Goal: Information Seeking & Learning: Learn about a topic

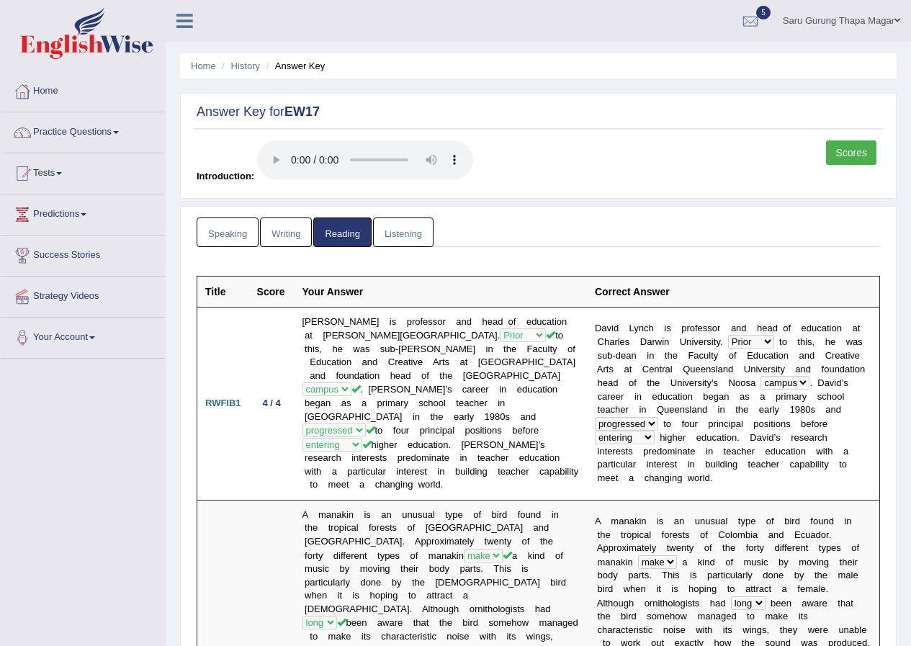
click at [396, 228] on link "Listening" at bounding box center [403, 233] width 61 height 30
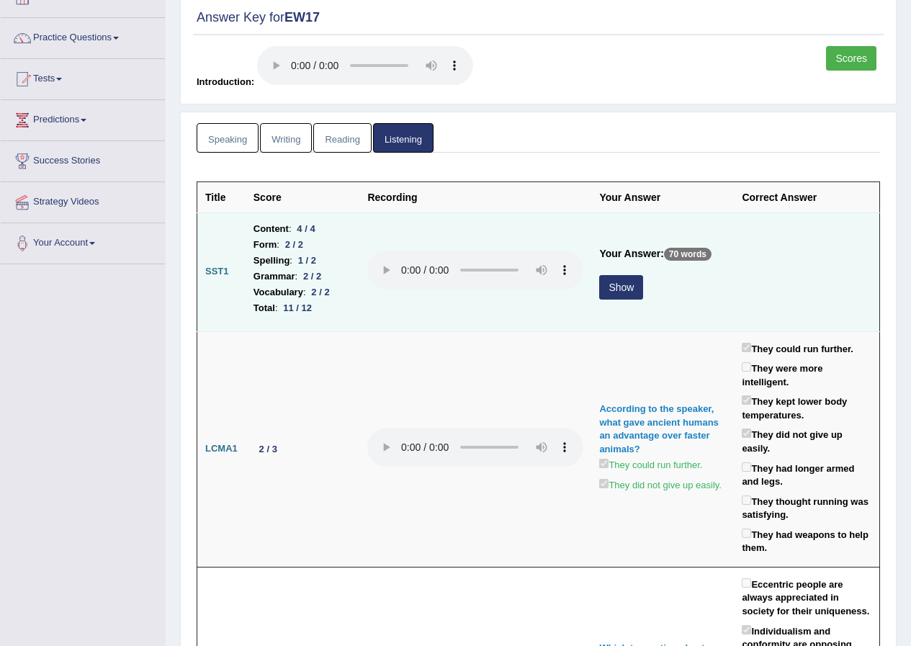
scroll to position [144, 0]
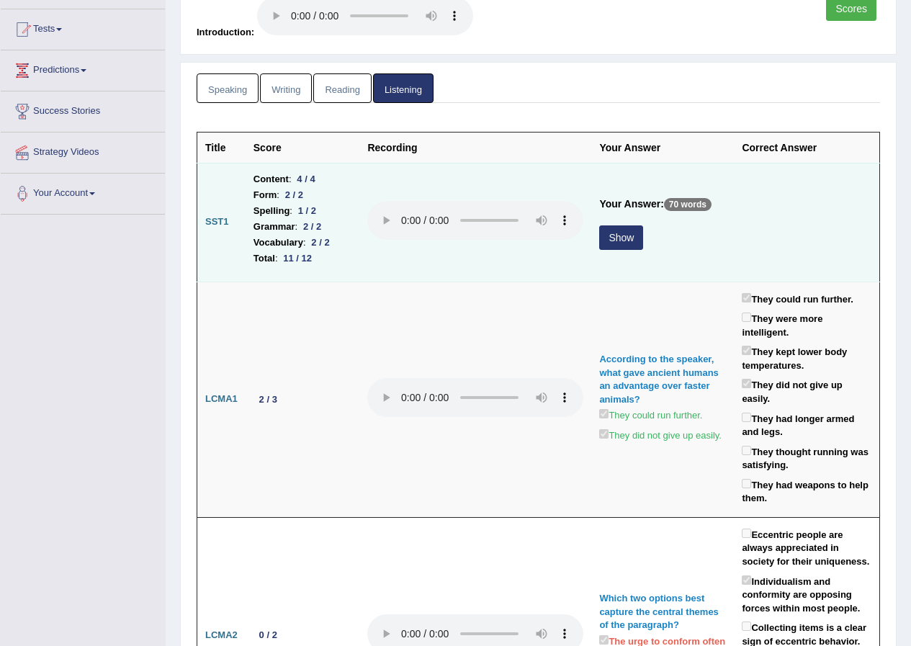
click at [615, 239] on button "Show" at bounding box center [621, 238] width 44 height 24
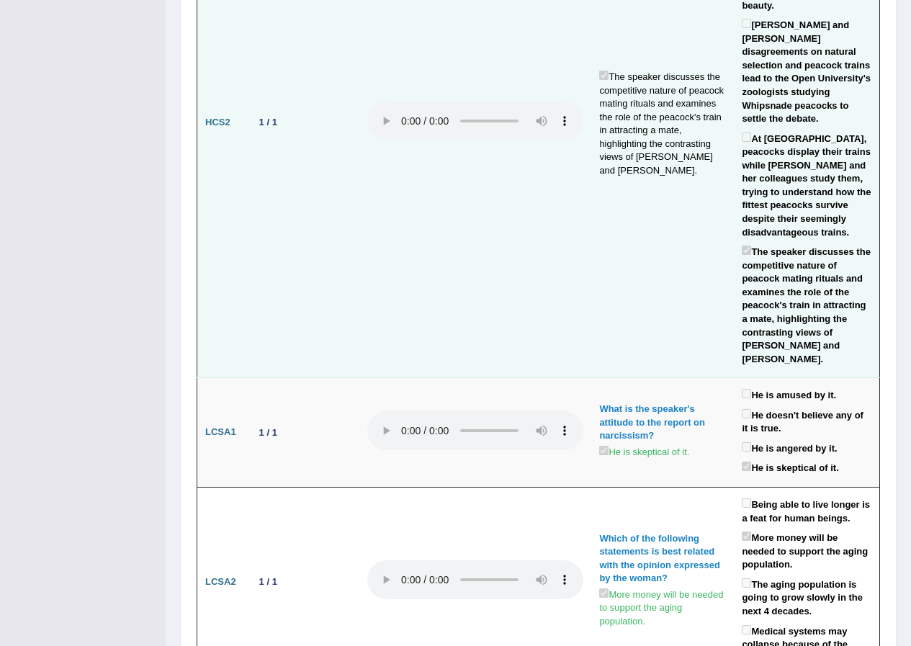
scroll to position [3098, 0]
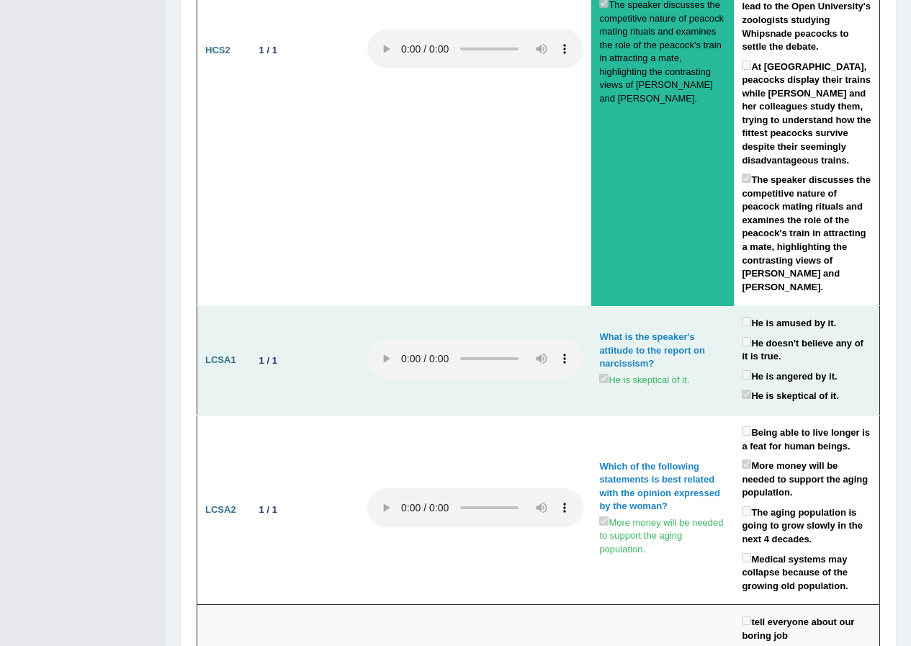
click at [666, 306] on td "What is the speaker's attitude to the report on narcissism? He is skeptical of …" at bounding box center [663, 361] width 143 height 110
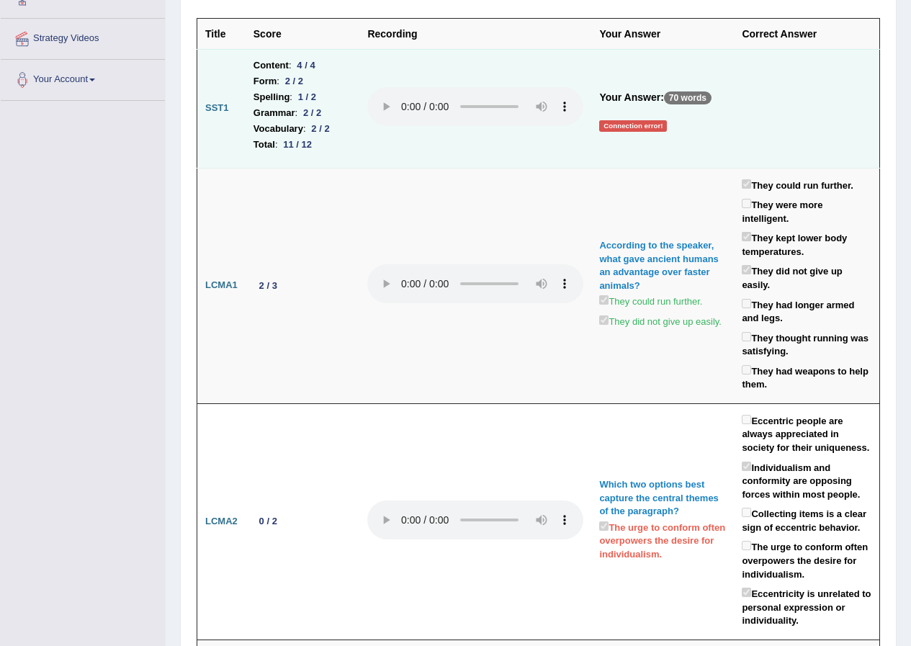
scroll to position [0, 0]
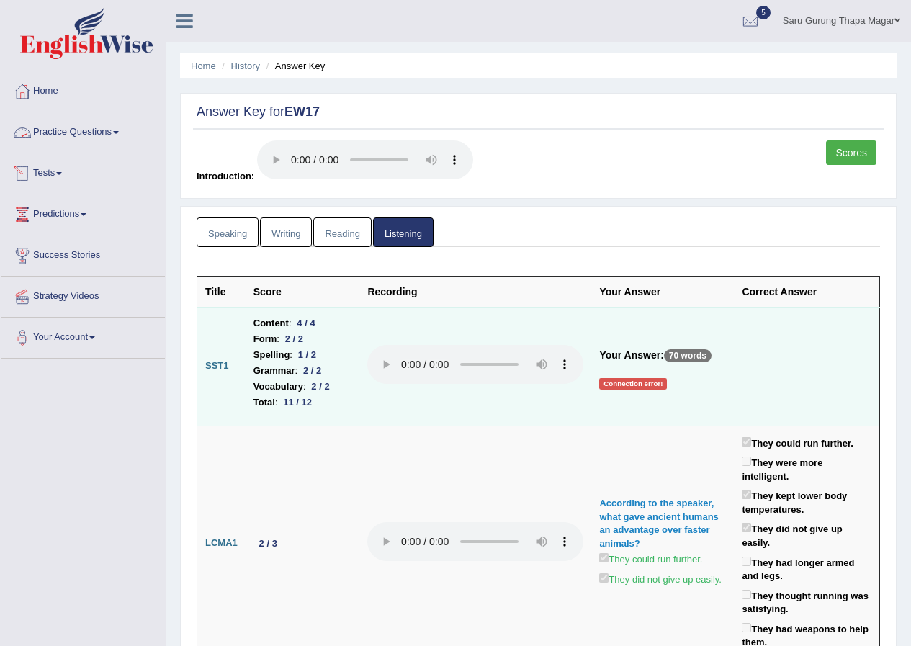
click at [83, 137] on link "Practice Questions" at bounding box center [83, 130] width 164 height 36
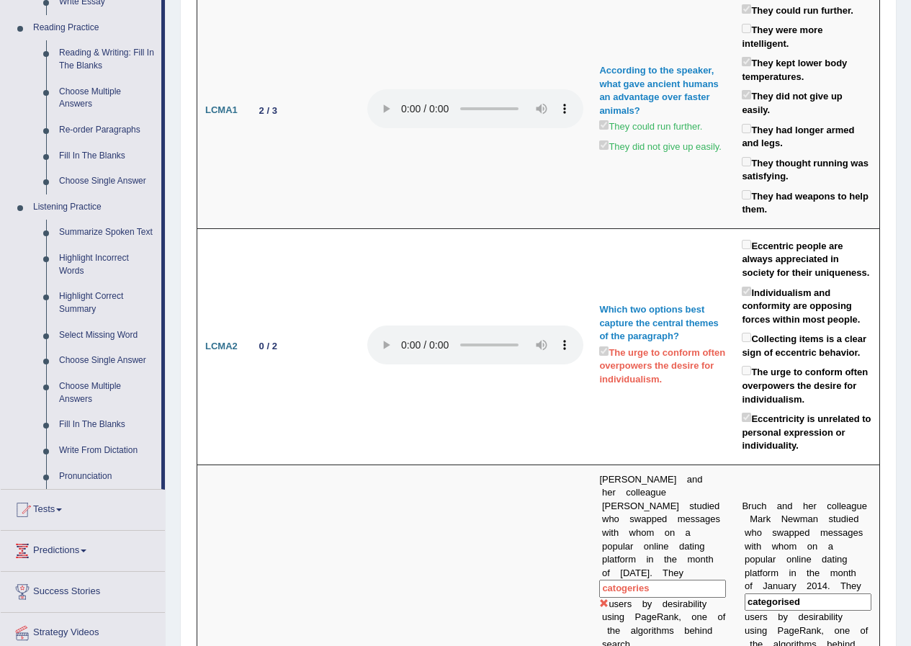
scroll to position [721, 0]
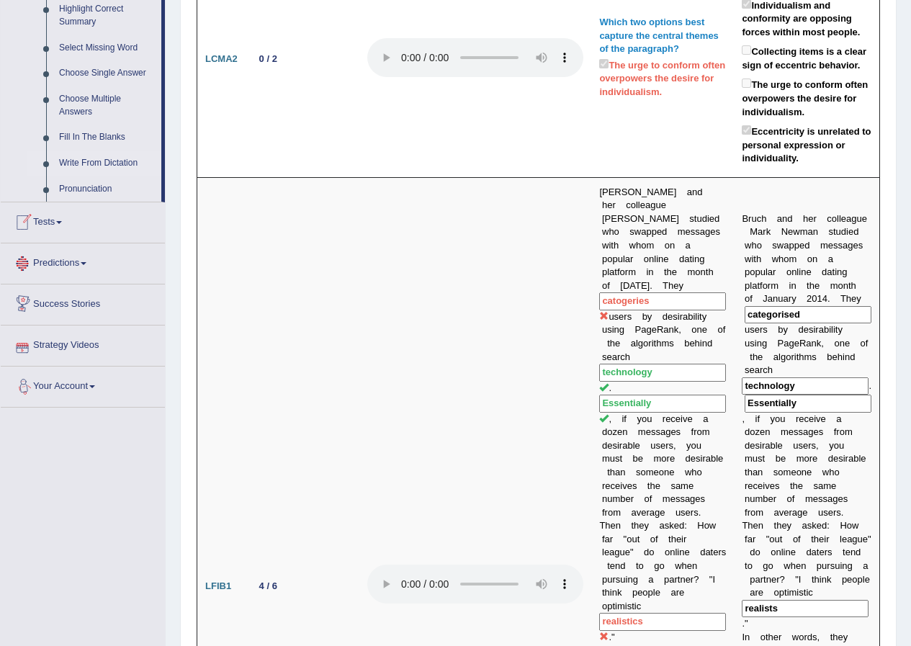
click at [80, 163] on link "Write From Dictation" at bounding box center [107, 164] width 109 height 26
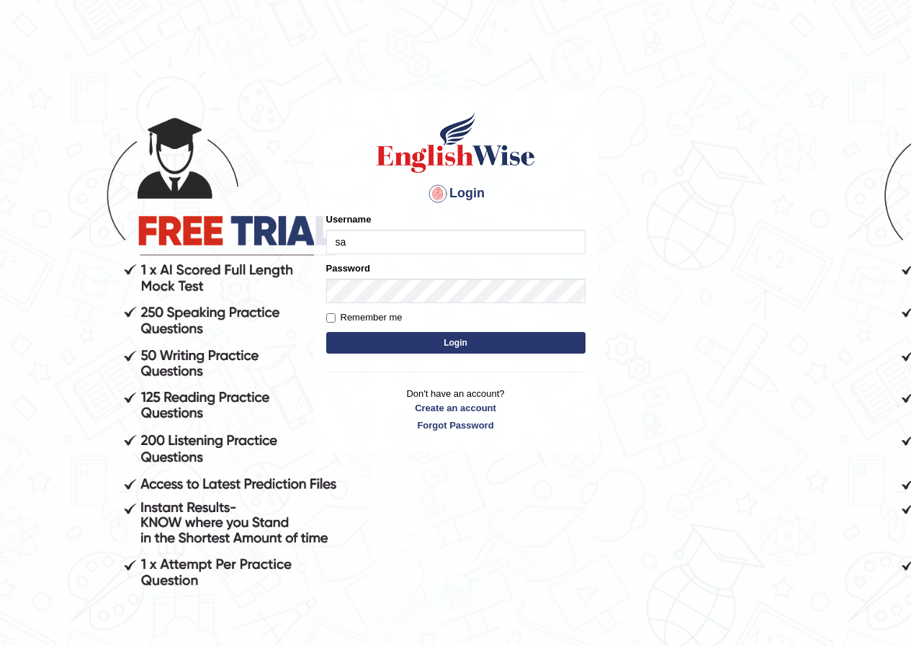
type input "sarugurung_parramatta"
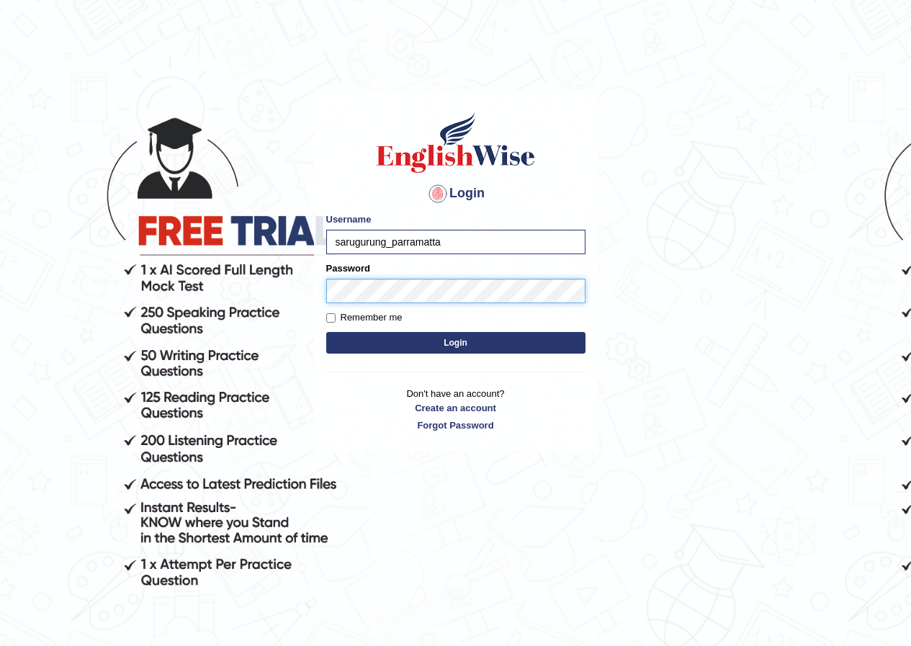
click at [326, 332] on button "Login" at bounding box center [455, 343] width 259 height 22
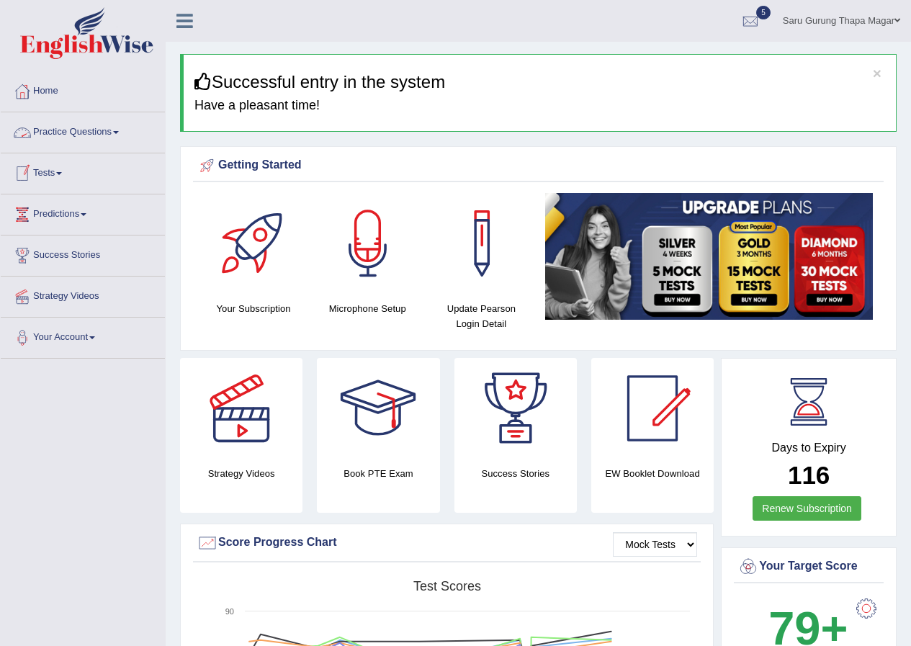
click at [76, 131] on link "Practice Questions" at bounding box center [83, 130] width 164 height 36
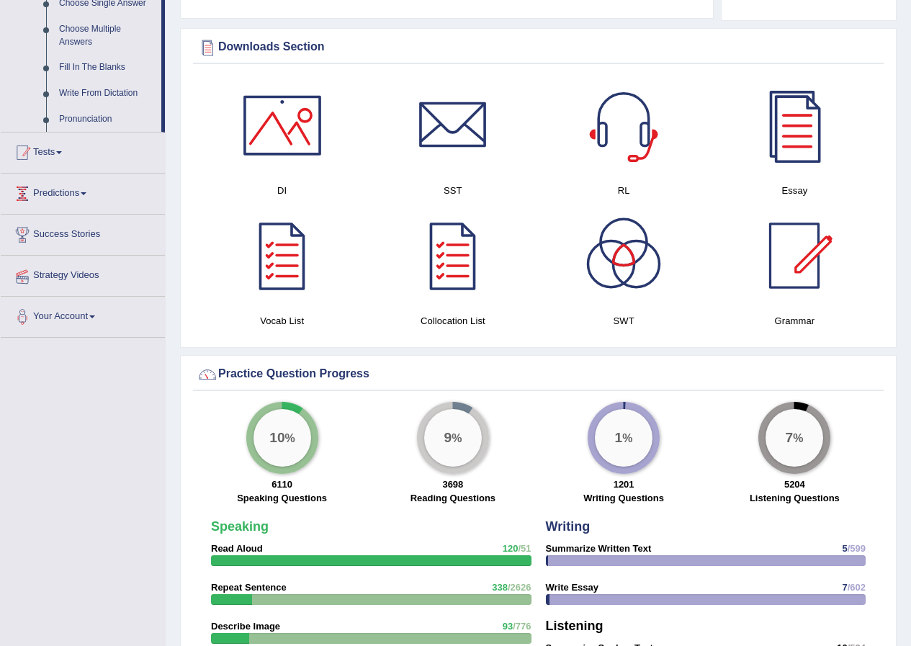
scroll to position [793, 0]
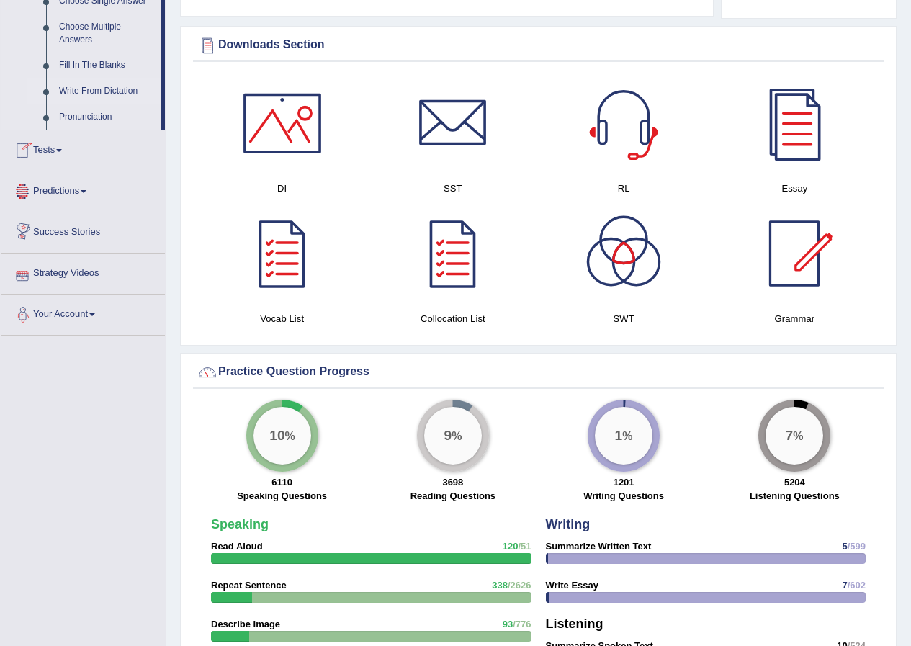
click at [88, 93] on link "Write From Dictation" at bounding box center [107, 92] width 109 height 26
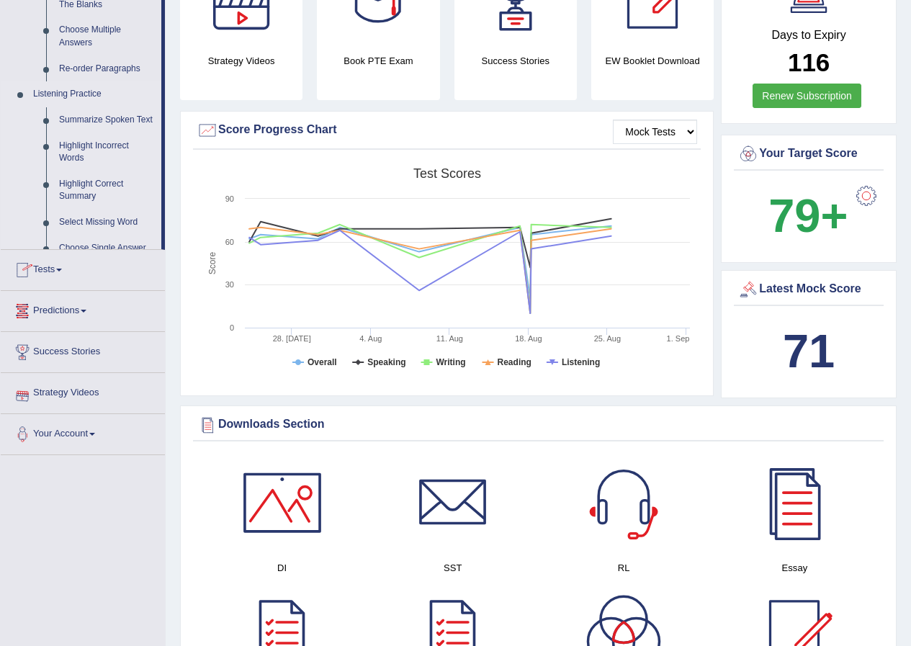
scroll to position [200, 0]
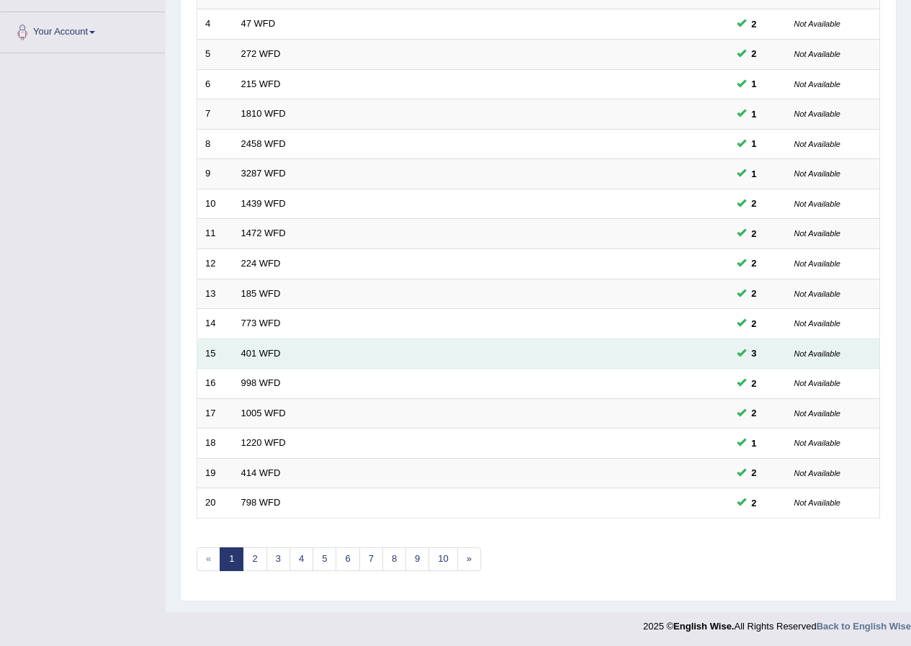
scroll to position [308, 0]
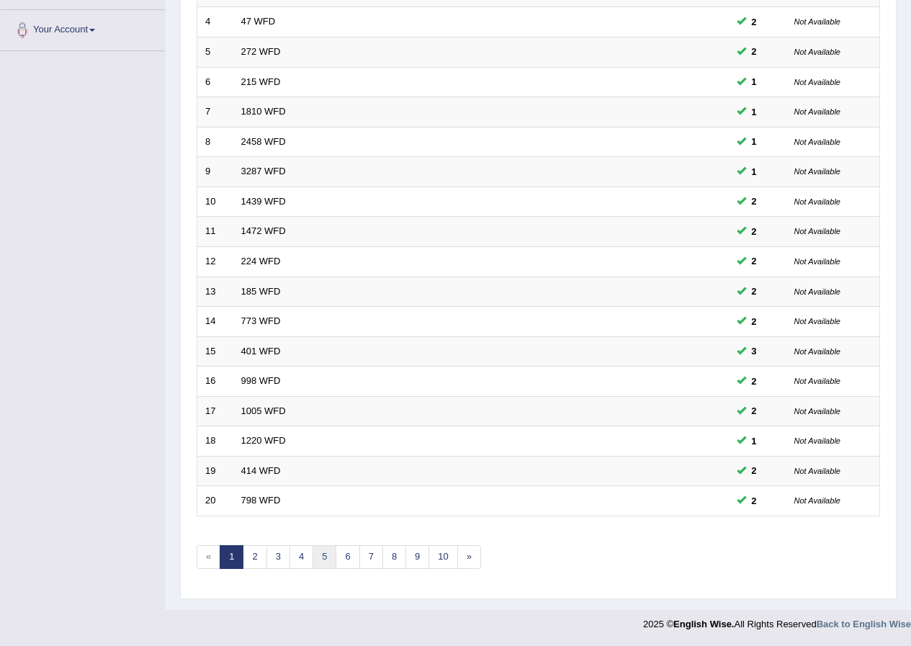
click at [321, 566] on link "5" at bounding box center [325, 557] width 24 height 24
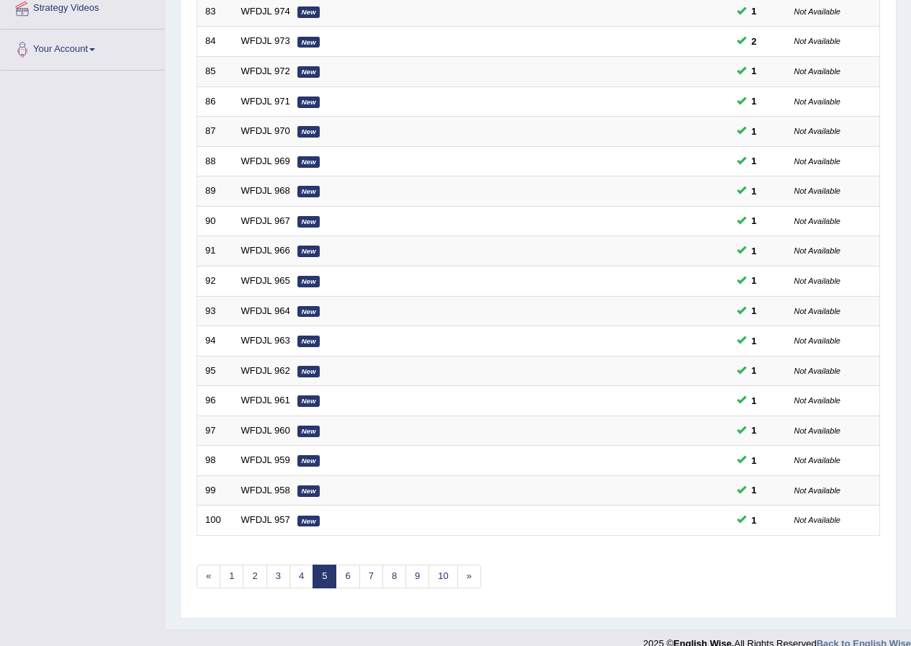
scroll to position [308, 0]
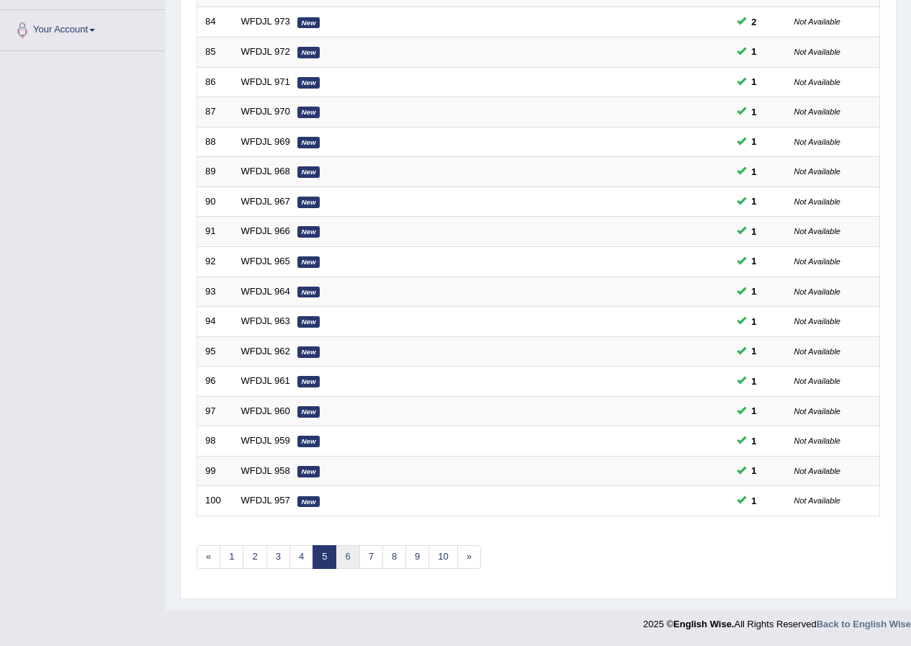
click at [347, 558] on link "6" at bounding box center [348, 557] width 24 height 24
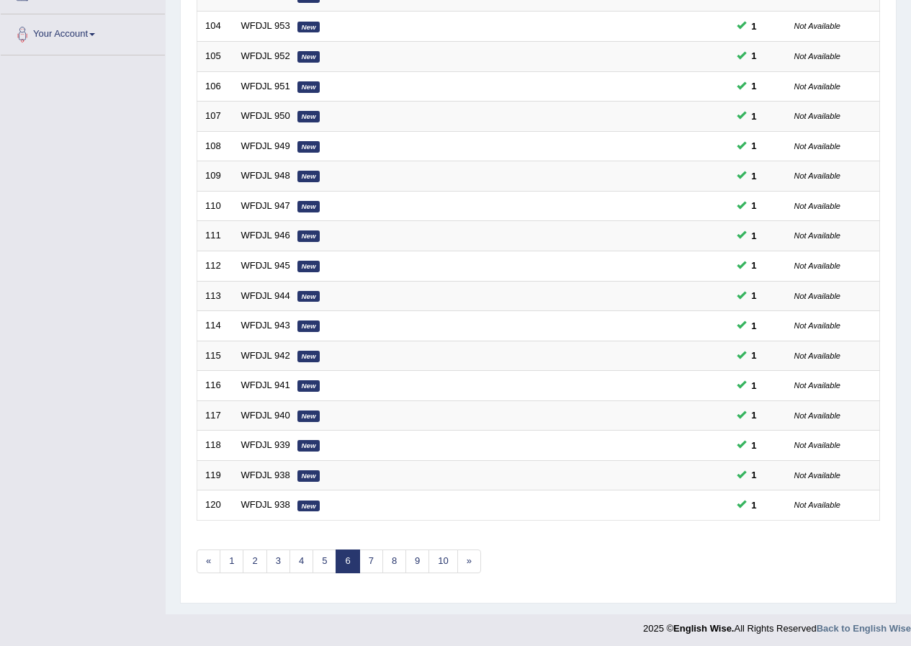
scroll to position [308, 0]
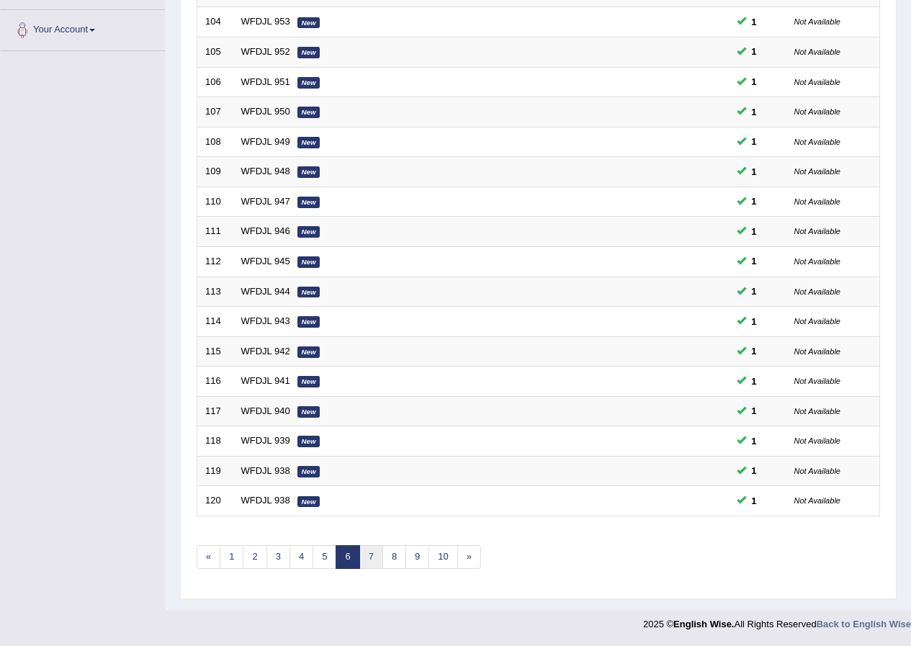
click at [363, 554] on link "7" at bounding box center [372, 557] width 24 height 24
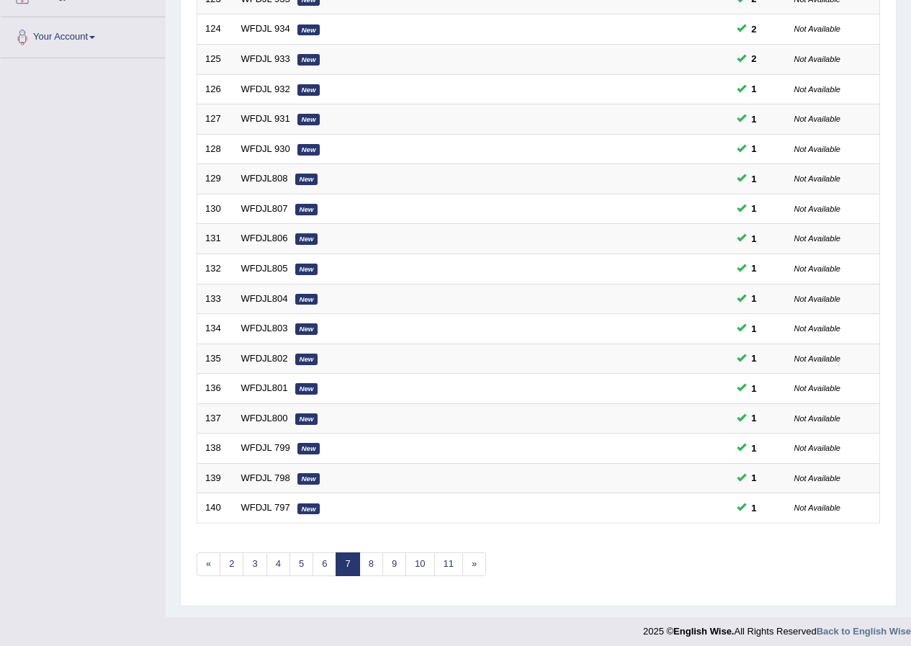
scroll to position [308, 0]
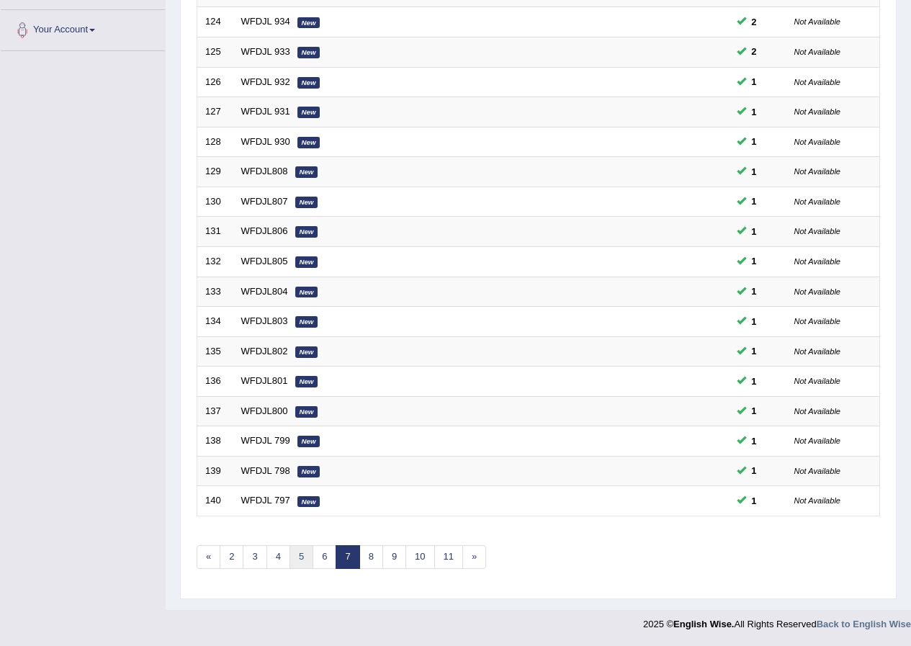
click at [306, 558] on link "5" at bounding box center [302, 557] width 24 height 24
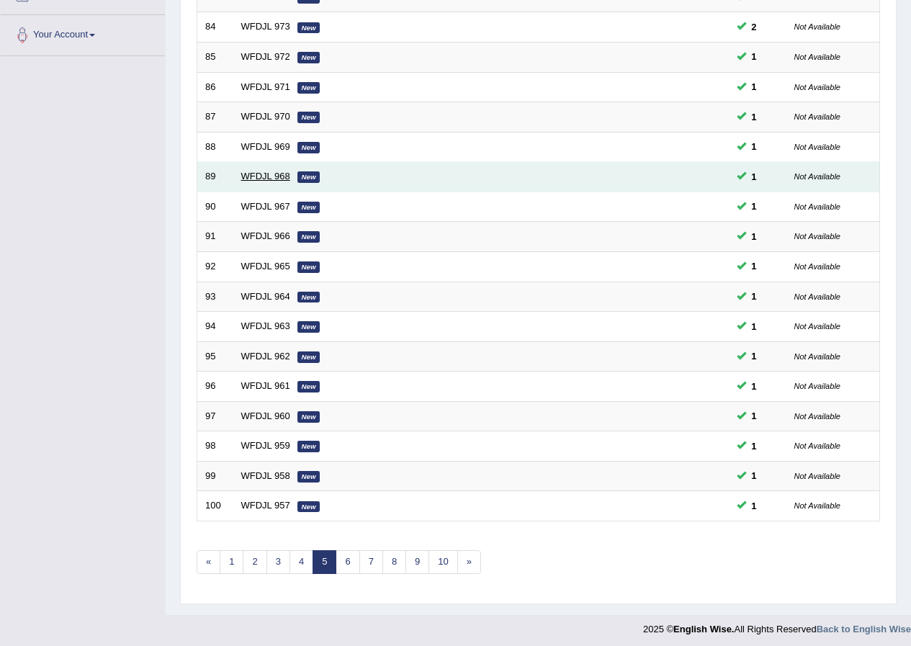
scroll to position [308, 0]
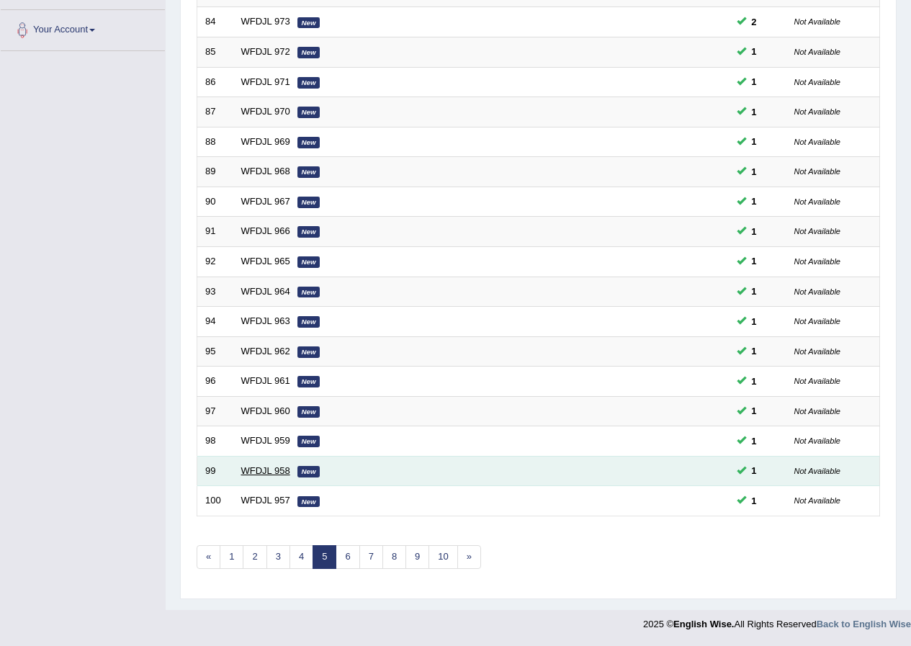
click at [251, 473] on link "WFDJL 958" at bounding box center [265, 470] width 49 height 11
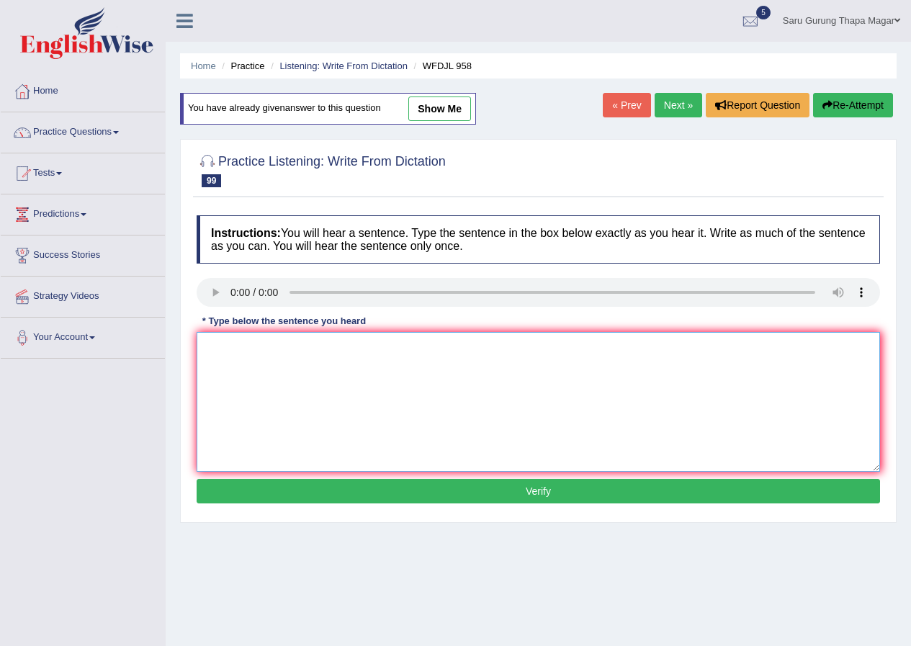
click at [257, 402] on textarea at bounding box center [539, 402] width 684 height 140
type textarea "Test tests and exam exams will be your main part parts of your grade grades."
click at [394, 501] on button "Verify" at bounding box center [539, 491] width 684 height 24
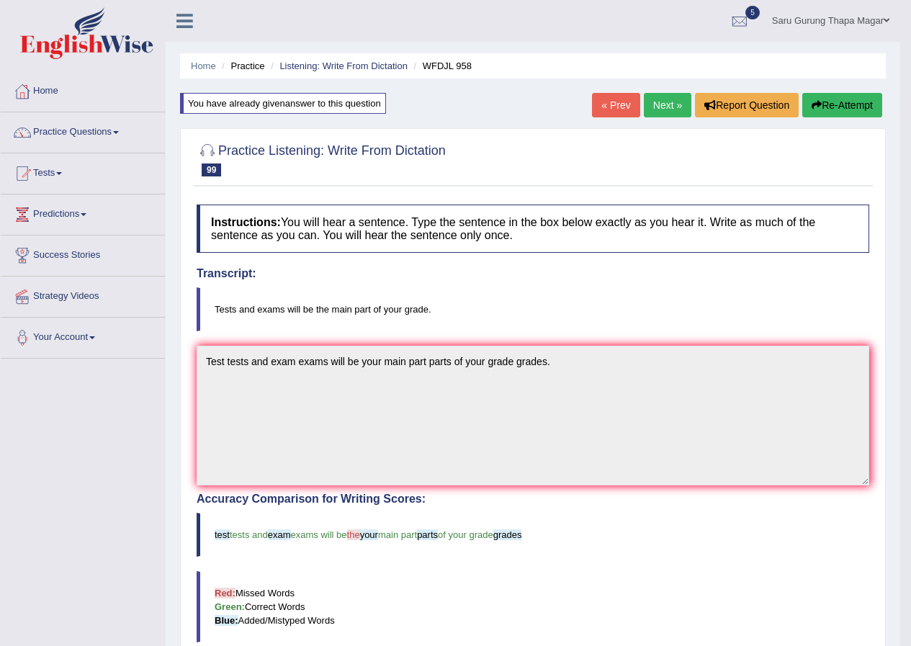
click at [651, 107] on link "Next »" at bounding box center [668, 105] width 48 height 24
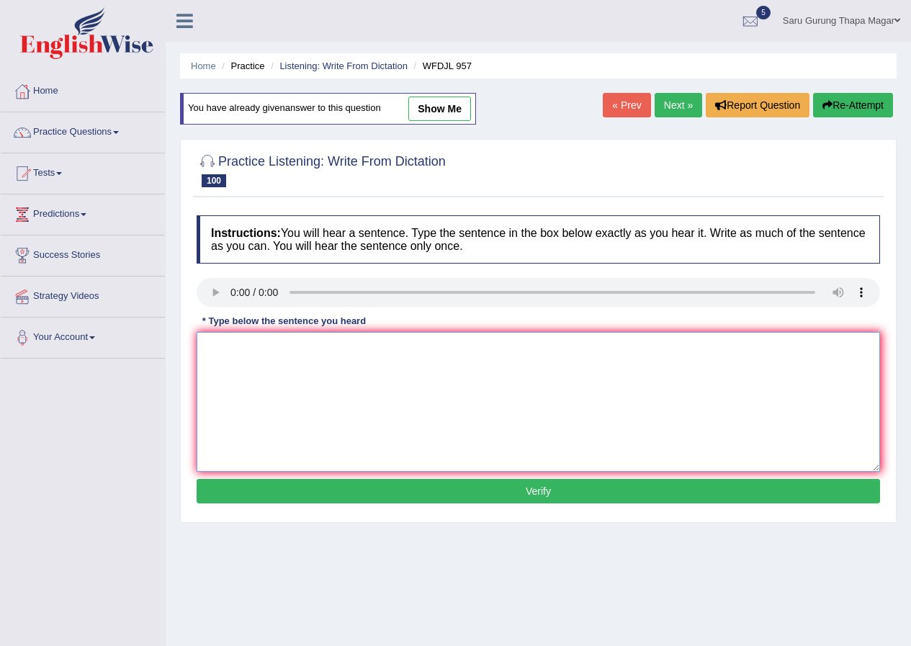
click at [303, 339] on textarea at bounding box center [539, 402] width 684 height 140
click at [305, 350] on textarea "Remember your hoemwork is are due next week without fail fails." at bounding box center [539, 402] width 684 height 140
drag, startPoint x: 306, startPoint y: 350, endPoint x: 340, endPoint y: 378, distance: 44.0
click at [348, 386] on textarea "Remember your homework is are due next week without fail fails." at bounding box center [539, 402] width 684 height 140
click at [341, 350] on textarea "Remember your homework is are due next week without fail fails." at bounding box center [539, 402] width 684 height 140
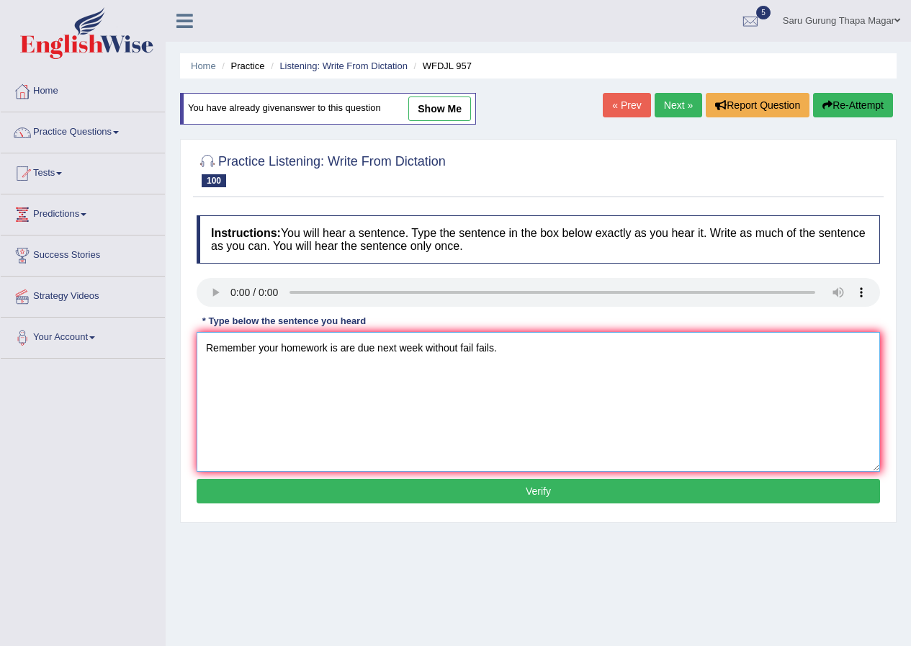
click at [328, 352] on textarea "Remember your homework is are due next week without fail fails." at bounding box center [539, 402] width 684 height 140
click at [571, 351] on textarea "Remember your homework homeworks is are due next week without fail fails." at bounding box center [539, 402] width 684 height 140
click at [479, 349] on textarea "Remember your homework homeworks is are due next week without fail fails." at bounding box center [539, 402] width 684 height 140
type textarea "Remember your homework homeworks is are due next week nextweek without fail fai…"
click at [497, 502] on button "Verify" at bounding box center [539, 491] width 684 height 24
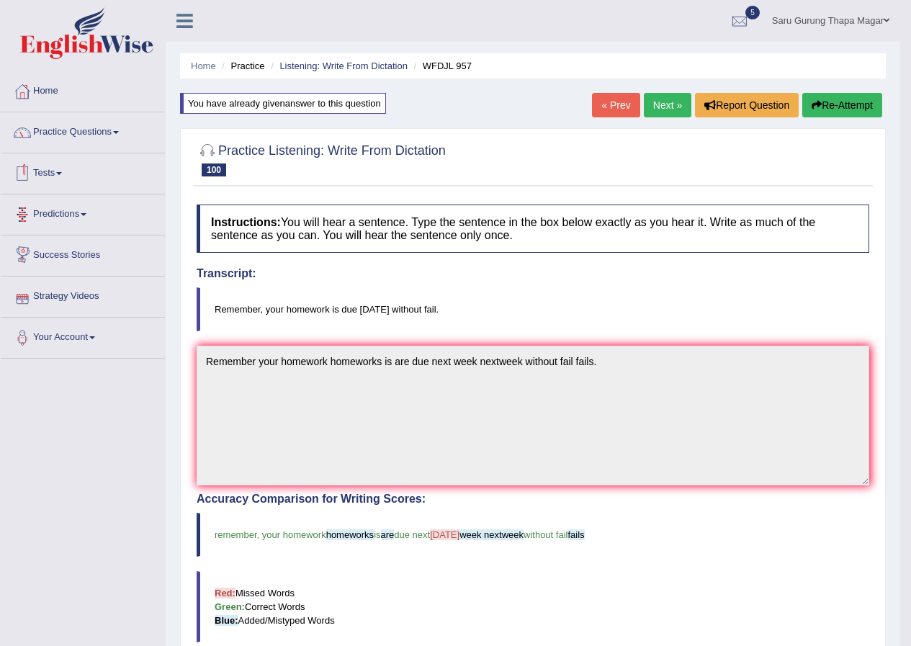
click at [668, 110] on link "Next »" at bounding box center [668, 105] width 48 height 24
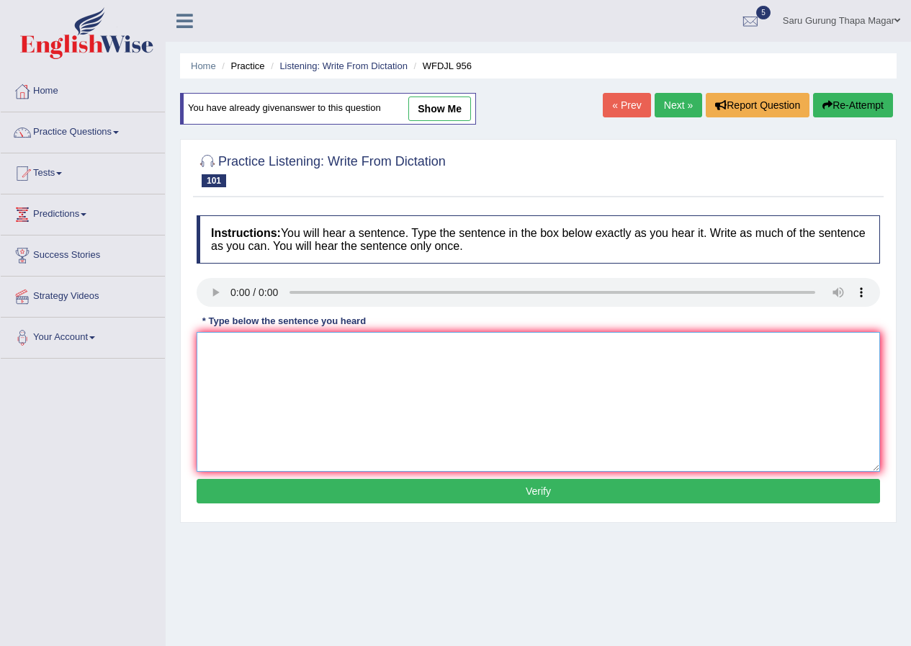
click at [368, 354] on textarea at bounding box center [539, 402] width 684 height 140
type textarea "Great actor actors naturally know knows how to own the stage stages."
click at [509, 486] on button "Verify" at bounding box center [539, 491] width 684 height 24
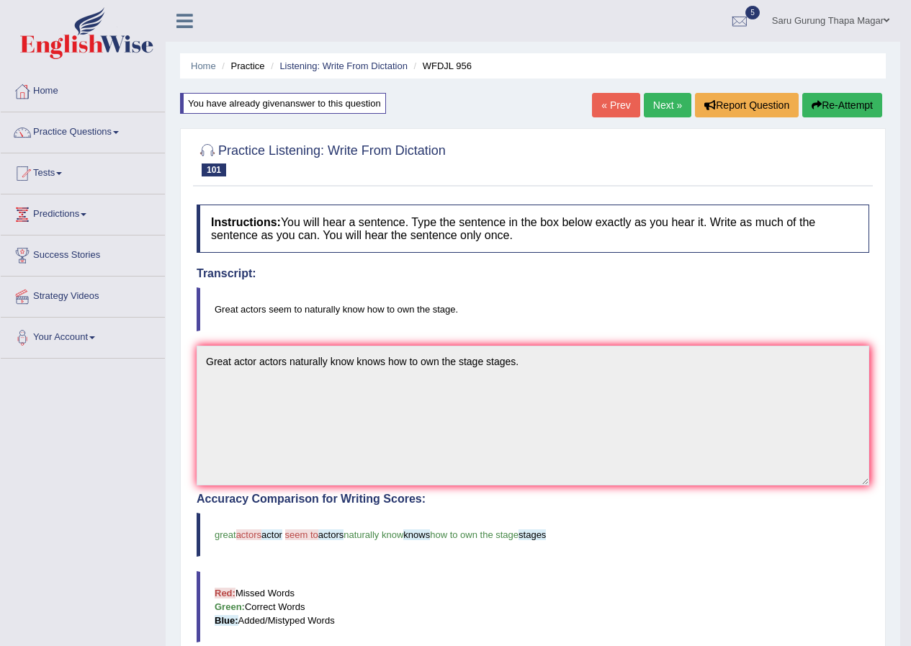
click at [672, 107] on link "Next »" at bounding box center [668, 105] width 48 height 24
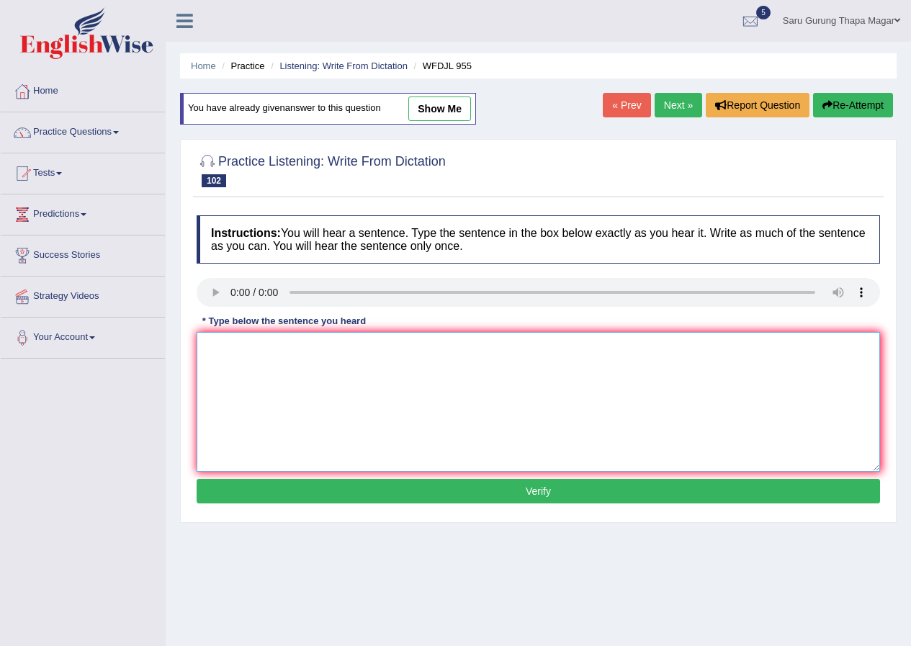
click at [287, 354] on textarea at bounding box center [539, 402] width 684 height 140
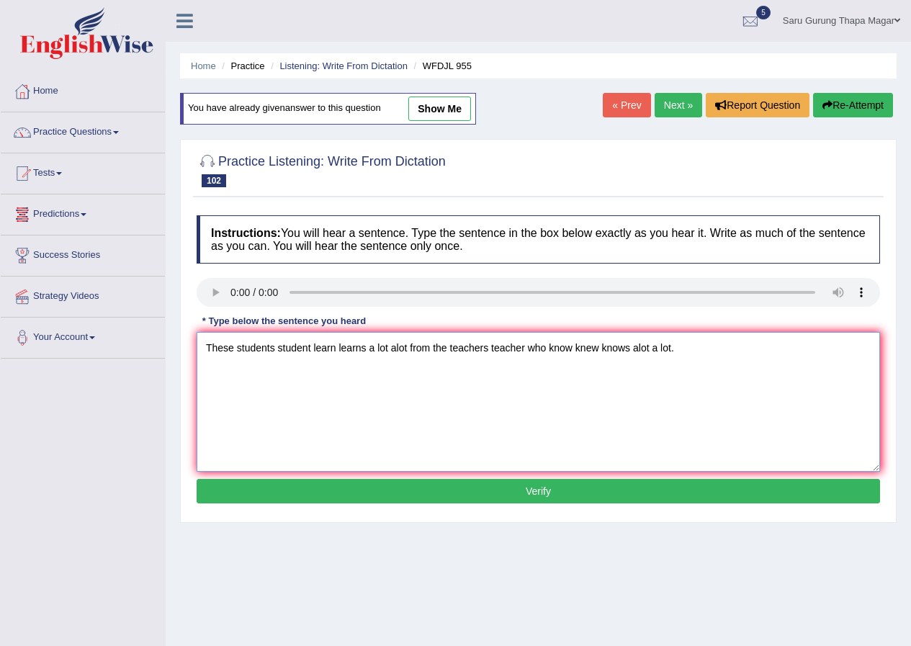
click at [238, 349] on textarea "These students student learn learns a lot alot from the teachers teacher who kn…" at bounding box center [539, 402] width 684 height 140
type textarea "These those students student learn learns a lot alot from the teachers teacher …"
click at [508, 495] on button "Verify" at bounding box center [539, 491] width 684 height 24
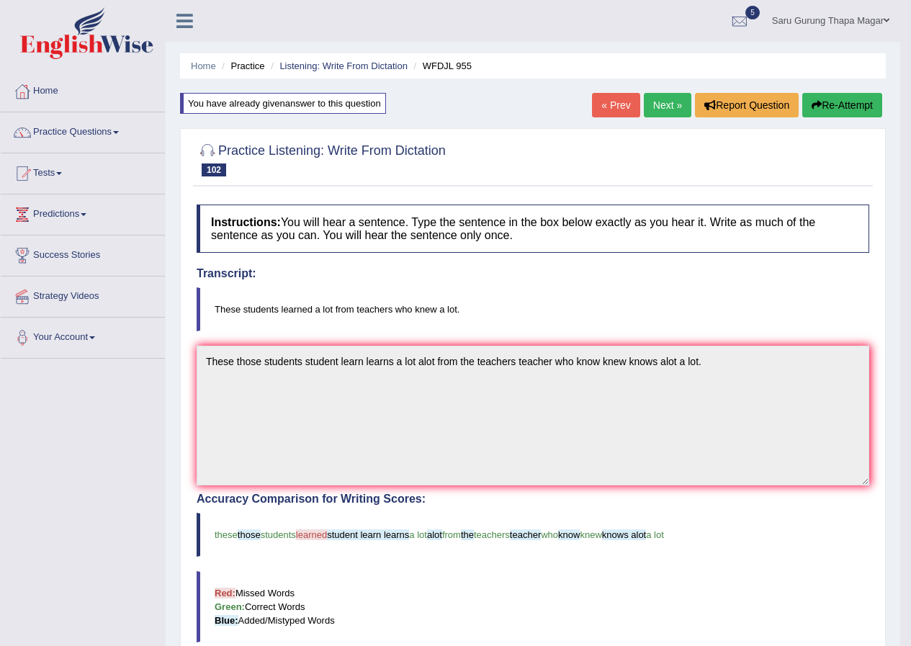
click at [669, 110] on link "Next »" at bounding box center [668, 105] width 48 height 24
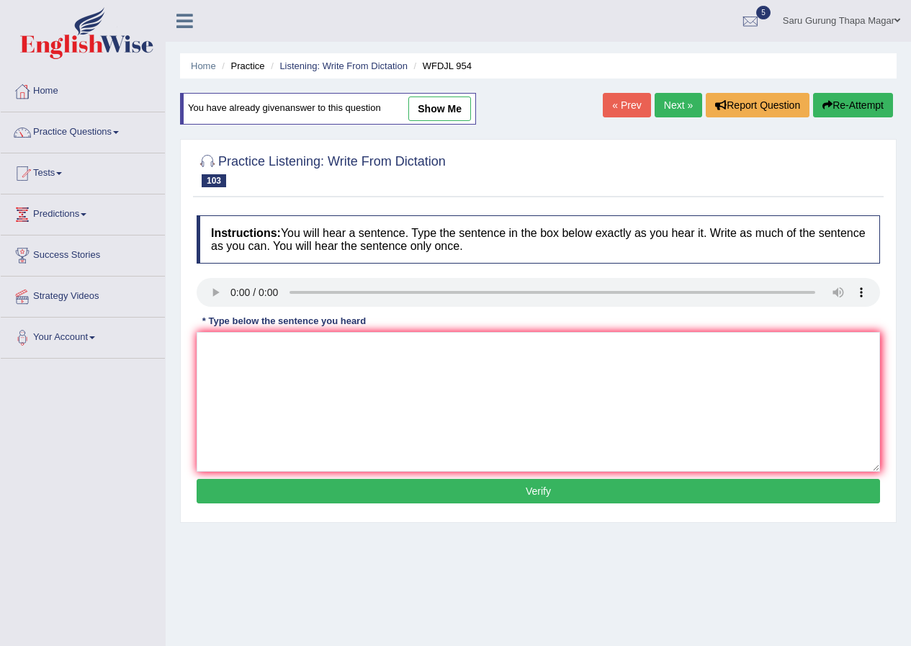
click at [333, 326] on div "* Type below the sentence you heard" at bounding box center [284, 321] width 175 height 14
drag, startPoint x: 333, startPoint y: 326, endPoint x: 329, endPoint y: 360, distance: 34.1
click at [329, 360] on div "Instructions: You will hear a sentence. Type the sentence in the box below exac…" at bounding box center [538, 361] width 691 height 307
click at [336, 368] on textarea at bounding box center [539, 402] width 684 height 140
type textarea "The best manager managers are managers're always alway open to try a new thing …"
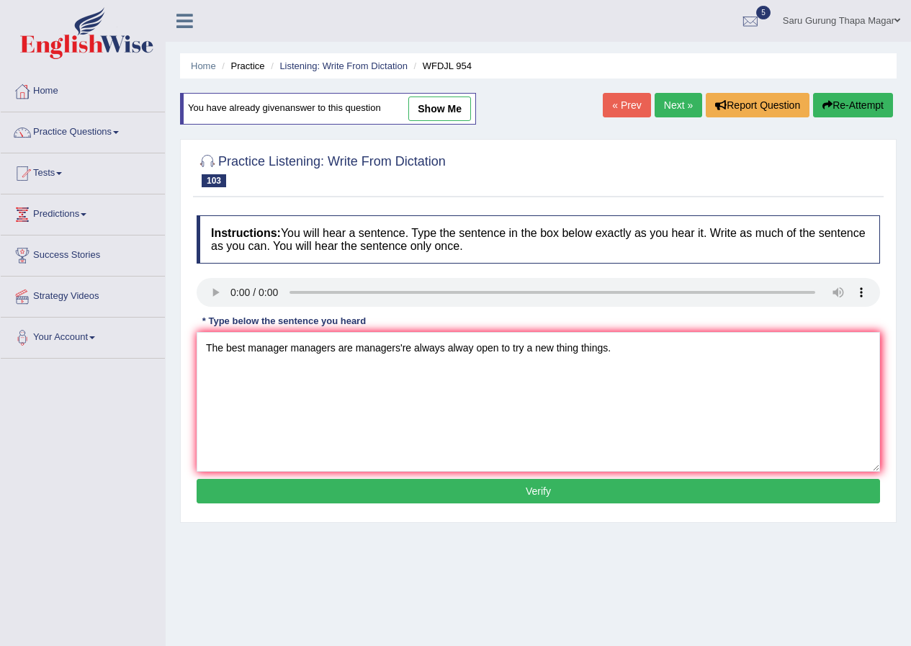
click at [375, 501] on button "Verify" at bounding box center [539, 491] width 684 height 24
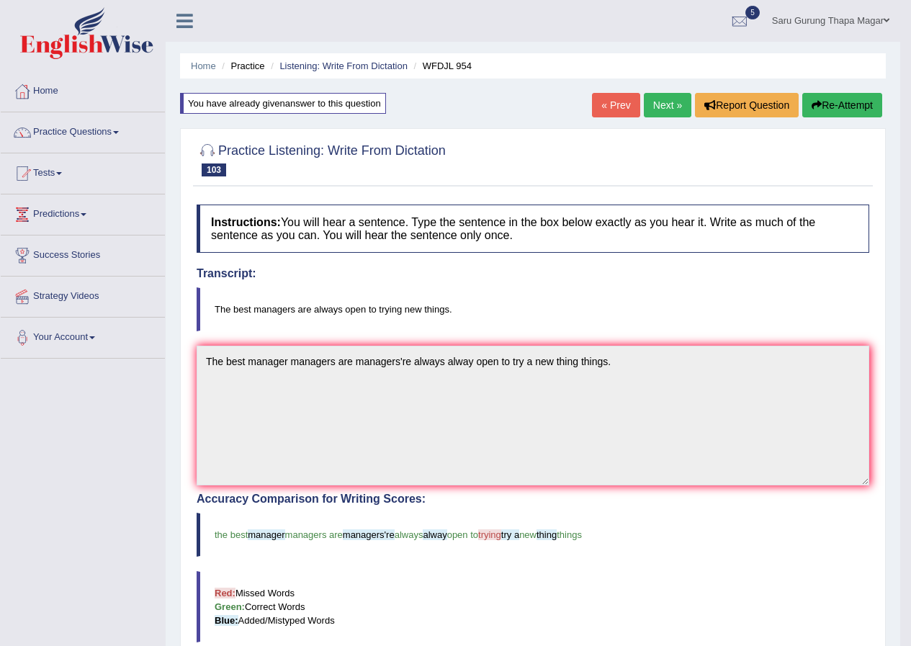
click at [658, 103] on link "Next »" at bounding box center [668, 105] width 48 height 24
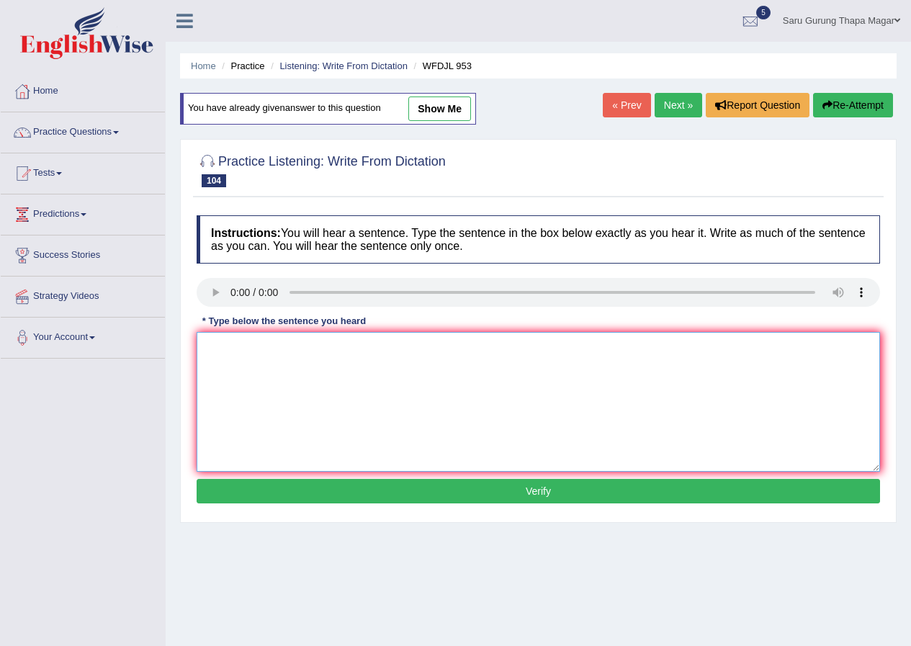
click at [291, 417] on textarea at bounding box center [539, 402] width 684 height 140
click at [404, 349] on textarea "Generally best journalist journalist often has many job best opportunity opport…" at bounding box center [539, 402] width 684 height 140
type textarea "Generally best journalist journalist often has have many job best opportunity o…"
click at [523, 492] on button "Verify" at bounding box center [539, 491] width 684 height 24
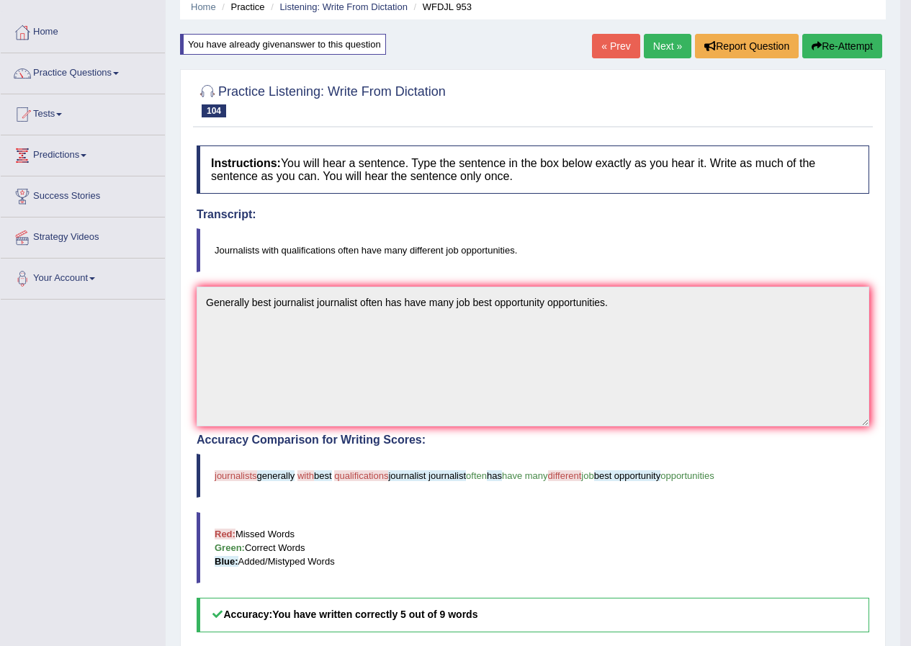
scroll to position [6, 0]
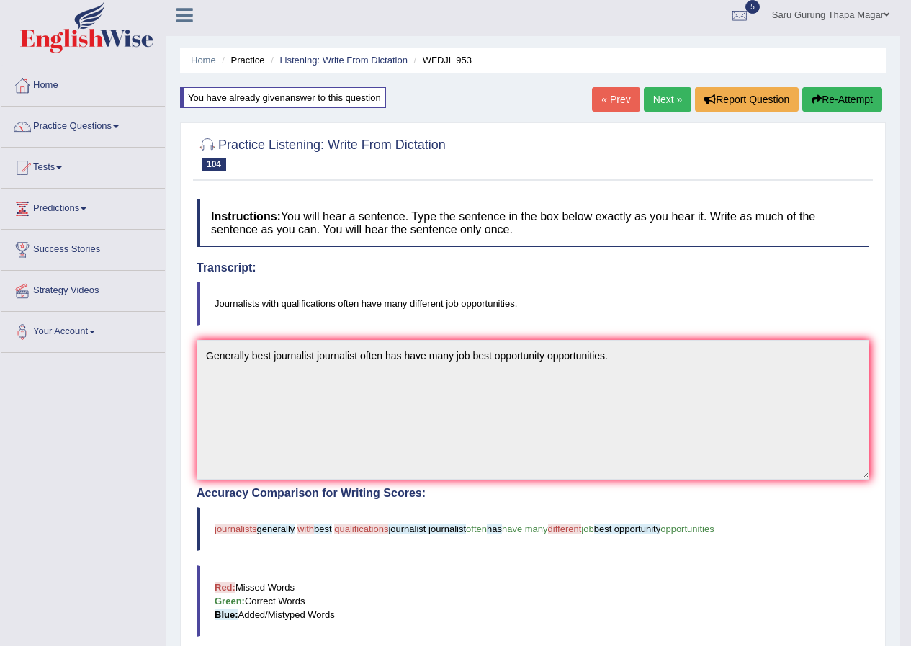
click at [653, 102] on link "Next »" at bounding box center [668, 99] width 48 height 24
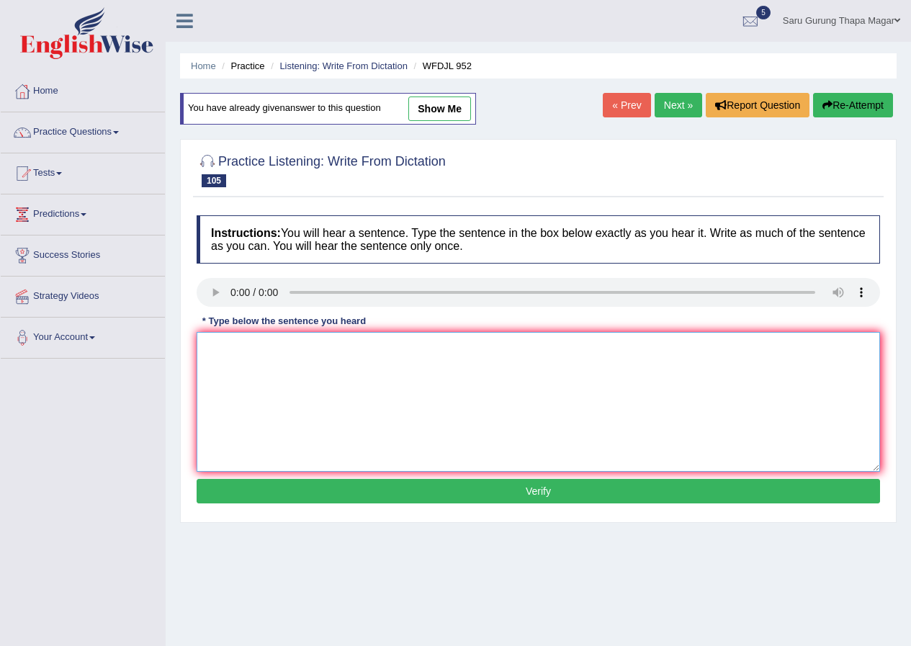
click at [295, 364] on textarea at bounding box center [539, 402] width 684 height 140
click at [423, 346] on textarea "A disease diseases once a dangerous danger is now no longer a threat threats." at bounding box center [539, 402] width 684 height 140
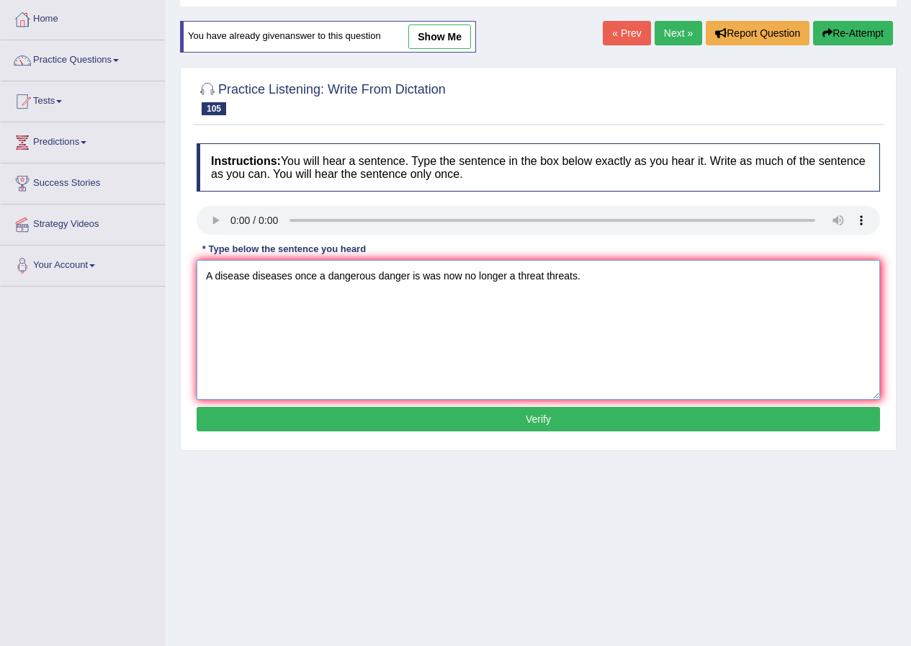
click at [215, 278] on textarea "A disease diseases once a dangerous danger is was now no longer a threat threat…" at bounding box center [539, 330] width 684 height 140
type textarea "A the disease diseases once a dangerous danger is was now no longer a threat th…"
click at [453, 424] on button "Verify" at bounding box center [539, 419] width 684 height 24
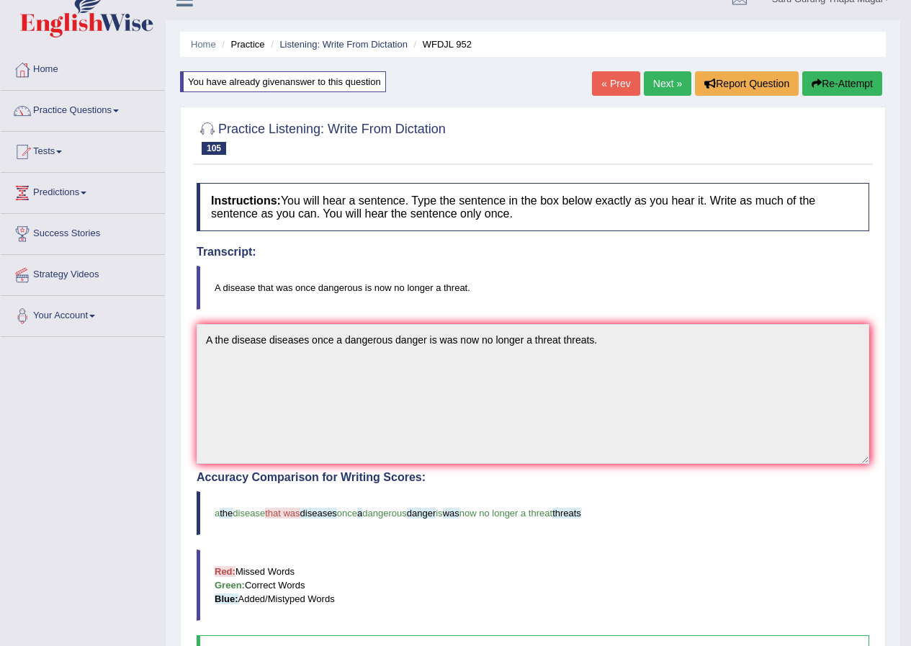
scroll to position [0, 0]
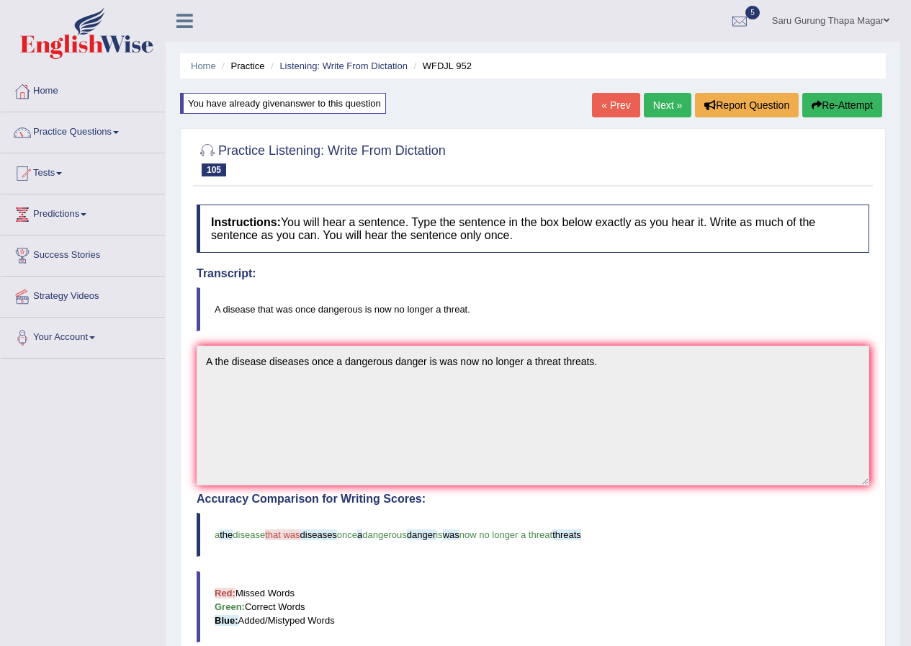
click at [670, 106] on link "Next »" at bounding box center [668, 105] width 48 height 24
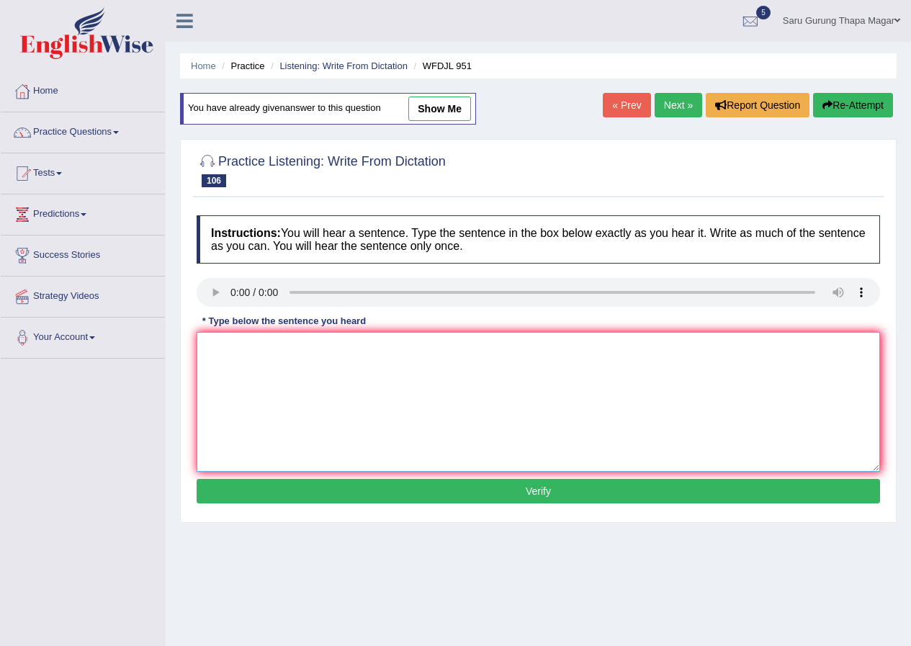
click at [398, 409] on textarea at bounding box center [539, 402] width 684 height 140
type textarea "w"
type textarea "We must should act acts now to increase increases the umemployment employment r…"
click at [571, 485] on button "Verify" at bounding box center [539, 491] width 684 height 24
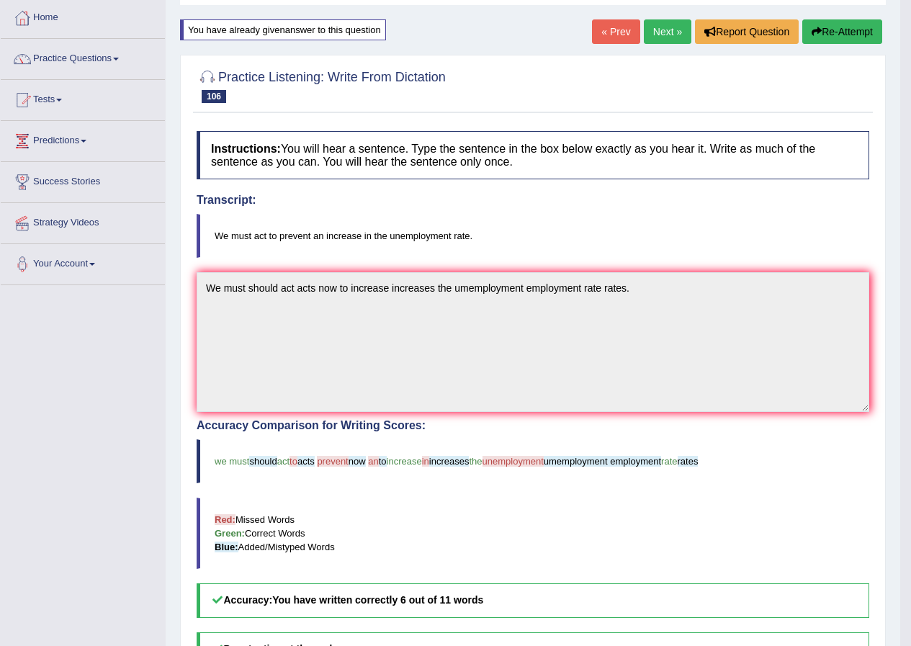
scroll to position [72, 0]
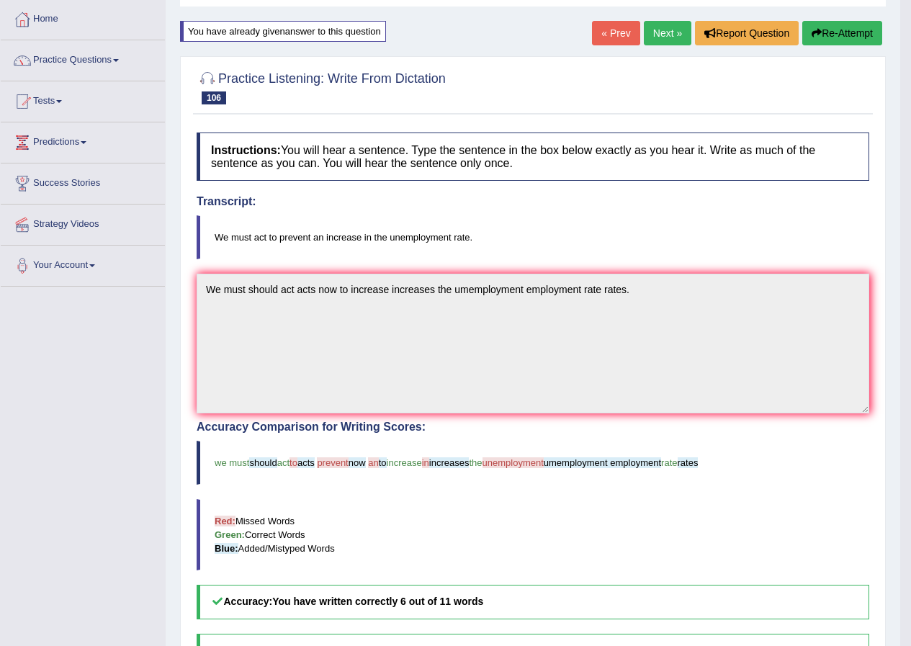
click at [841, 28] on button "Re-Attempt" at bounding box center [843, 33] width 80 height 24
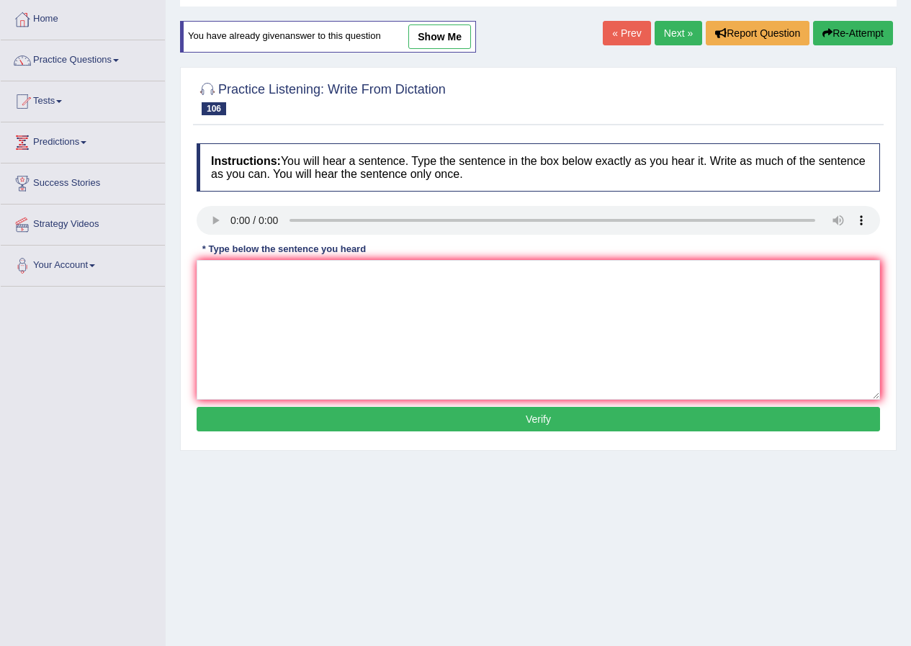
click at [674, 42] on link "Next »" at bounding box center [679, 33] width 48 height 24
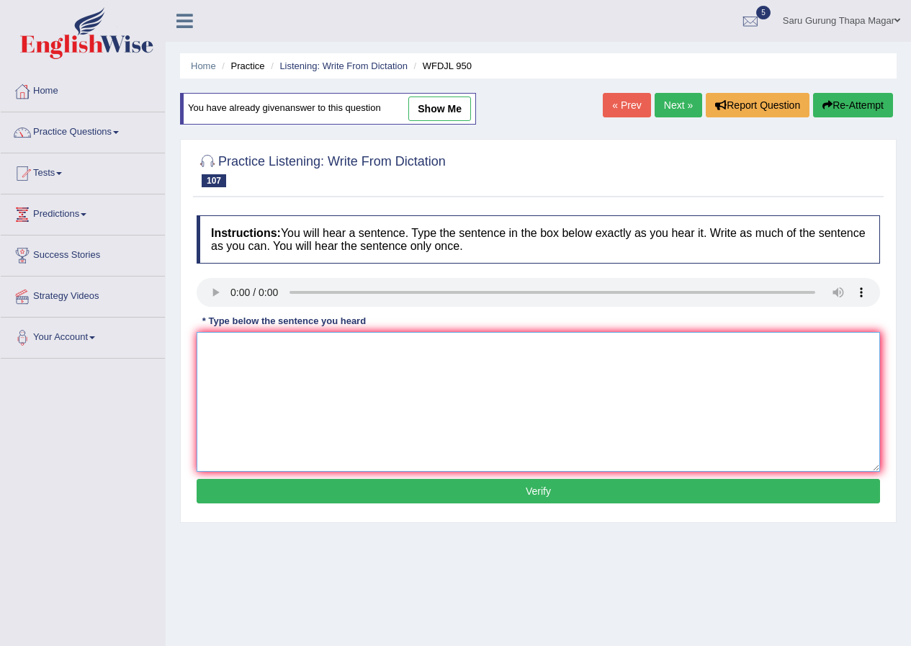
click at [460, 368] on textarea at bounding box center [539, 402] width 684 height 140
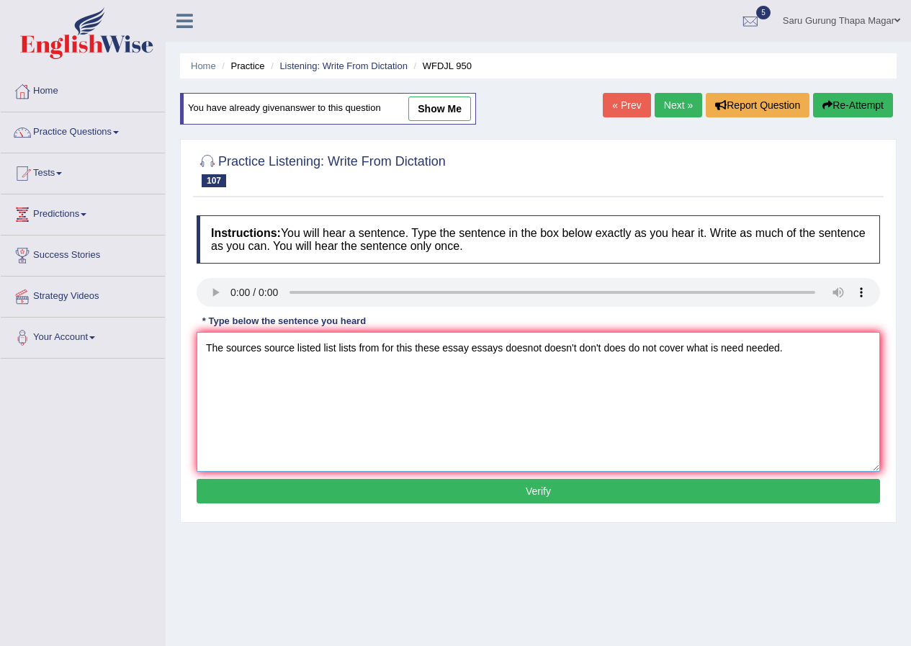
type textarea "The sources source listed list lists from for this these essay essays doesnot d…"
click at [513, 491] on button "Verify" at bounding box center [539, 491] width 684 height 24
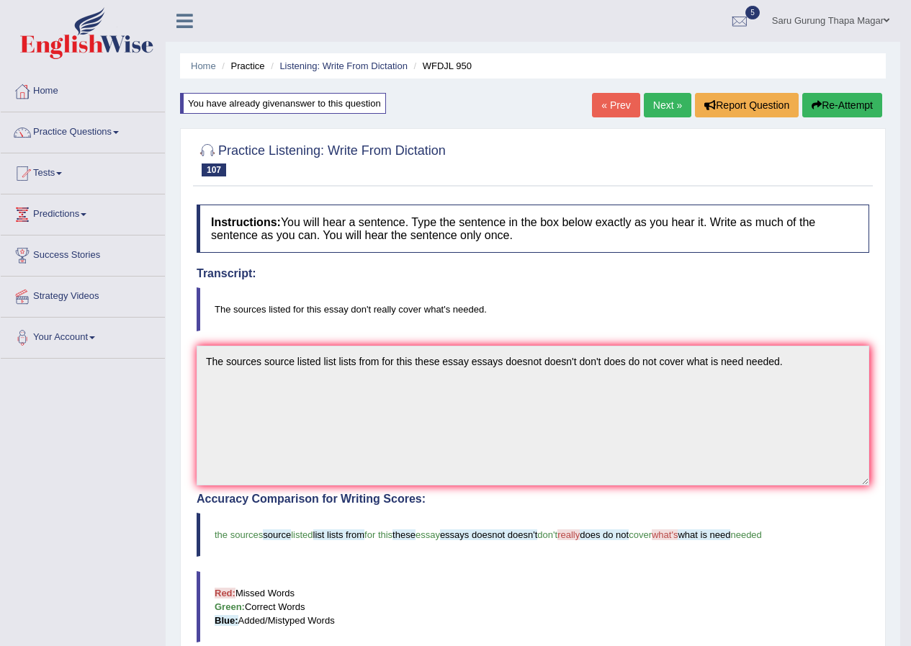
click at [661, 105] on link "Next »" at bounding box center [668, 105] width 48 height 24
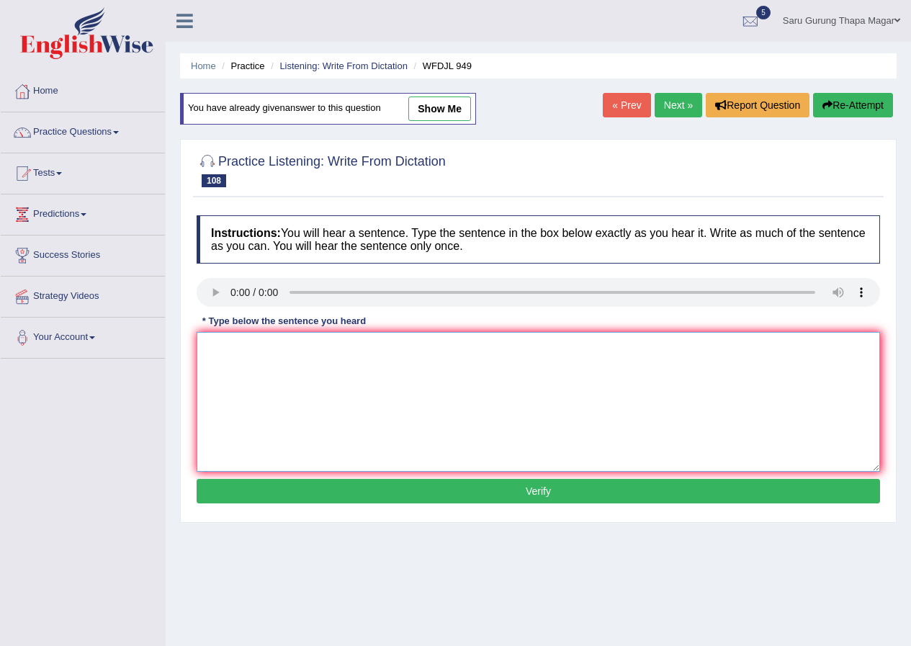
click at [289, 372] on textarea at bounding box center [539, 402] width 684 height 140
type textarea "The reminisnist trickle trekked down to the lowest part parts of the valley."
click at [440, 493] on button "Verify" at bounding box center [539, 491] width 684 height 24
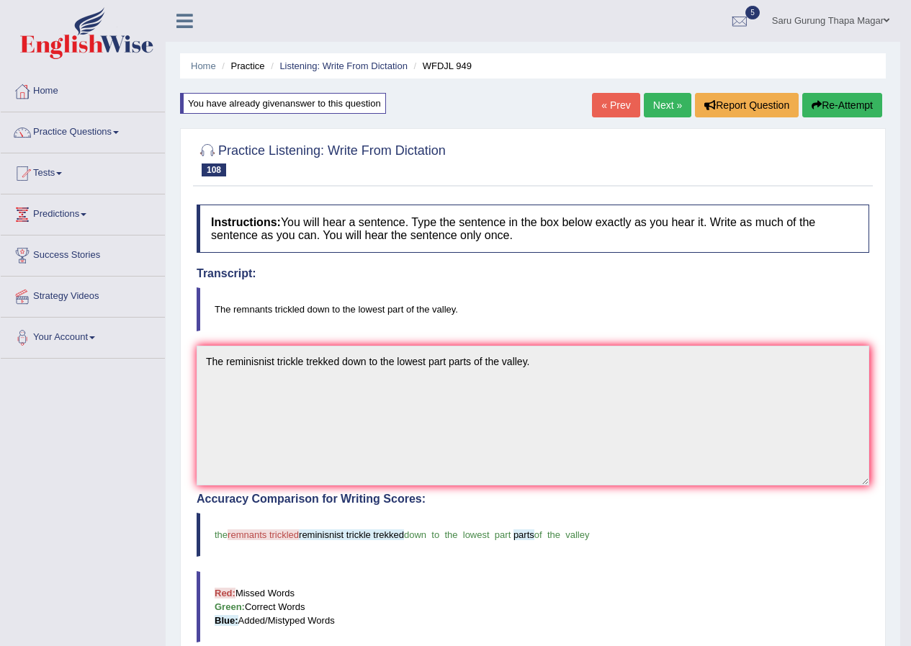
click at [666, 104] on link "Next »" at bounding box center [668, 105] width 48 height 24
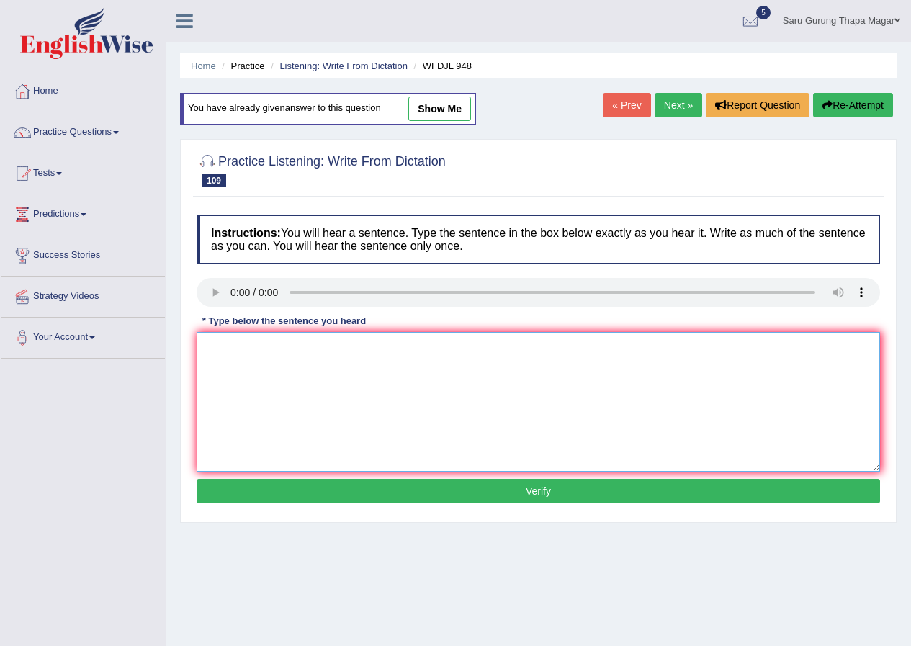
click at [257, 368] on textarea at bounding box center [539, 402] width 684 height 140
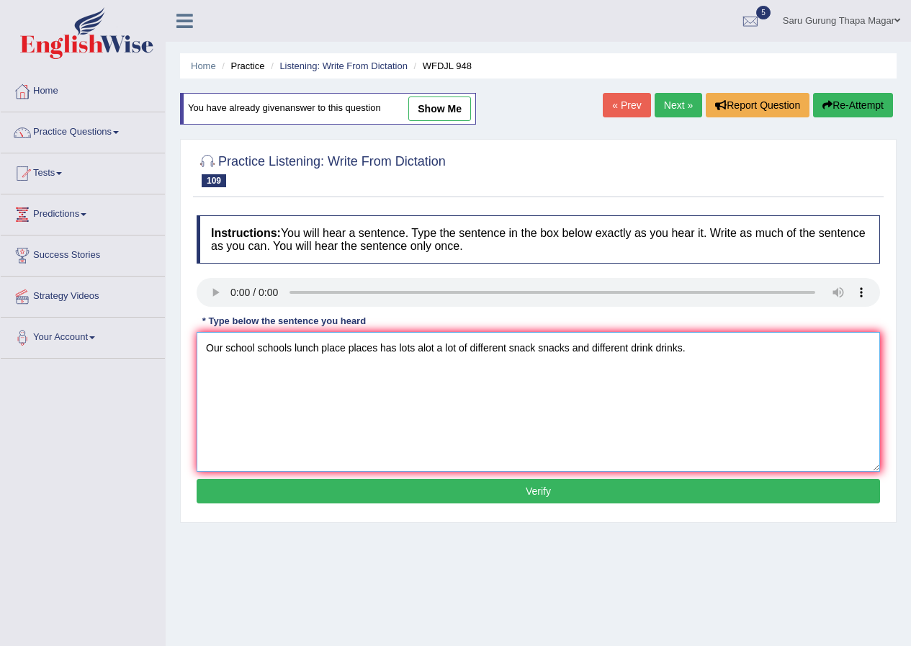
type textarea "Our school schools lunch place places has lots alot a lot of different snack sn…"
click at [489, 498] on button "Verify" at bounding box center [539, 491] width 684 height 24
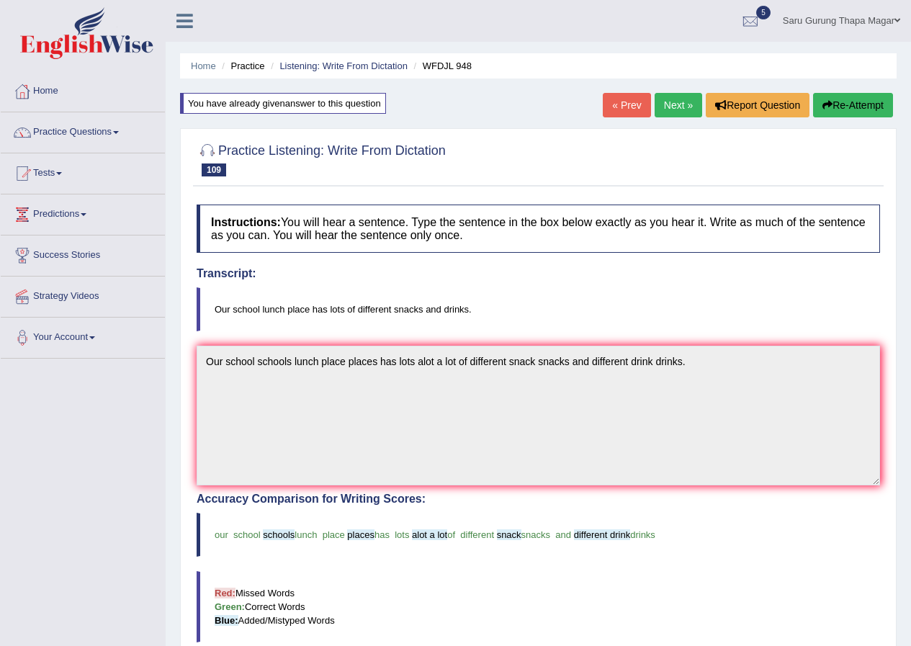
click at [679, 98] on link "Next »" at bounding box center [679, 105] width 48 height 24
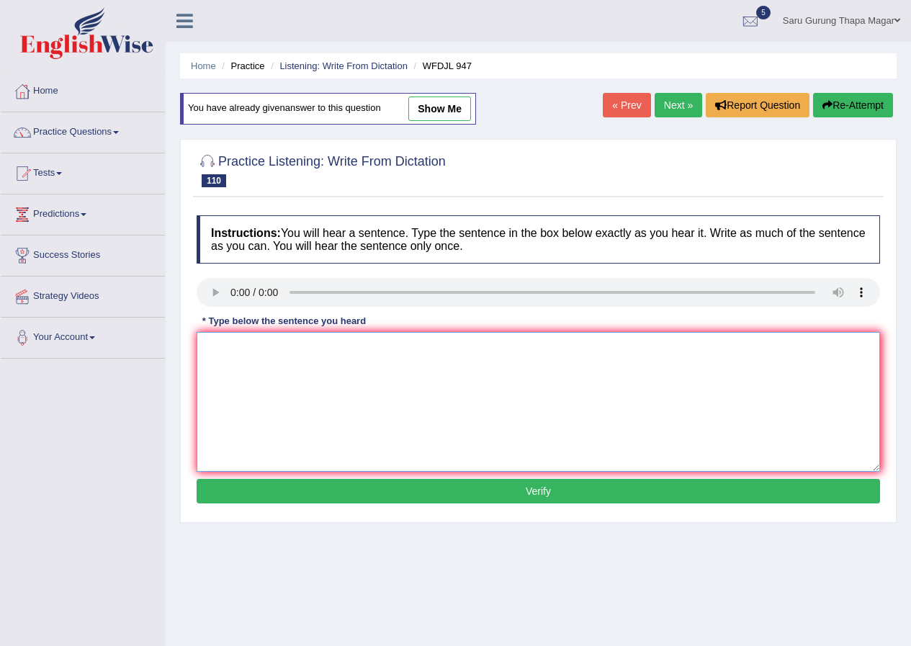
click at [248, 346] on textarea at bounding box center [539, 402] width 684 height 140
click at [331, 347] on textarea "Soon money expert experts will give talk to important importants visitor visito…" at bounding box center [539, 402] width 684 height 140
type textarea "Soon money expert experts expert's will give talk to important importants visit…"
click at [477, 494] on button "Verify" at bounding box center [539, 491] width 684 height 24
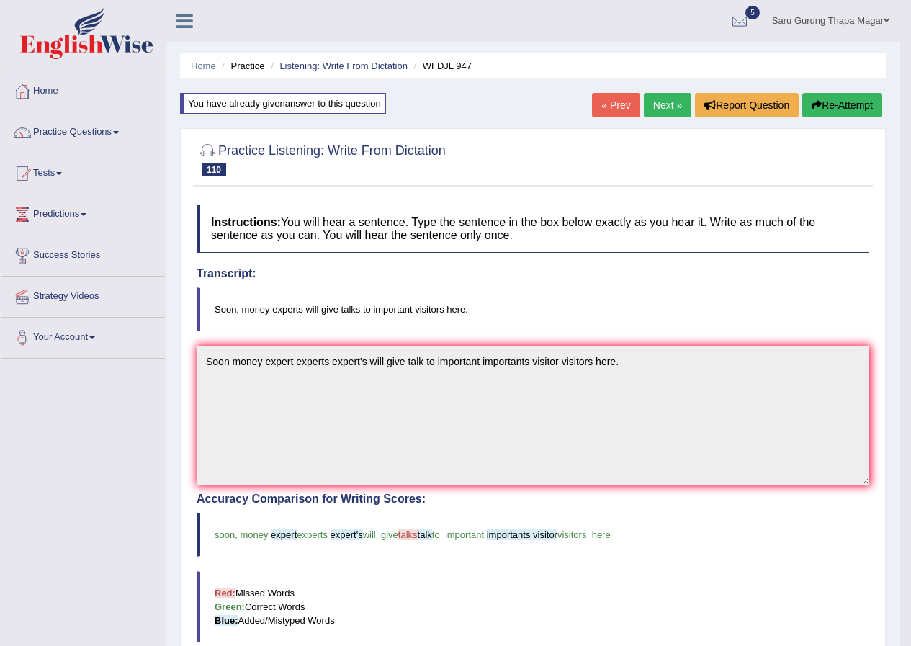
click at [666, 102] on link "Next »" at bounding box center [668, 105] width 48 height 24
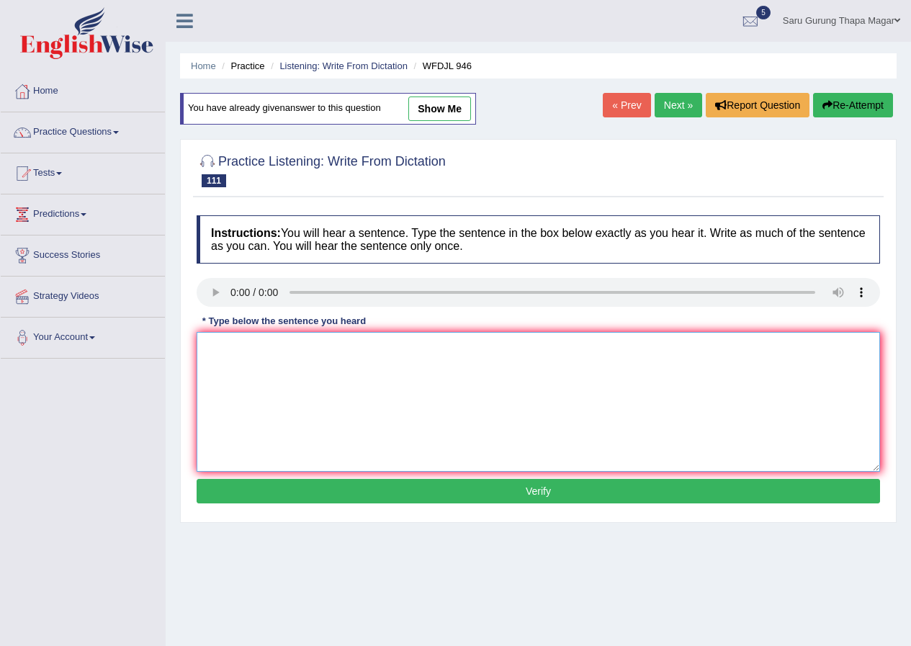
click at [249, 342] on textarea at bounding box center [539, 402] width 684 height 140
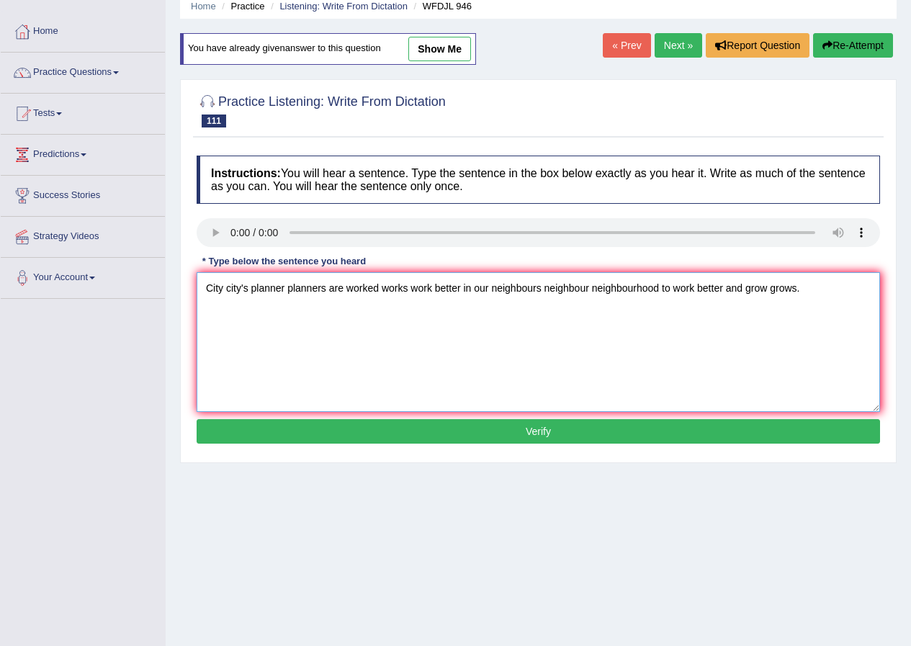
scroll to position [110, 0]
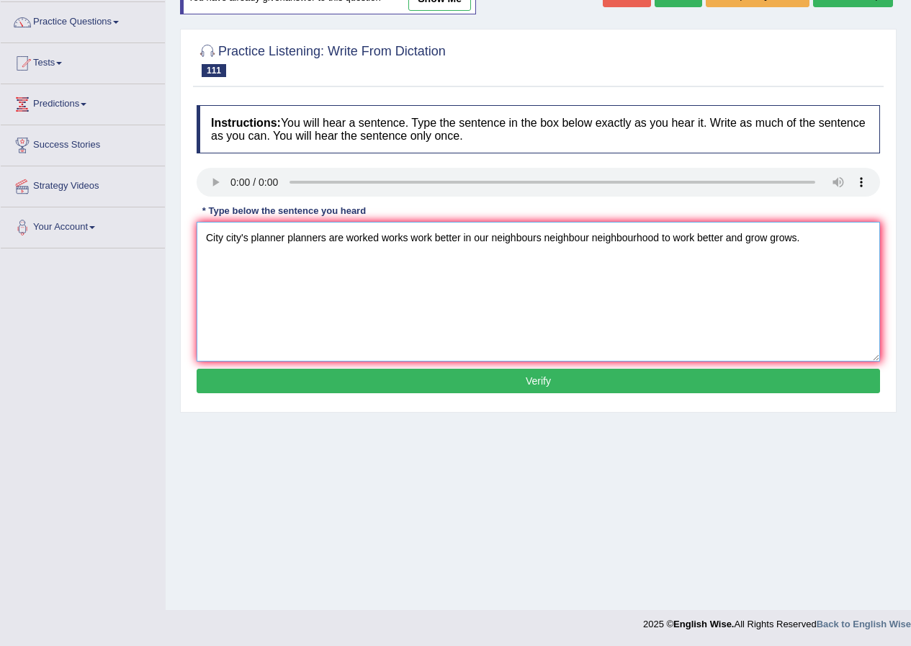
type textarea "City city's planner planners are worked works work better in our neighbours nei…"
click at [537, 378] on button "Verify" at bounding box center [539, 381] width 684 height 24
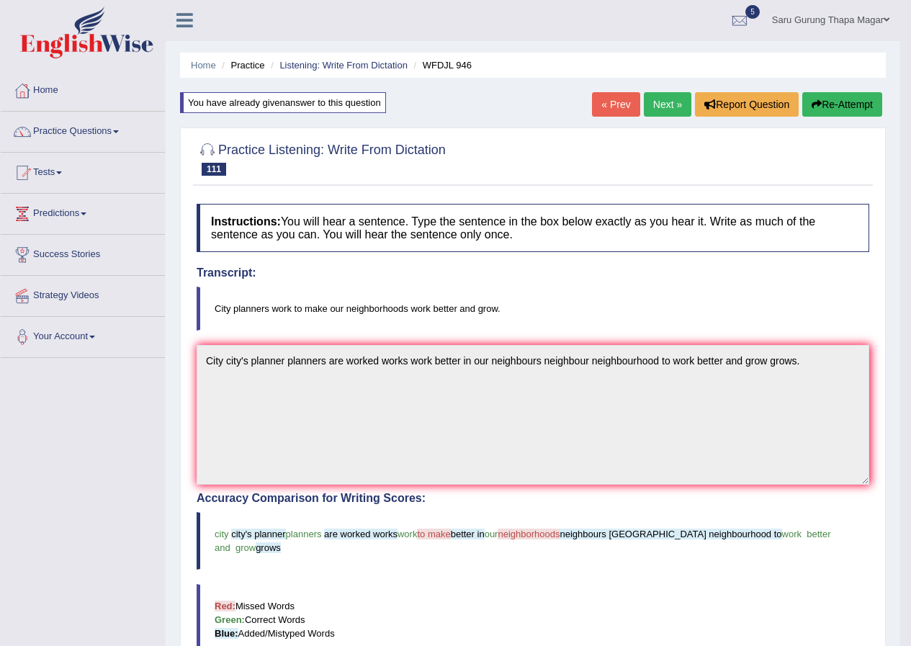
scroll to position [0, 0]
click at [662, 107] on link "Next »" at bounding box center [668, 105] width 48 height 24
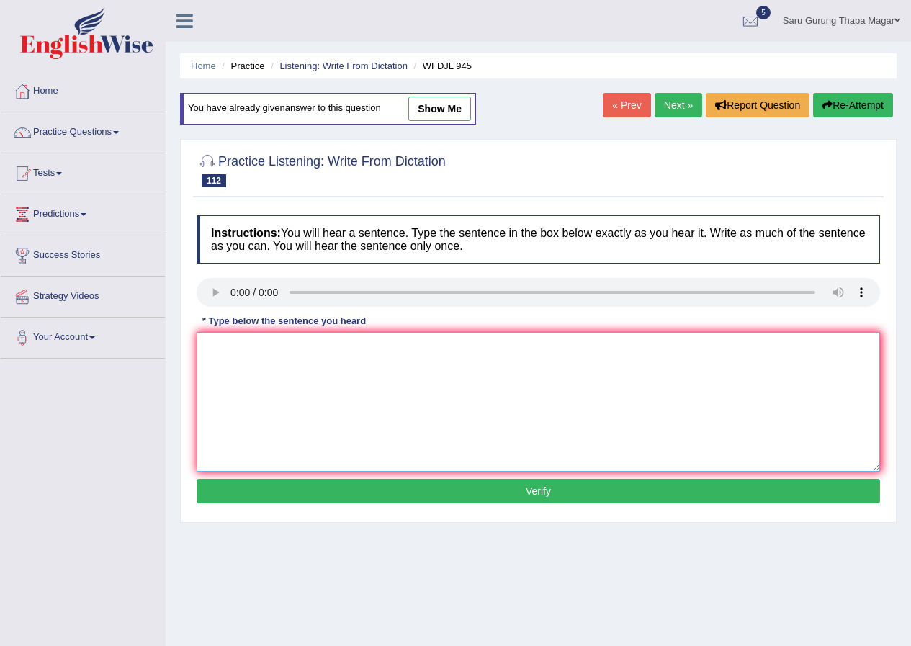
drag, startPoint x: 315, startPoint y: 362, endPoint x: 320, endPoint y: 377, distance: 15.3
click at [320, 375] on textarea at bounding box center [539, 402] width 684 height 140
click at [213, 349] on textarea "If root roots get gets damage damaged the plant plants root roots will start st…" at bounding box center [539, 402] width 684 height 140
click at [427, 349] on textarea "If the a root roots get gets damage damaged the plant plants root roots will st…" at bounding box center [539, 402] width 684 height 140
click at [408, 347] on textarea "If the a root roots get gets damage damaged the a plant plants root roots will …" at bounding box center [539, 402] width 684 height 140
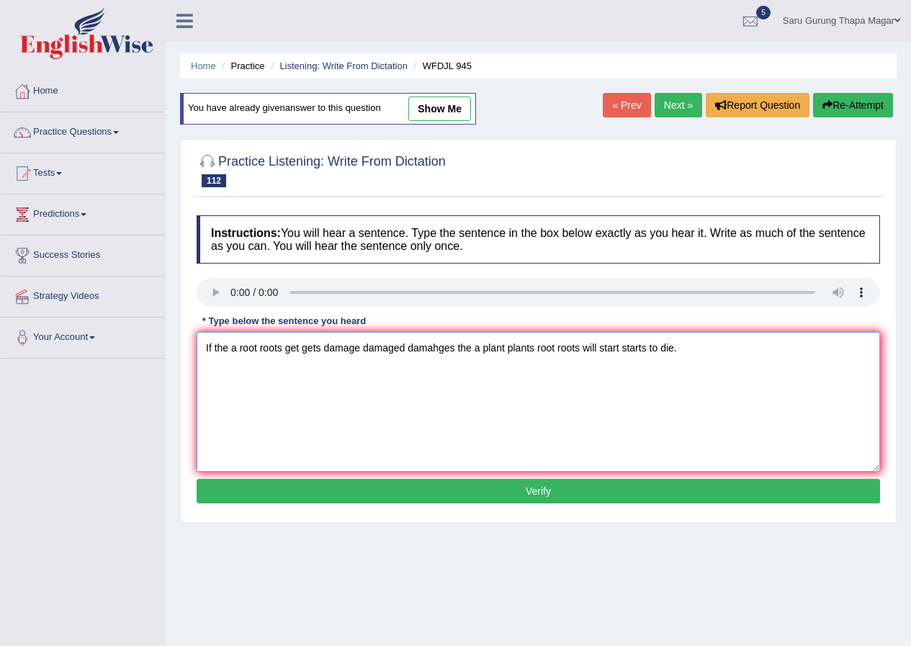
click at [436, 352] on textarea "If the a root roots get gets damage damaged damahges the a plant plants root ro…" at bounding box center [539, 402] width 684 height 140
click at [597, 347] on textarea "If the a root roots get gets damage damaged damages the a plant plants root roo…" at bounding box center [539, 402] width 684 height 140
type textarea "If the a root roots get gets damage damaged damages the a plant plants root roo…"
click at [540, 497] on button "Verify" at bounding box center [539, 491] width 684 height 24
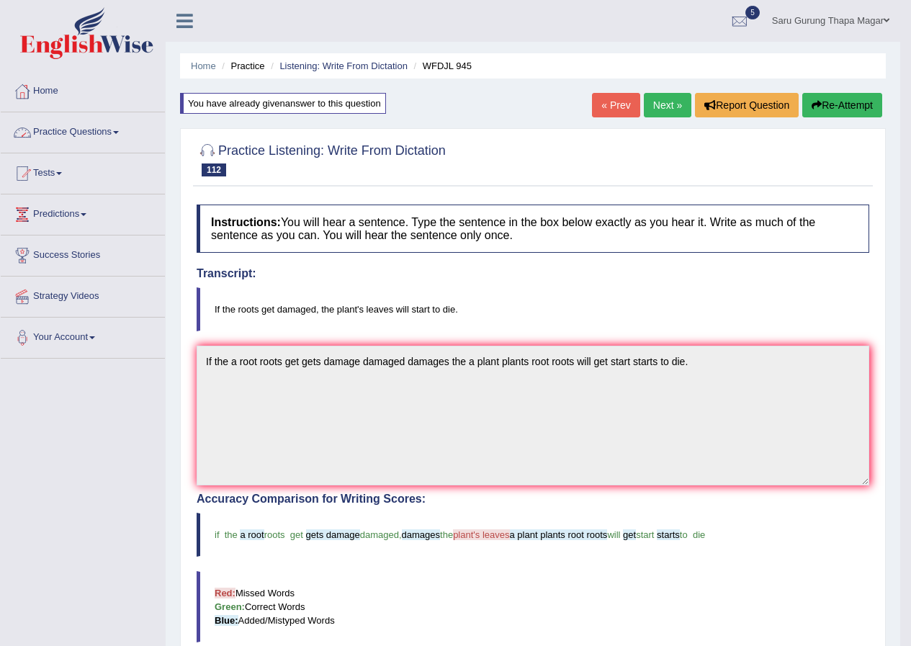
click at [96, 128] on link "Practice Questions" at bounding box center [83, 130] width 164 height 36
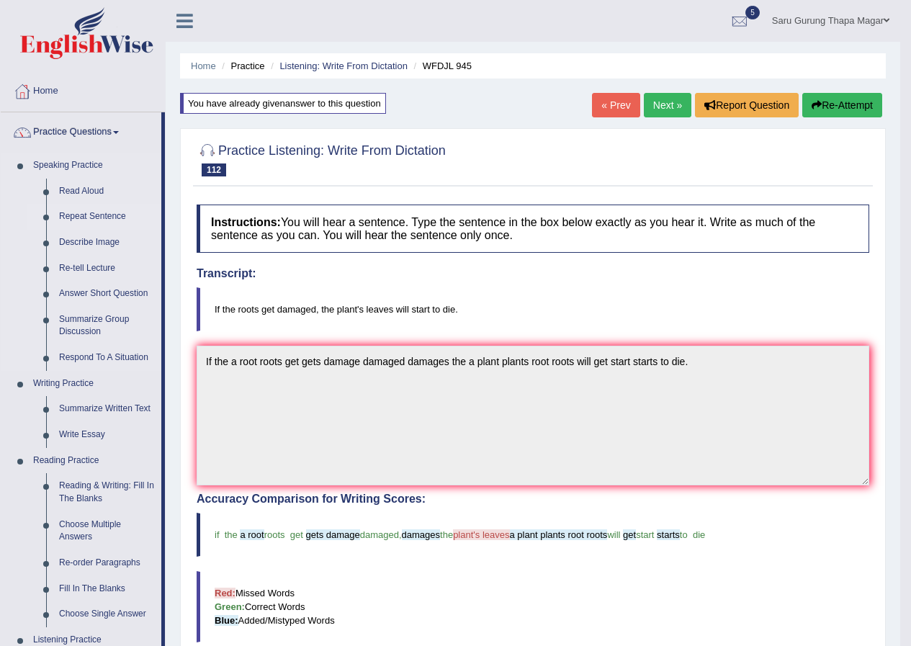
click at [76, 215] on link "Repeat Sentence" at bounding box center [107, 217] width 109 height 26
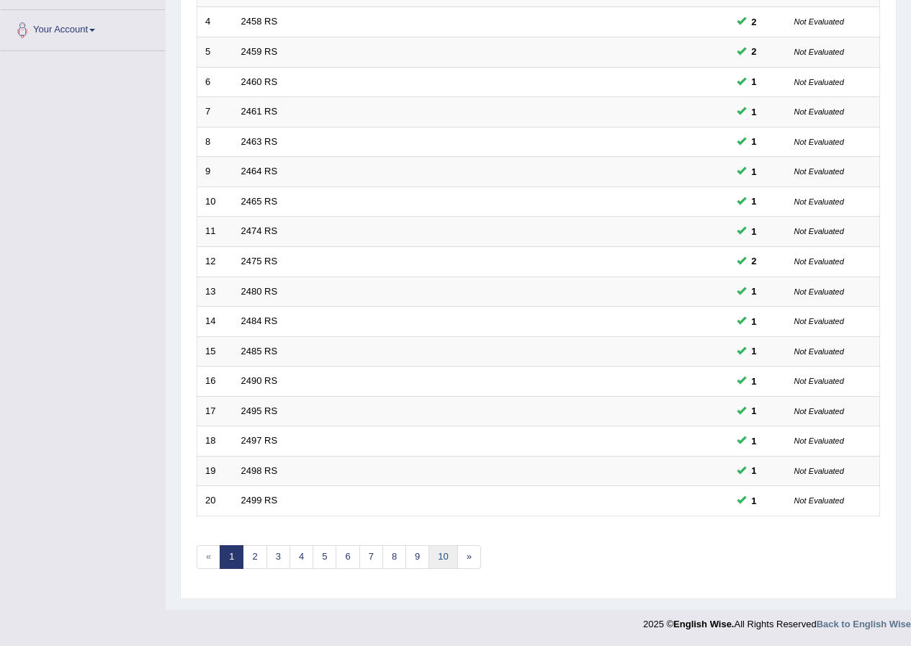
click at [445, 558] on link "10" at bounding box center [443, 557] width 29 height 24
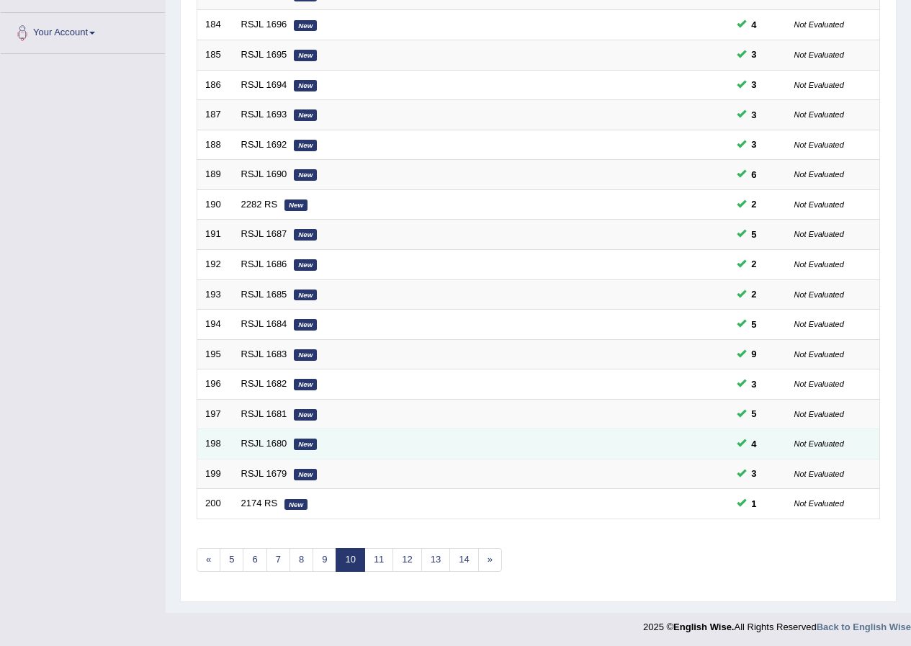
scroll to position [308, 0]
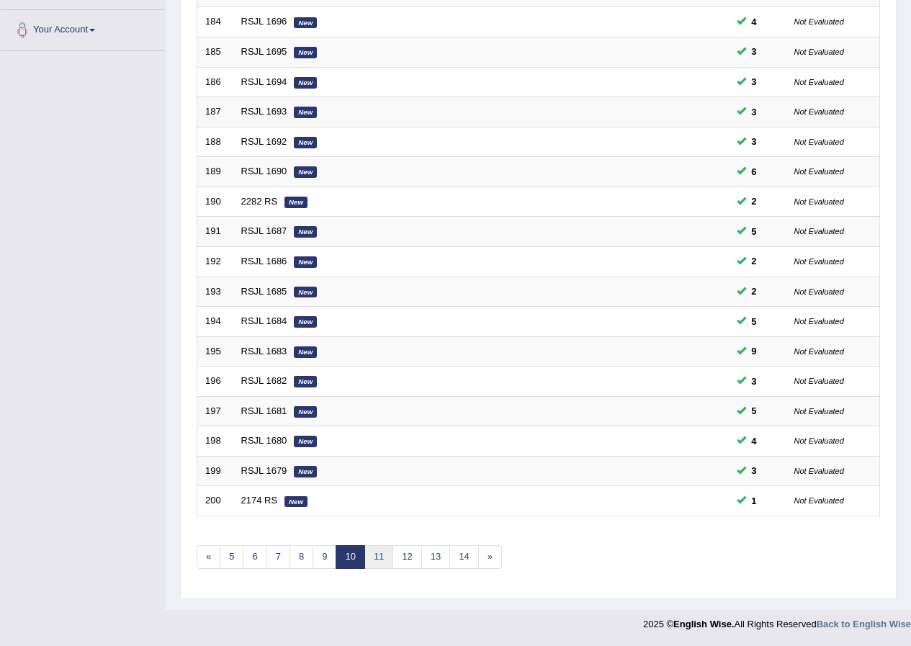
click at [382, 555] on link "11" at bounding box center [379, 557] width 29 height 24
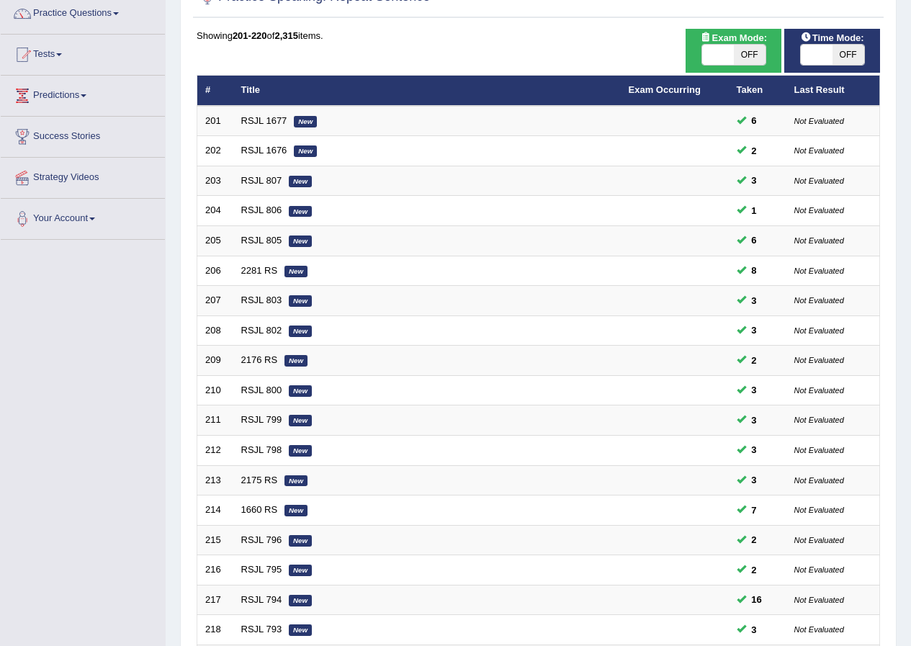
scroll to position [308, 0]
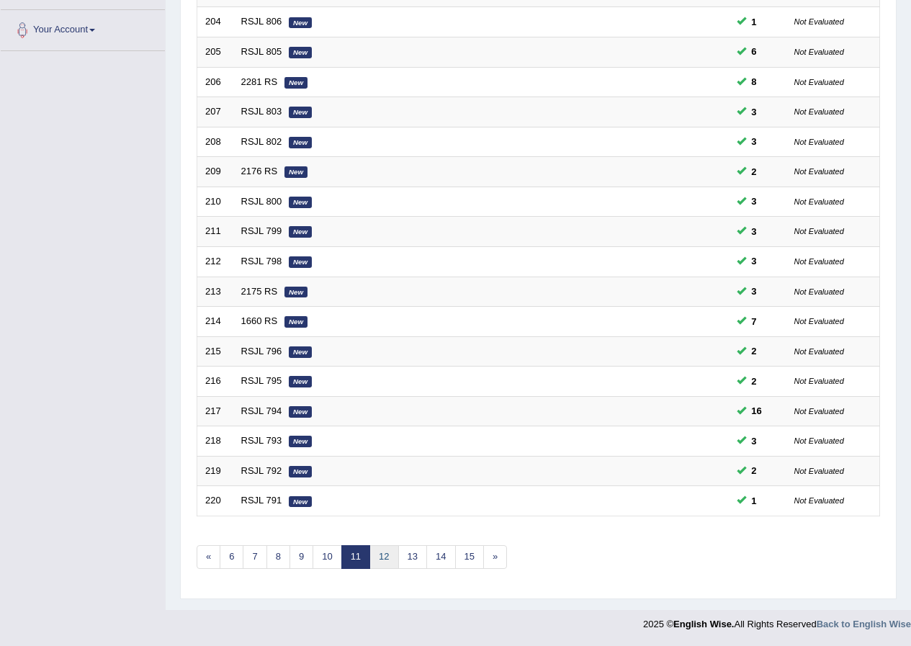
click at [376, 563] on link "12" at bounding box center [384, 557] width 29 height 24
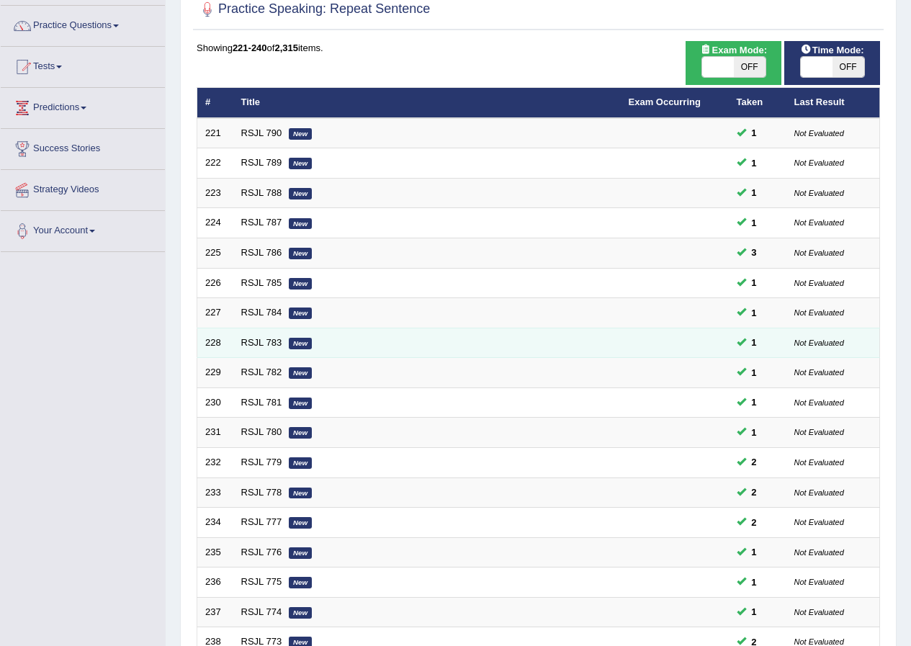
scroll to position [308, 0]
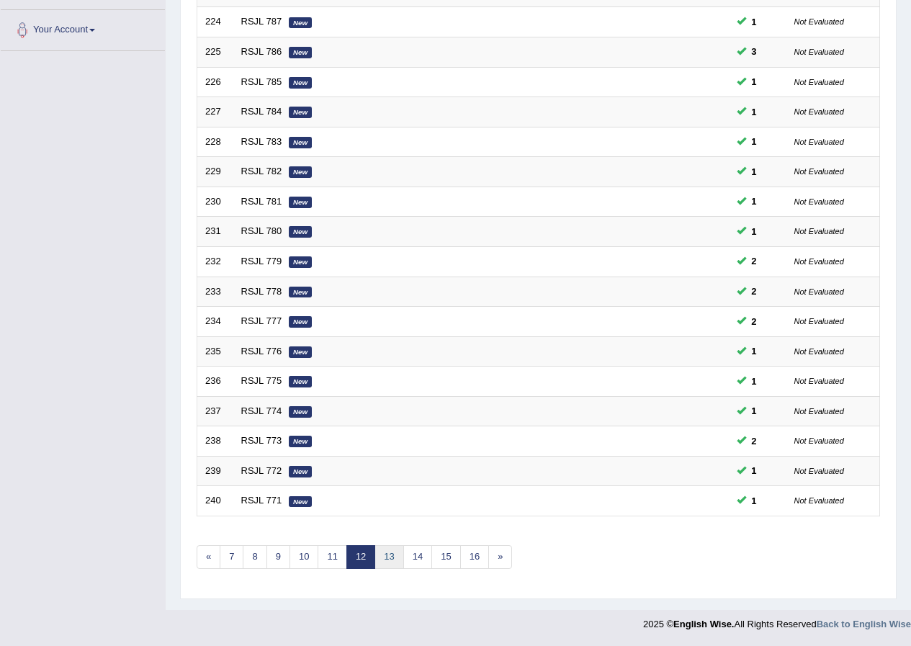
click at [384, 556] on link "13" at bounding box center [389, 557] width 29 height 24
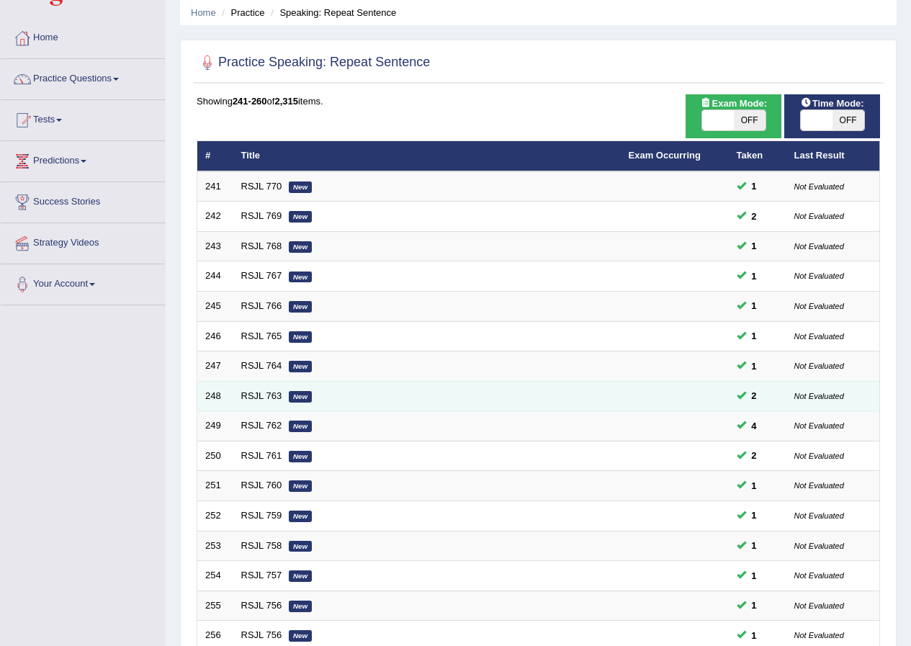
scroll to position [308, 0]
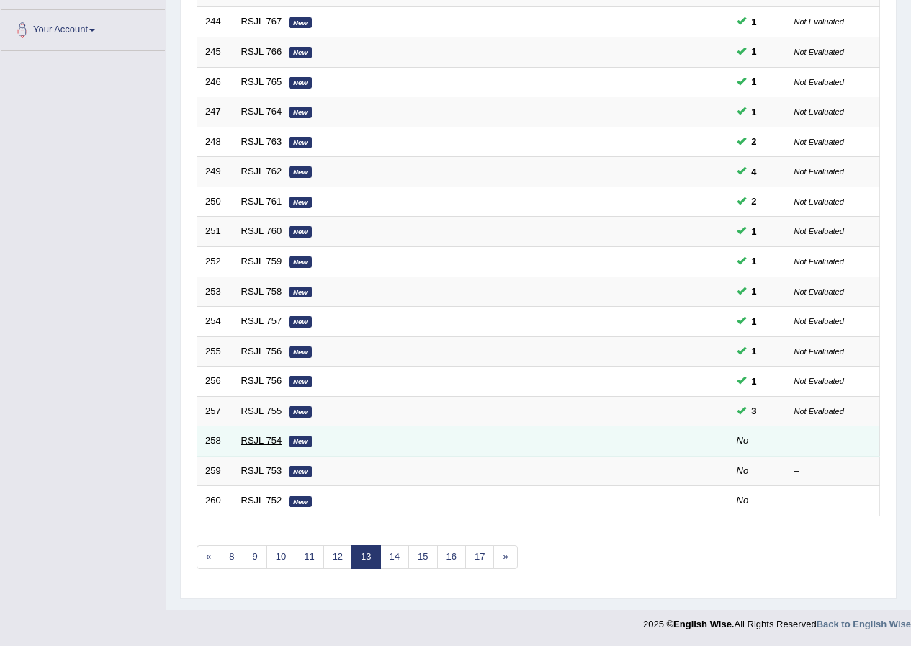
click at [269, 440] on link "RSJL 754" at bounding box center [261, 440] width 41 height 11
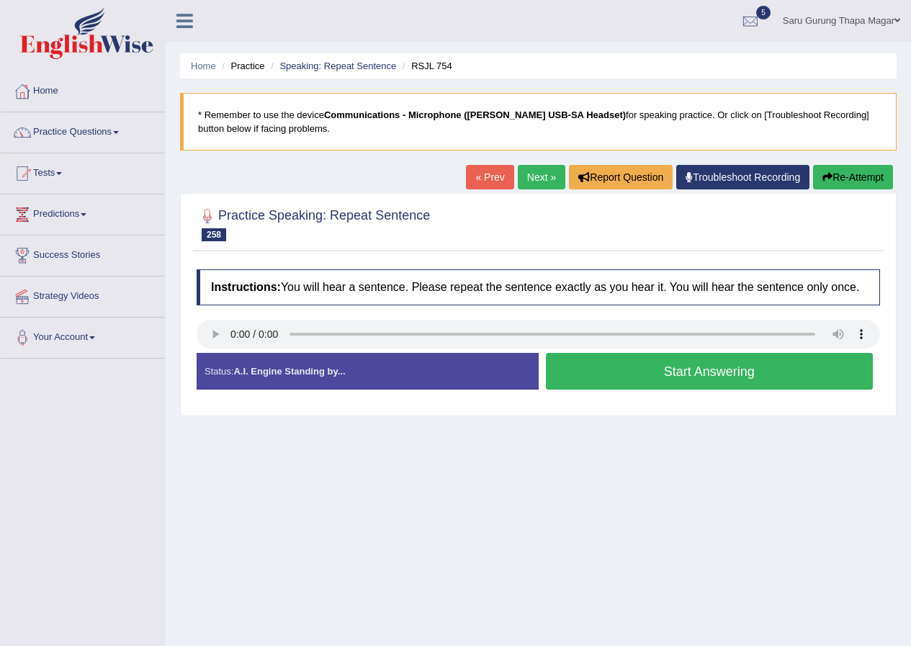
click at [610, 378] on button "Start Answering" at bounding box center [710, 371] width 328 height 37
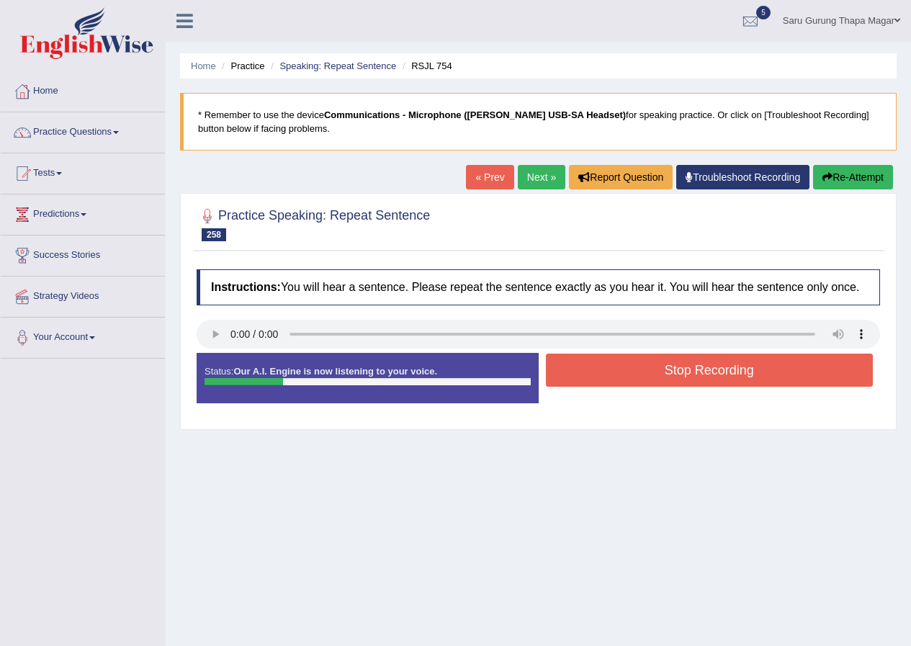
click at [610, 374] on button "Stop Recording" at bounding box center [710, 370] width 328 height 33
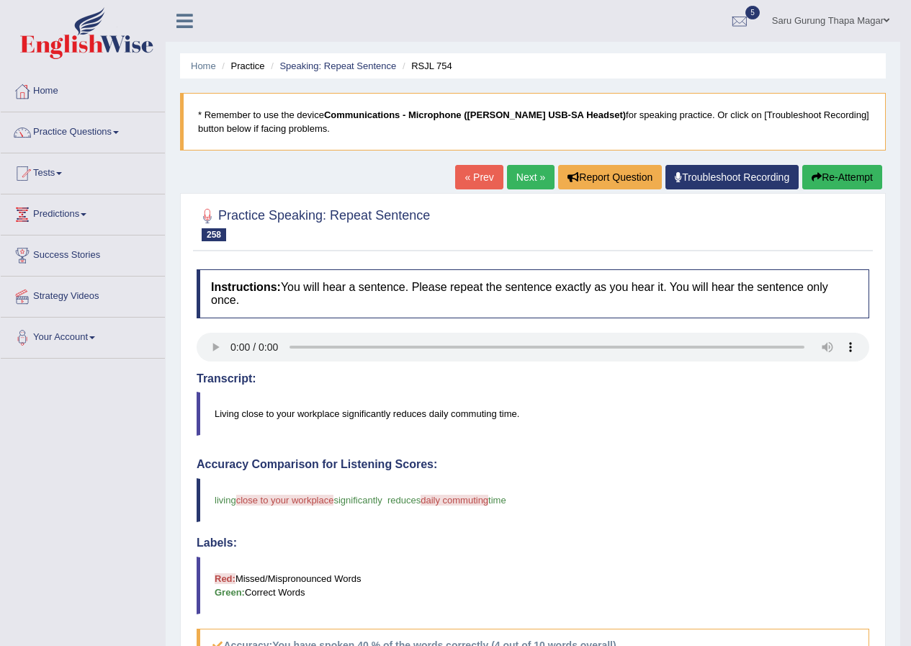
click at [531, 181] on link "Next »" at bounding box center [531, 177] width 48 height 24
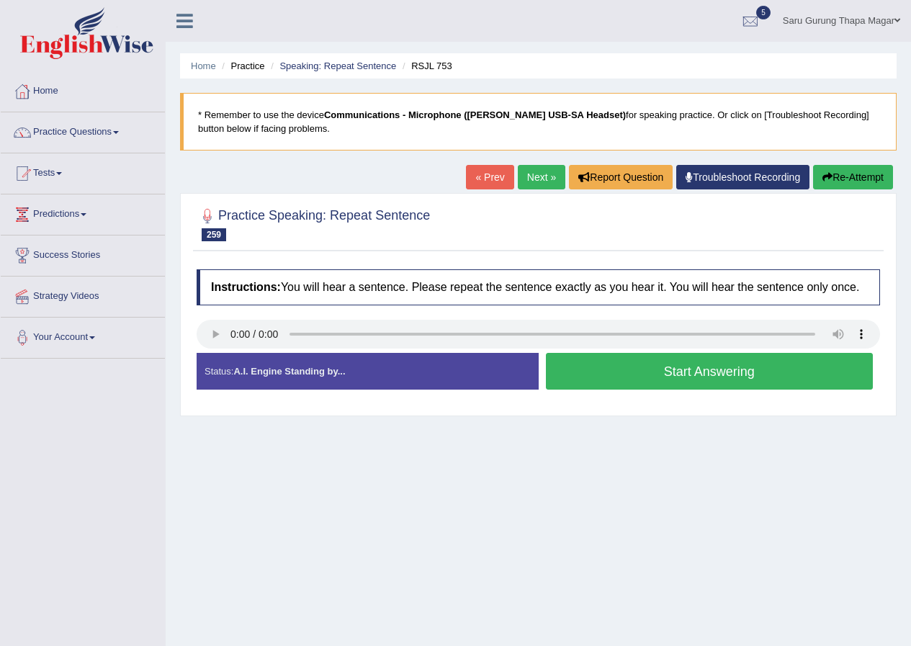
click at [646, 370] on button "Start Answering" at bounding box center [710, 371] width 328 height 37
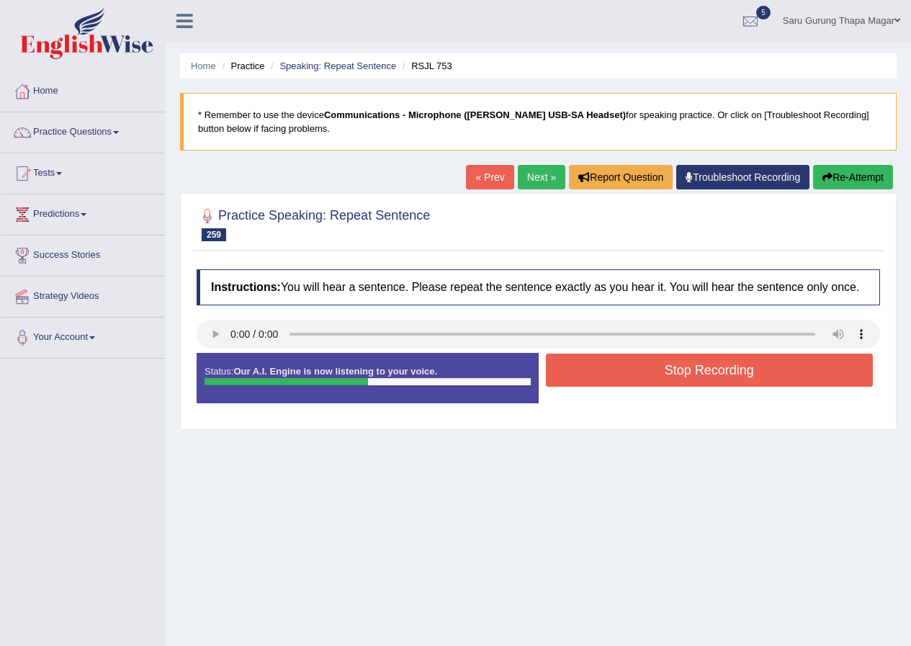
click at [646, 370] on button "Stop Recording" at bounding box center [710, 370] width 328 height 33
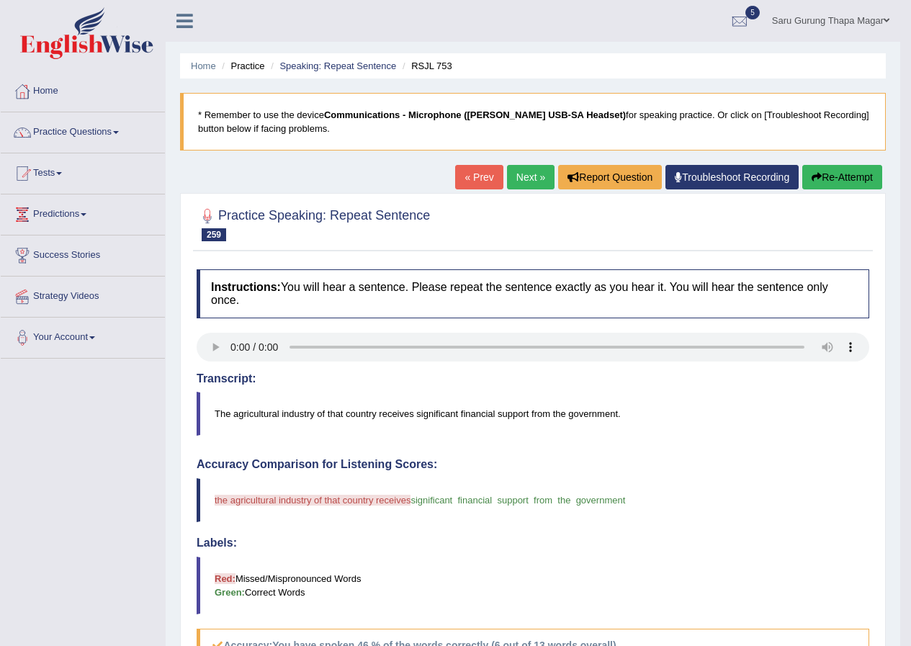
click at [812, 178] on icon "button" at bounding box center [817, 177] width 10 height 10
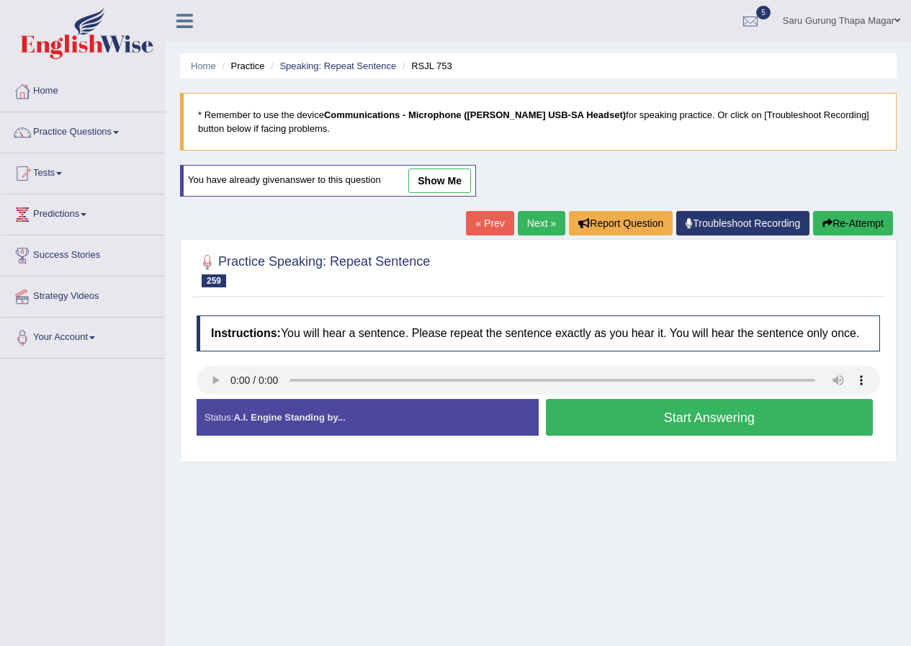
click at [707, 421] on button "Start Answering" at bounding box center [710, 417] width 328 height 37
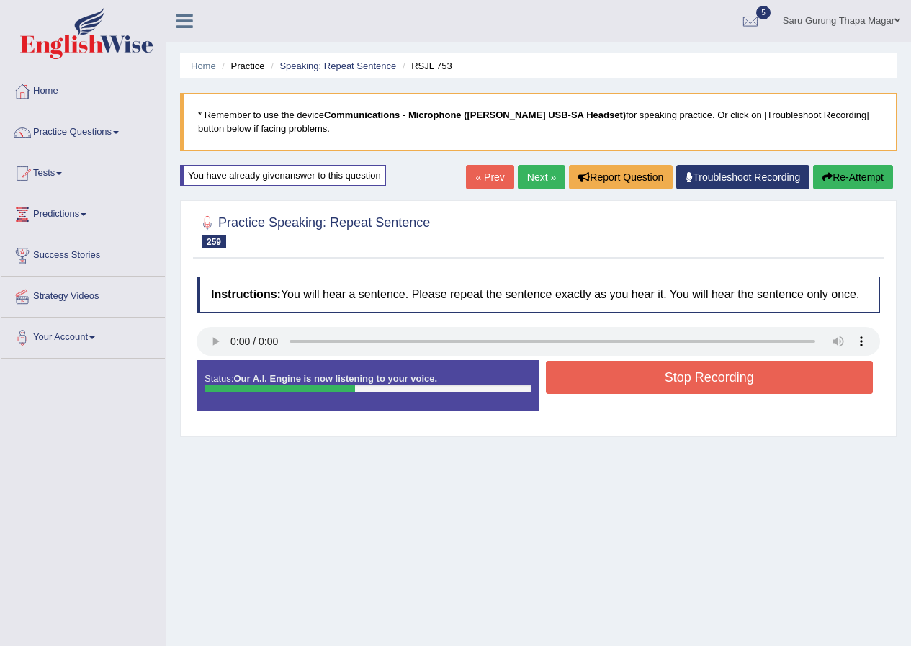
click at [700, 383] on button "Stop Recording" at bounding box center [710, 377] width 328 height 33
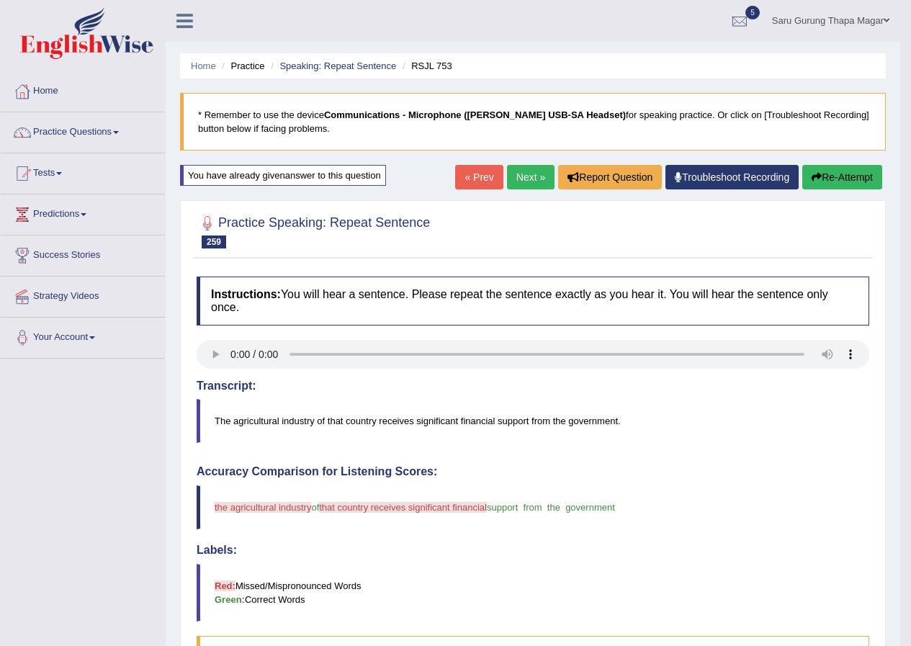
click at [535, 177] on link "Next »" at bounding box center [531, 177] width 48 height 24
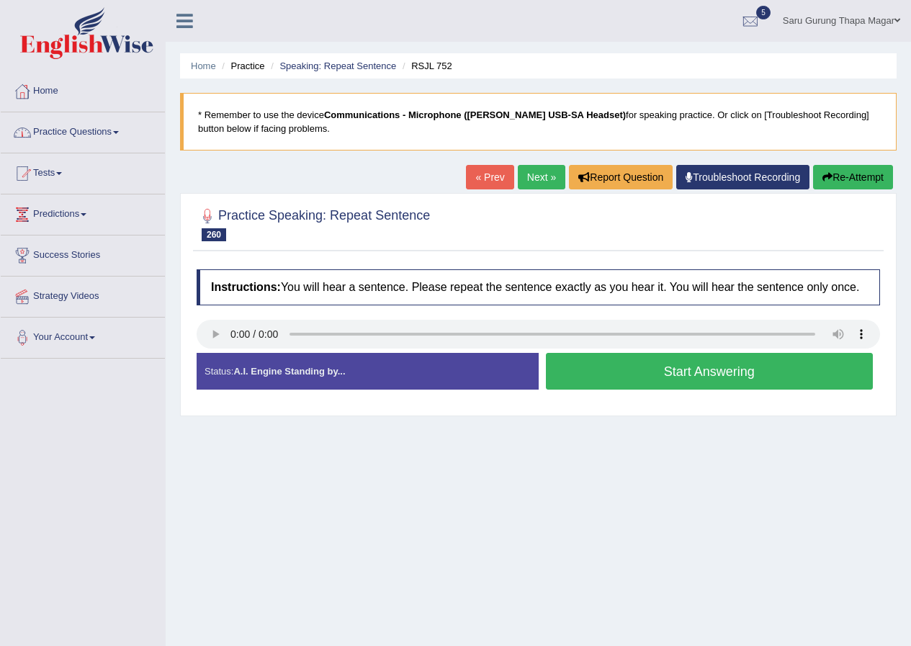
click at [108, 132] on link "Practice Questions" at bounding box center [83, 130] width 164 height 36
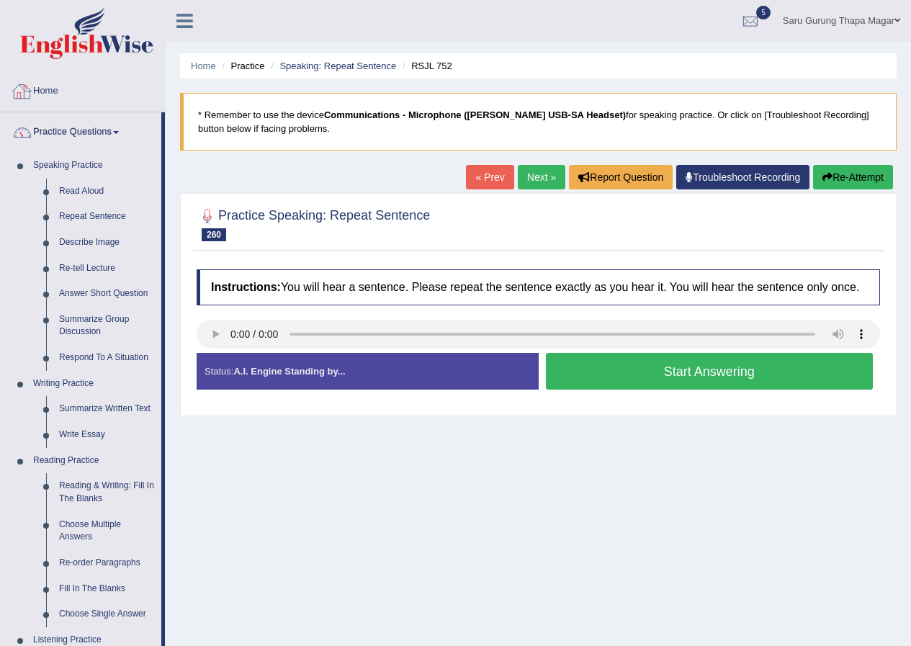
click at [56, 92] on link "Home" at bounding box center [83, 89] width 164 height 36
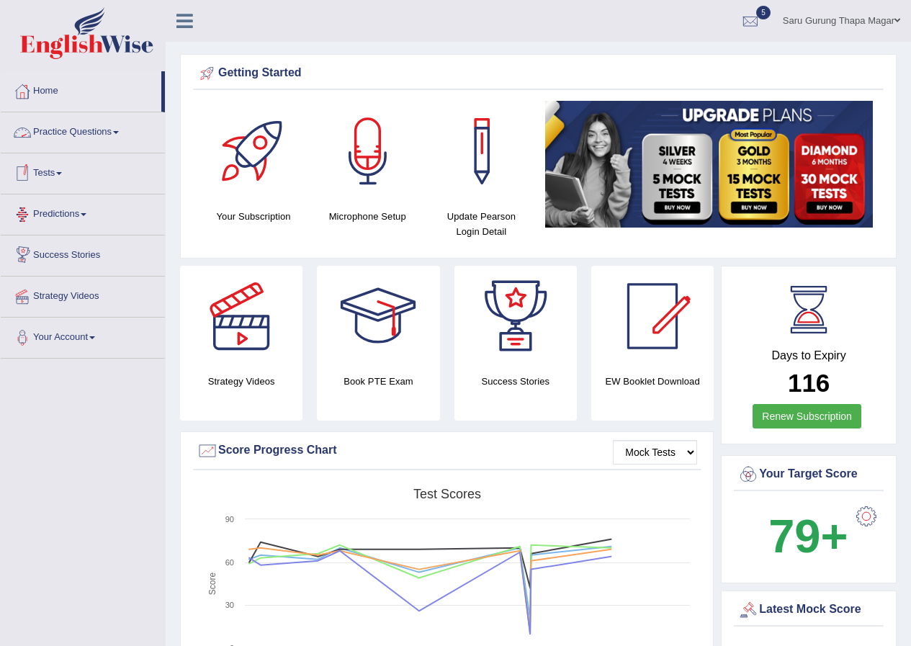
click at [82, 133] on link "Practice Questions" at bounding box center [83, 130] width 164 height 36
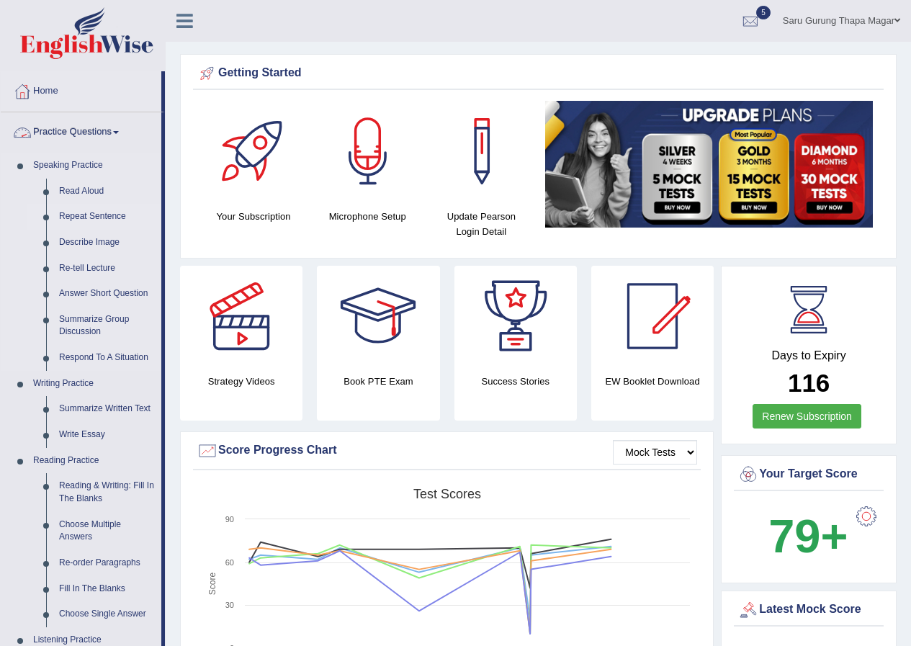
click at [86, 221] on link "Repeat Sentence" at bounding box center [107, 217] width 109 height 26
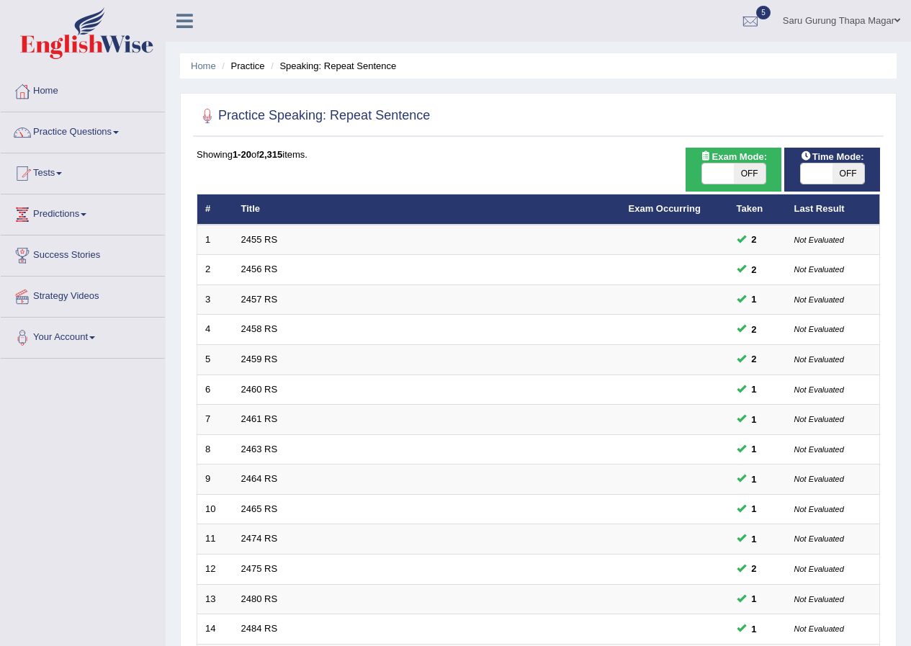
click at [825, 166] on span at bounding box center [817, 174] width 32 height 20
checkbox input "true"
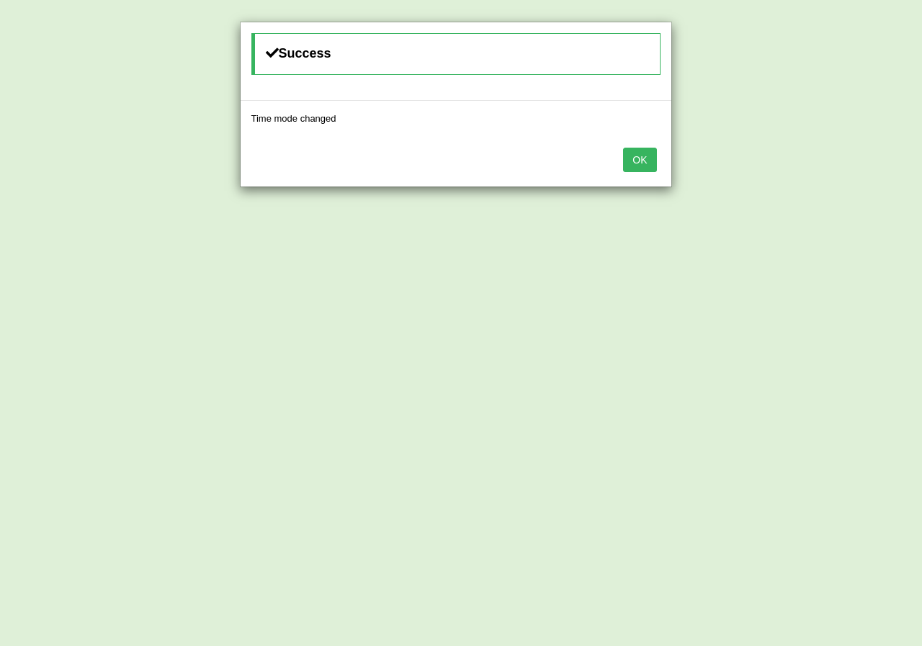
click at [647, 158] on button "OK" at bounding box center [639, 160] width 33 height 24
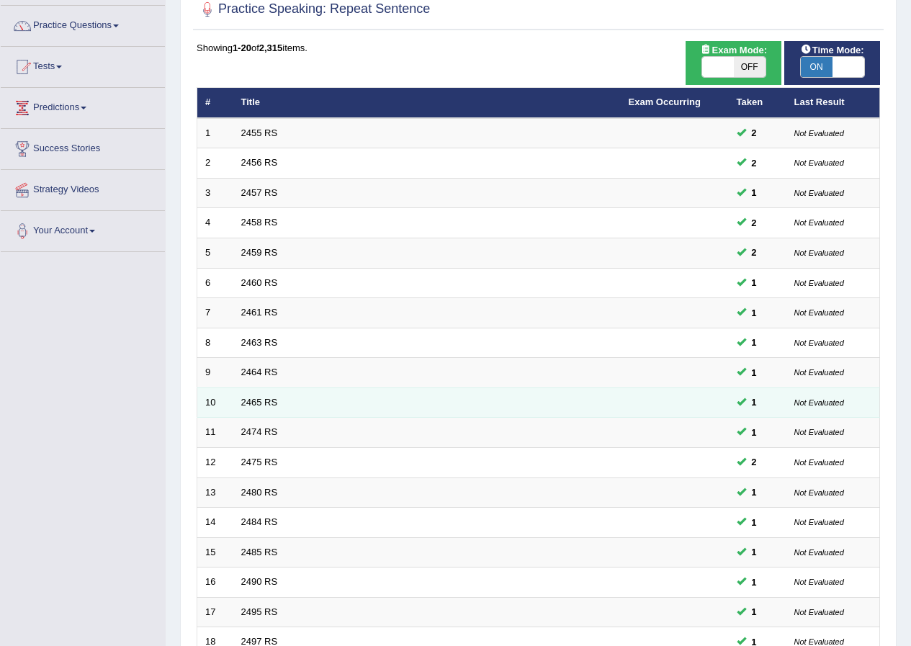
scroll to position [308, 0]
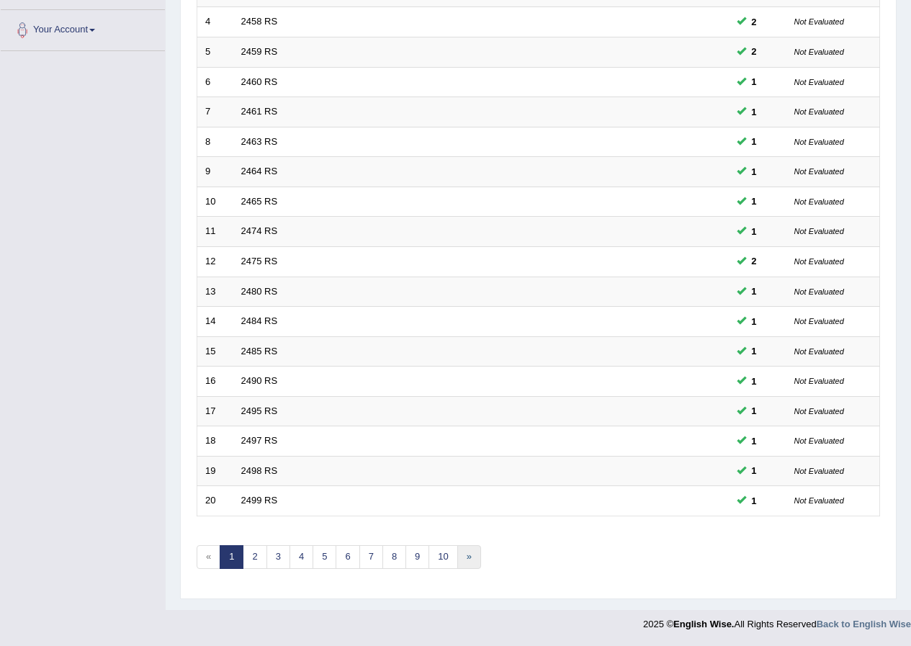
click at [462, 553] on link "»" at bounding box center [470, 557] width 24 height 24
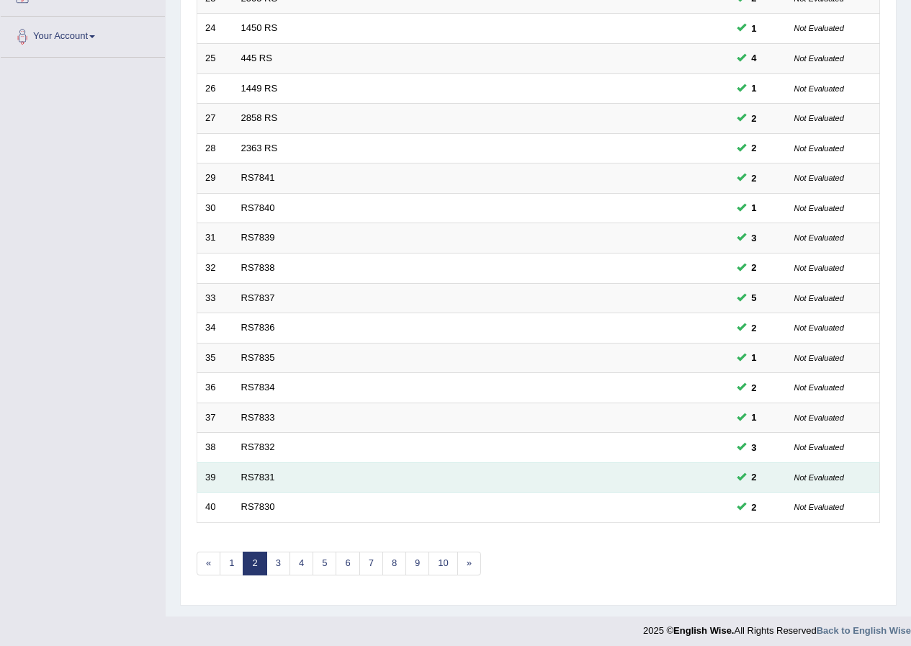
scroll to position [308, 0]
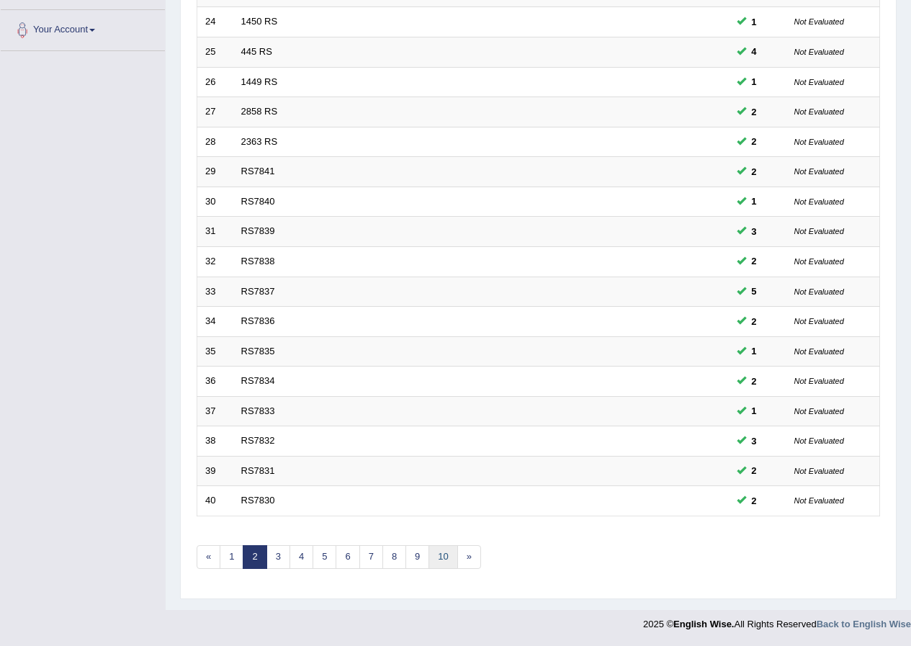
click at [441, 558] on link "10" at bounding box center [443, 557] width 29 height 24
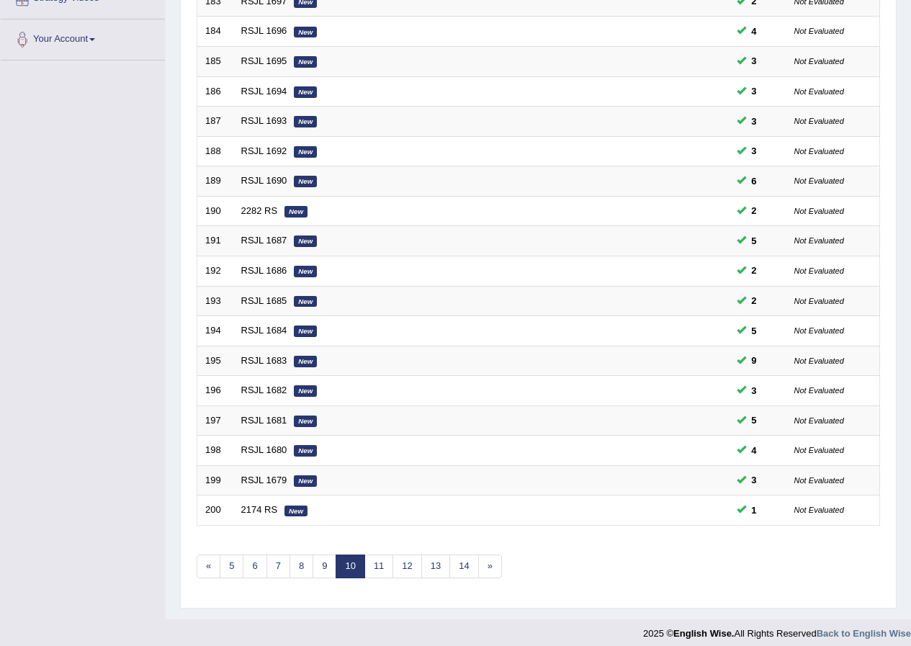
scroll to position [308, 0]
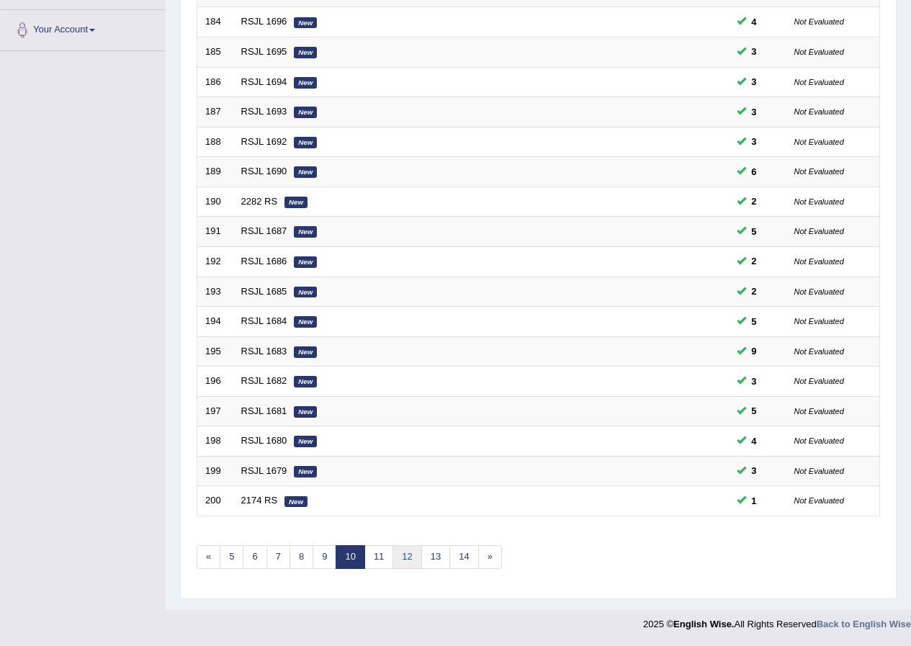
click at [414, 557] on link "12" at bounding box center [407, 557] width 29 height 24
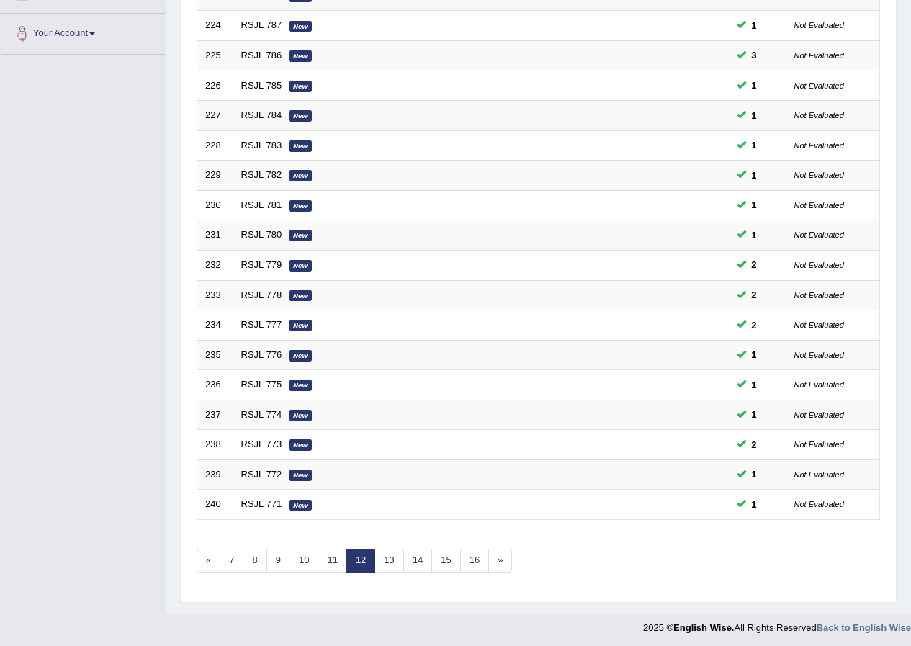
scroll to position [308, 0]
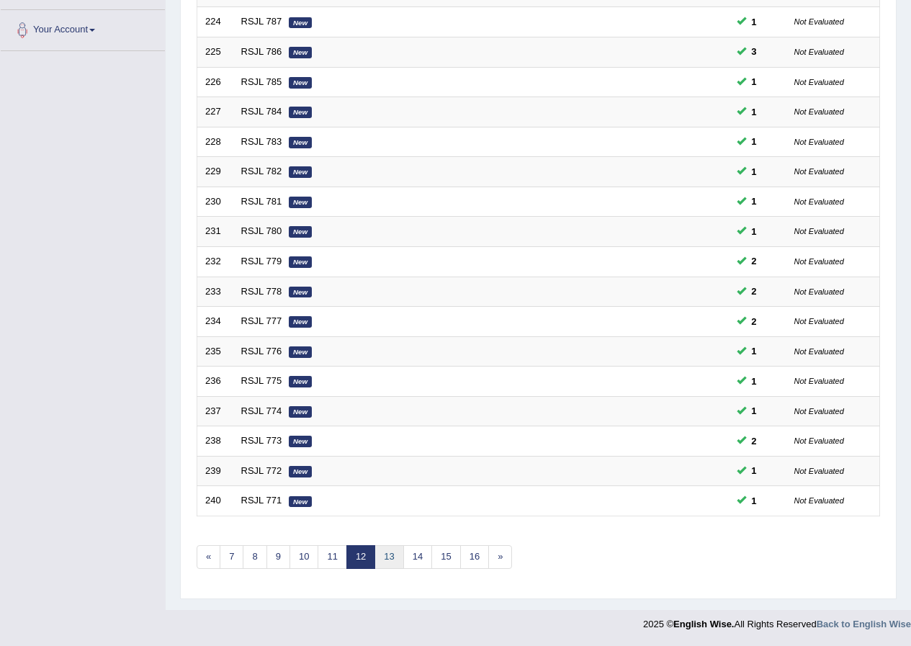
click at [389, 559] on link "13" at bounding box center [389, 557] width 29 height 24
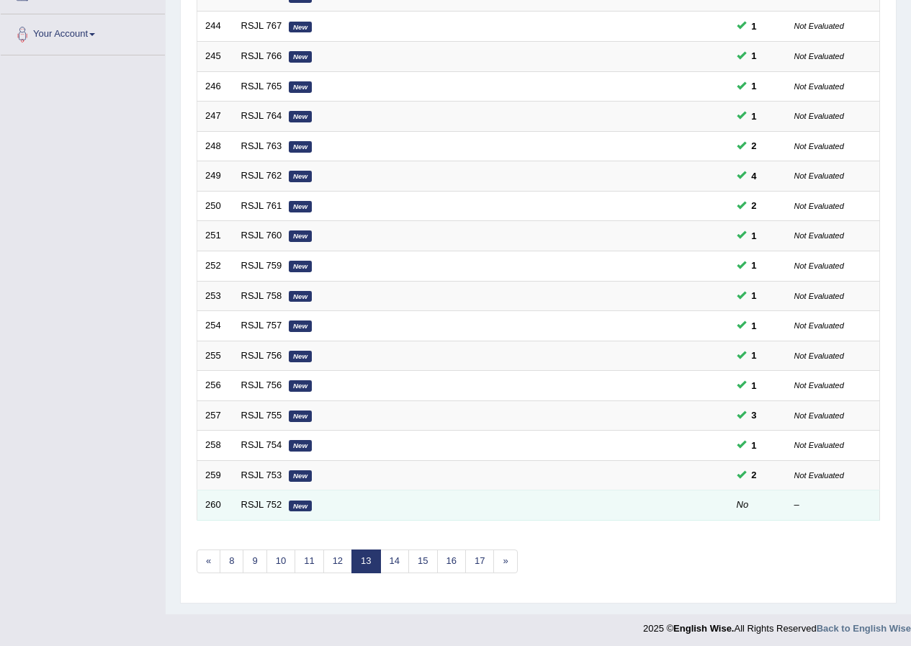
scroll to position [308, 0]
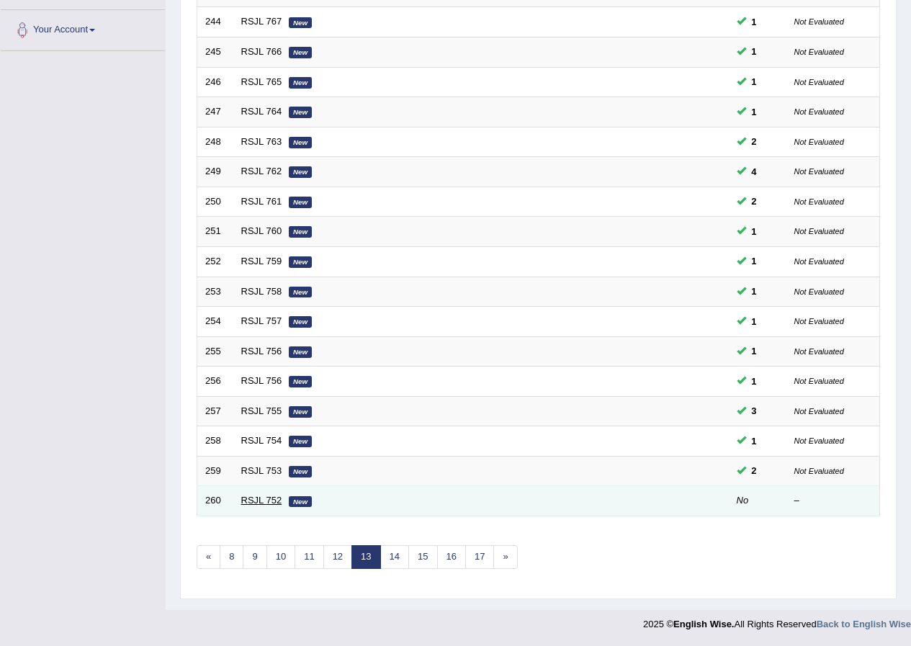
click at [280, 499] on link "RSJL 752" at bounding box center [261, 500] width 41 height 11
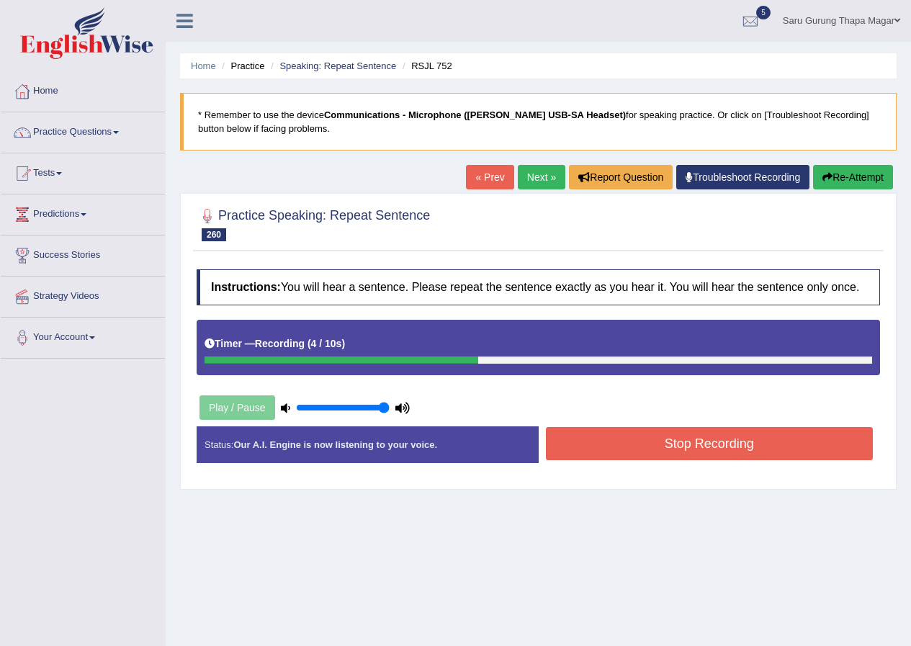
click at [587, 447] on button "Stop Recording" at bounding box center [710, 443] width 328 height 33
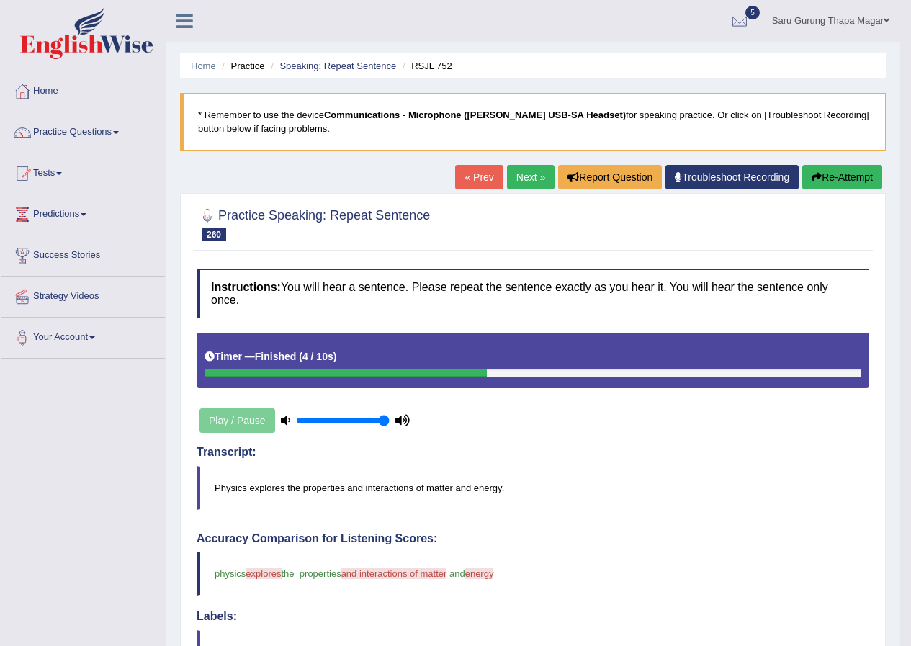
click at [519, 167] on link "Next »" at bounding box center [531, 177] width 48 height 24
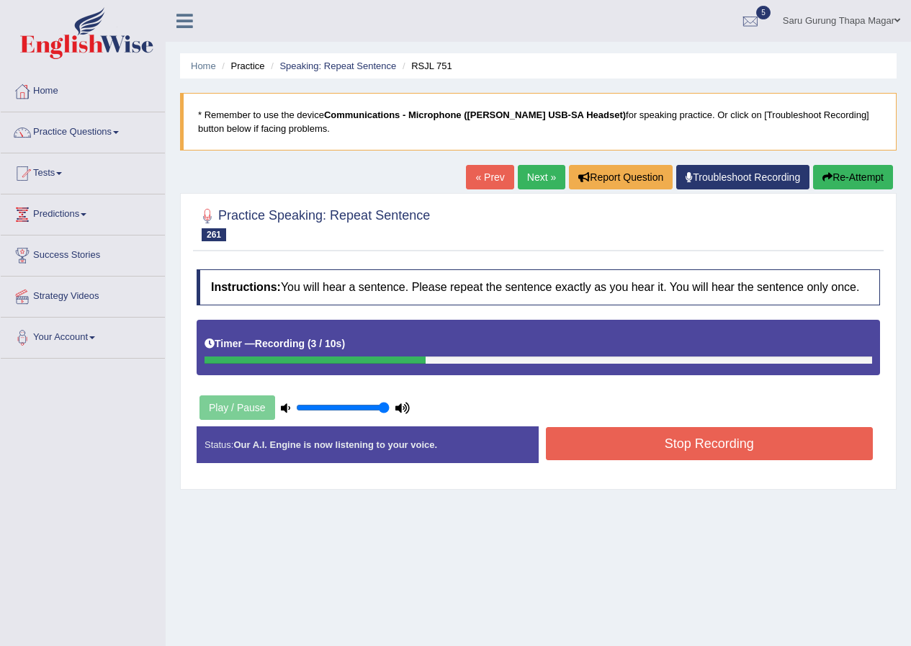
click at [606, 452] on button "Stop Recording" at bounding box center [710, 443] width 328 height 33
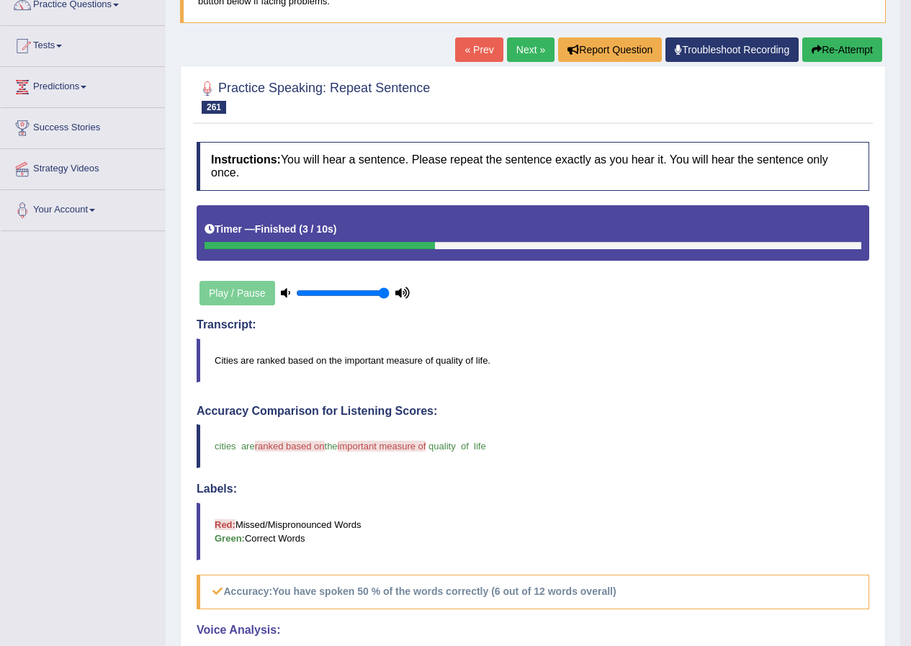
scroll to position [126, 0]
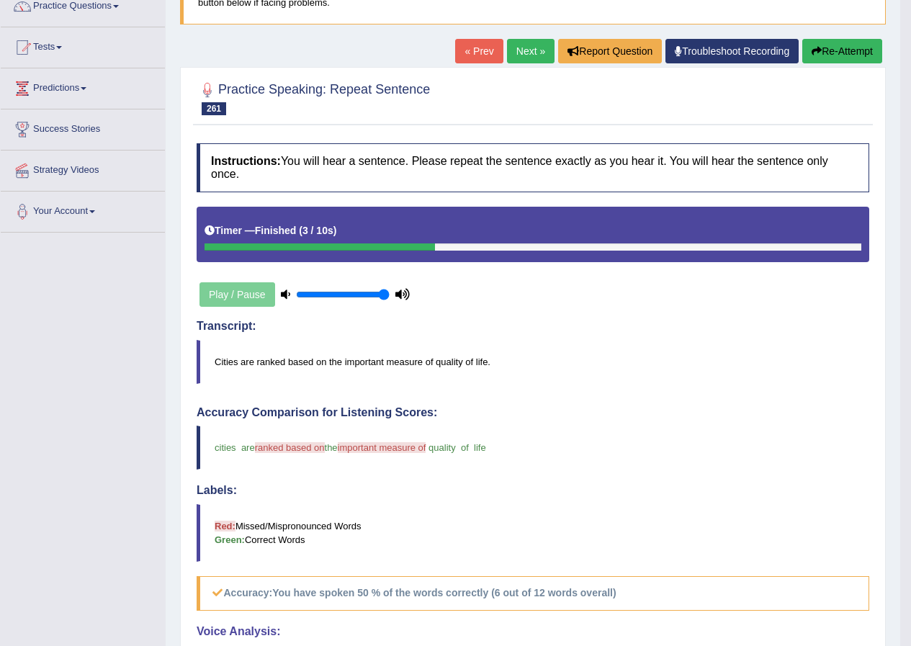
click at [531, 49] on link "Next »" at bounding box center [531, 51] width 48 height 24
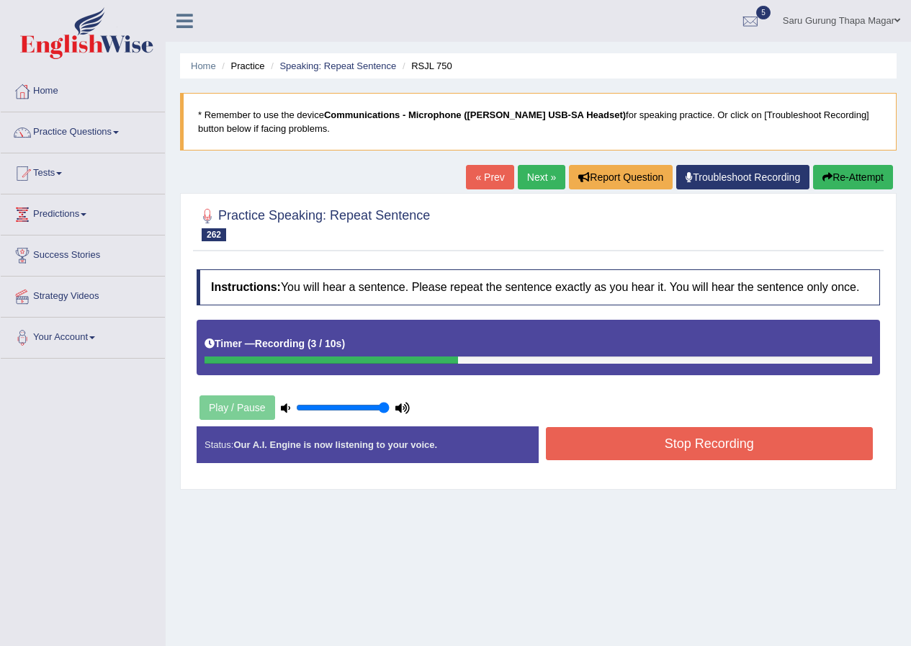
click at [595, 450] on button "Stop Recording" at bounding box center [710, 443] width 328 height 33
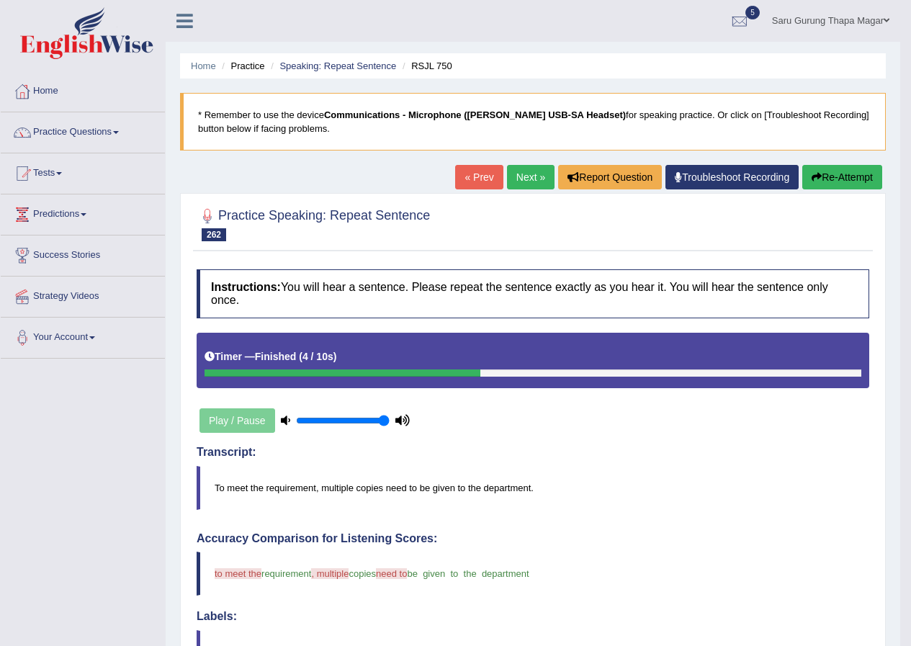
click at [531, 175] on link "Next »" at bounding box center [531, 177] width 48 height 24
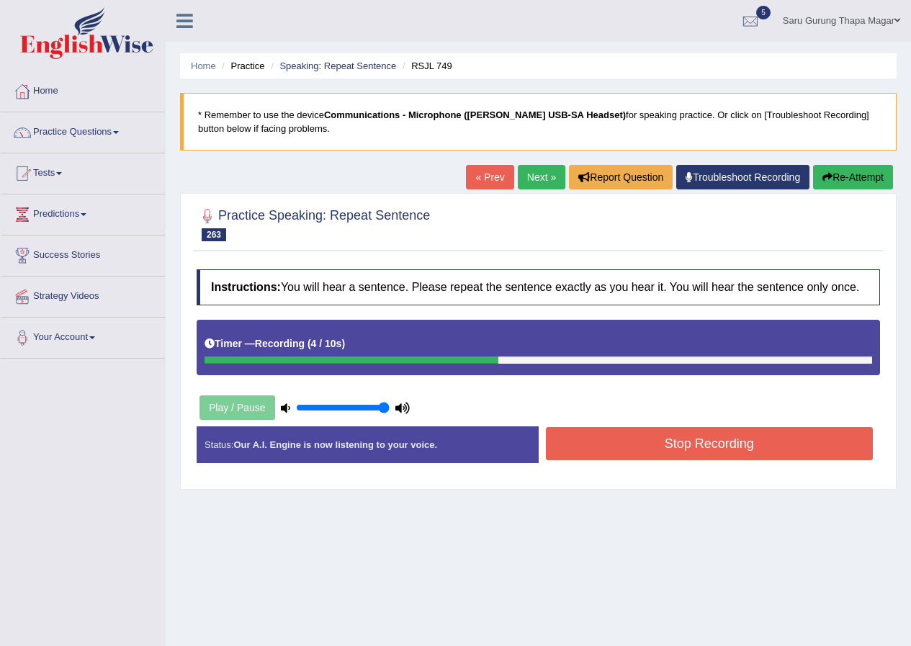
click at [612, 449] on button "Stop Recording" at bounding box center [710, 443] width 328 height 33
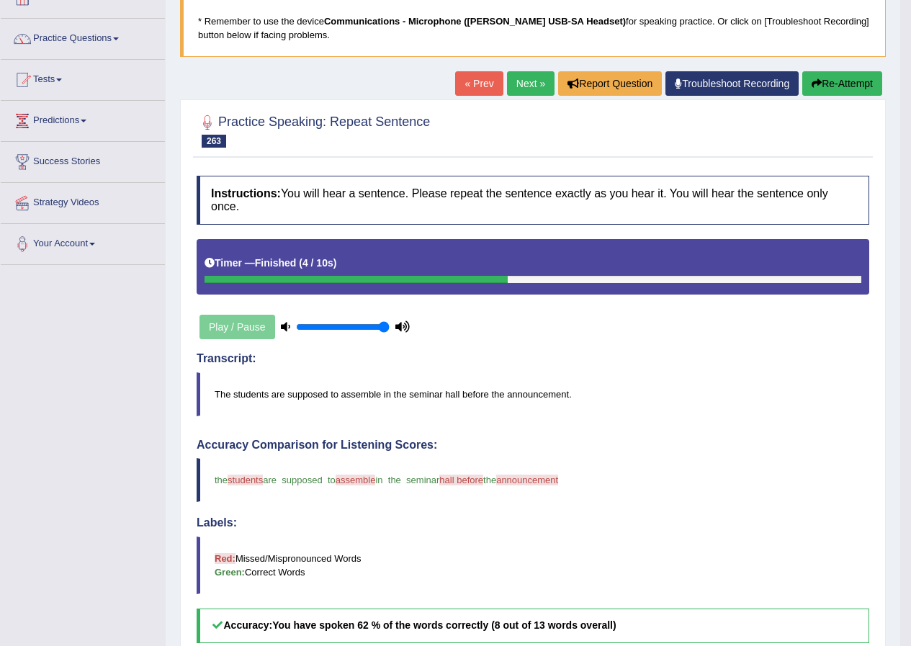
scroll to position [54, 0]
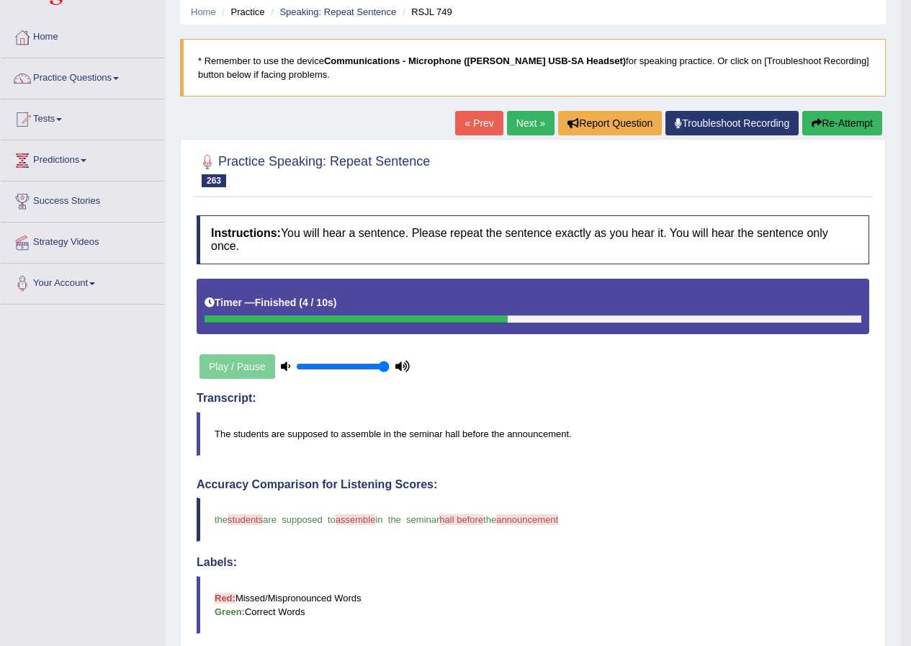
click at [523, 128] on link "Next »" at bounding box center [531, 123] width 48 height 24
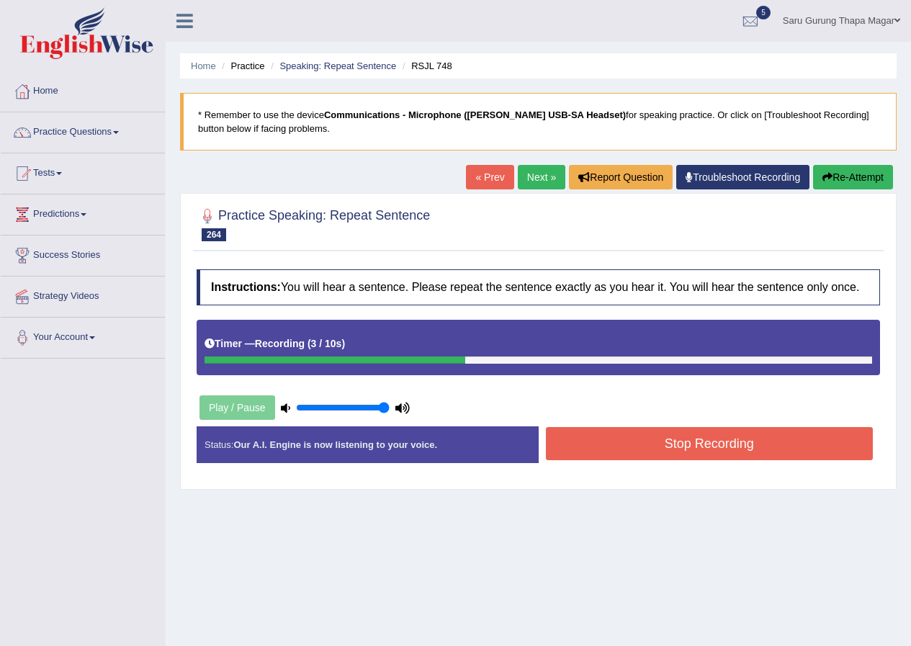
click at [639, 454] on button "Stop Recording" at bounding box center [710, 443] width 328 height 33
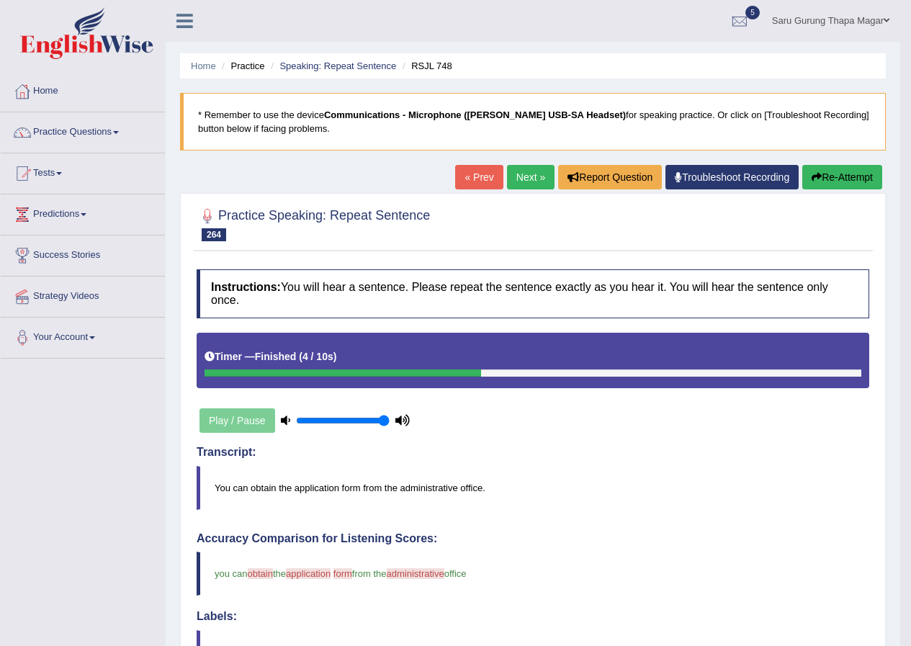
click at [512, 174] on link "Next »" at bounding box center [531, 177] width 48 height 24
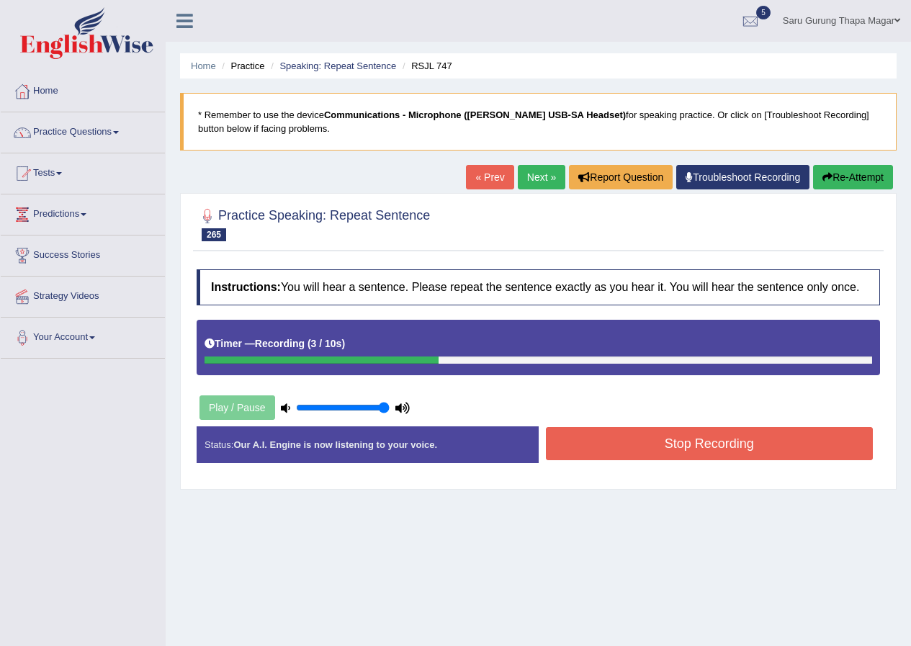
click at [607, 449] on button "Stop Recording" at bounding box center [710, 443] width 328 height 33
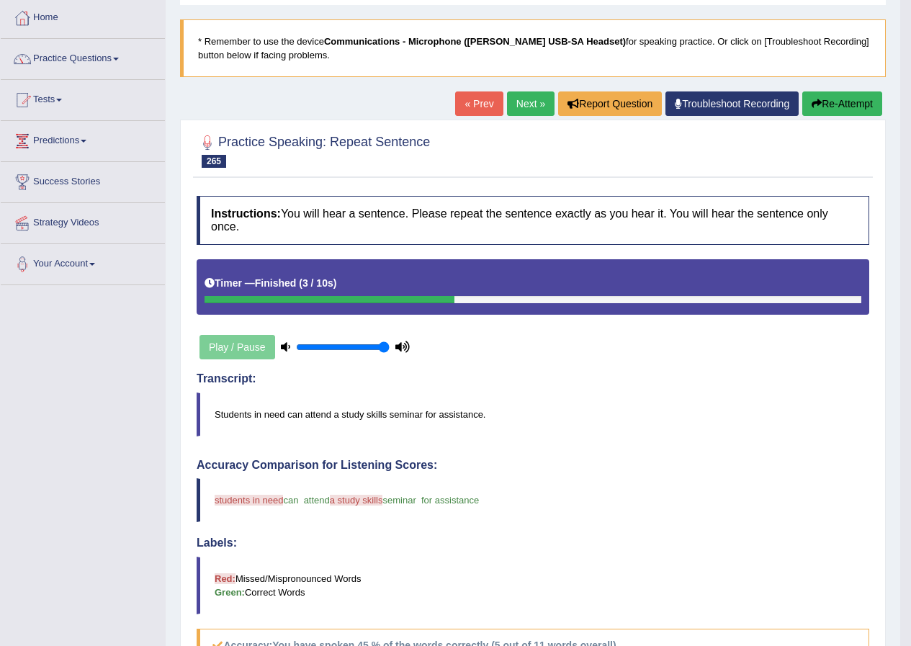
scroll to position [72, 0]
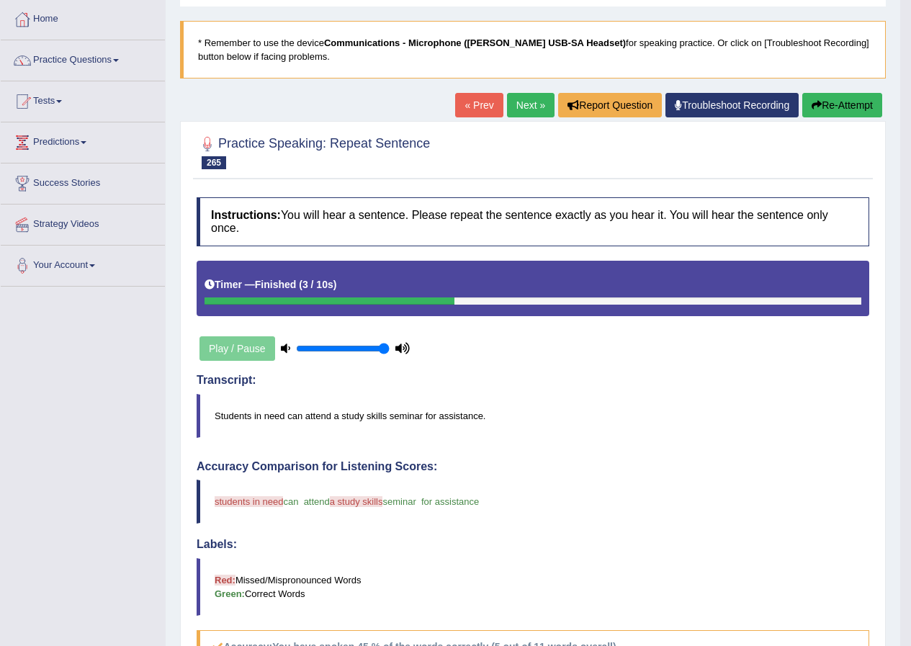
click at [533, 107] on link "Next »" at bounding box center [531, 105] width 48 height 24
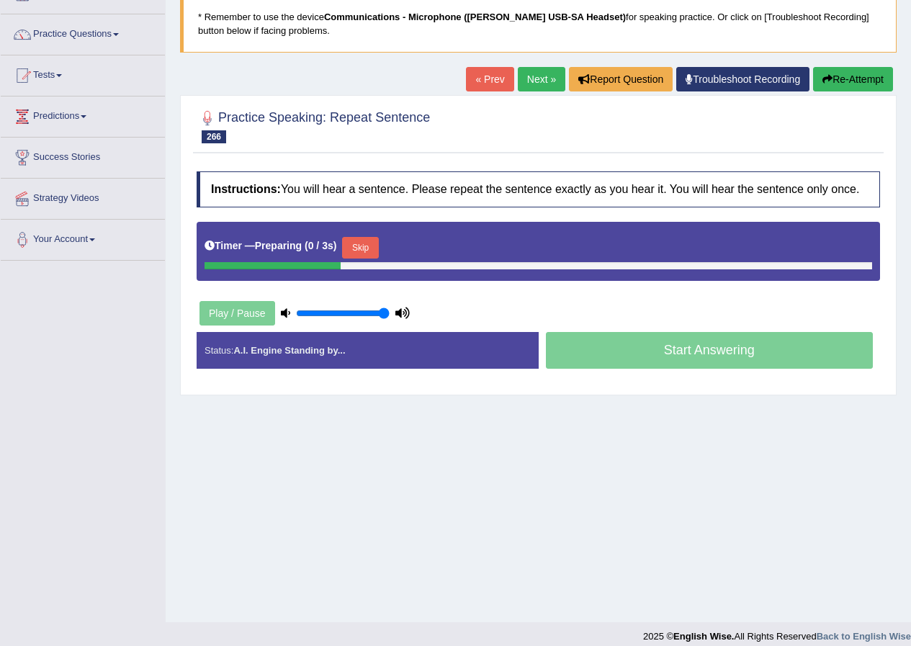
scroll to position [110, 0]
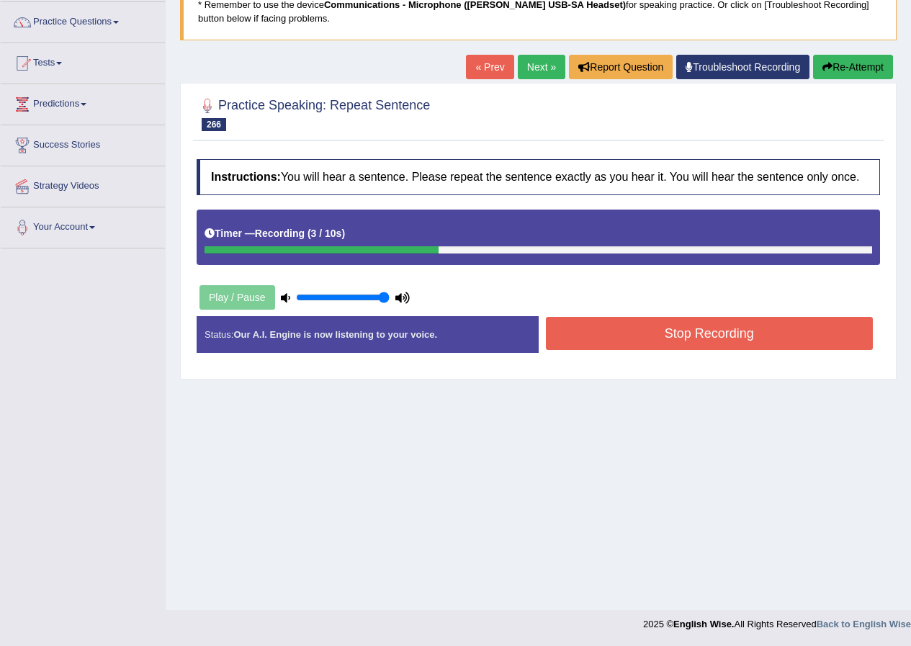
click at [584, 345] on button "Stop Recording" at bounding box center [710, 333] width 328 height 33
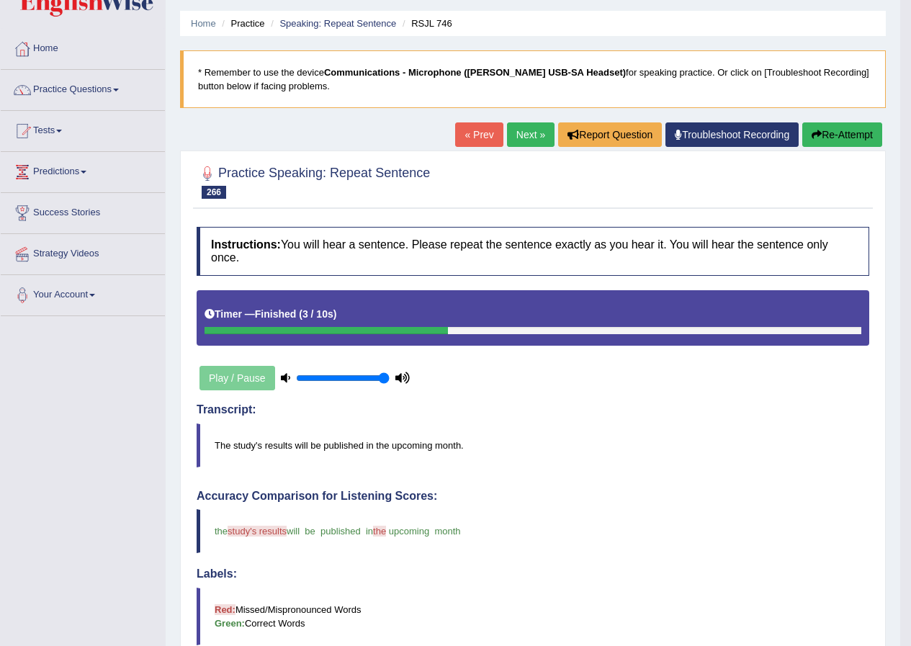
scroll to position [38, 0]
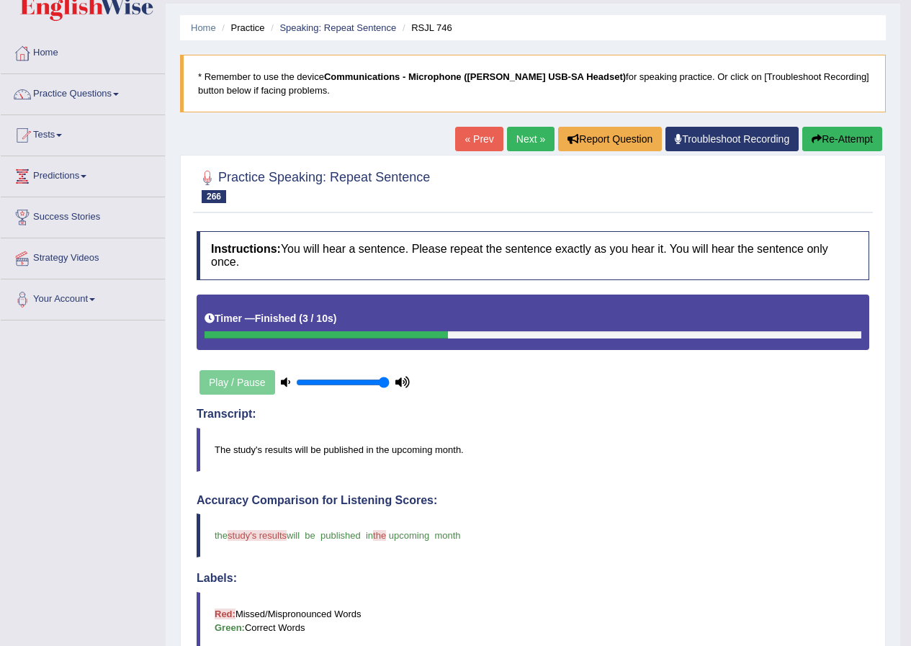
click at [517, 141] on link "Next »" at bounding box center [531, 139] width 48 height 24
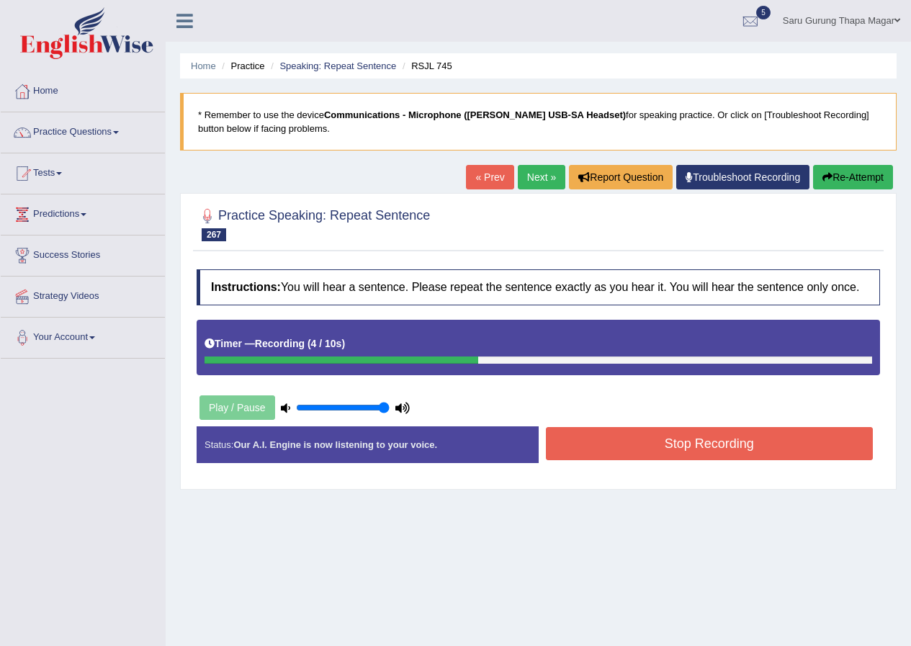
click at [617, 442] on button "Stop Recording" at bounding box center [710, 443] width 328 height 33
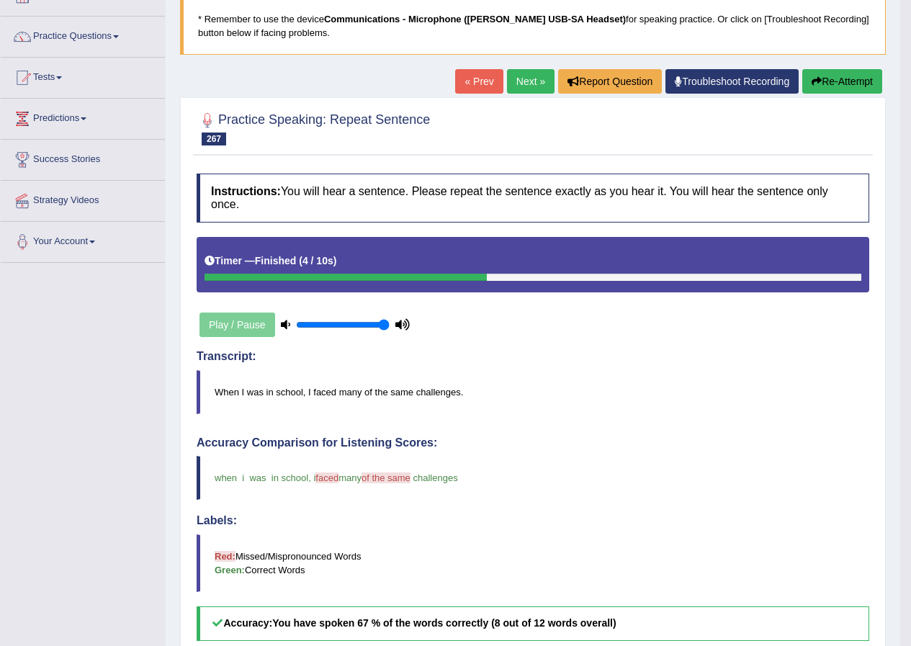
scroll to position [54, 0]
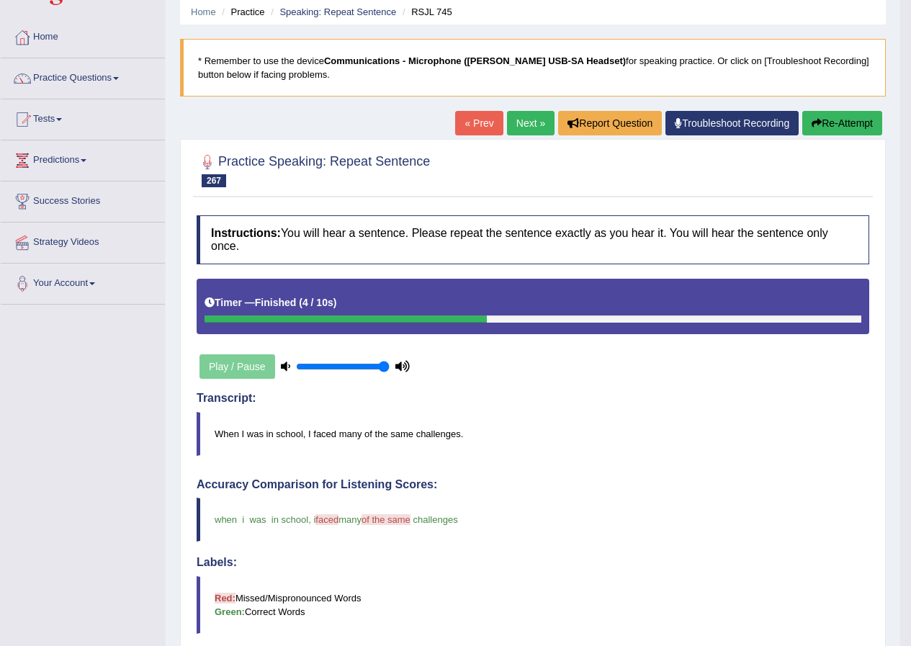
click at [522, 117] on link "Next »" at bounding box center [531, 123] width 48 height 24
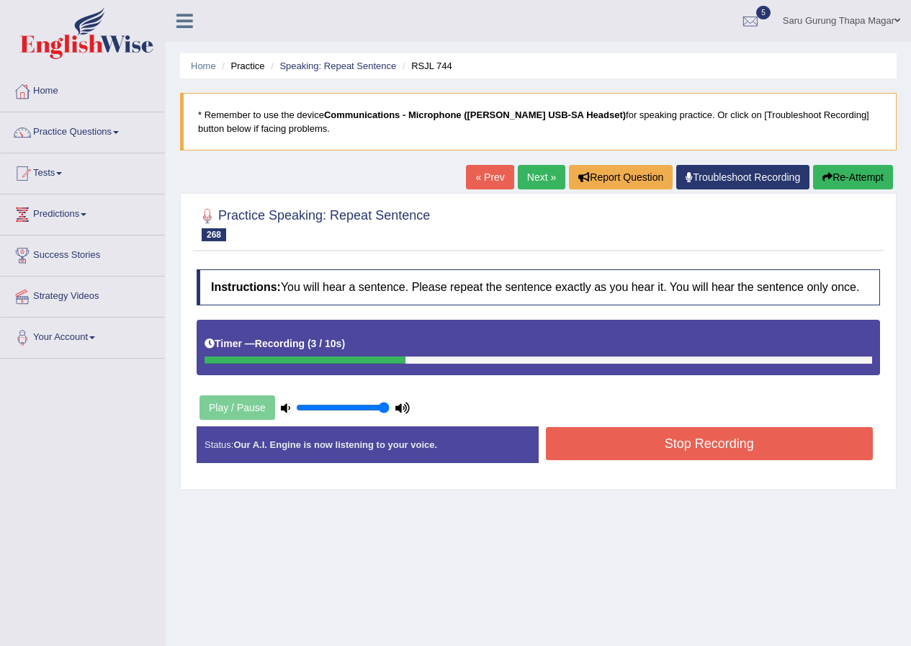
click at [595, 442] on button "Stop Recording" at bounding box center [710, 443] width 328 height 33
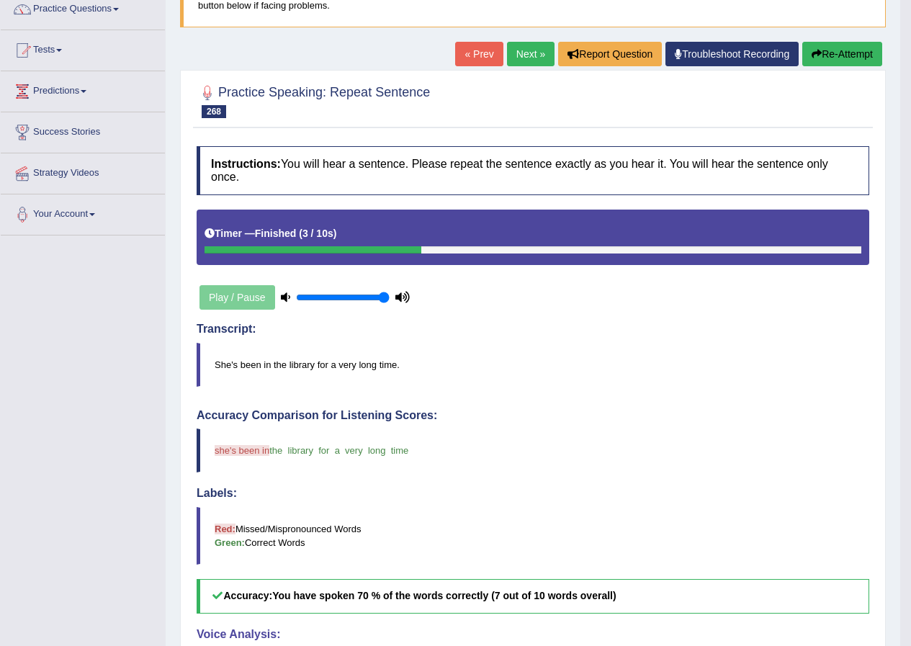
scroll to position [54, 0]
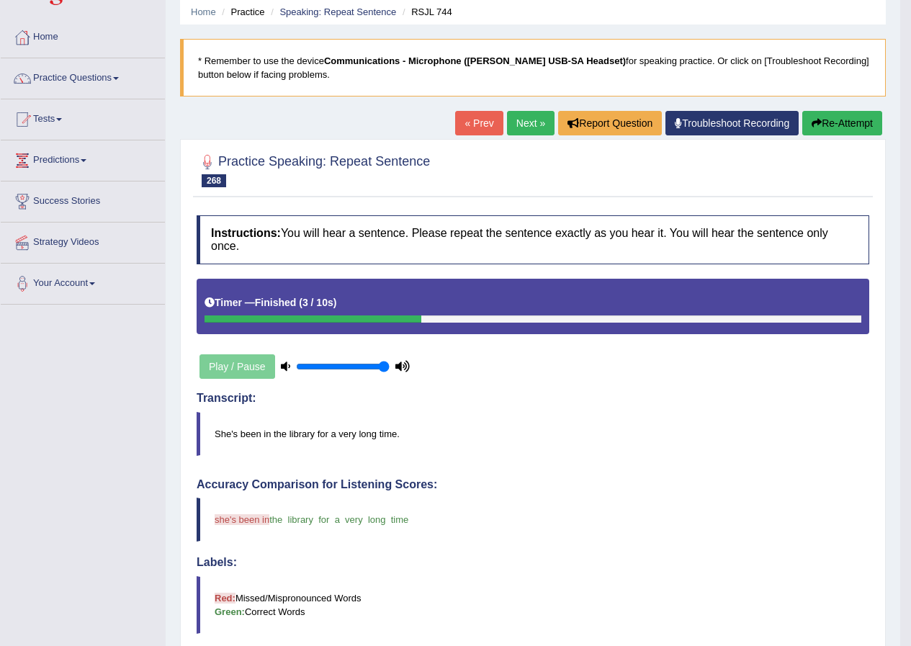
click at [525, 121] on link "Next »" at bounding box center [531, 123] width 48 height 24
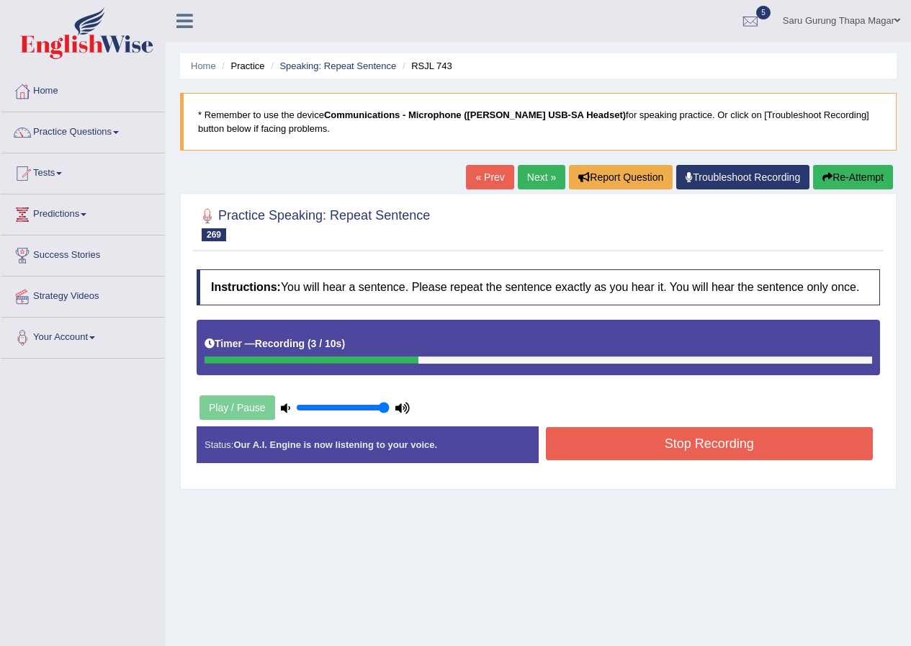
click at [628, 444] on button "Stop Recording" at bounding box center [710, 443] width 328 height 33
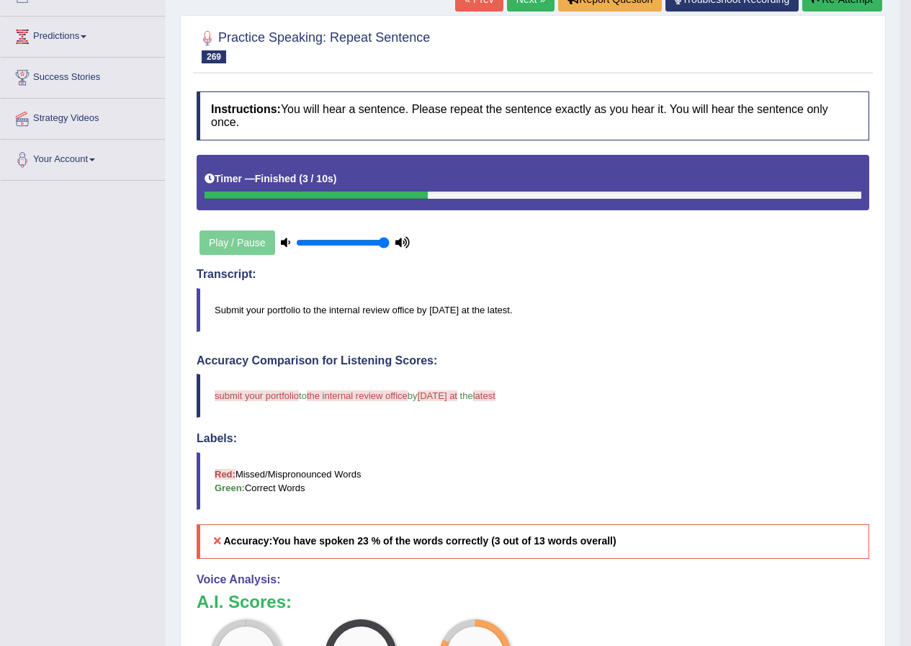
scroll to position [54, 0]
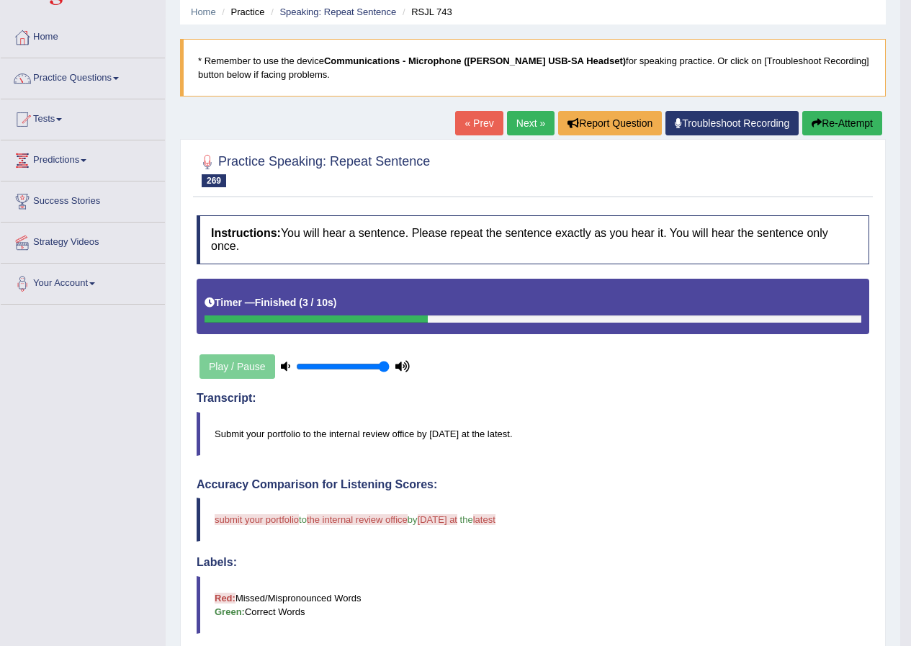
click at [518, 124] on link "Next »" at bounding box center [531, 123] width 48 height 24
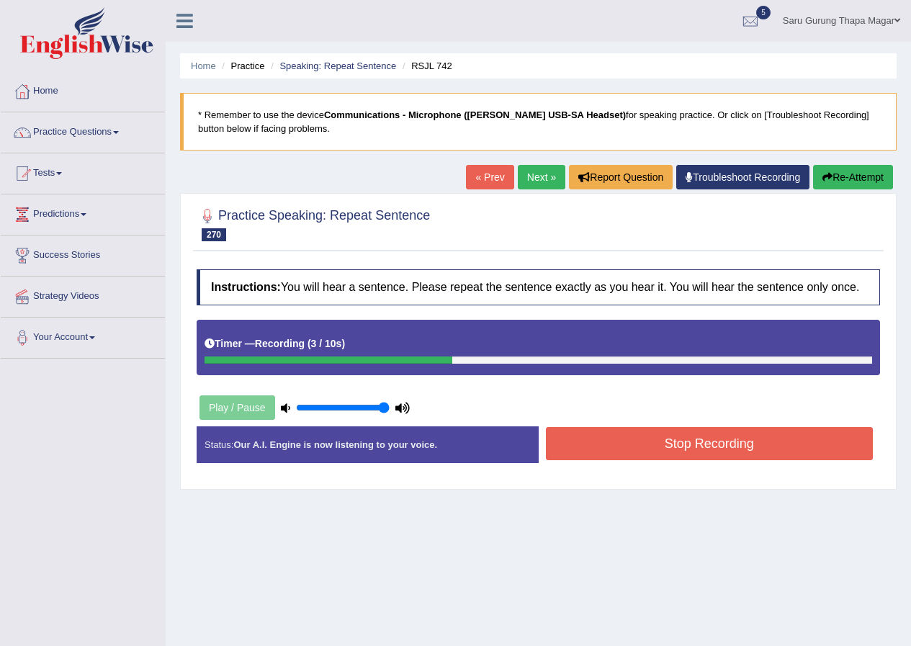
click at [661, 440] on button "Stop Recording" at bounding box center [710, 443] width 328 height 33
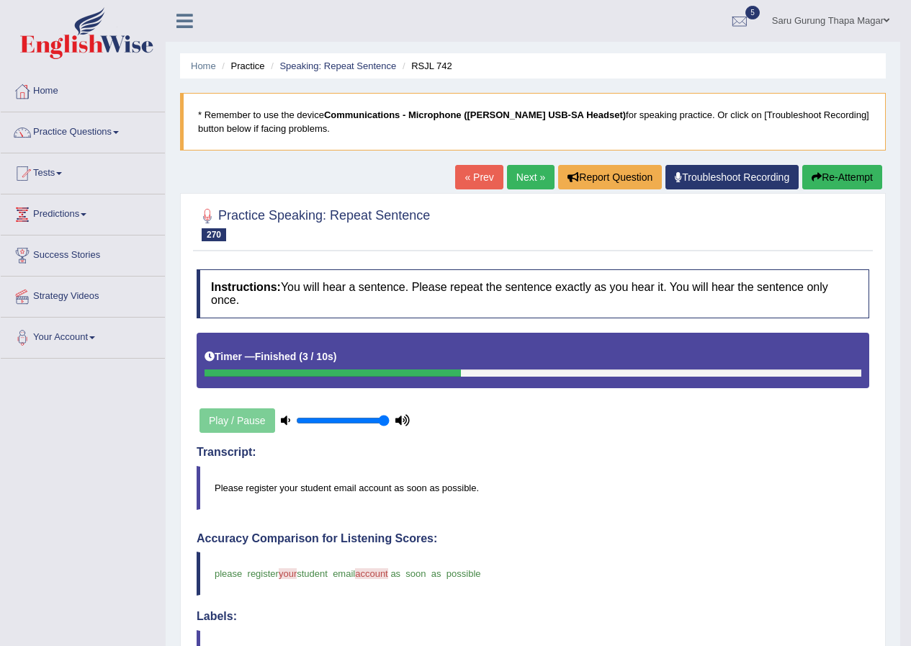
click at [525, 174] on link "Next »" at bounding box center [531, 177] width 48 height 24
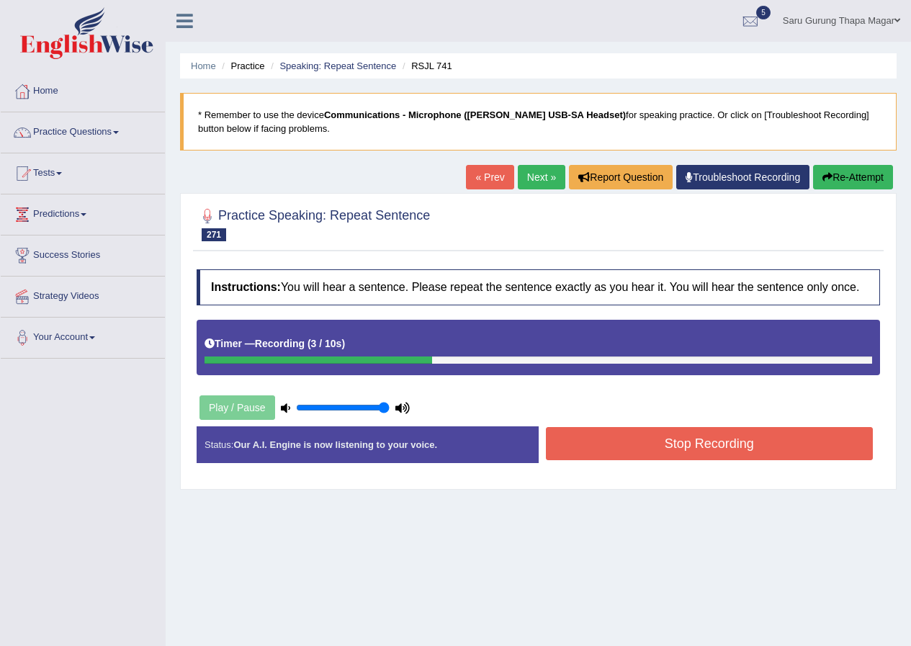
click at [617, 443] on button "Stop Recording" at bounding box center [710, 443] width 328 height 33
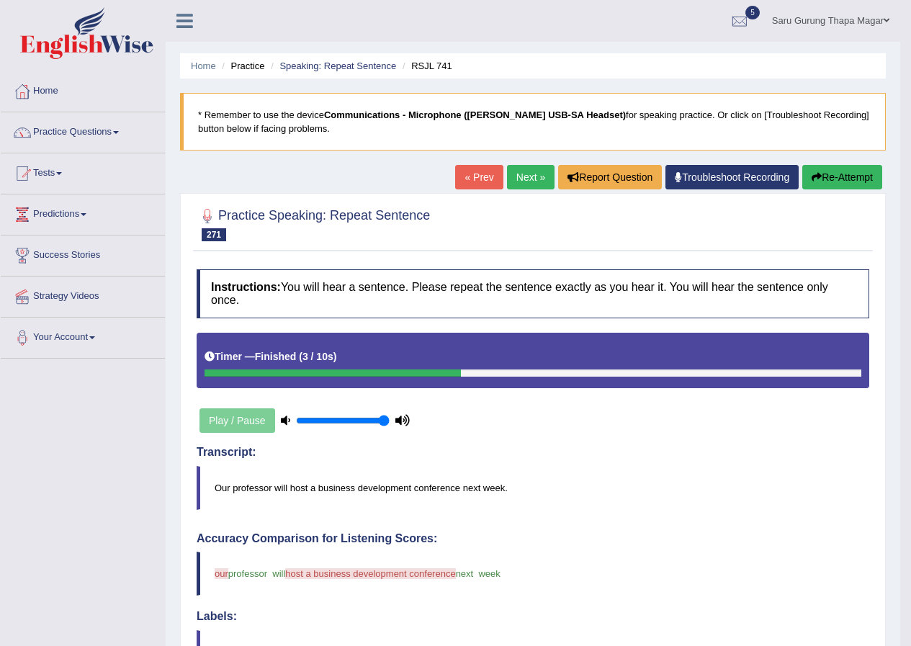
click at [817, 174] on icon "button" at bounding box center [817, 177] width 10 height 10
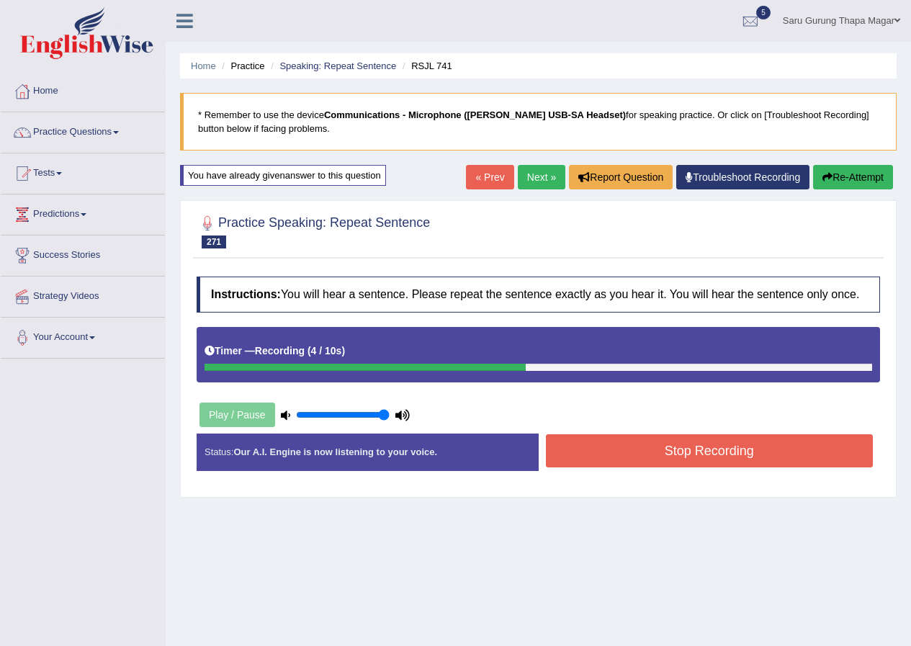
click at [709, 450] on button "Stop Recording" at bounding box center [710, 450] width 328 height 33
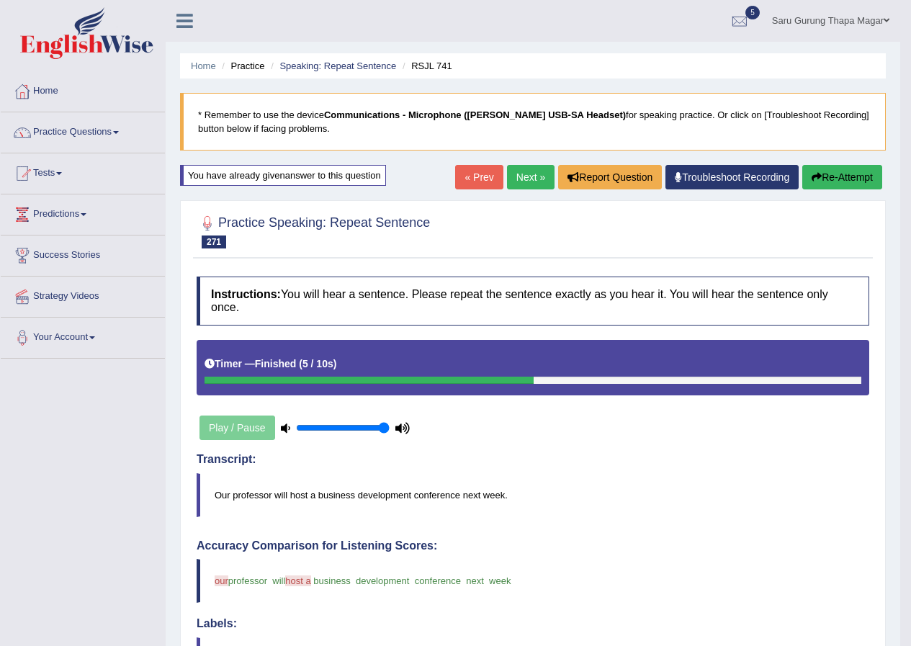
click at [821, 171] on button "Re-Attempt" at bounding box center [843, 177] width 80 height 24
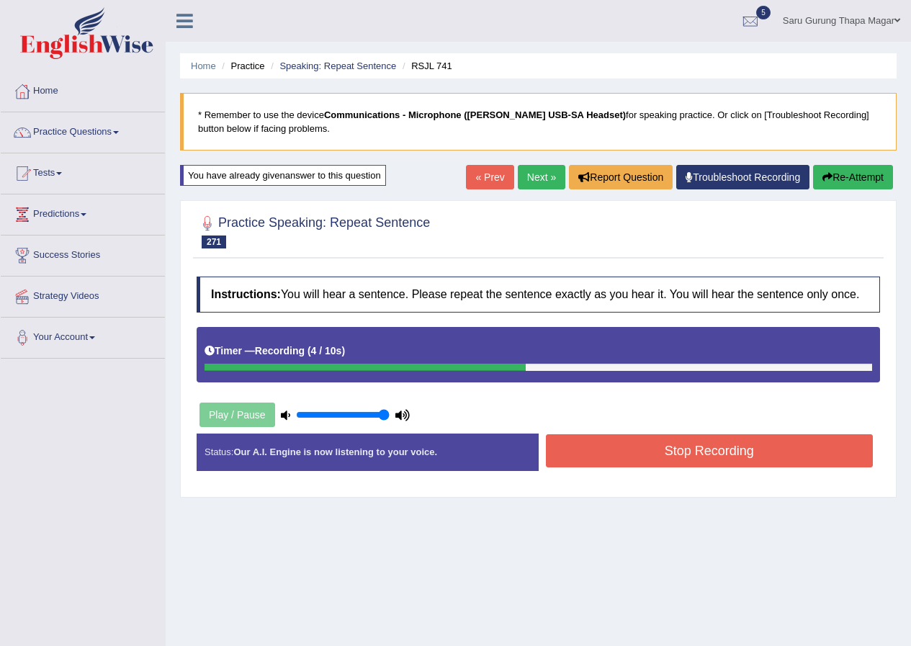
click at [618, 452] on button "Stop Recording" at bounding box center [710, 450] width 328 height 33
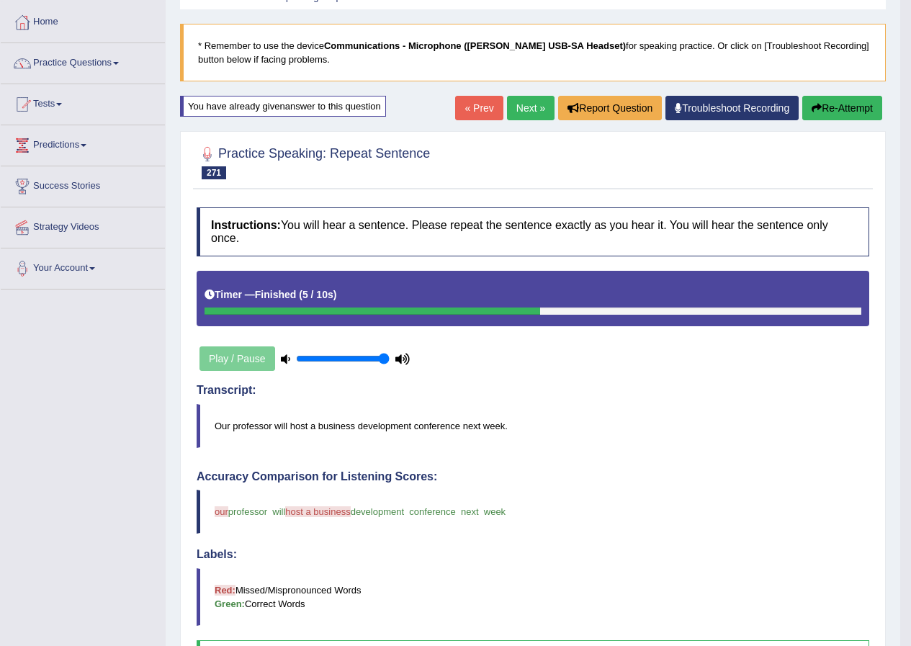
scroll to position [61, 0]
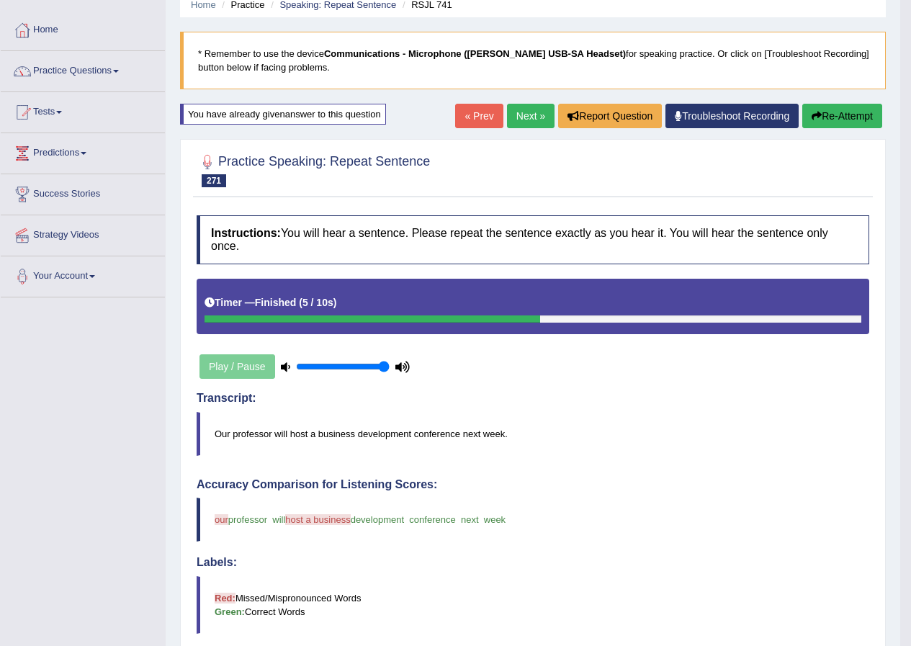
click at [522, 115] on link "Next »" at bounding box center [531, 116] width 48 height 24
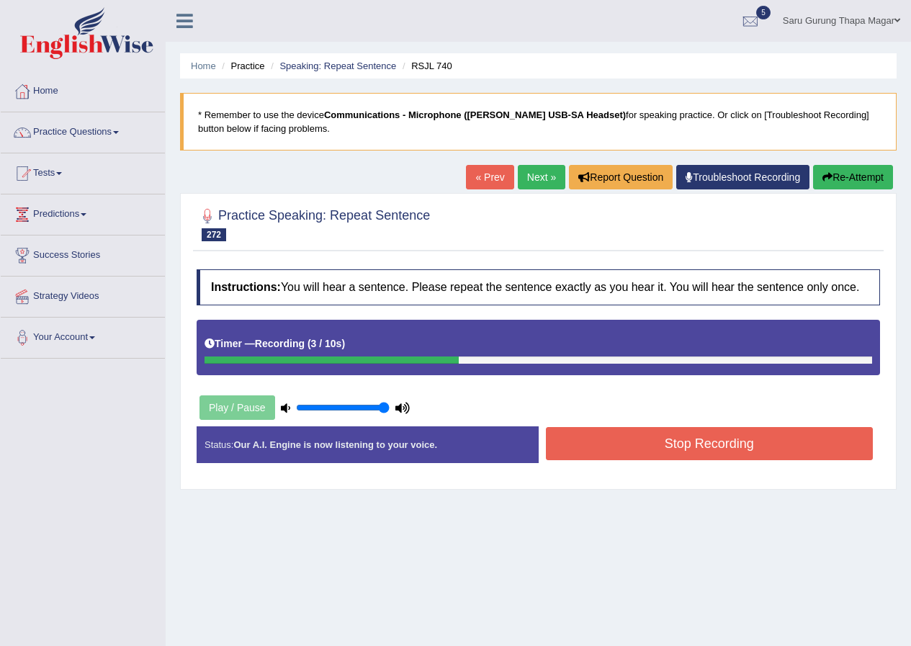
click at [602, 447] on button "Stop Recording" at bounding box center [710, 443] width 328 height 33
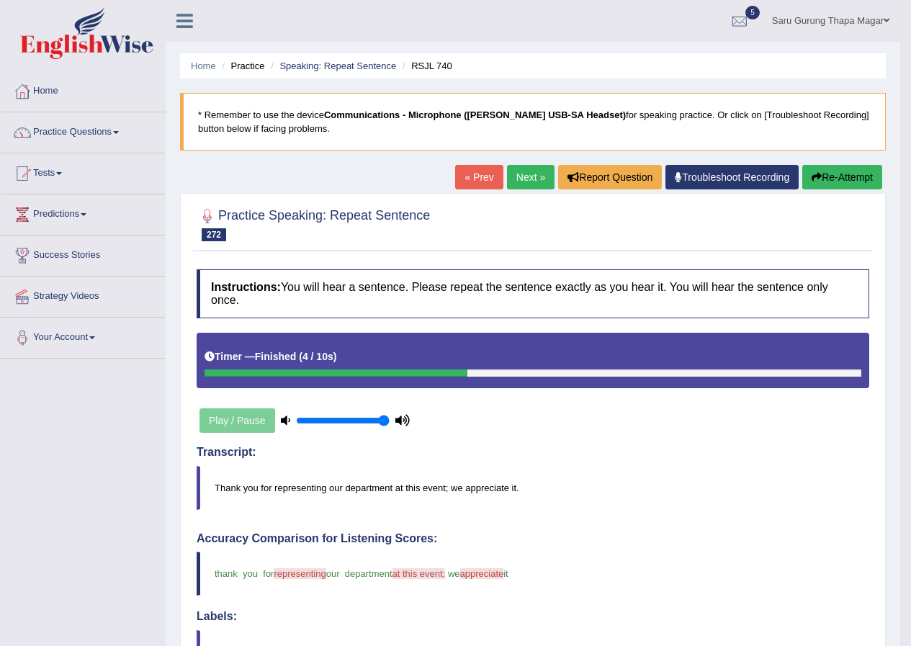
click at [528, 177] on link "Next »" at bounding box center [531, 177] width 48 height 24
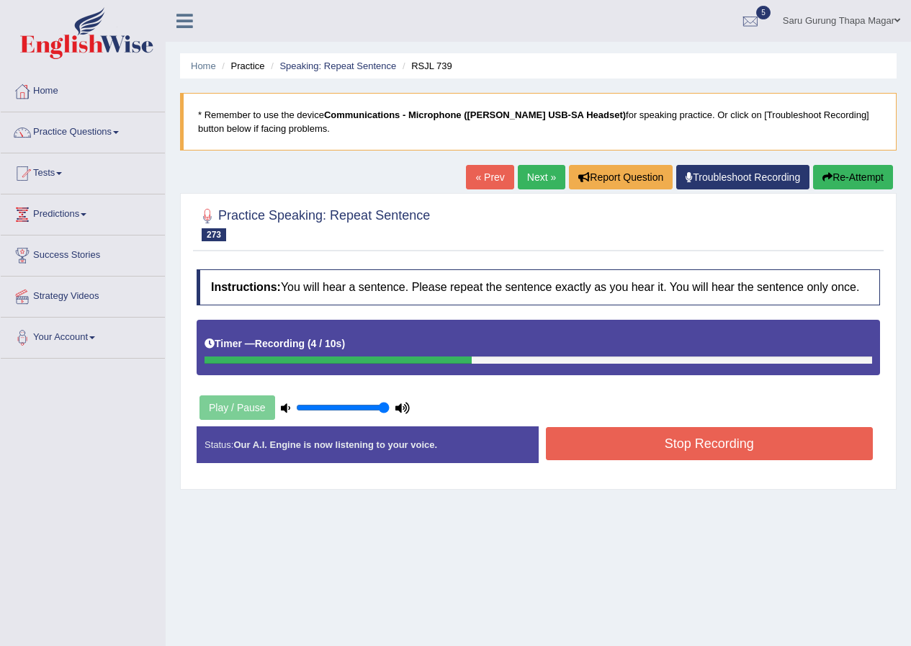
click at [594, 431] on button "Stop Recording" at bounding box center [710, 443] width 328 height 33
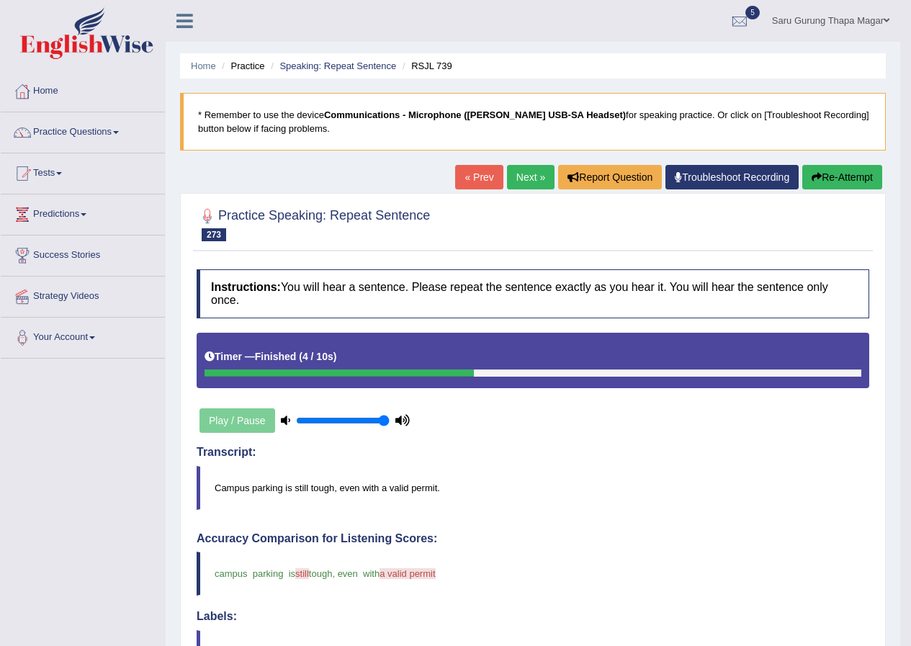
click at [525, 176] on link "Next »" at bounding box center [531, 177] width 48 height 24
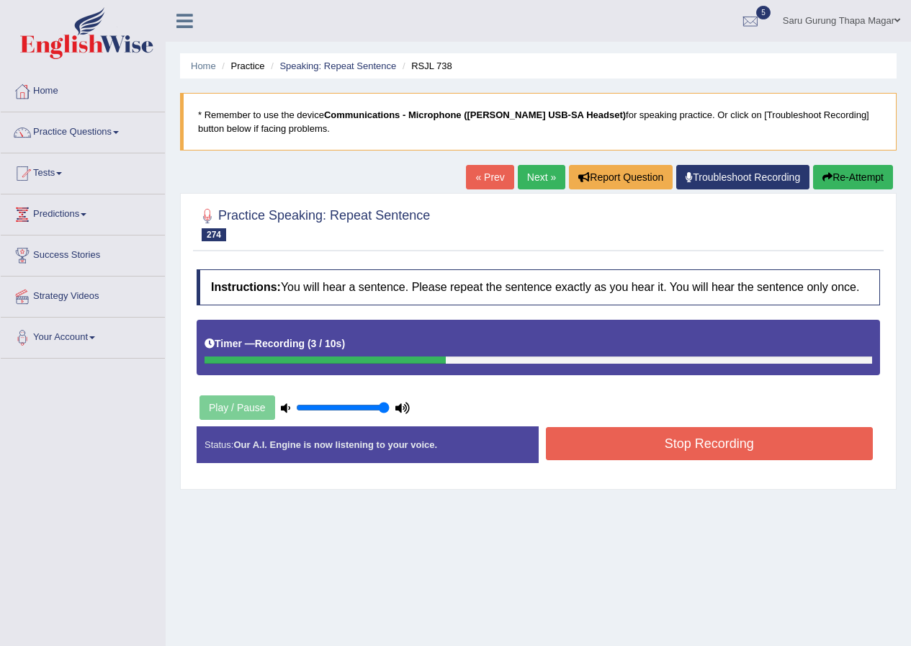
click at [592, 442] on button "Stop Recording" at bounding box center [710, 443] width 328 height 33
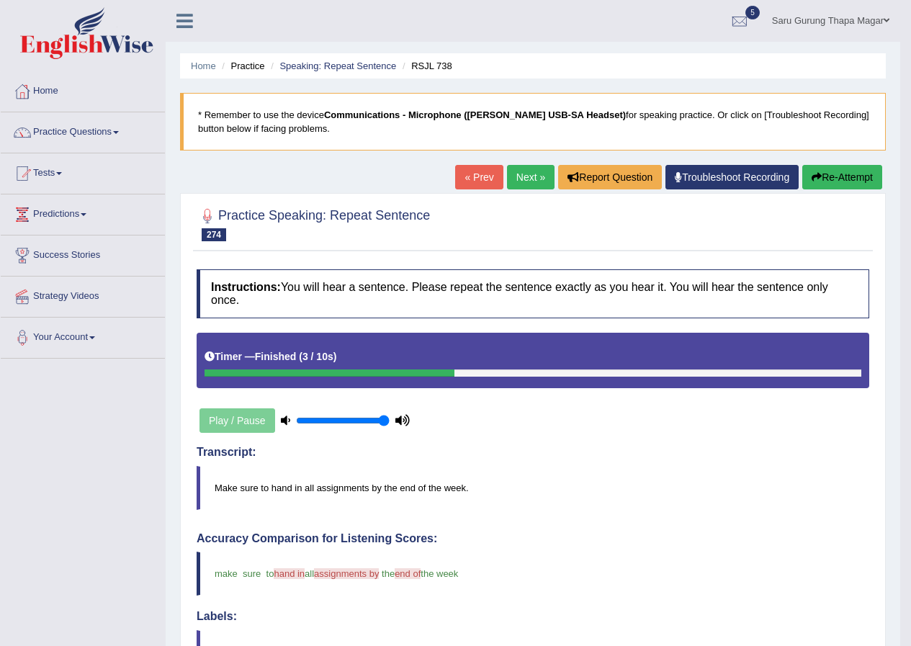
click at [528, 177] on link "Next »" at bounding box center [531, 177] width 48 height 24
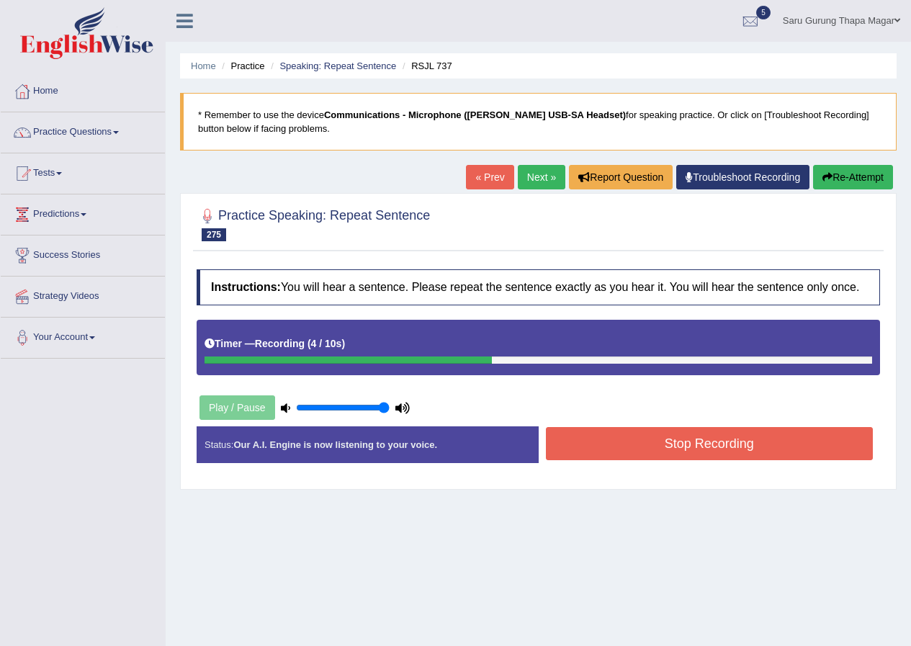
drag, startPoint x: 655, startPoint y: 423, endPoint x: 652, endPoint y: 442, distance: 19.7
click at [652, 442] on div "Instructions: You will hear a sentence. Please repeat the sentence exactly as y…" at bounding box center [538, 372] width 691 height 220
click at [652, 442] on button "Stop Recording" at bounding box center [710, 443] width 328 height 33
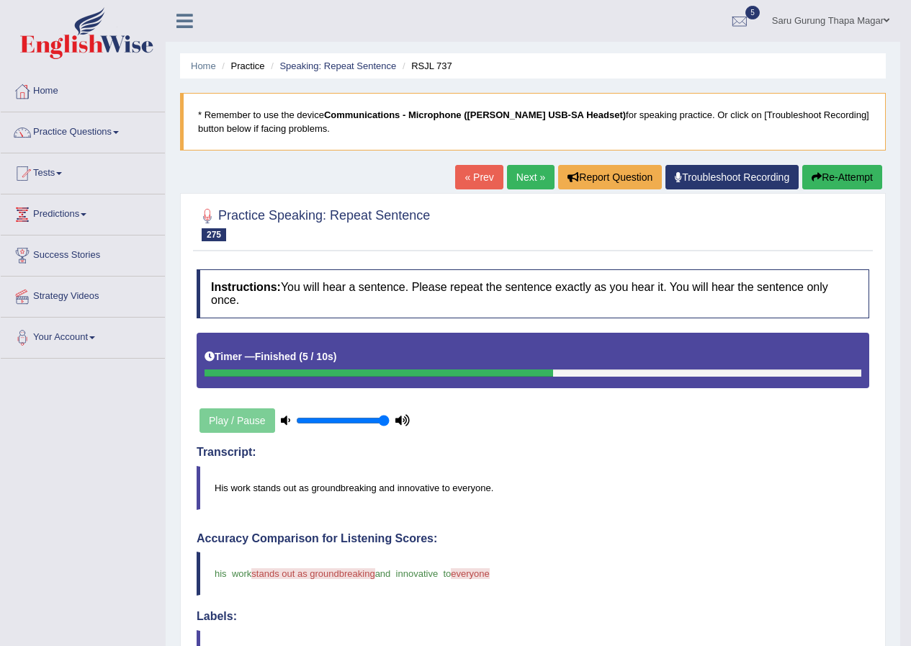
click at [808, 173] on button "Re-Attempt" at bounding box center [843, 177] width 80 height 24
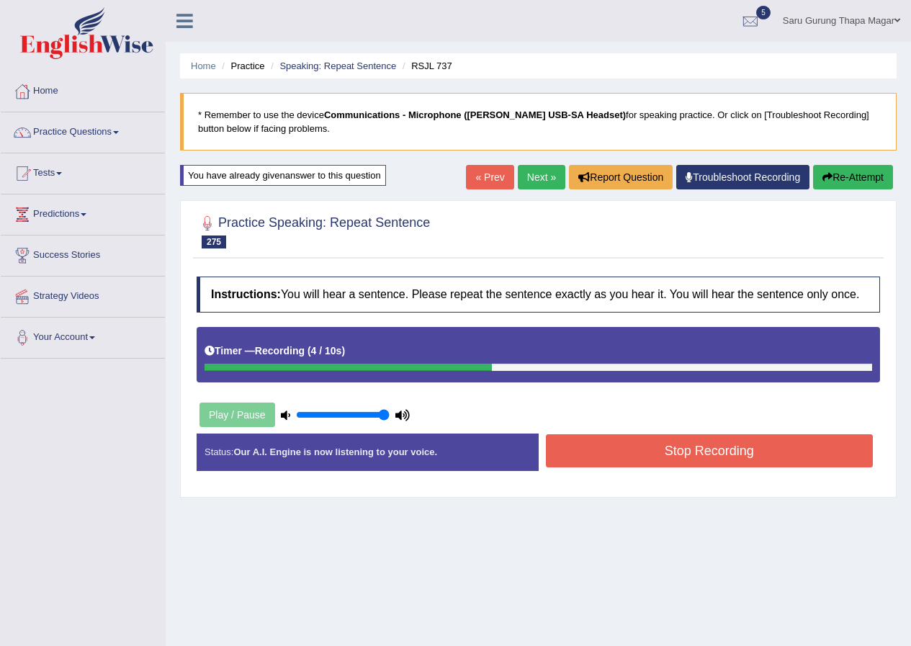
click at [583, 451] on button "Stop Recording" at bounding box center [710, 450] width 328 height 33
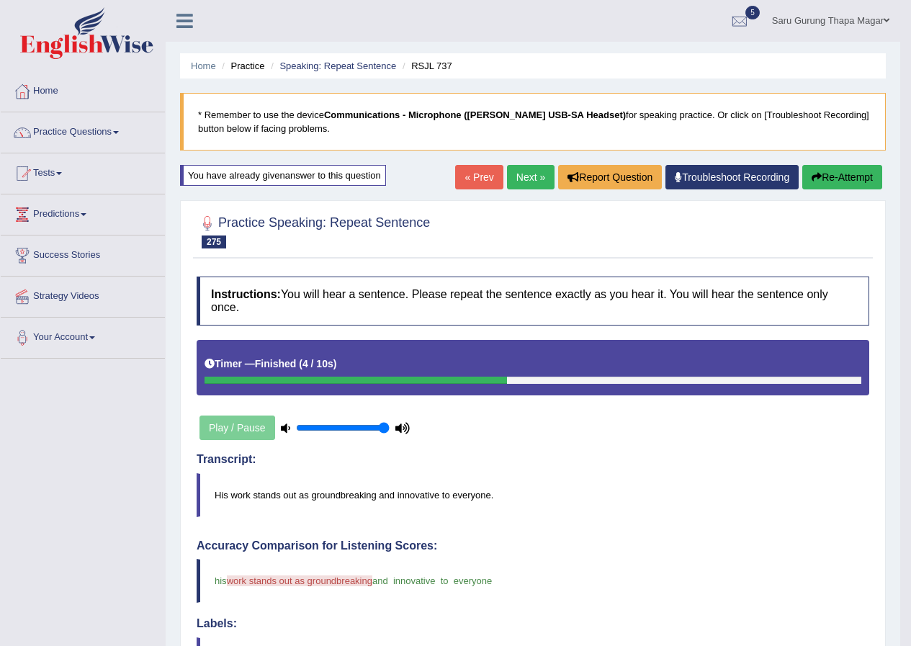
click at [531, 178] on link "Next »" at bounding box center [531, 177] width 48 height 24
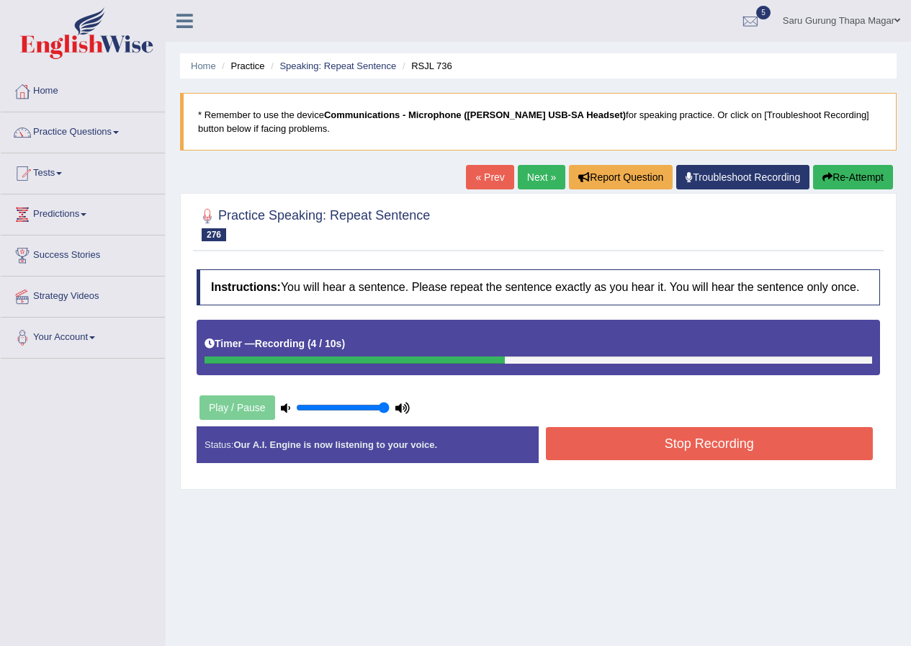
click at [623, 439] on button "Stop Recording" at bounding box center [710, 443] width 328 height 33
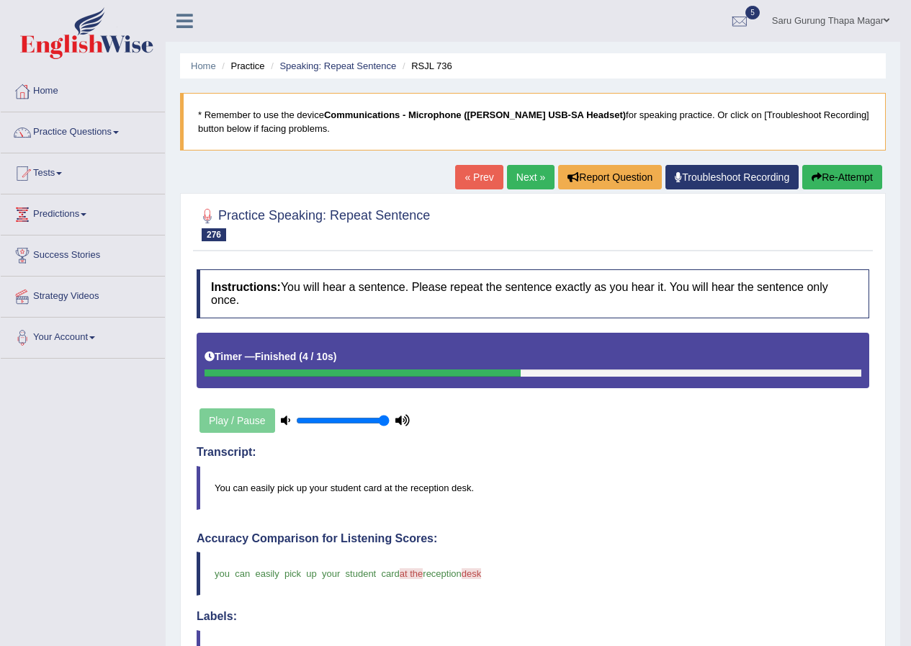
click at [530, 177] on link "Next »" at bounding box center [531, 177] width 48 height 24
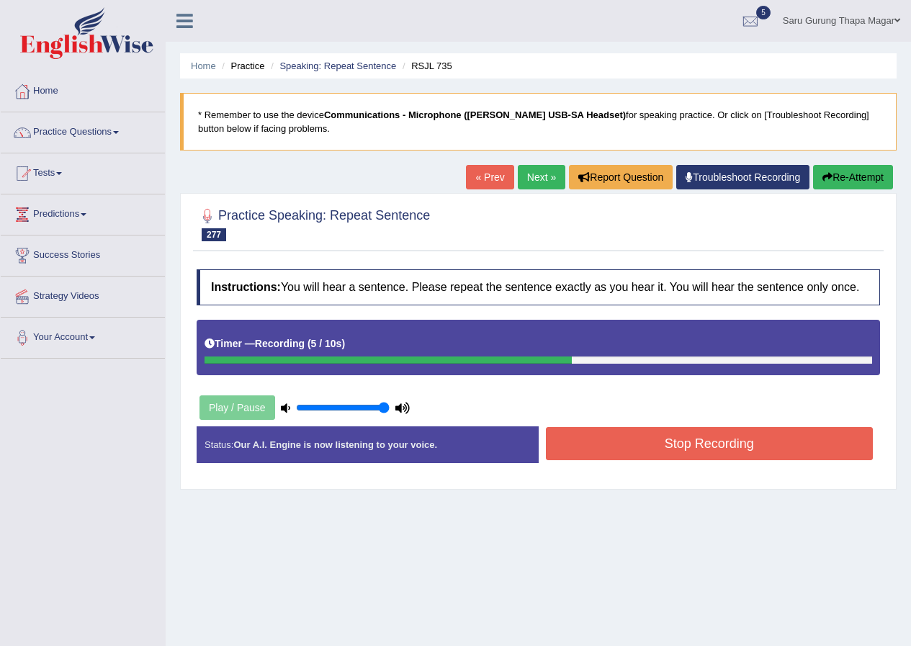
click at [602, 449] on button "Stop Recording" at bounding box center [710, 443] width 328 height 33
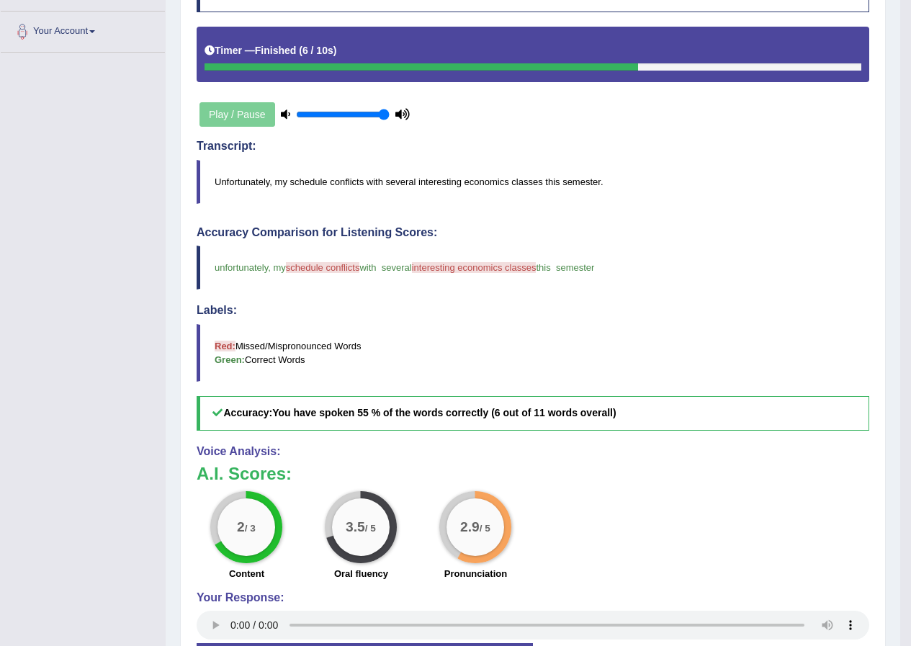
scroll to position [54, 0]
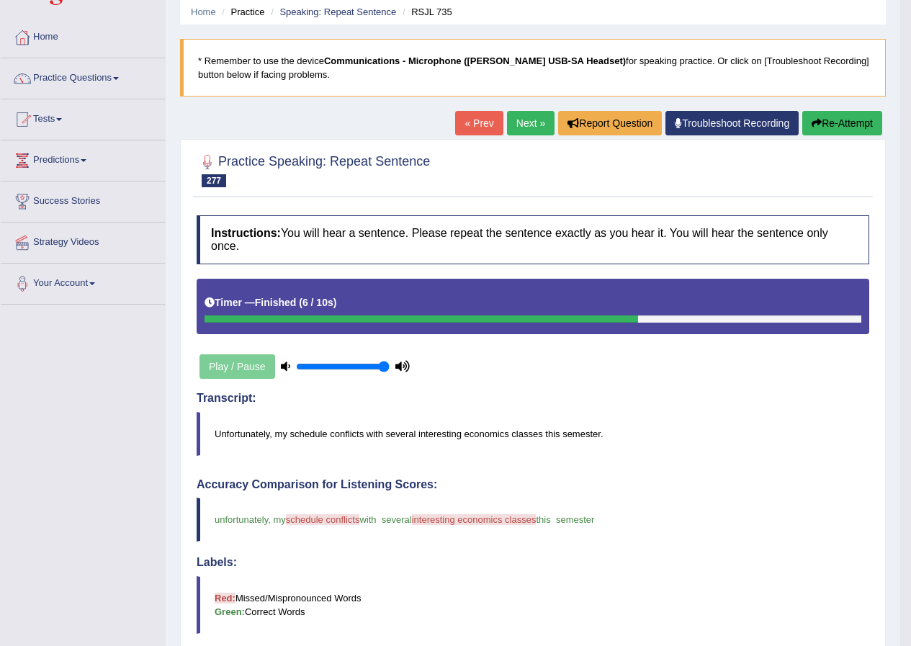
click at [844, 114] on button "Re-Attempt" at bounding box center [843, 123] width 80 height 24
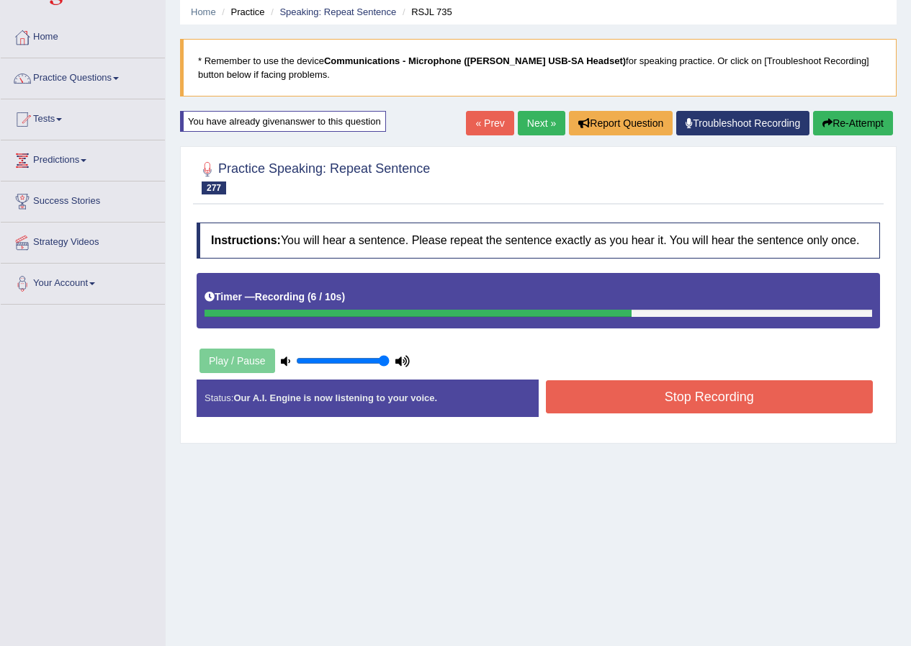
click at [612, 384] on button "Stop Recording" at bounding box center [710, 396] width 328 height 33
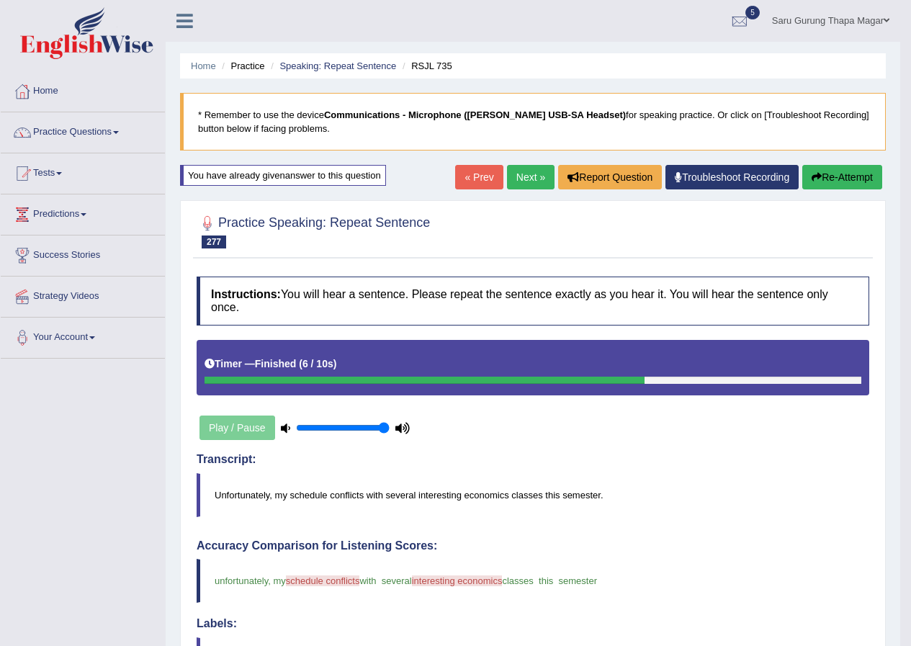
click at [537, 171] on link "Next »" at bounding box center [531, 177] width 48 height 24
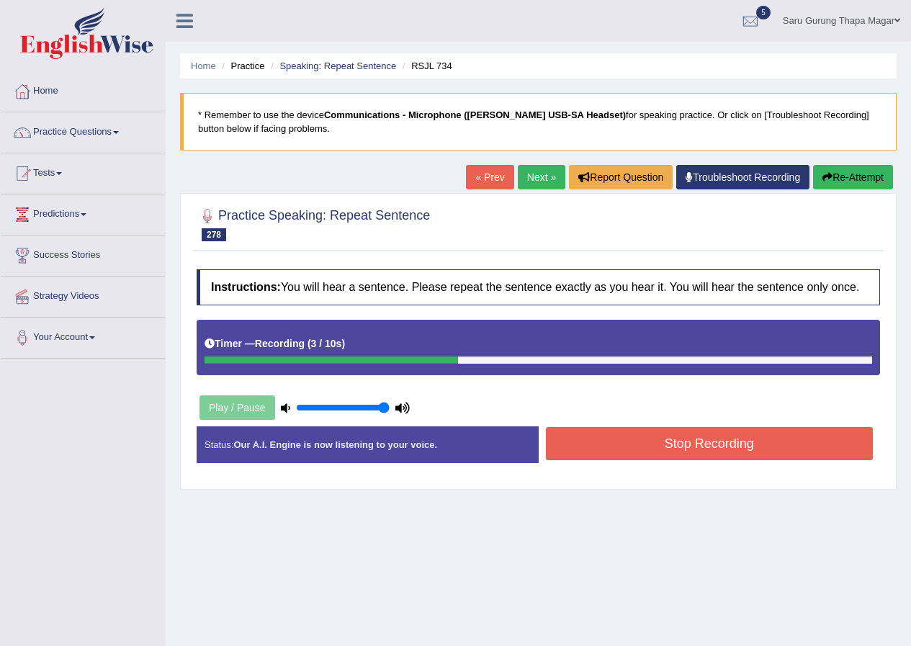
click at [585, 442] on button "Stop Recording" at bounding box center [710, 443] width 328 height 33
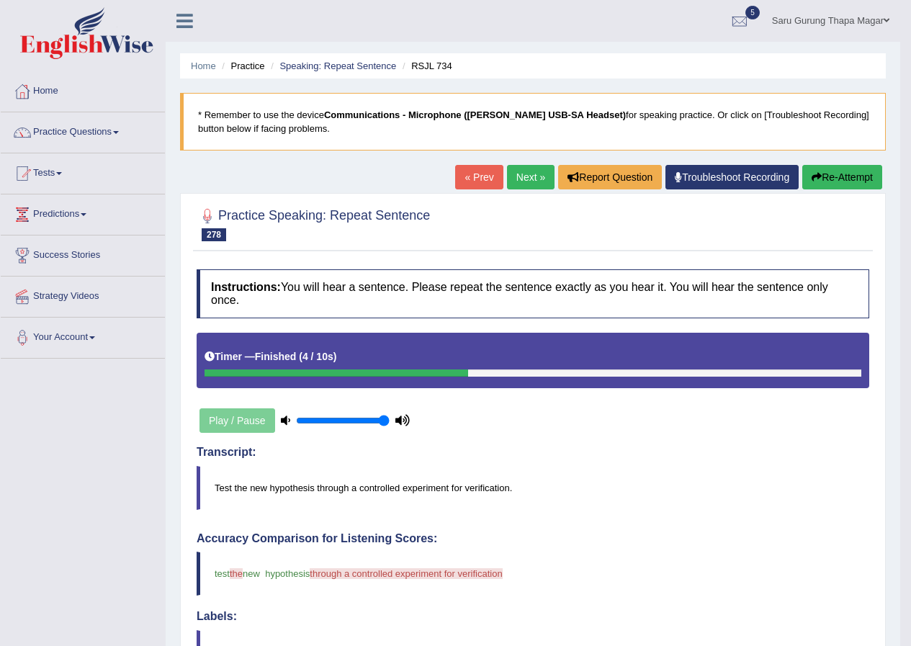
click at [525, 177] on link "Next »" at bounding box center [531, 177] width 48 height 24
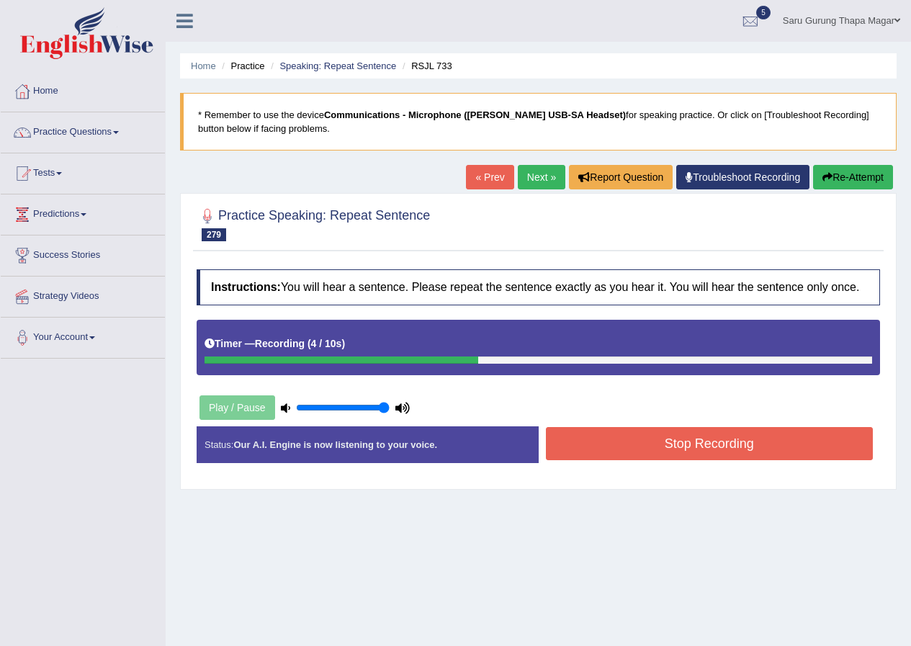
click at [583, 461] on div "Stop Recording" at bounding box center [710, 445] width 342 height 37
click at [588, 447] on button "Stop Recording" at bounding box center [710, 443] width 328 height 33
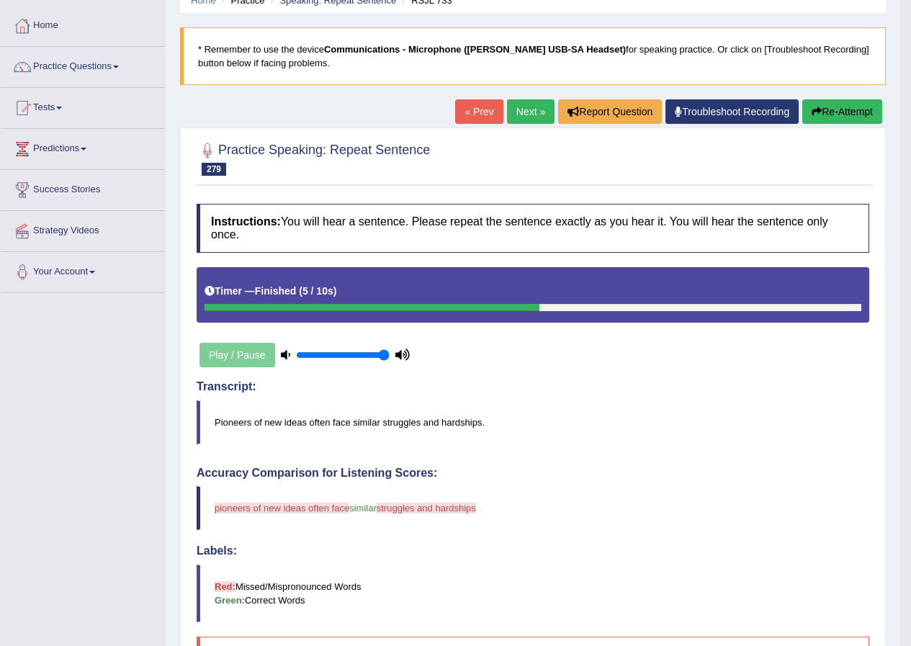
scroll to position [54, 0]
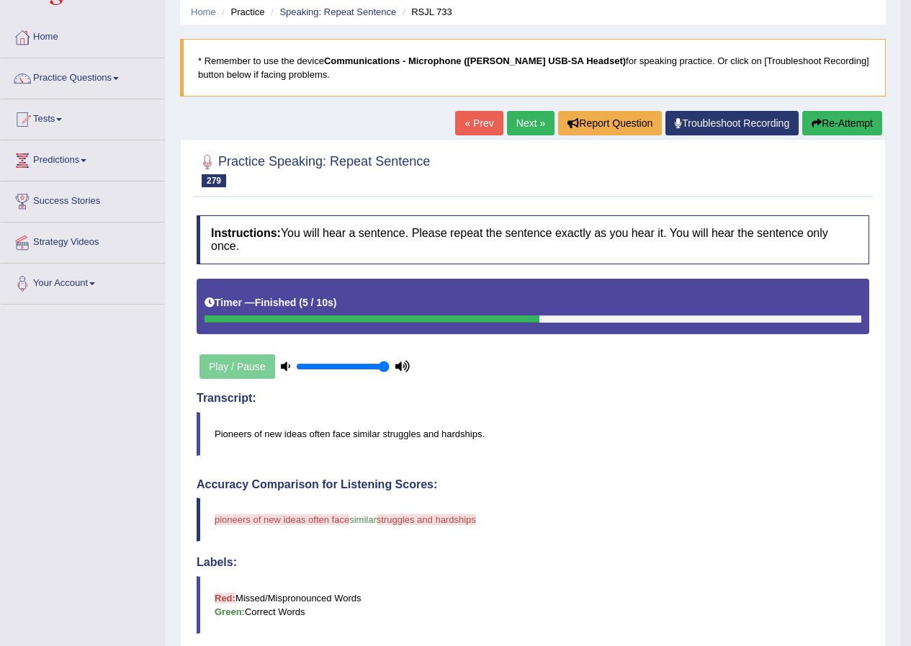
click at [827, 120] on button "Re-Attempt" at bounding box center [843, 123] width 80 height 24
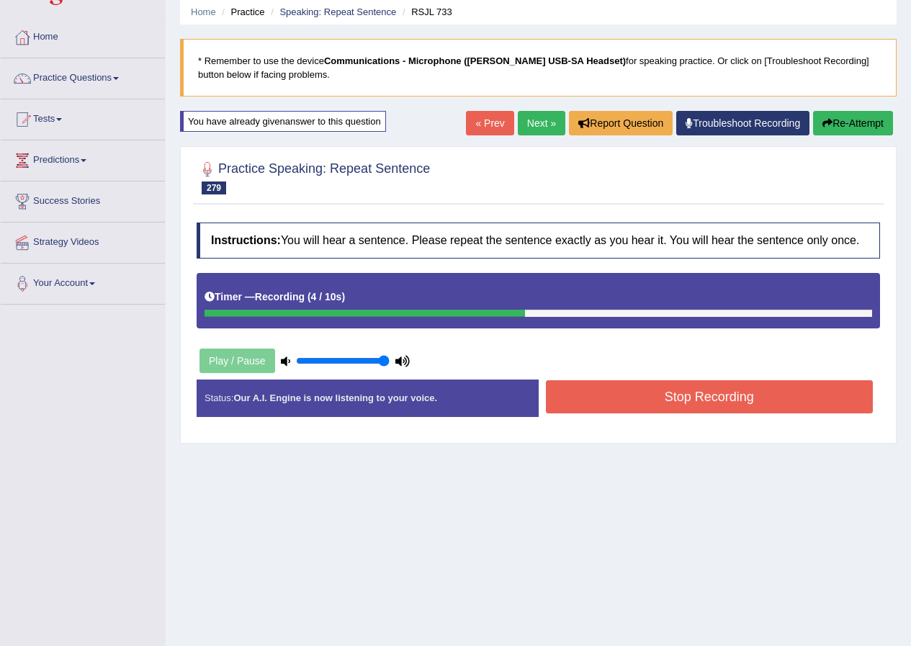
click at [592, 402] on button "Stop Recording" at bounding box center [710, 396] width 328 height 33
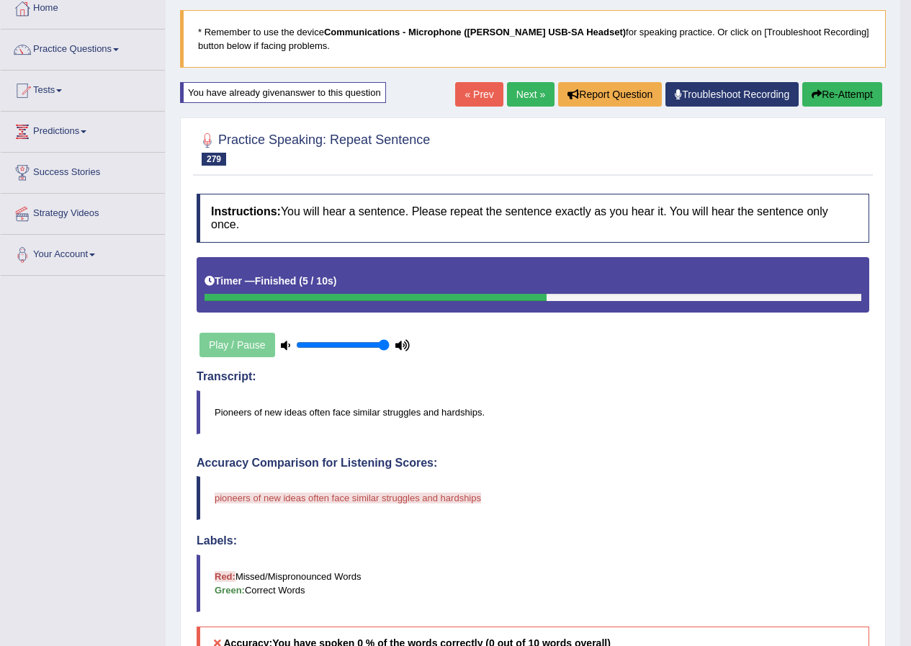
scroll to position [54, 0]
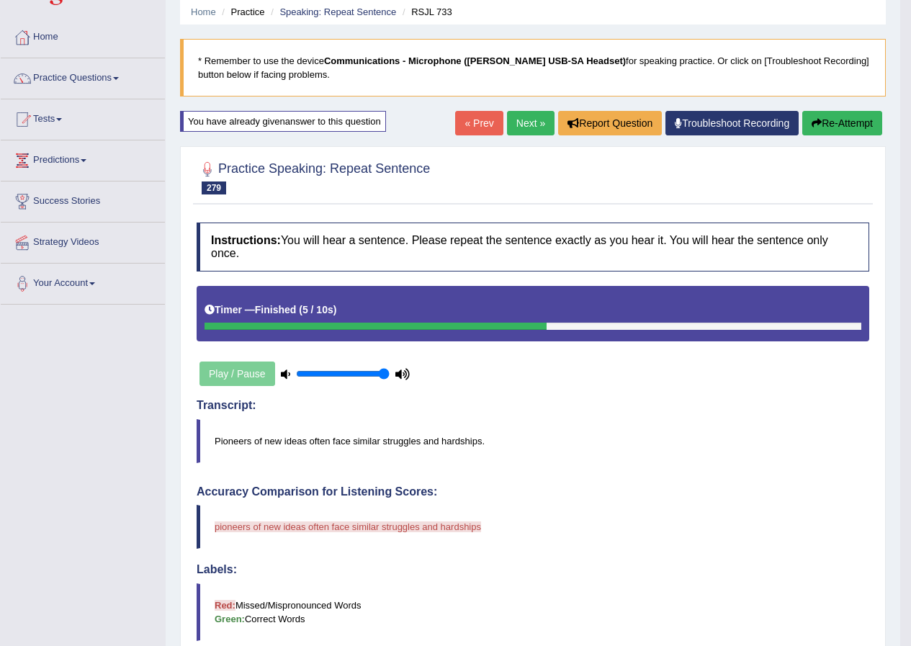
click at [532, 122] on link "Next »" at bounding box center [531, 123] width 48 height 24
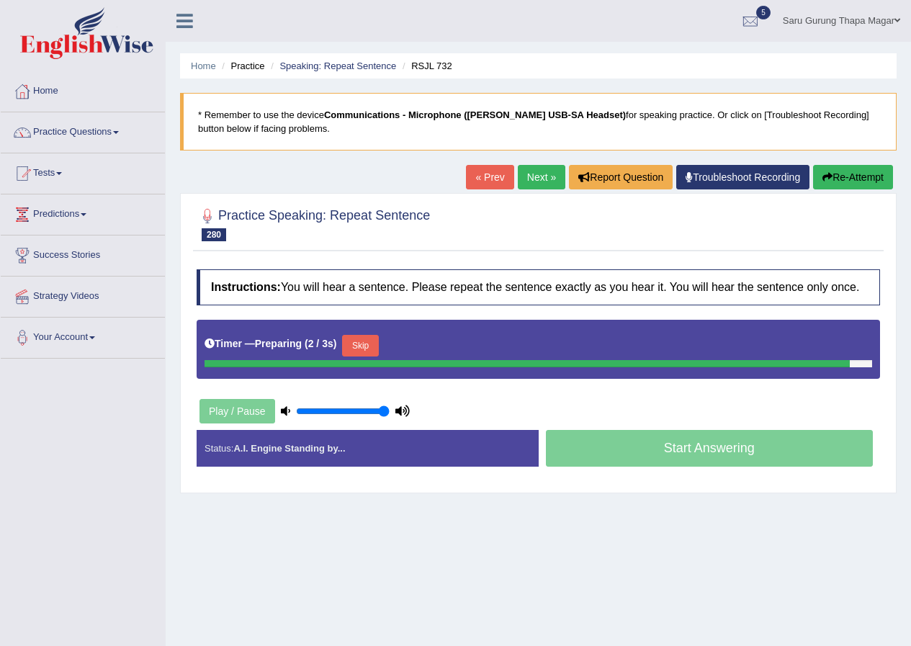
click at [487, 177] on link "« Prev" at bounding box center [490, 177] width 48 height 24
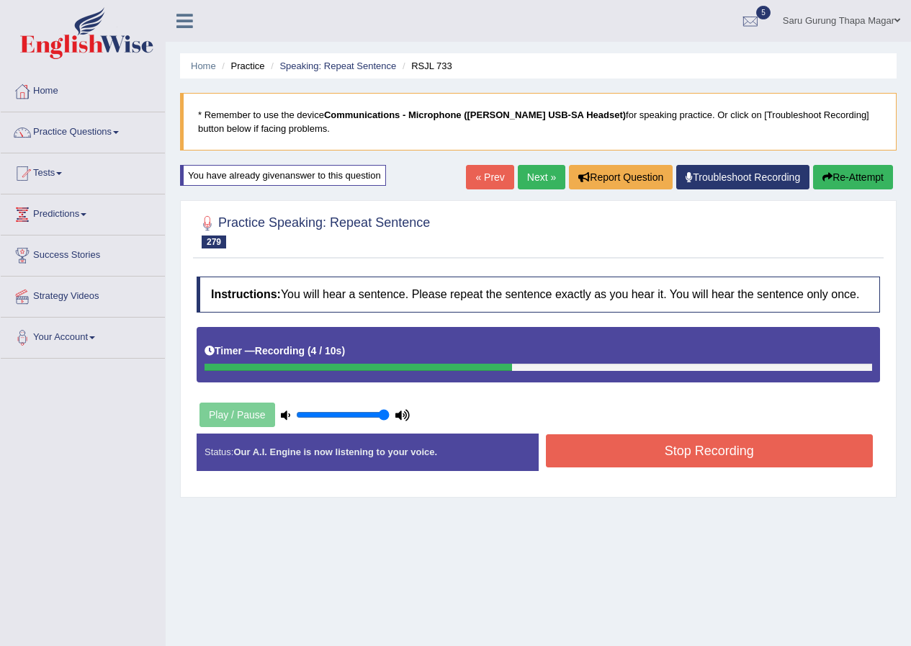
click at [632, 449] on button "Stop Recording" at bounding box center [710, 450] width 328 height 33
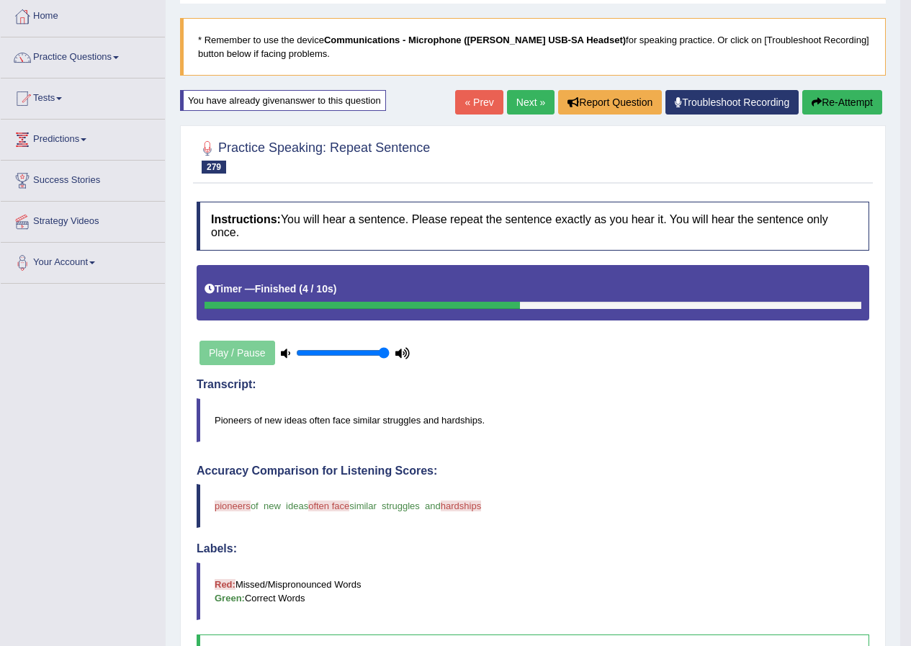
scroll to position [72, 0]
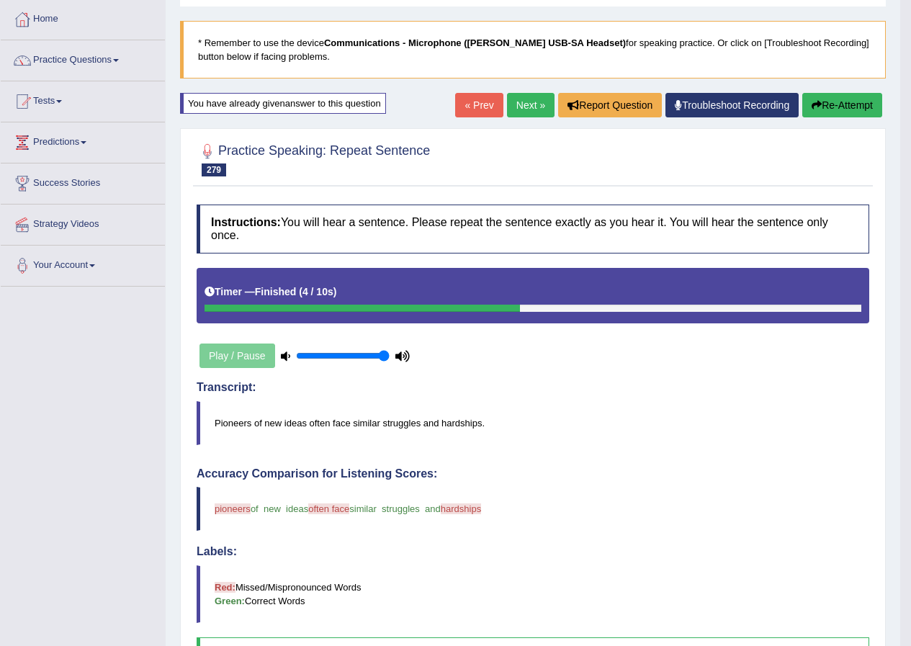
click at [526, 104] on link "Next »" at bounding box center [531, 105] width 48 height 24
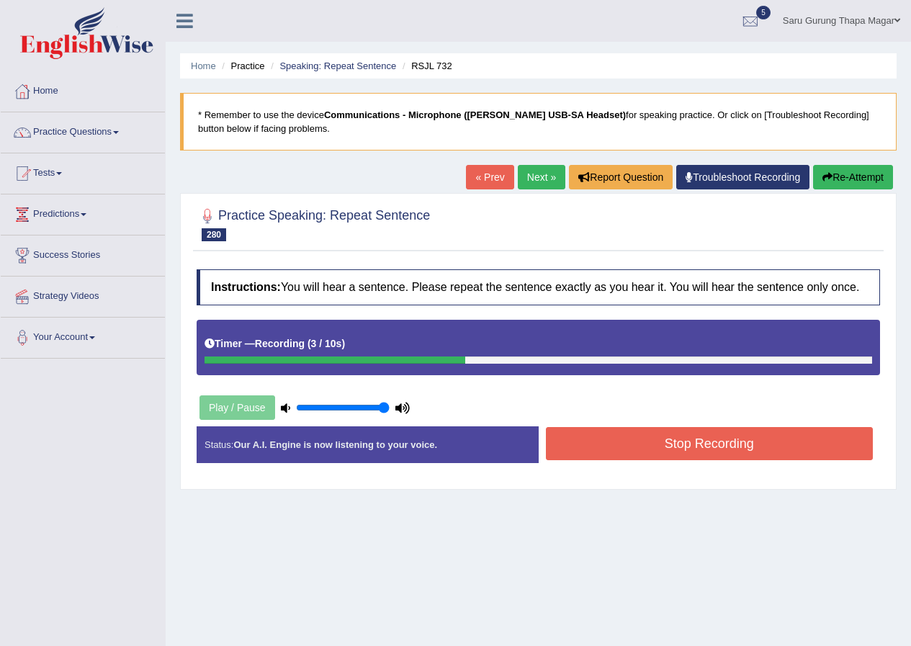
click at [633, 448] on button "Stop Recording" at bounding box center [710, 443] width 328 height 33
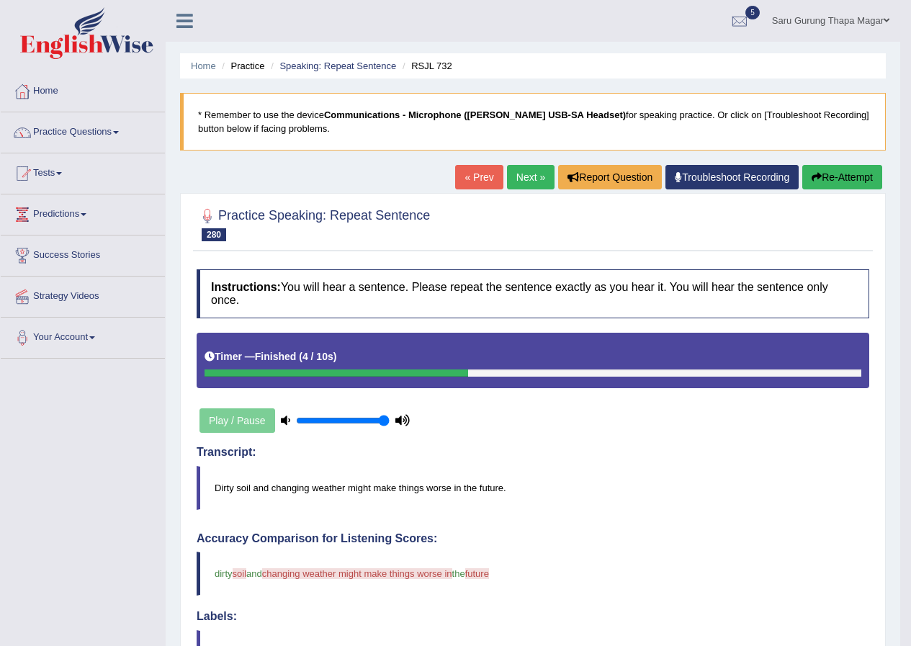
click at [825, 176] on button "Re-Attempt" at bounding box center [843, 177] width 80 height 24
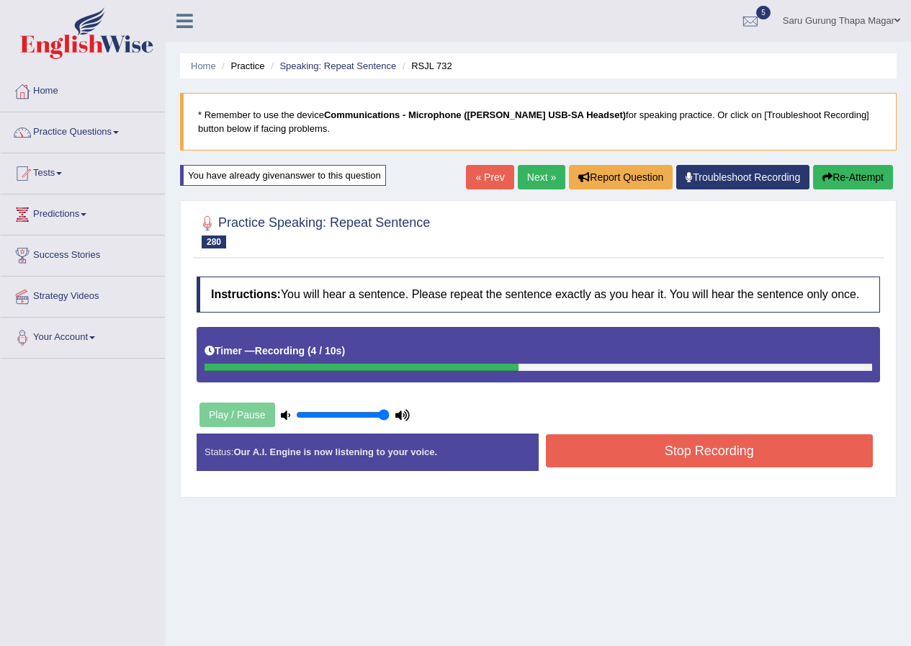
click at [626, 432] on div "Instructions: You will hear a sentence. Please repeat the sentence exactly as y…" at bounding box center [538, 379] width 691 height 220
click at [623, 442] on button "Stop Recording" at bounding box center [710, 450] width 328 height 33
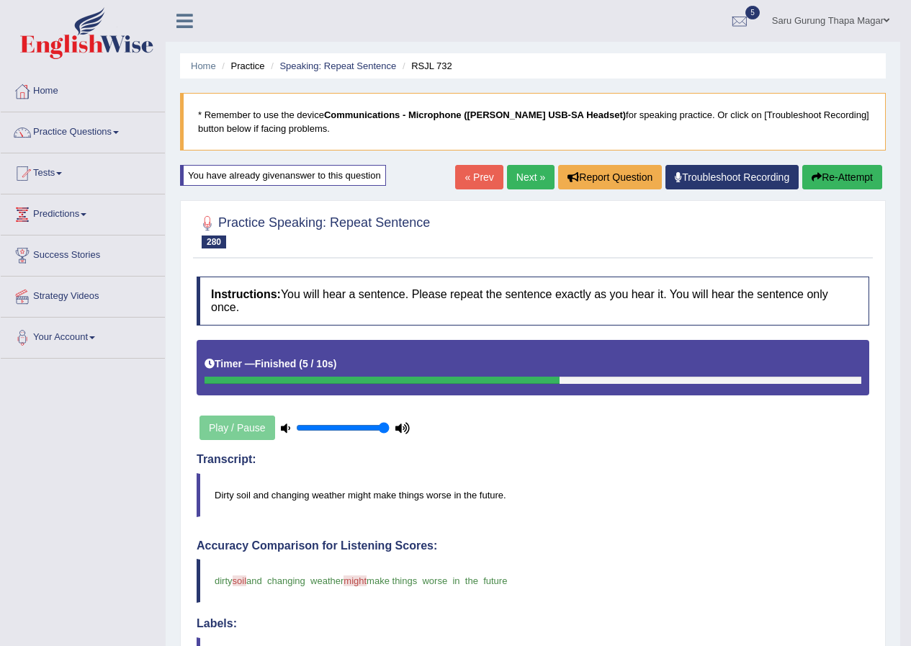
click at [534, 175] on link "Next »" at bounding box center [531, 177] width 48 height 24
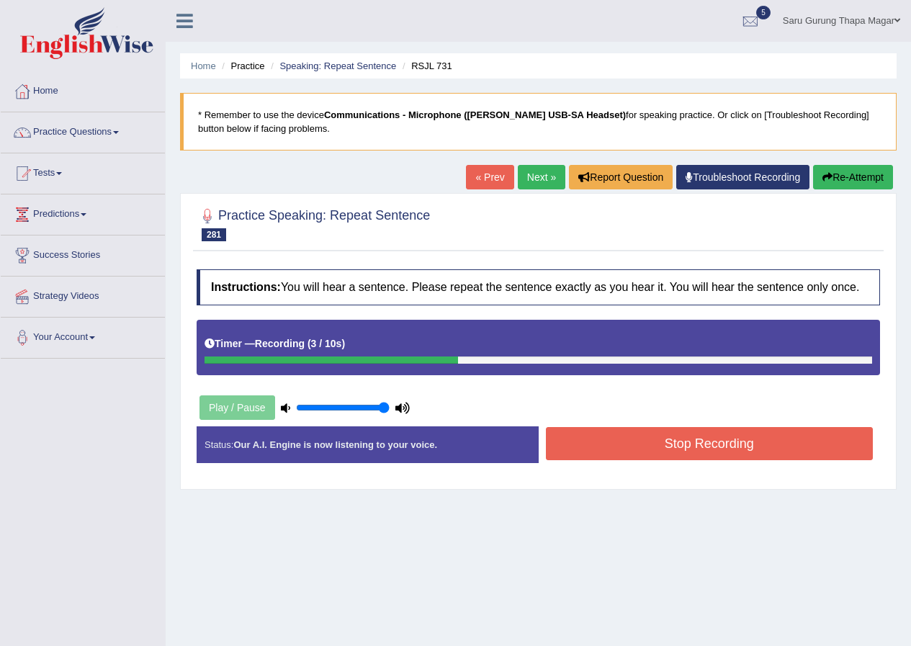
click at [664, 442] on button "Stop Recording" at bounding box center [710, 443] width 328 height 33
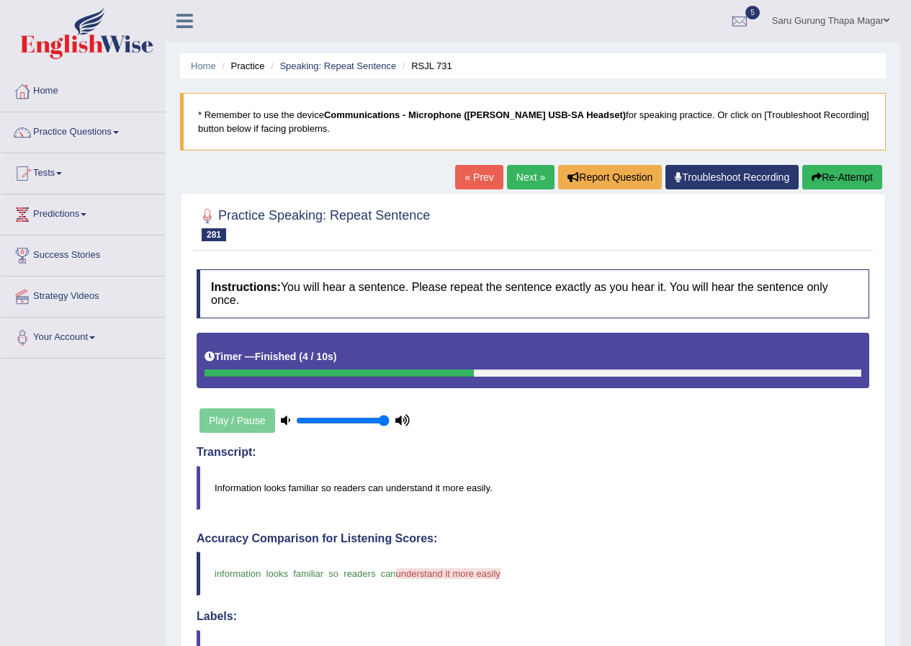
click at [522, 182] on link "Next »" at bounding box center [531, 177] width 48 height 24
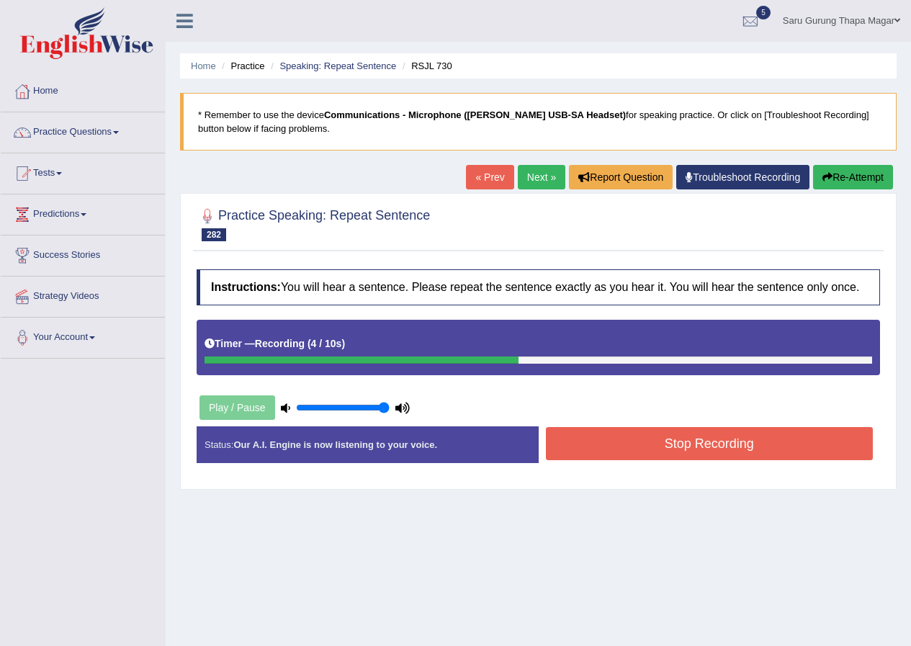
click at [592, 440] on button "Stop Recording" at bounding box center [710, 443] width 328 height 33
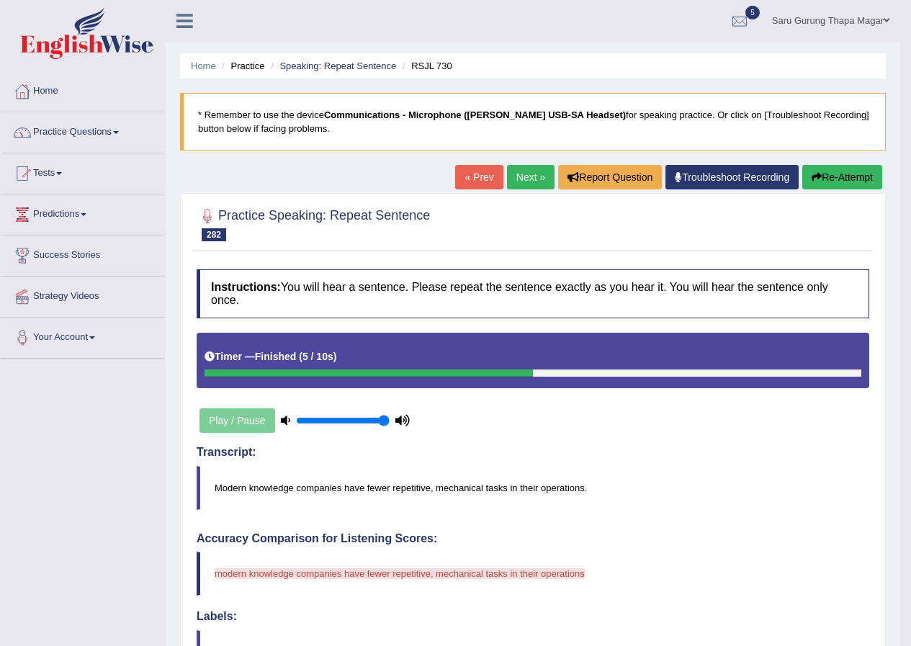
click at [814, 175] on icon "button" at bounding box center [817, 177] width 10 height 10
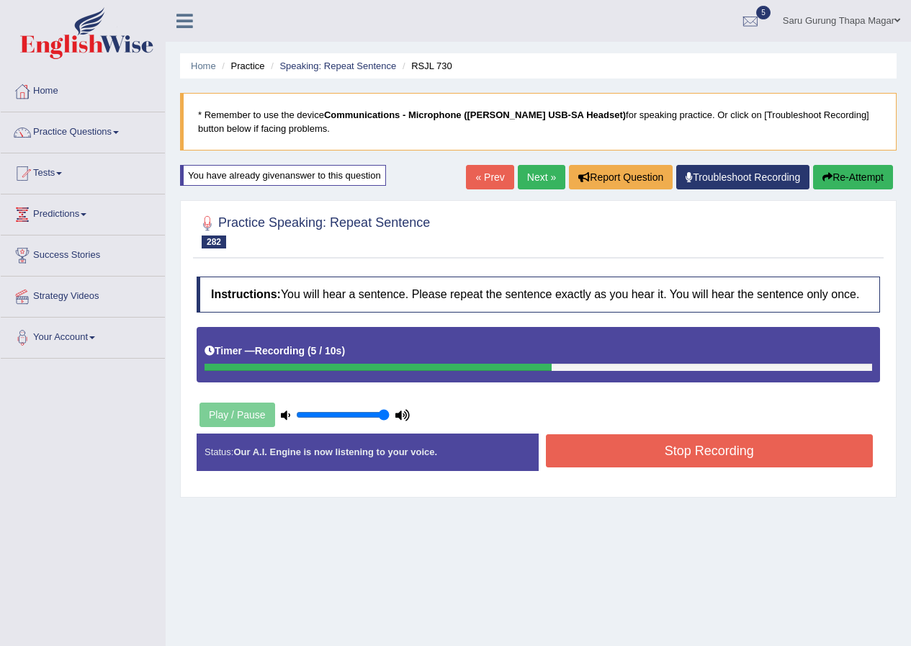
click at [659, 454] on button "Stop Recording" at bounding box center [710, 450] width 328 height 33
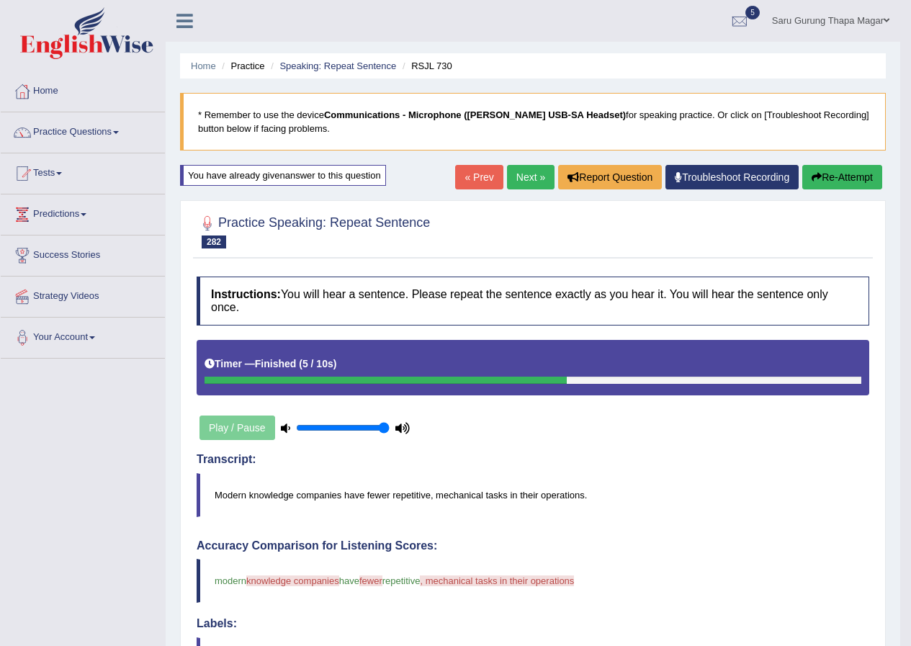
click at [511, 171] on link "Next »" at bounding box center [531, 177] width 48 height 24
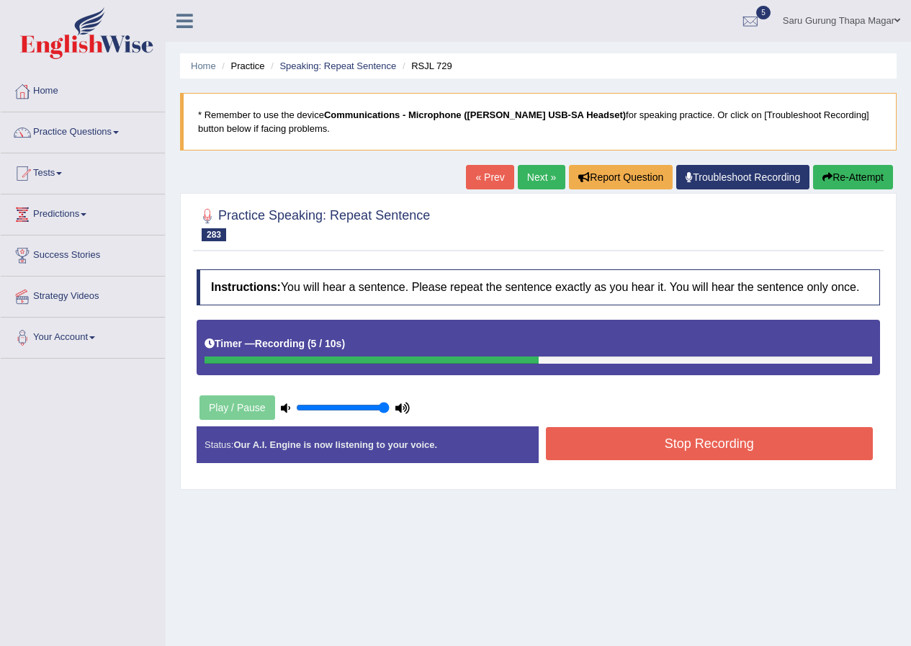
click at [614, 447] on button "Stop Recording" at bounding box center [710, 443] width 328 height 33
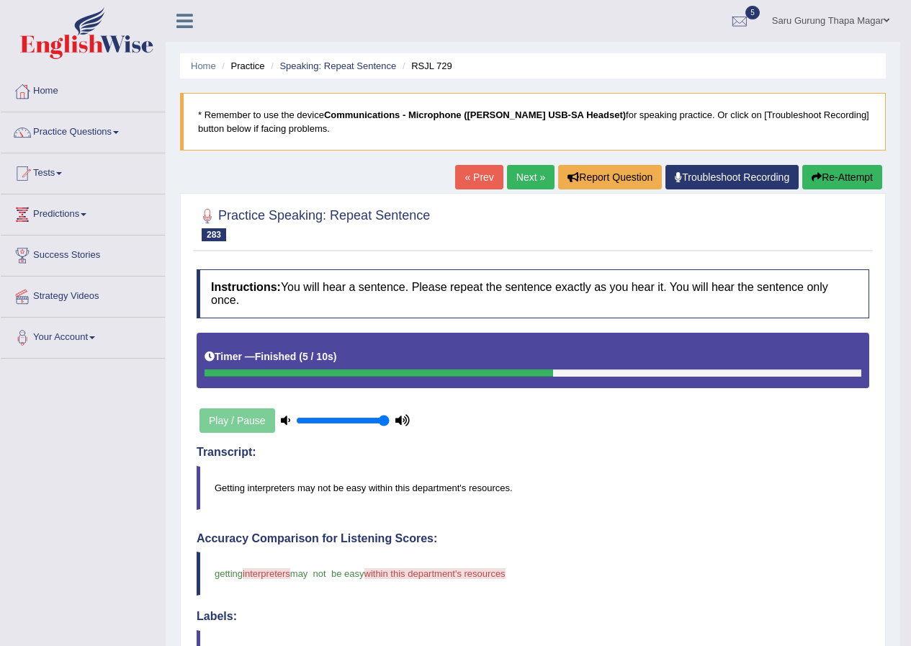
click at [511, 175] on link "Next »" at bounding box center [531, 177] width 48 height 24
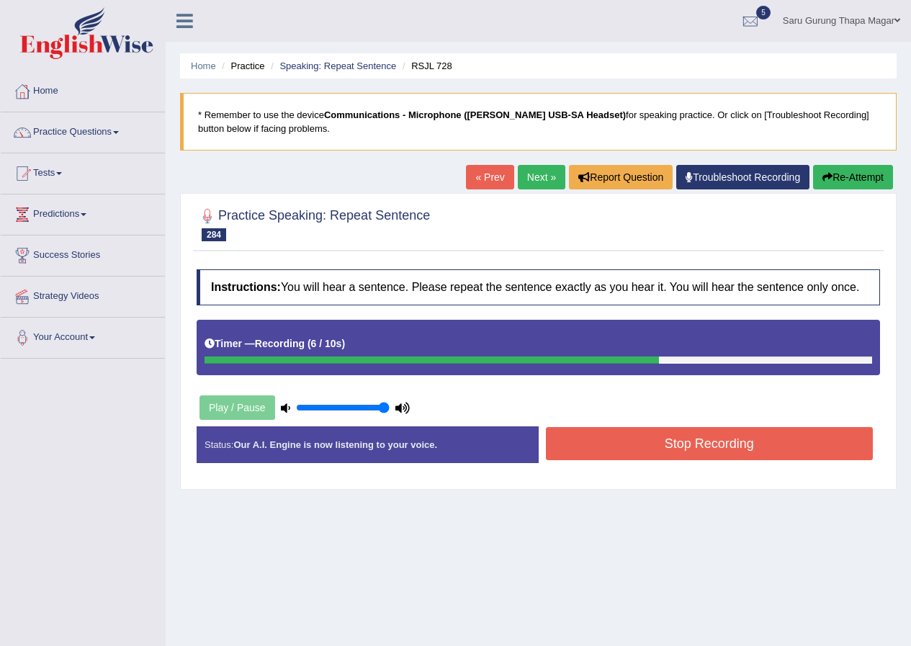
click at [624, 449] on button "Stop Recording" at bounding box center [710, 443] width 328 height 33
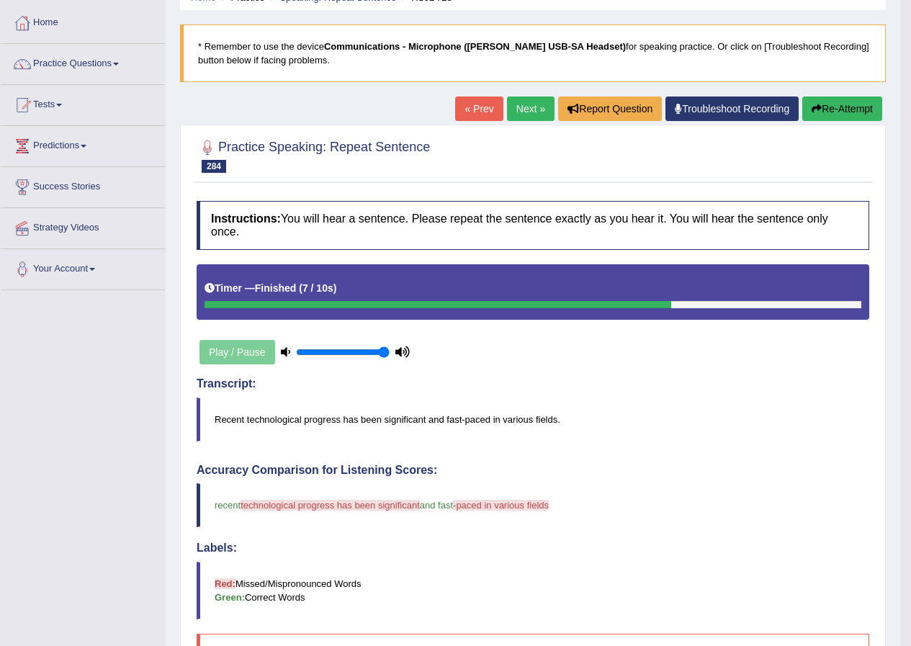
scroll to position [54, 0]
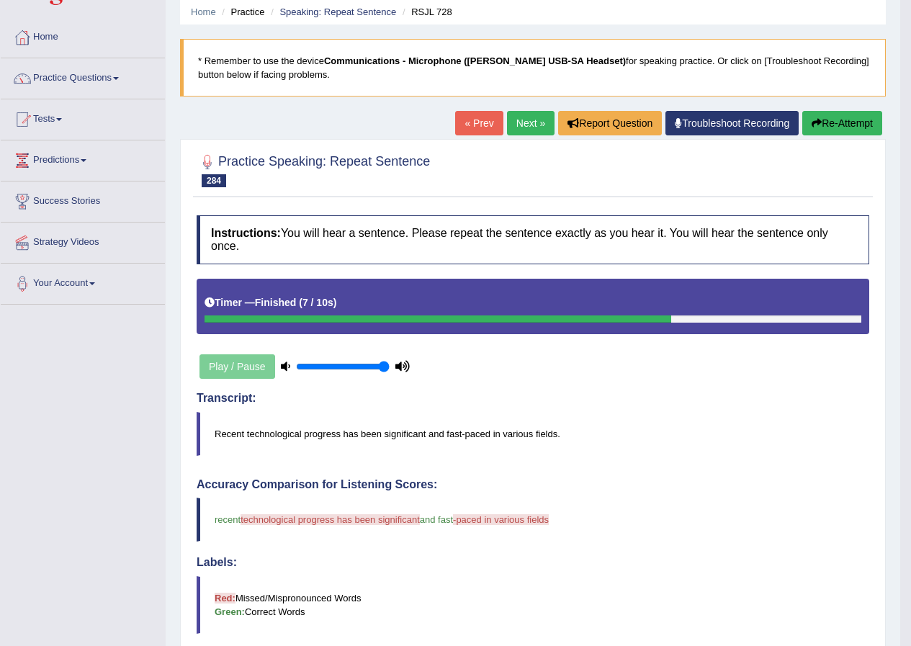
click at [536, 120] on link "Next »" at bounding box center [531, 123] width 48 height 24
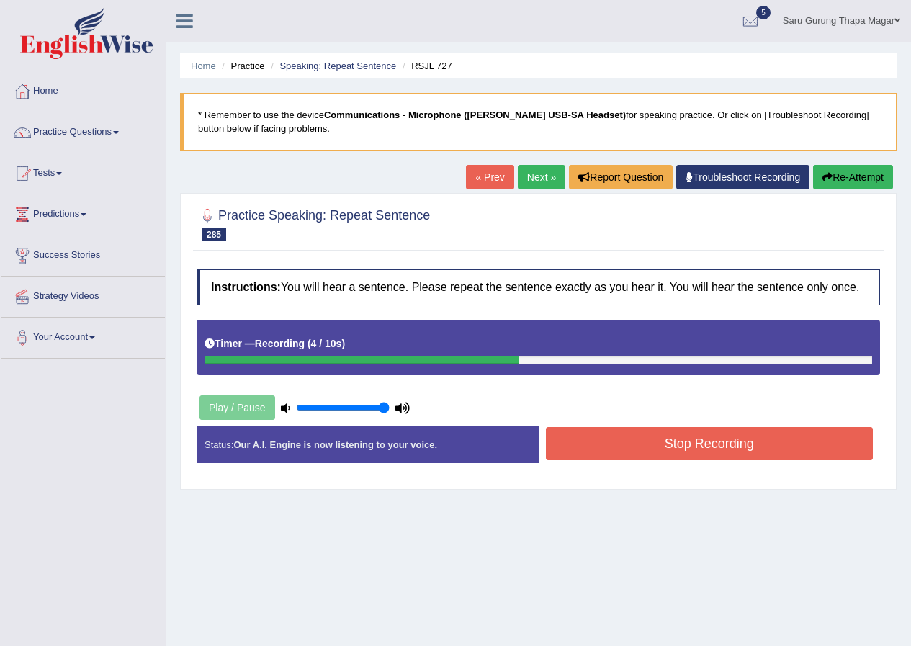
click at [599, 434] on button "Stop Recording" at bounding box center [710, 443] width 328 height 33
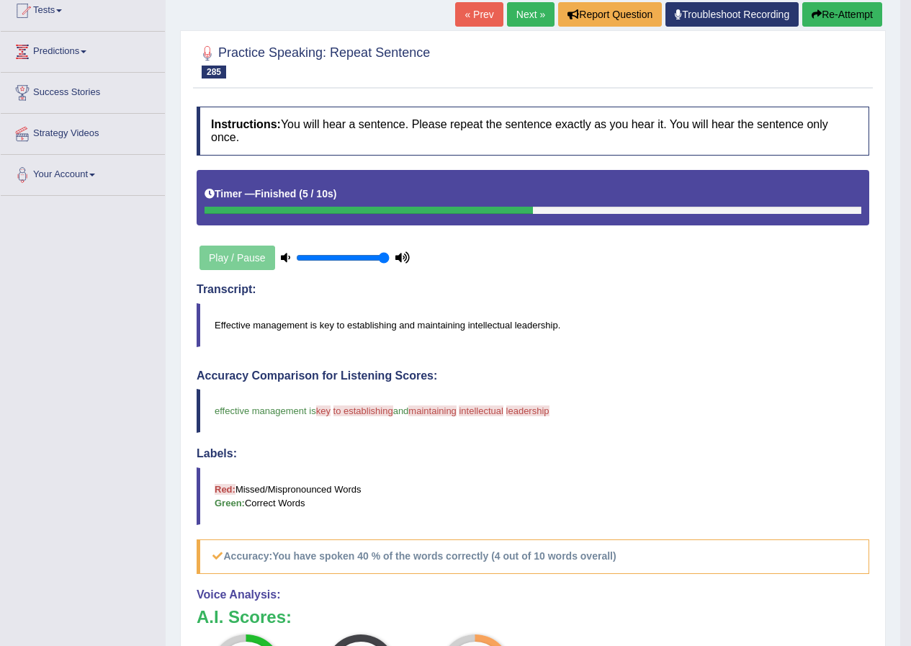
scroll to position [54, 0]
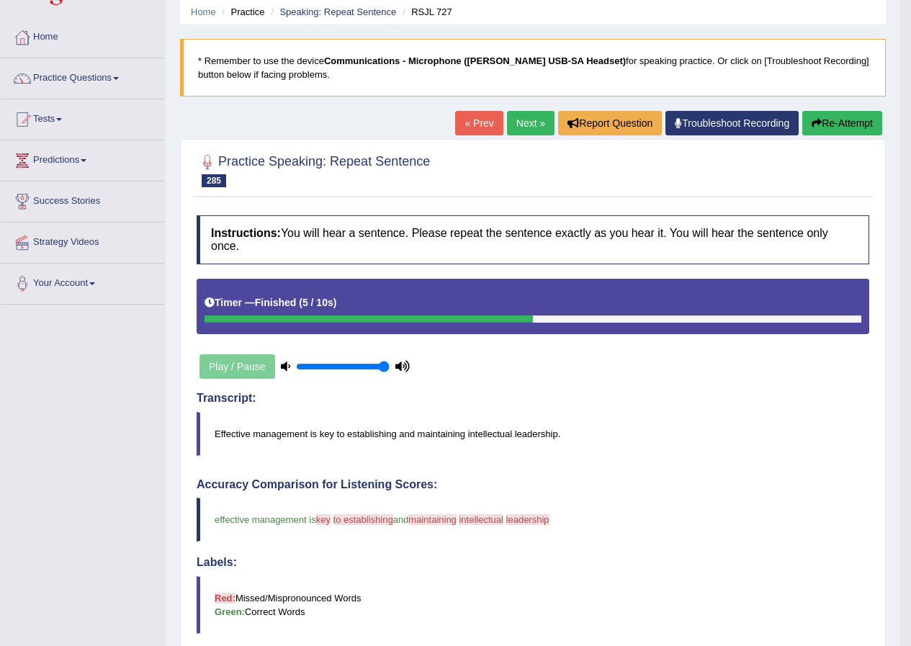
click at [514, 125] on link "Next »" at bounding box center [531, 123] width 48 height 24
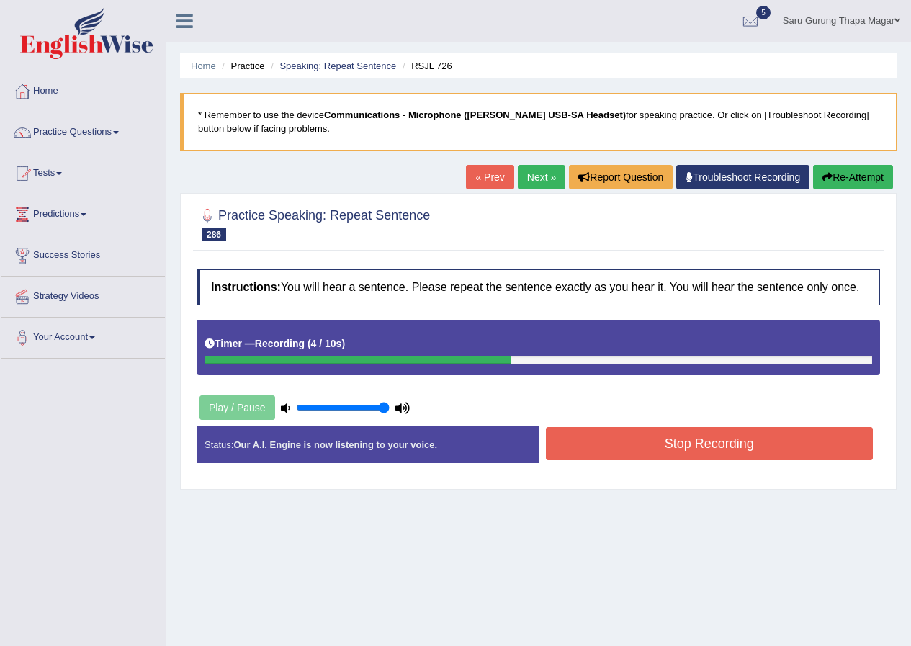
drag, startPoint x: 721, startPoint y: 427, endPoint x: 712, endPoint y: 443, distance: 19.0
click at [712, 442] on div "Instructions: You will hear a sentence. Please repeat the sentence exactly as y…" at bounding box center [538, 372] width 691 height 220
click at [712, 443] on button "Stop Recording" at bounding box center [710, 443] width 328 height 33
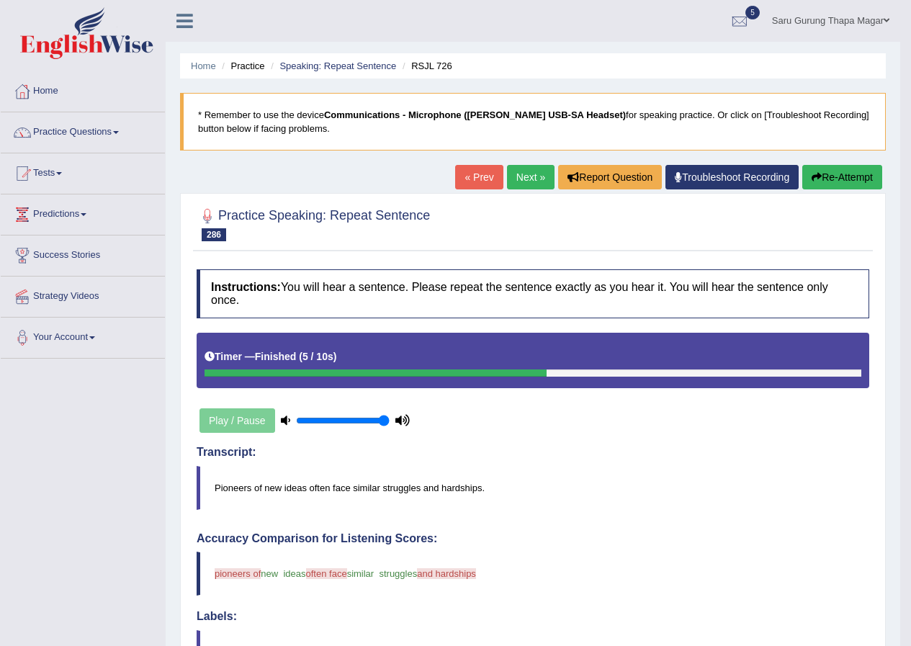
click at [521, 182] on link "Next »" at bounding box center [531, 177] width 48 height 24
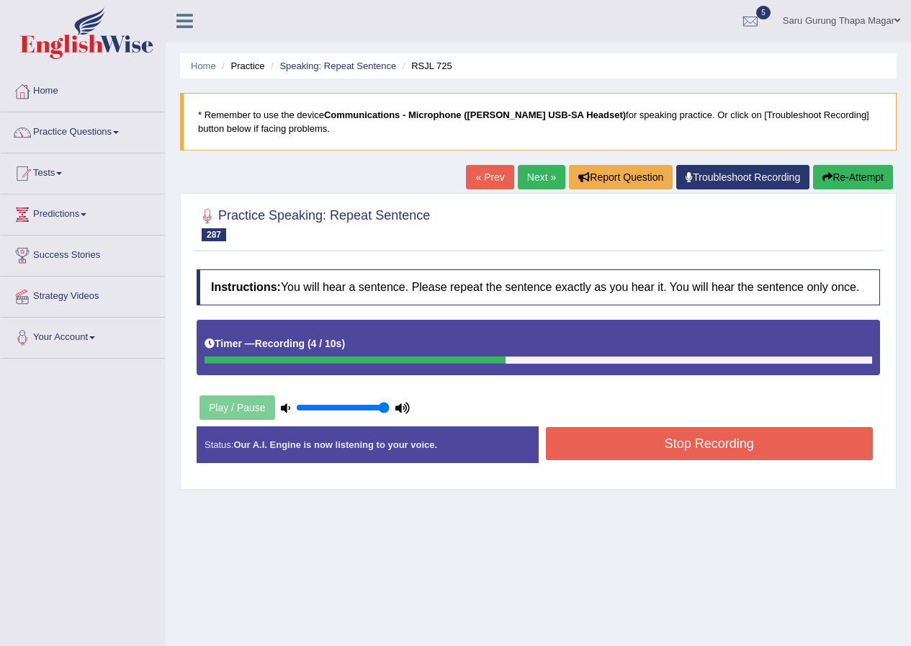
click at [605, 438] on button "Stop Recording" at bounding box center [710, 443] width 328 height 33
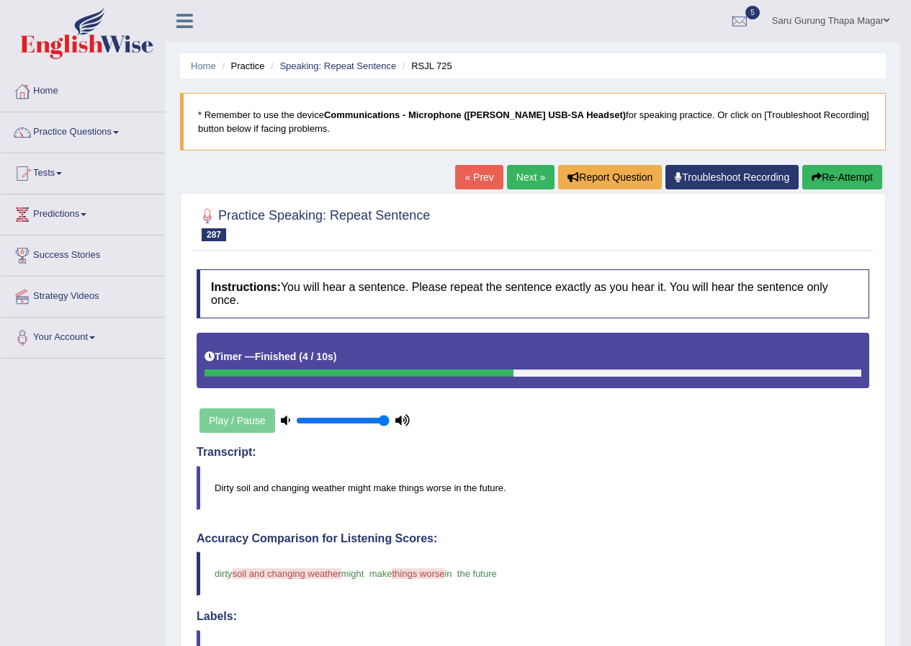
click at [534, 177] on link "Next »" at bounding box center [531, 177] width 48 height 24
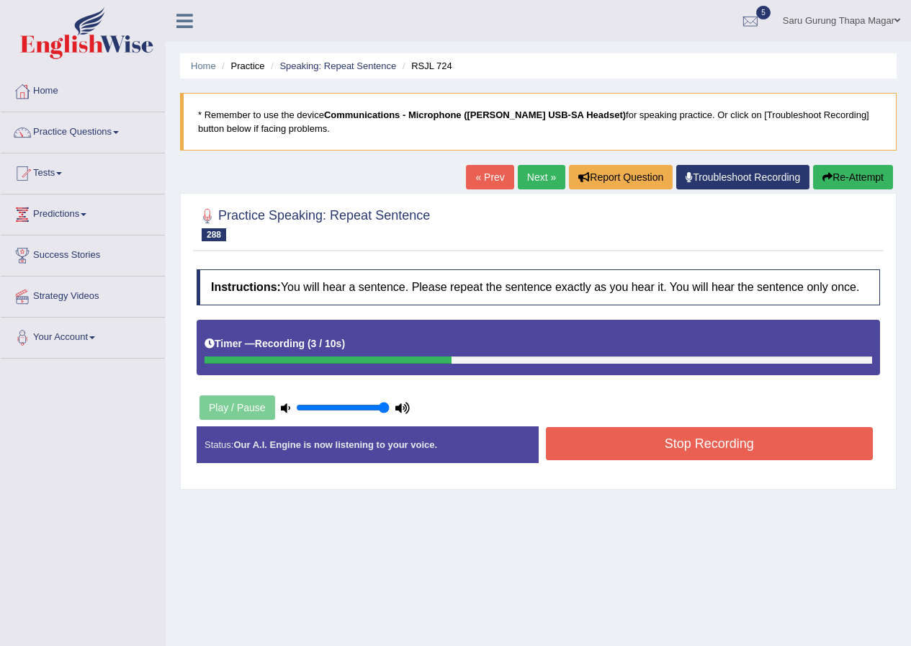
click at [684, 447] on button "Stop Recording" at bounding box center [710, 443] width 328 height 33
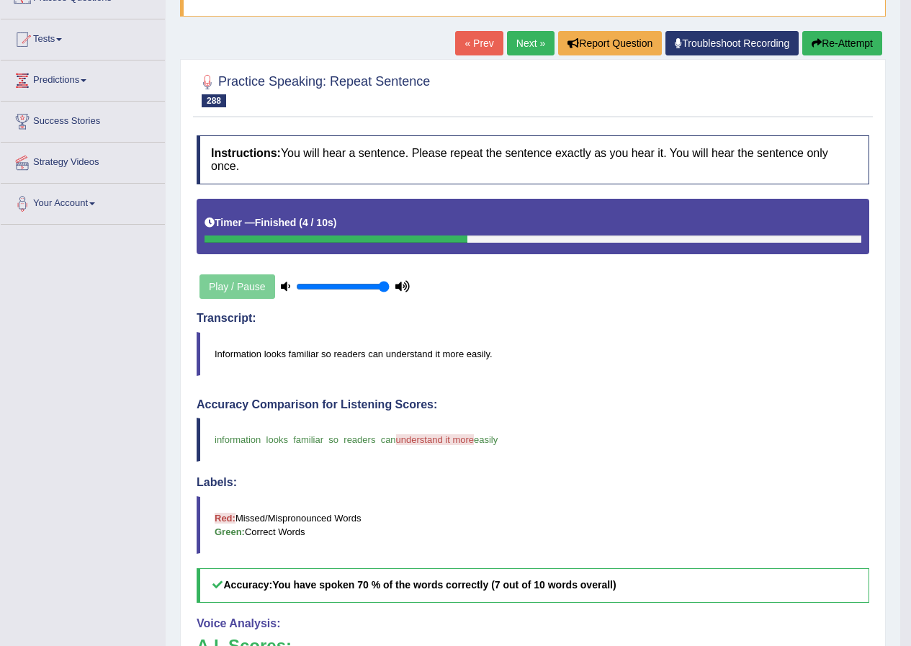
scroll to position [126, 0]
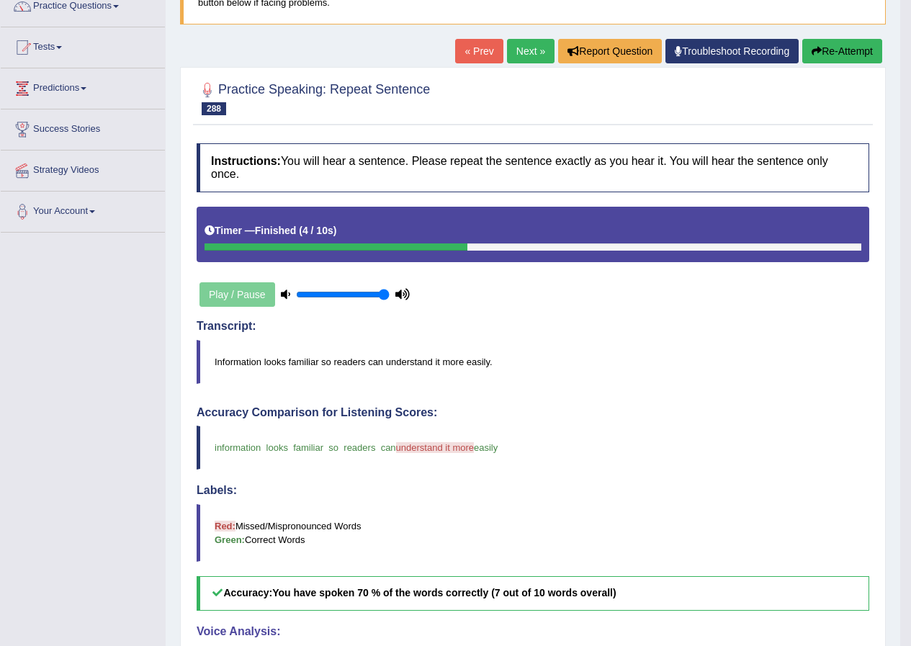
click at [517, 50] on link "Next »" at bounding box center [531, 51] width 48 height 24
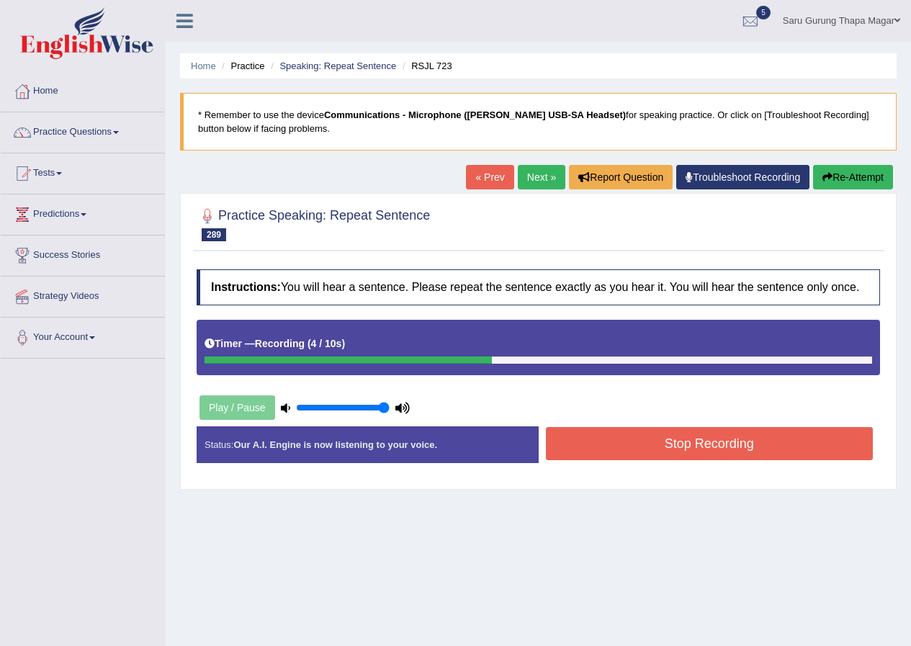
click at [613, 447] on button "Stop Recording" at bounding box center [710, 443] width 328 height 33
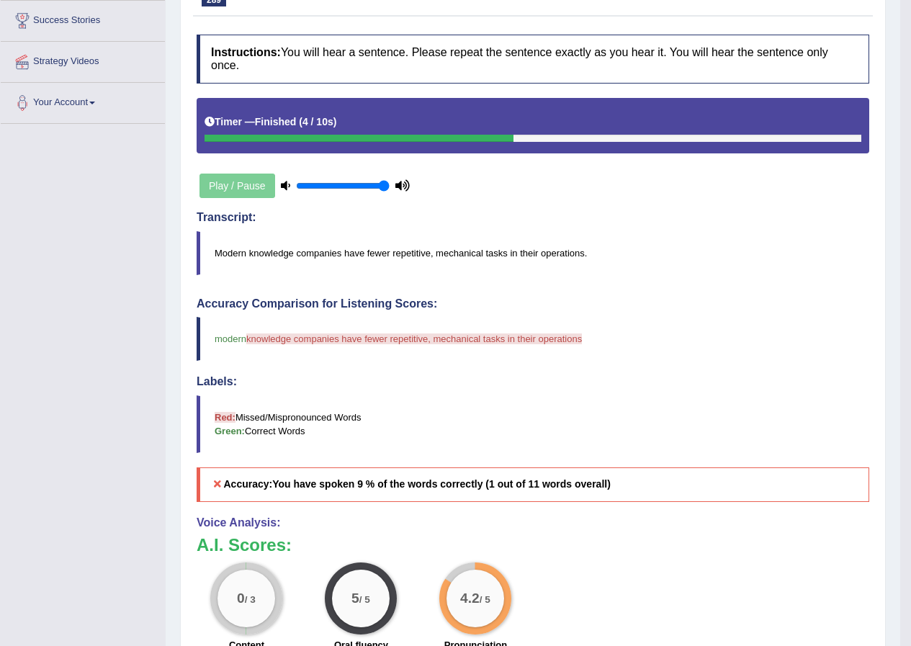
scroll to position [54, 0]
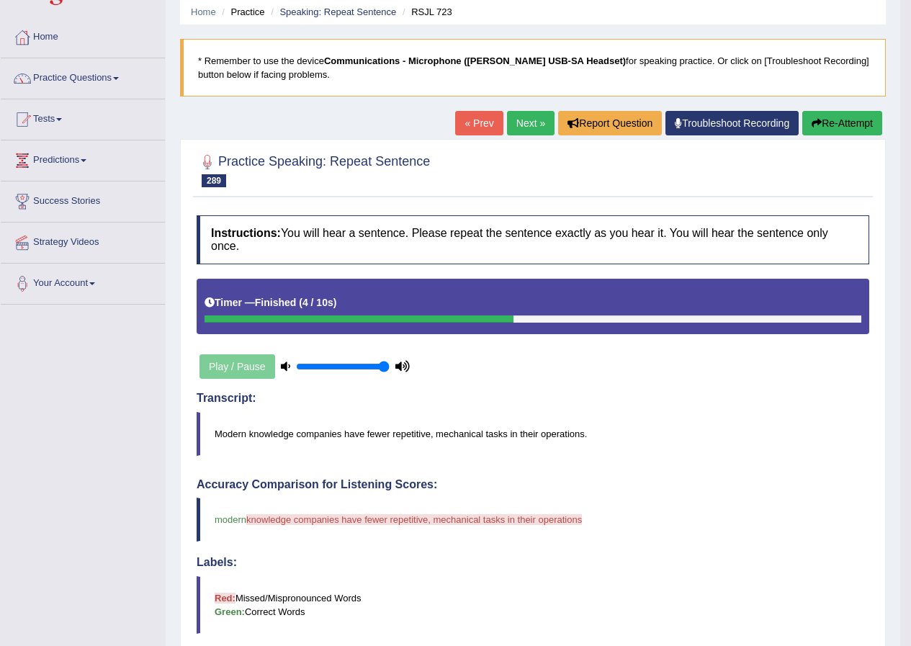
click at [536, 120] on link "Next »" at bounding box center [531, 123] width 48 height 24
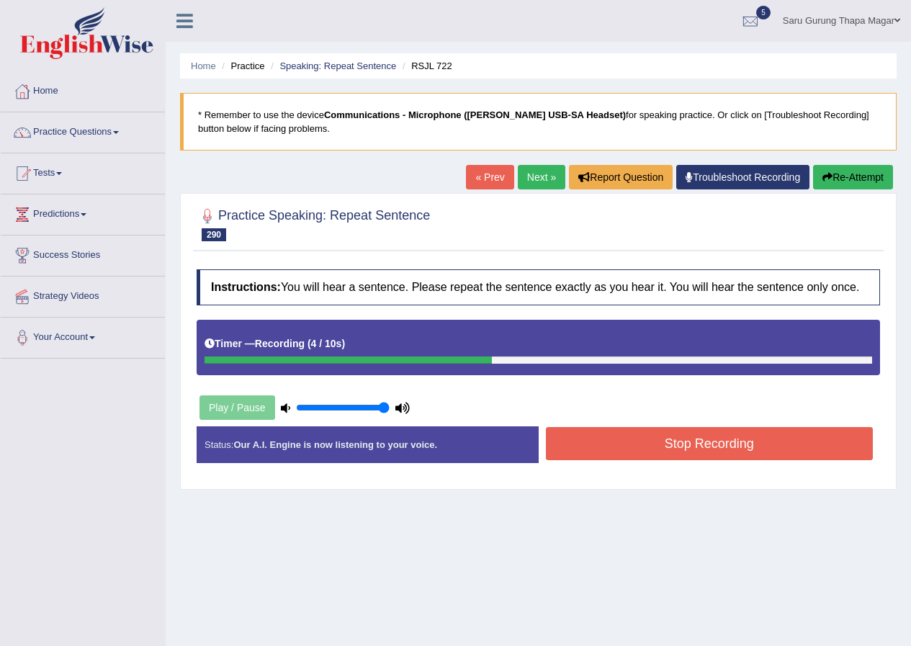
click at [575, 447] on button "Stop Recording" at bounding box center [710, 443] width 328 height 33
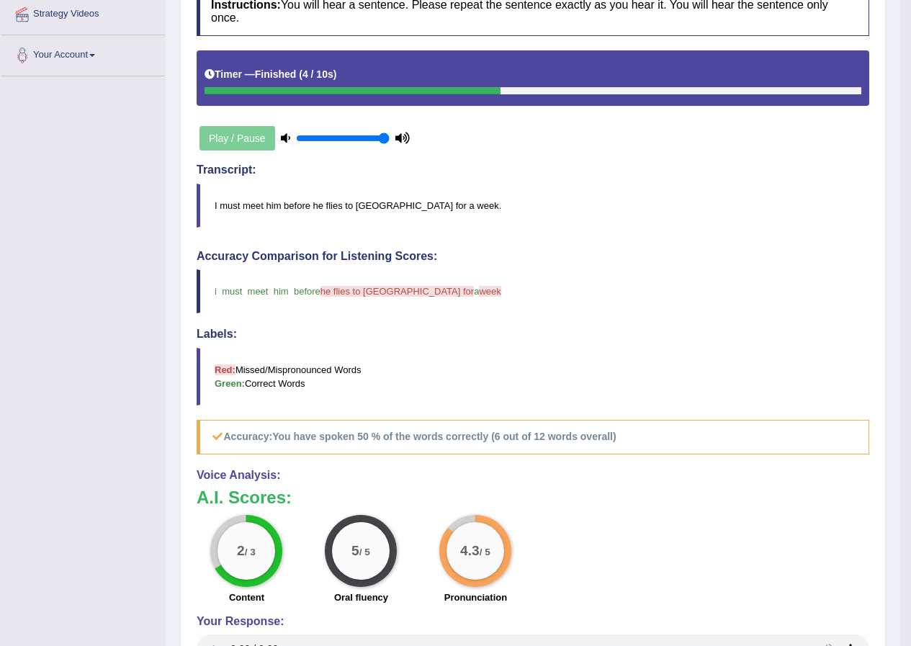
scroll to position [126, 0]
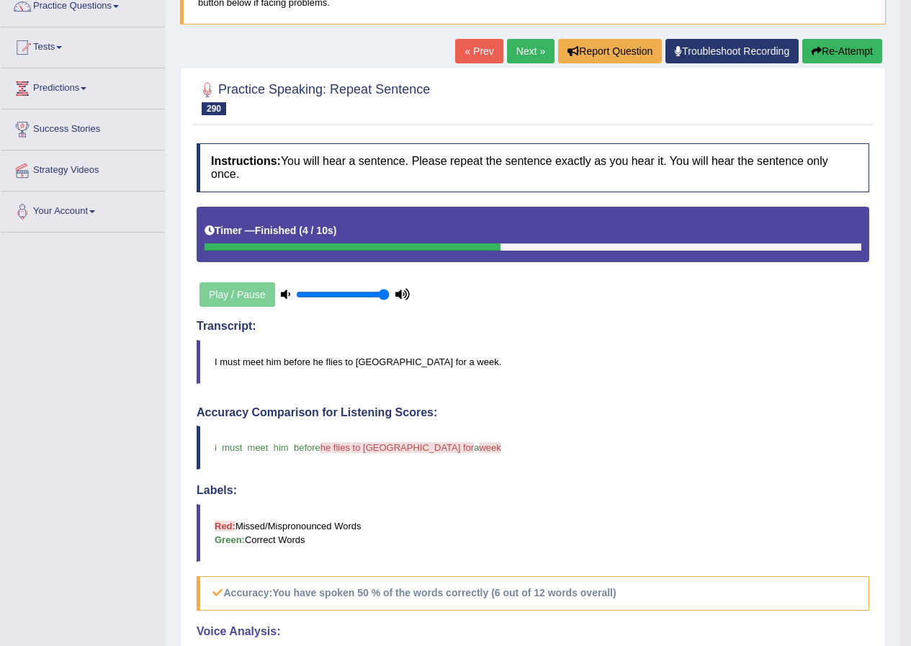
click at [527, 50] on link "Next »" at bounding box center [531, 51] width 48 height 24
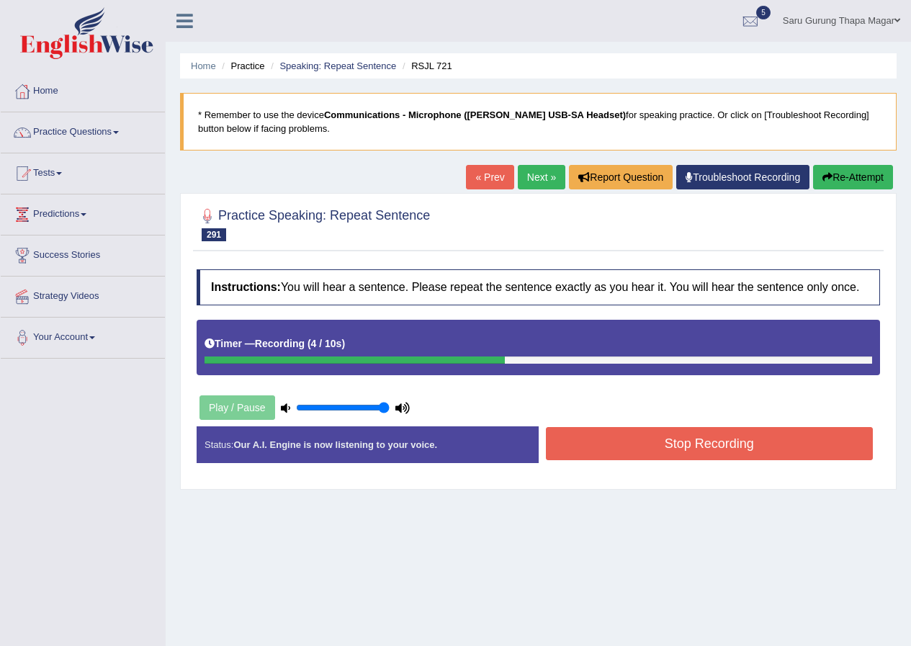
click at [600, 445] on button "Stop Recording" at bounding box center [710, 443] width 328 height 33
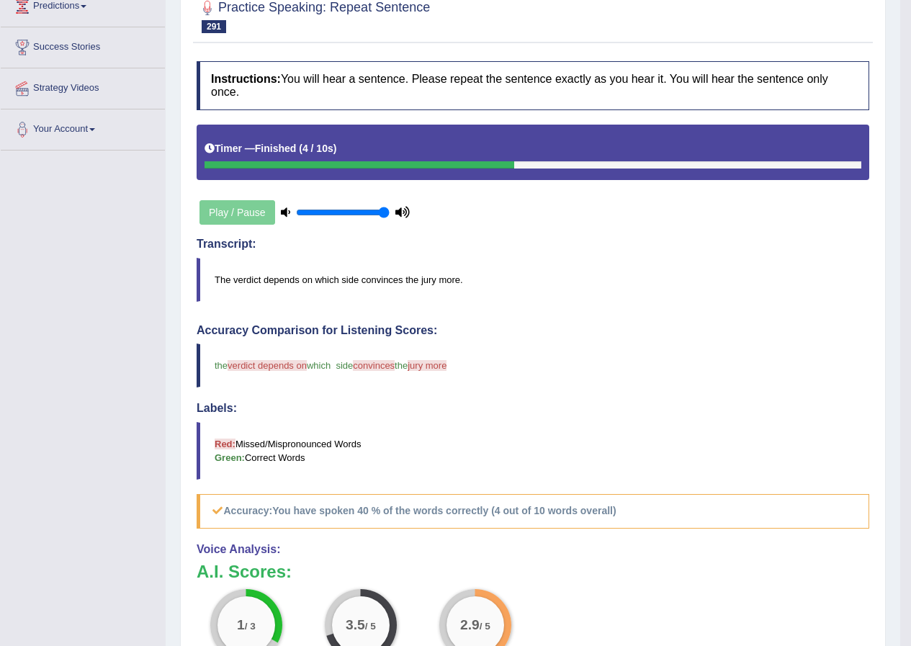
scroll to position [72, 0]
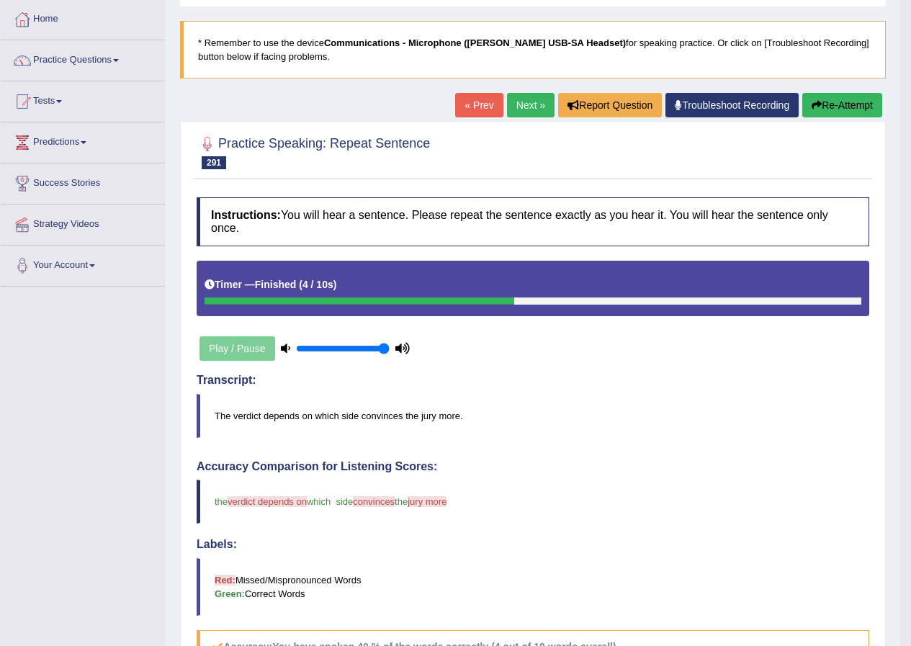
click at [826, 99] on button "Re-Attempt" at bounding box center [843, 105] width 80 height 24
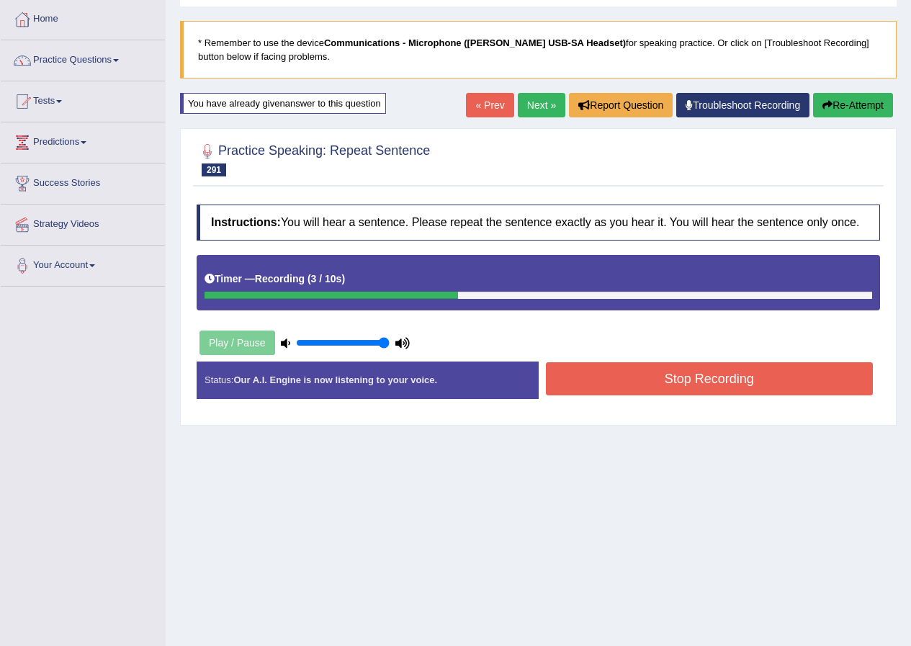
click at [581, 385] on button "Stop Recording" at bounding box center [710, 378] width 328 height 33
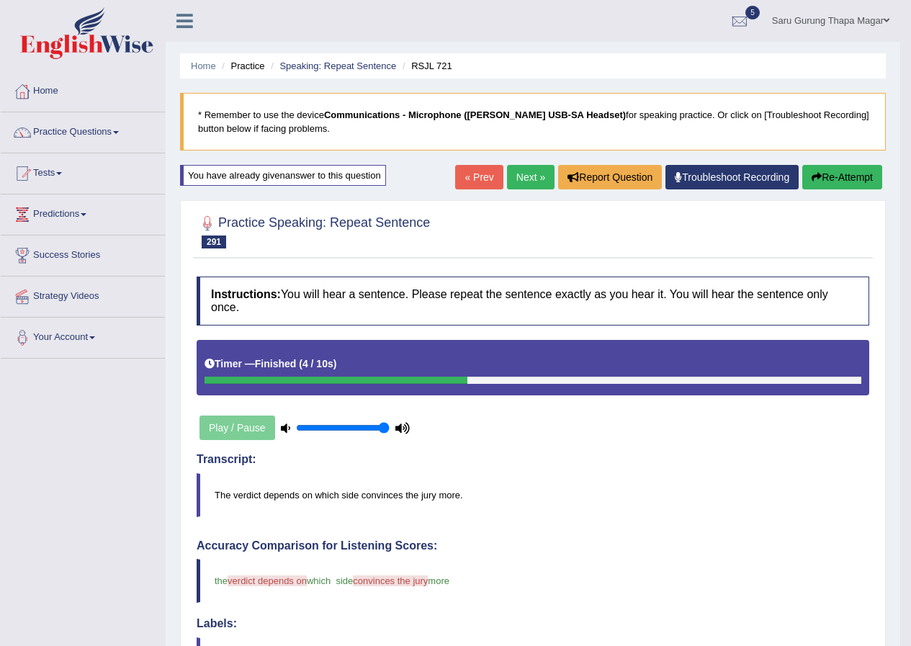
click at [512, 180] on link "Next »" at bounding box center [531, 177] width 48 height 24
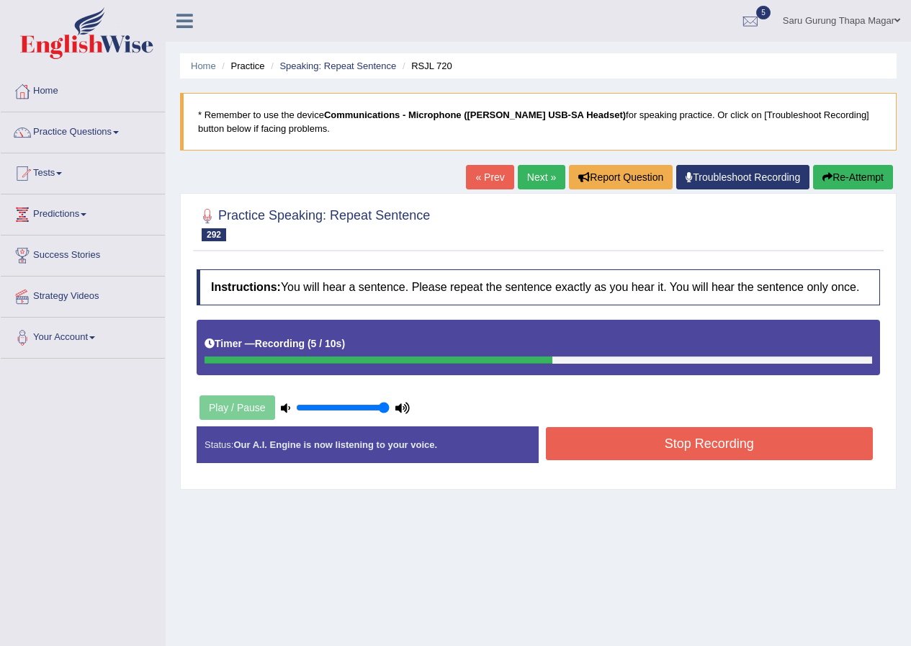
click at [612, 439] on button "Stop Recording" at bounding box center [710, 443] width 328 height 33
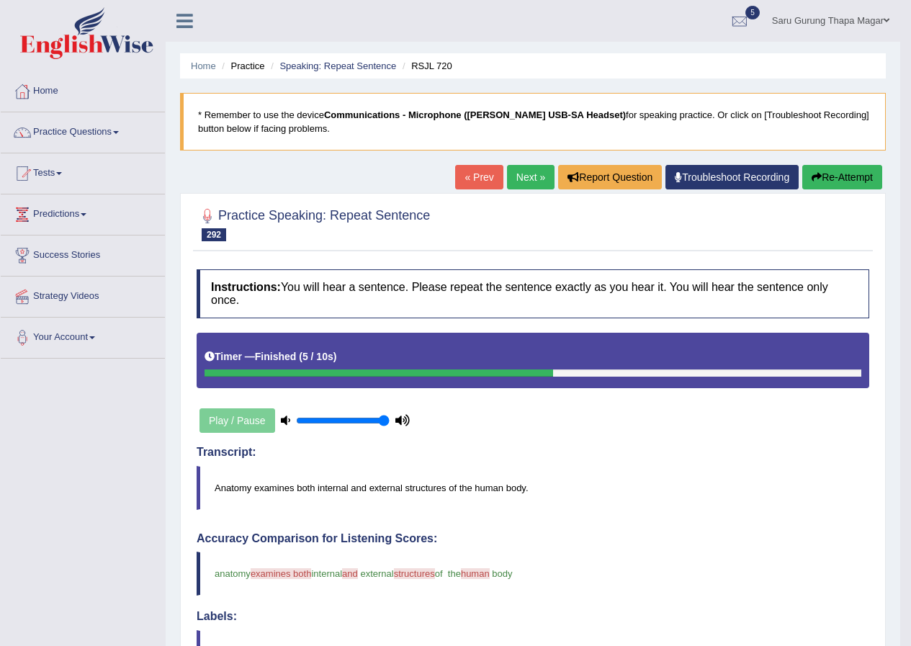
click at [508, 168] on link "Next »" at bounding box center [531, 177] width 48 height 24
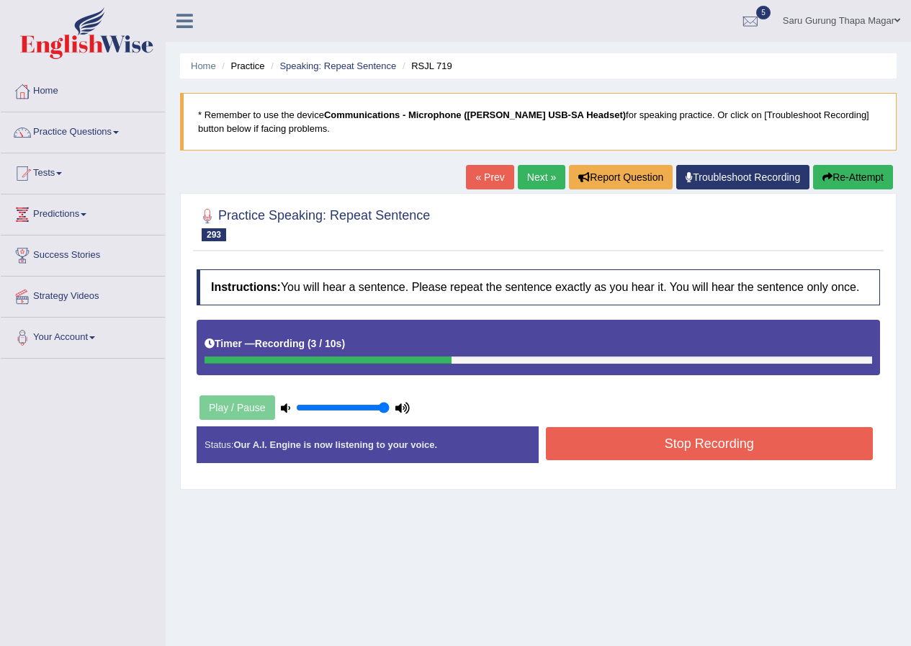
click at [638, 437] on button "Stop Recording" at bounding box center [710, 443] width 328 height 33
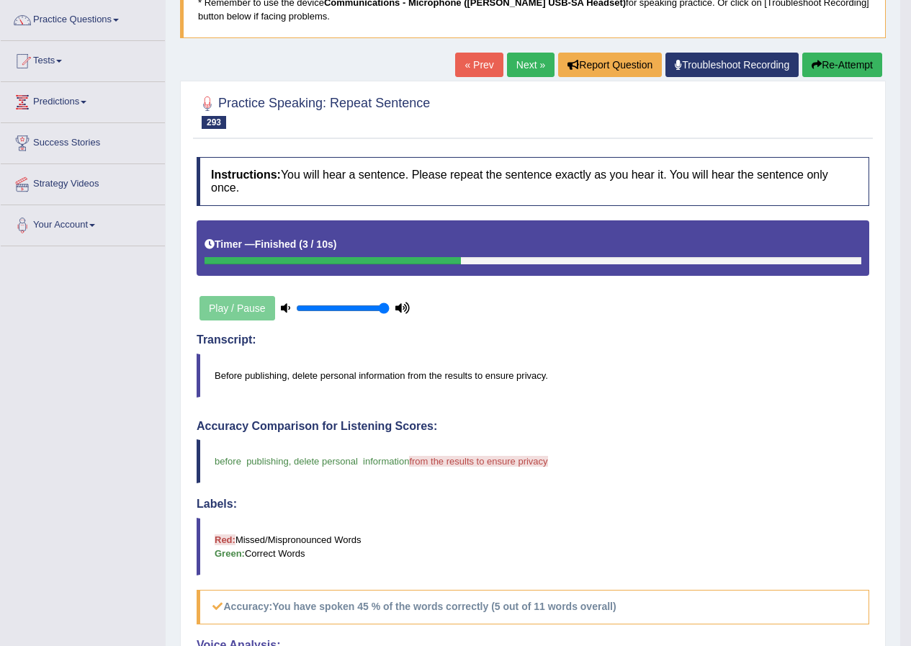
scroll to position [54, 0]
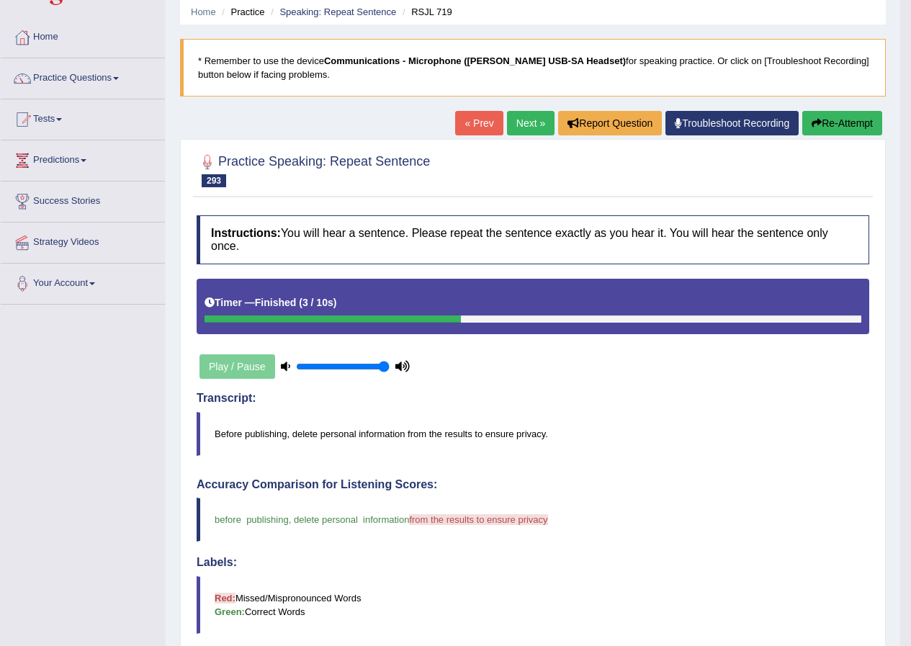
click at [821, 115] on button "Re-Attempt" at bounding box center [843, 123] width 80 height 24
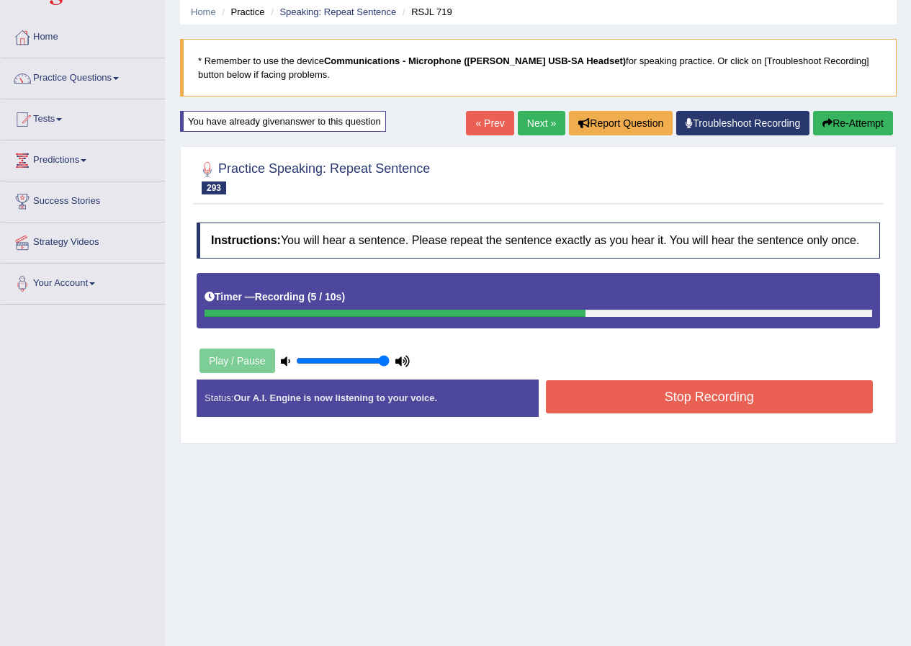
click at [619, 391] on button "Stop Recording" at bounding box center [710, 396] width 328 height 33
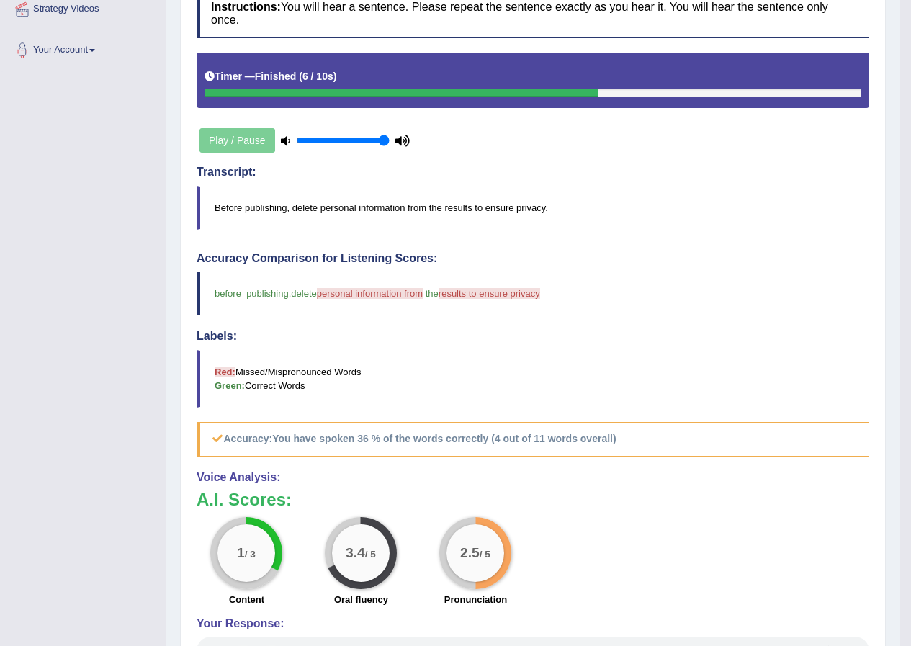
scroll to position [126, 0]
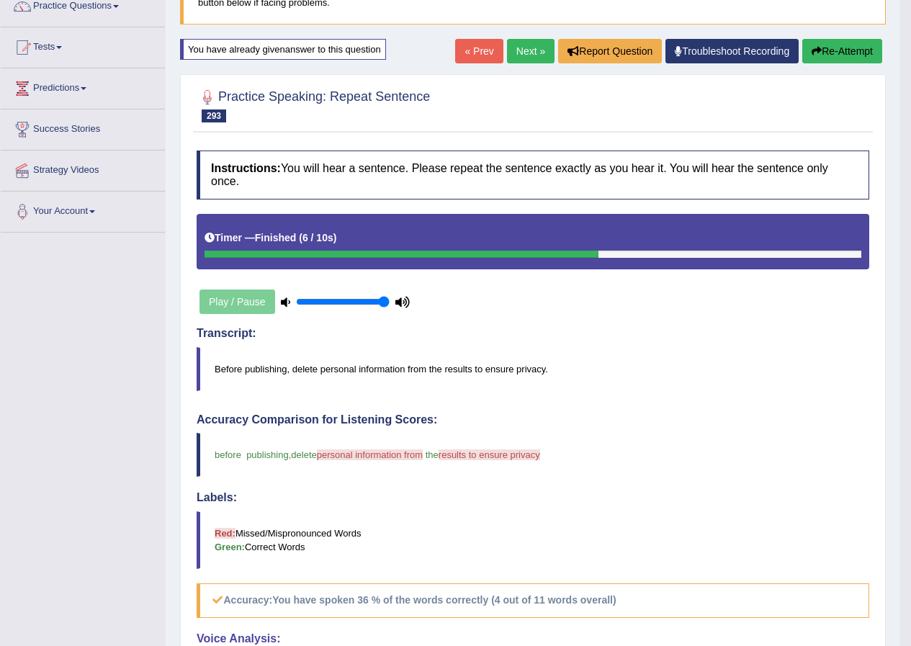
click at [829, 50] on button "Re-Attempt" at bounding box center [843, 51] width 80 height 24
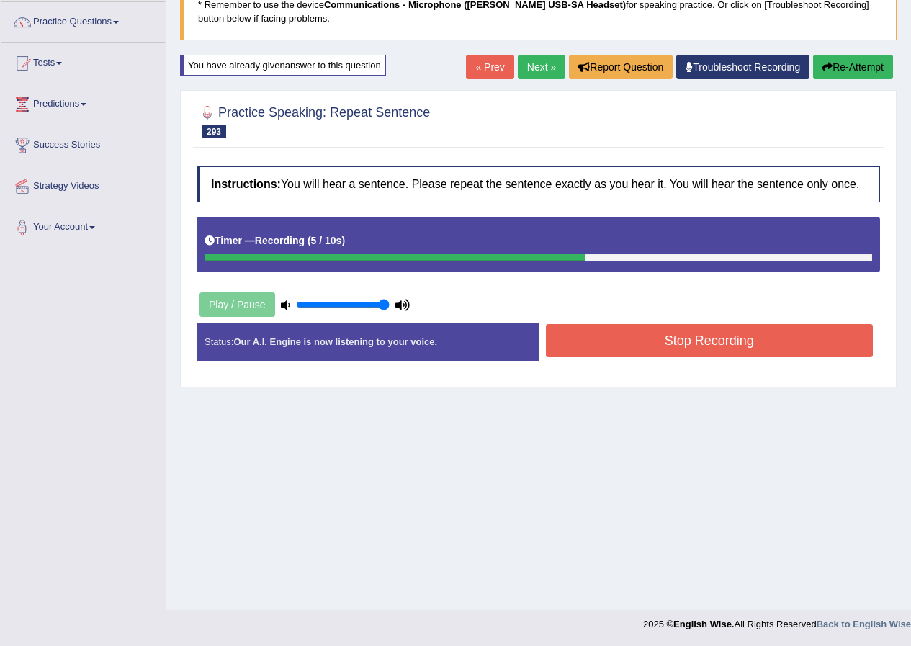
click at [578, 330] on button "Stop Recording" at bounding box center [710, 340] width 328 height 33
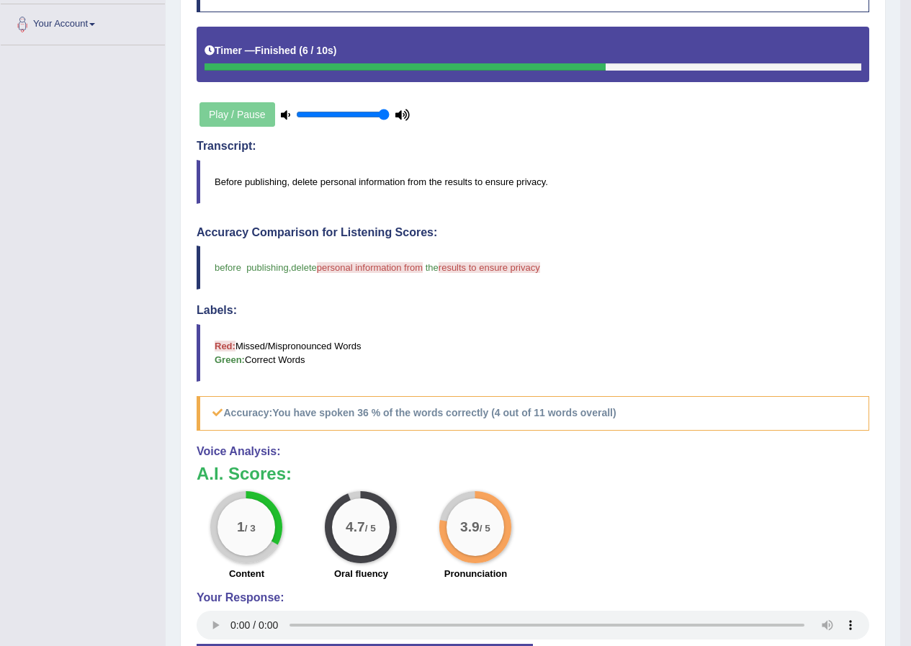
scroll to position [133, 0]
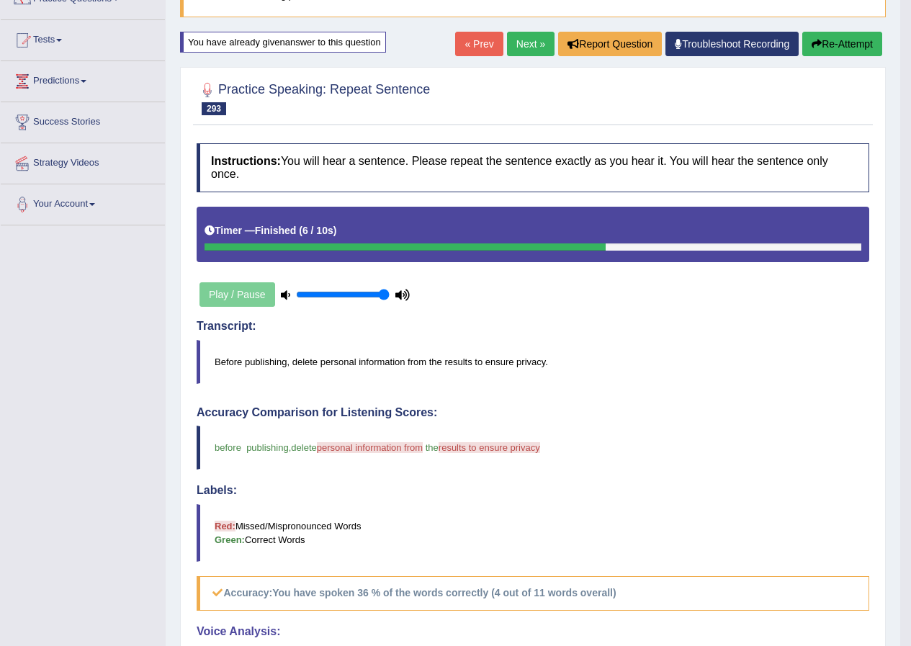
click at [525, 46] on link "Next »" at bounding box center [531, 44] width 48 height 24
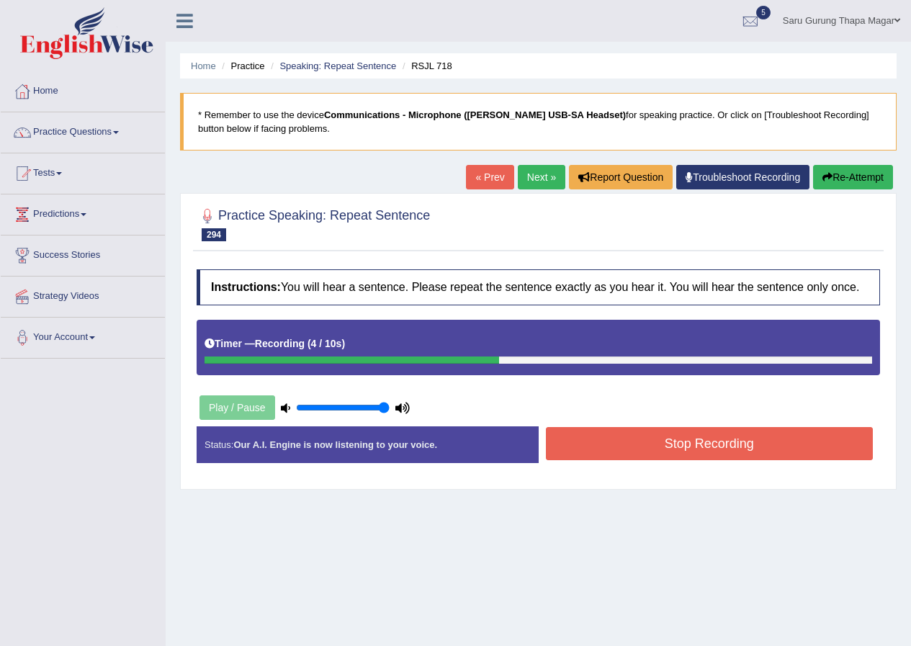
click at [615, 451] on button "Stop Recording" at bounding box center [710, 443] width 328 height 33
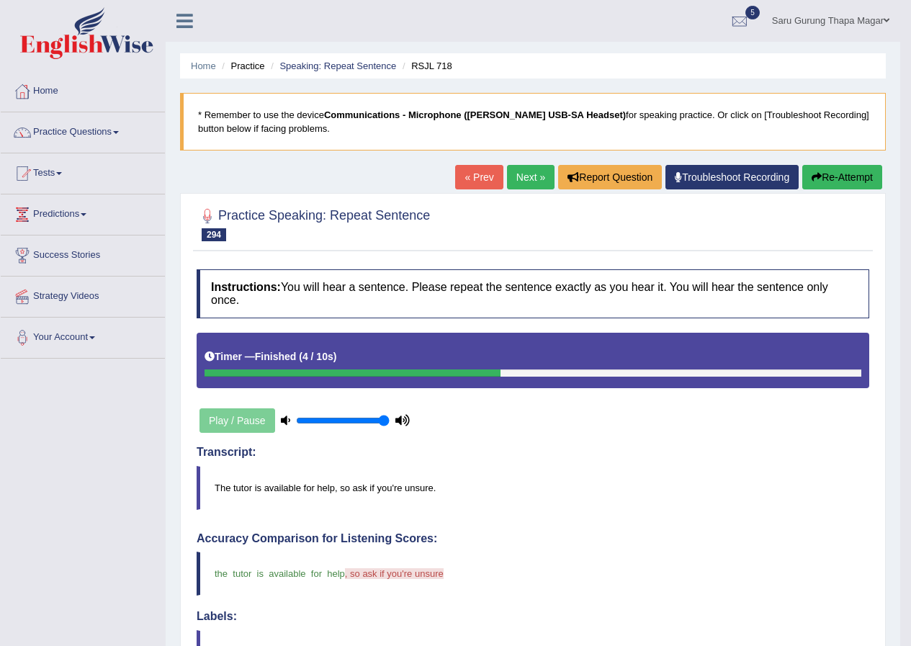
click at [531, 175] on link "Next »" at bounding box center [531, 177] width 48 height 24
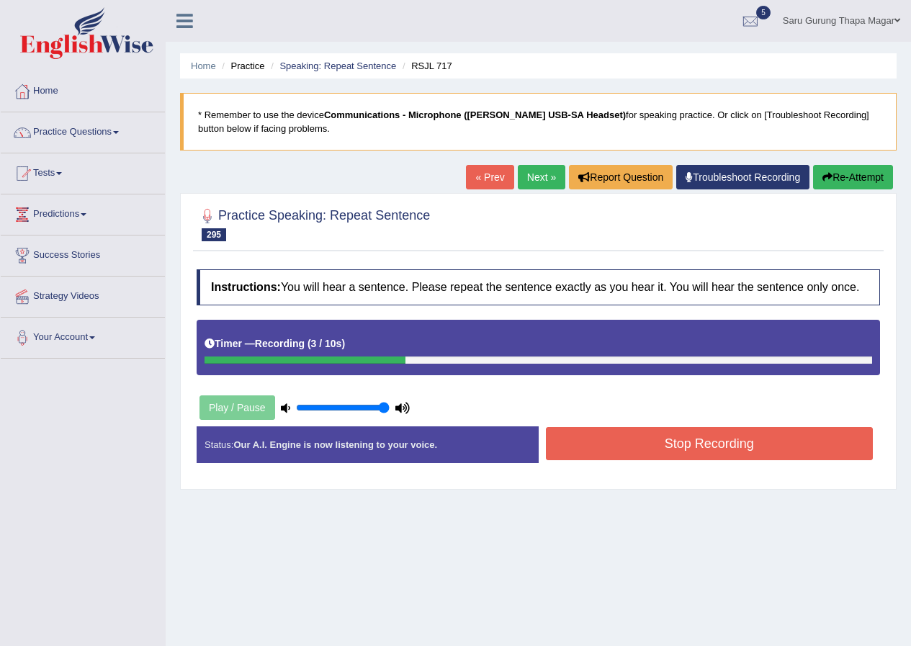
click at [643, 436] on button "Stop Recording" at bounding box center [710, 443] width 328 height 33
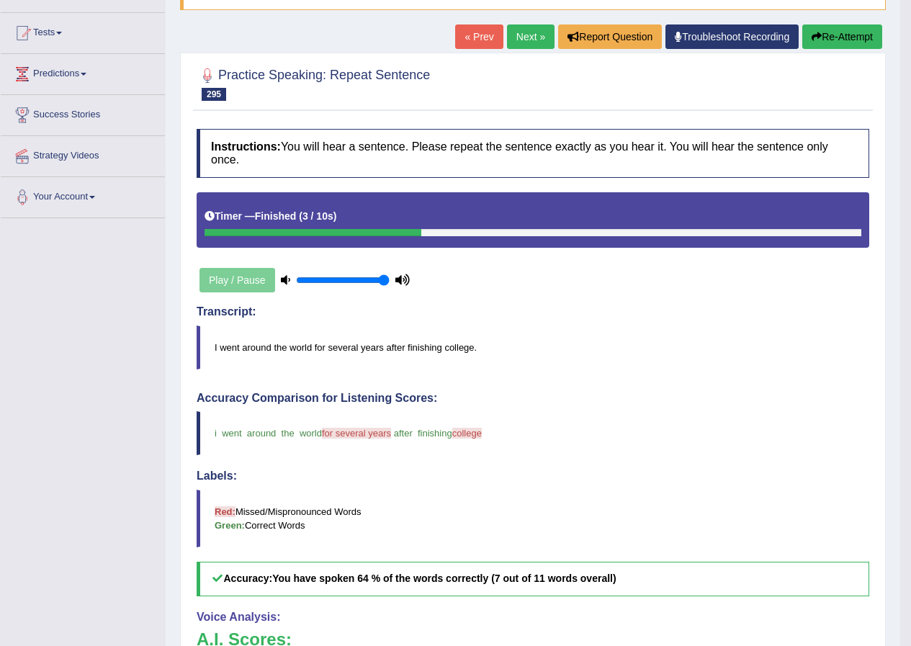
scroll to position [126, 0]
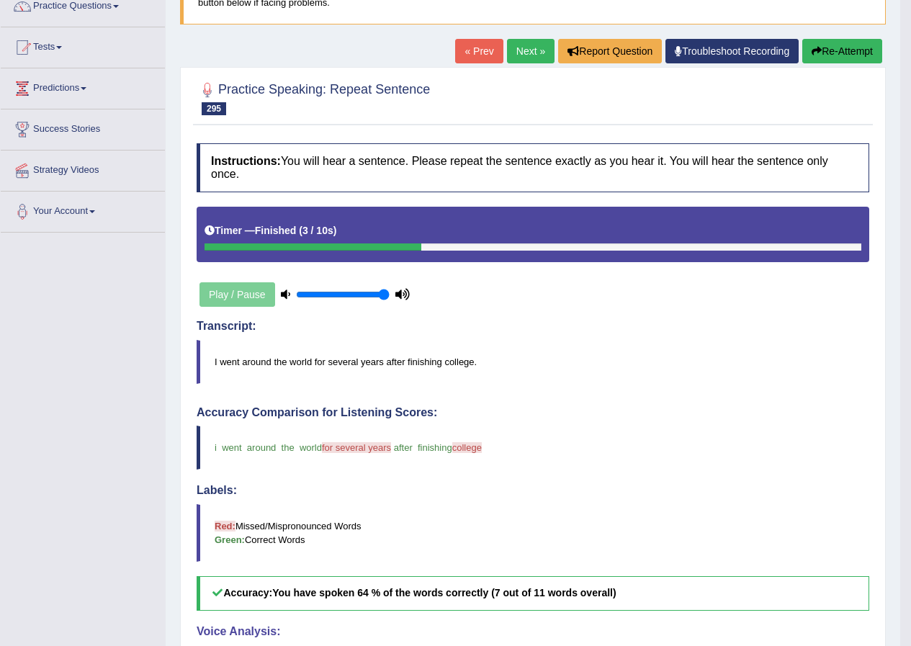
click at [515, 43] on link "Next »" at bounding box center [531, 51] width 48 height 24
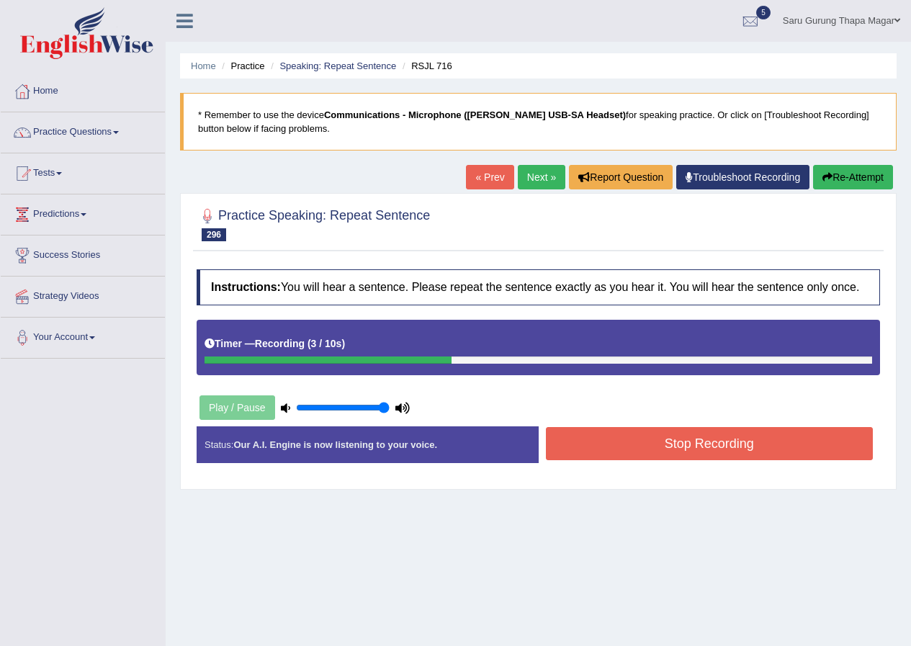
click at [599, 447] on button "Stop Recording" at bounding box center [710, 443] width 328 height 33
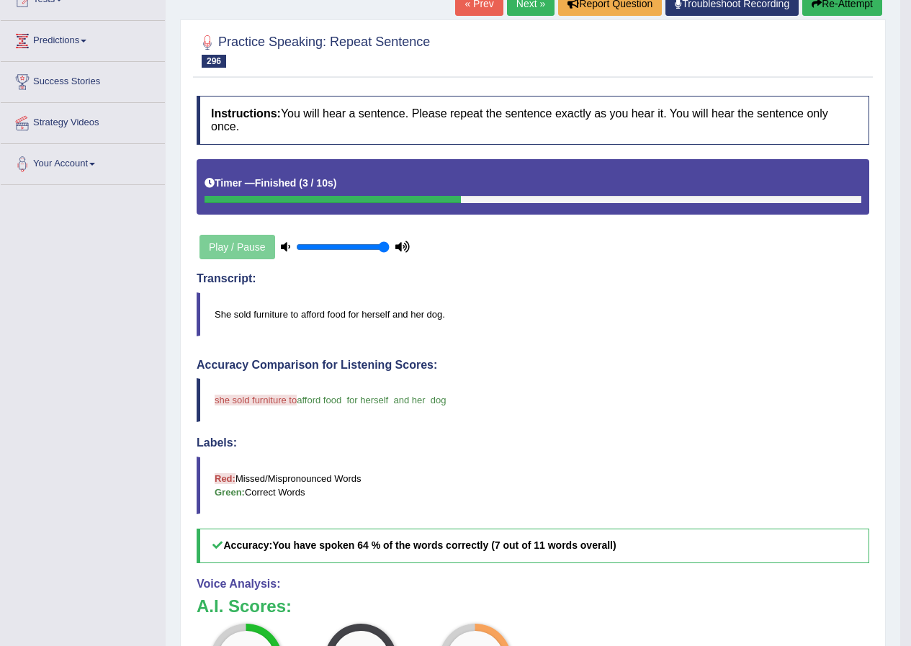
scroll to position [126, 0]
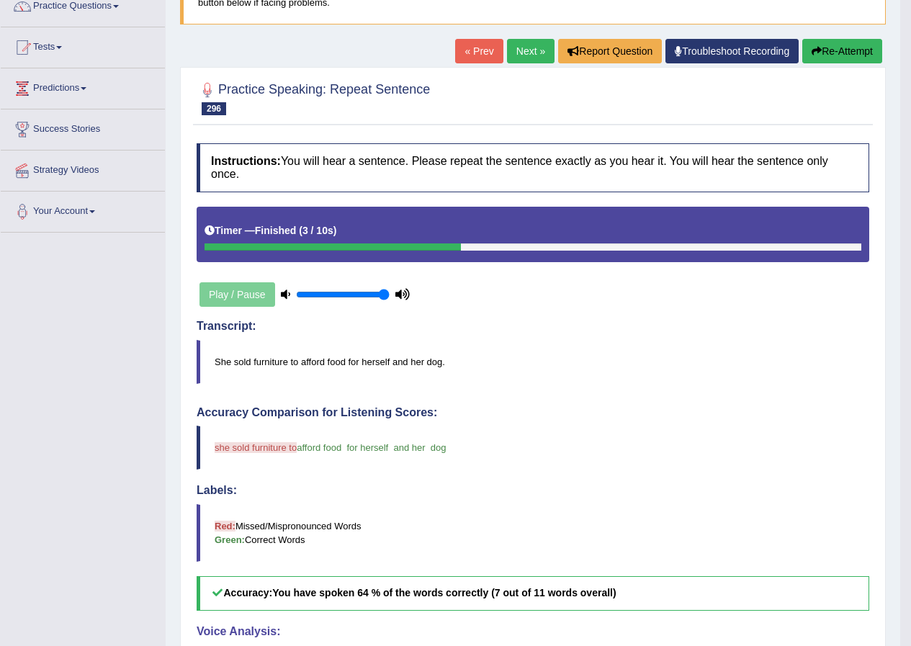
click at [513, 48] on link "Next »" at bounding box center [531, 51] width 48 height 24
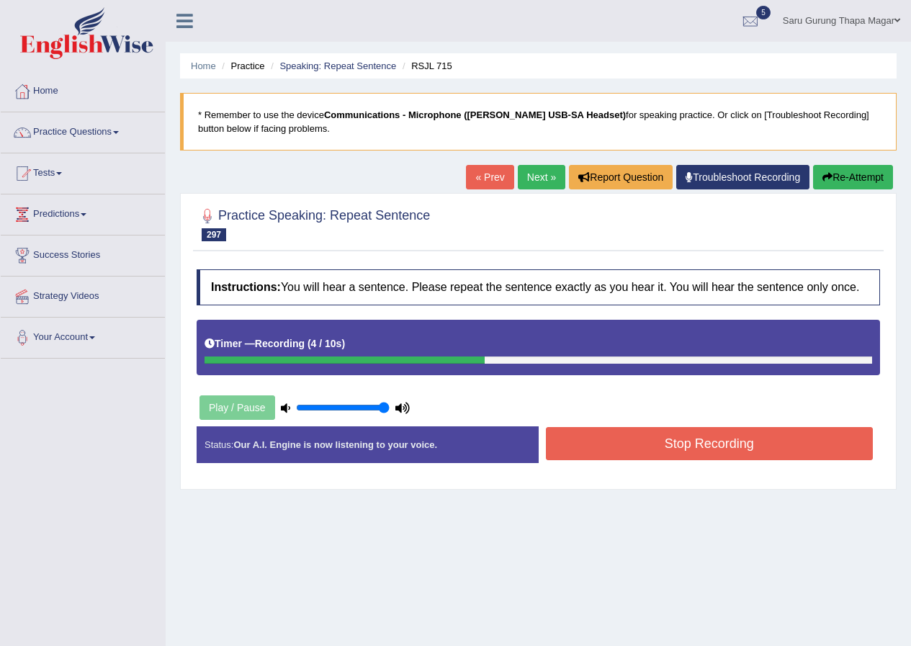
click at [596, 446] on button "Stop Recording" at bounding box center [710, 443] width 328 height 33
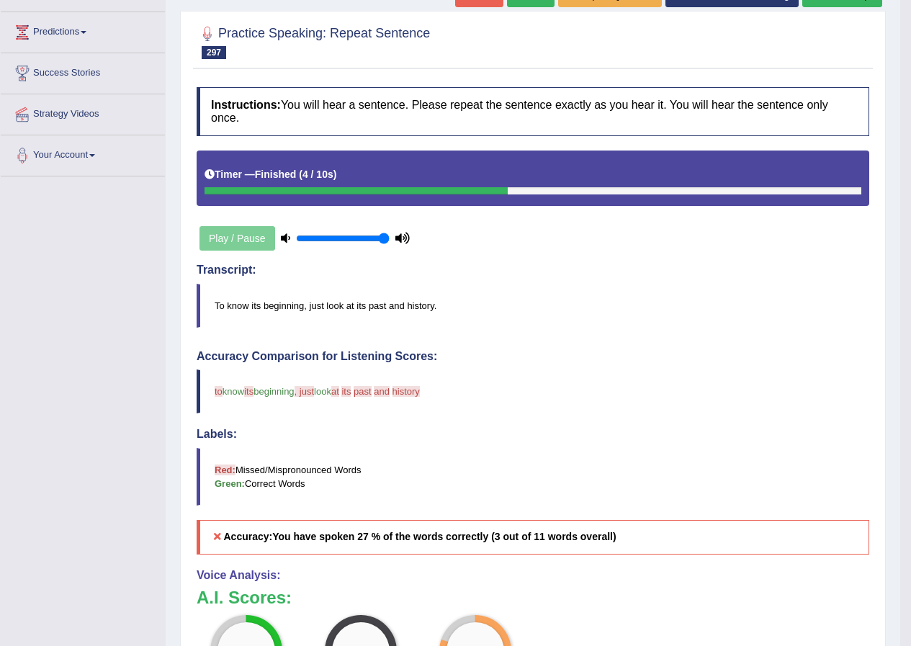
scroll to position [72, 0]
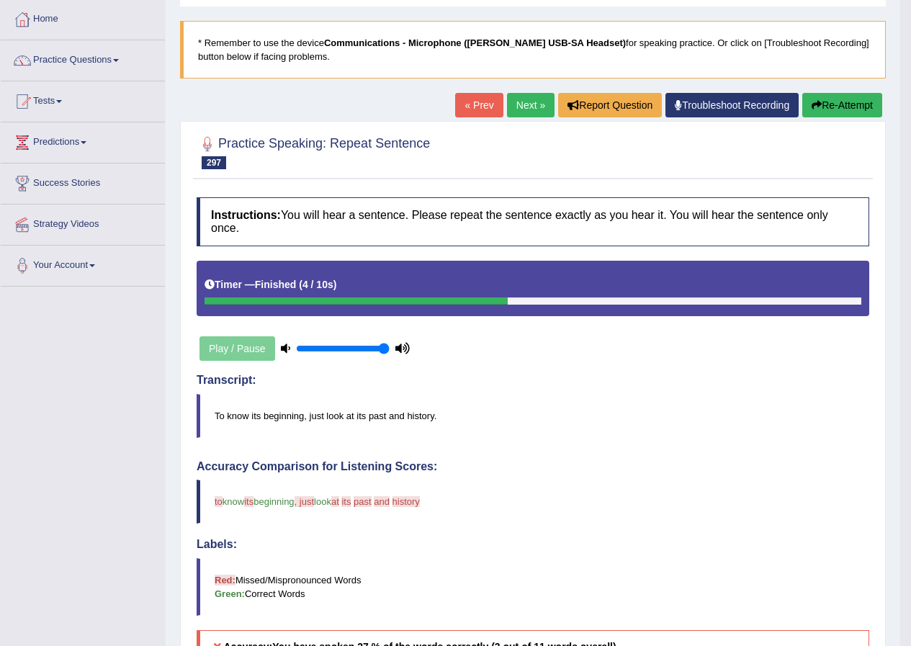
click at [521, 105] on link "Next »" at bounding box center [531, 105] width 48 height 24
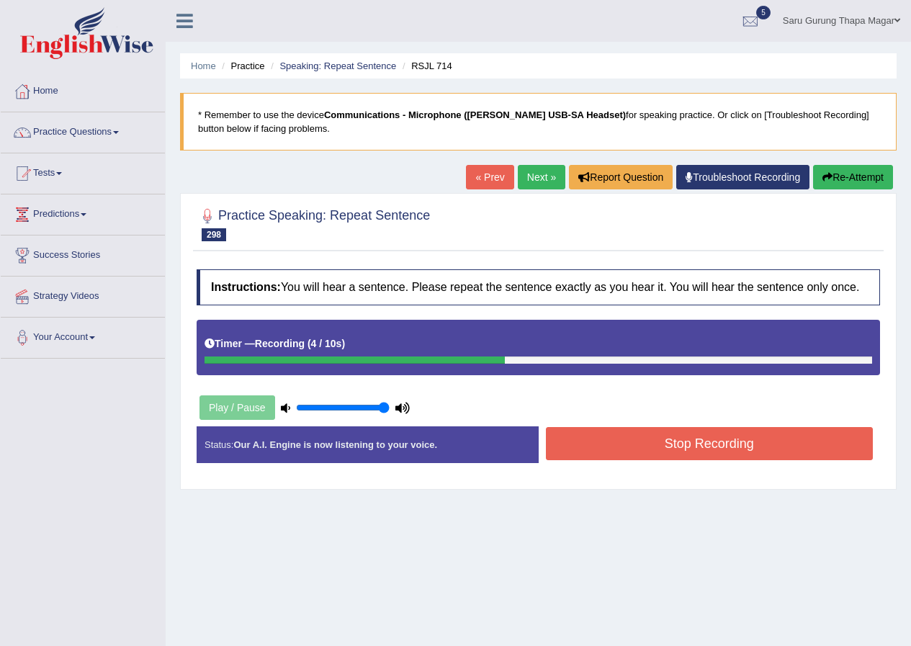
click at [620, 450] on button "Stop Recording" at bounding box center [710, 443] width 328 height 33
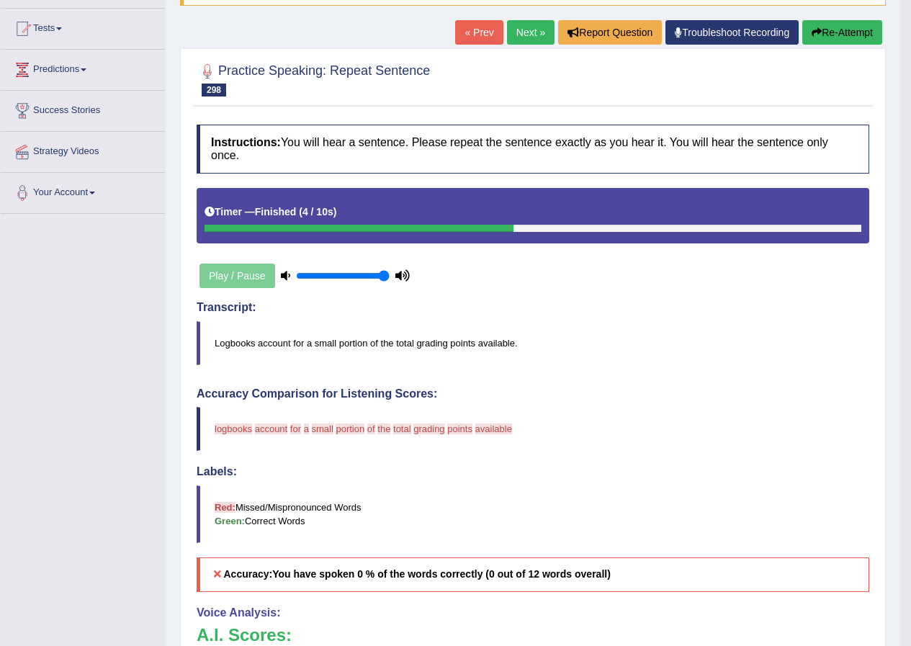
scroll to position [72, 0]
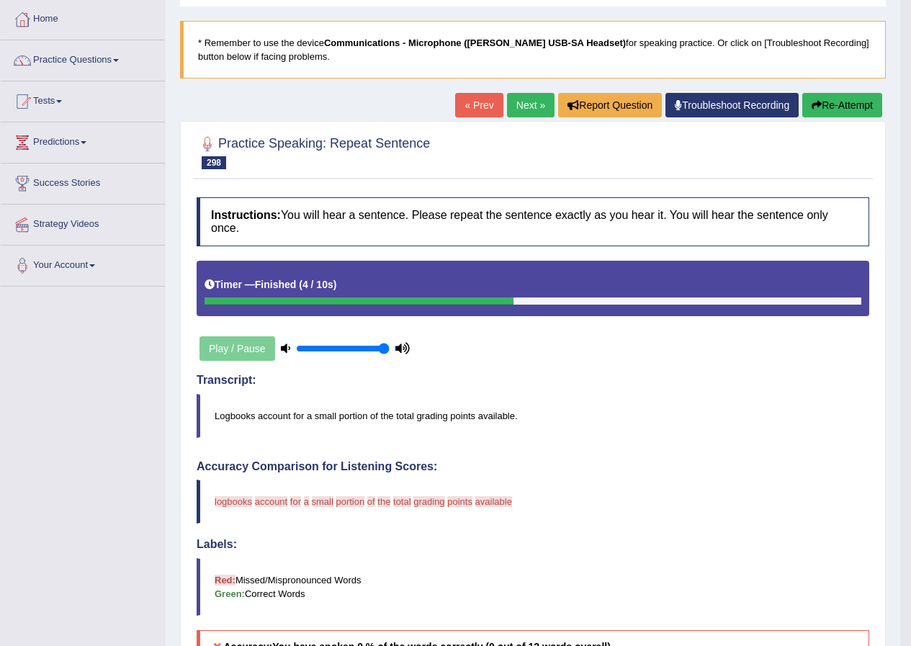
click at [536, 104] on link "Next »" at bounding box center [531, 105] width 48 height 24
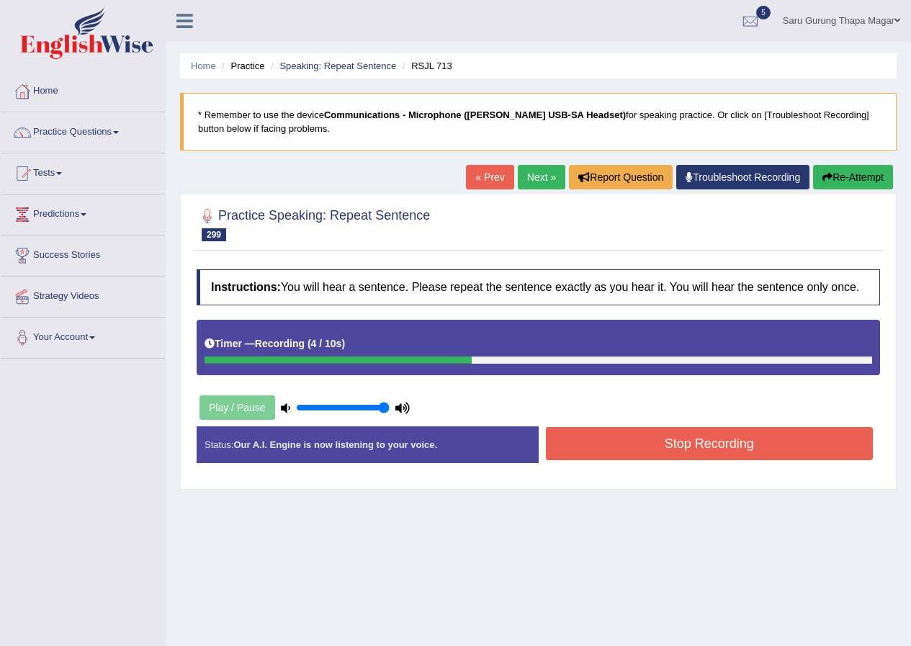
click at [655, 437] on button "Stop Recording" at bounding box center [710, 443] width 328 height 33
